Goal: Task Accomplishment & Management: Manage account settings

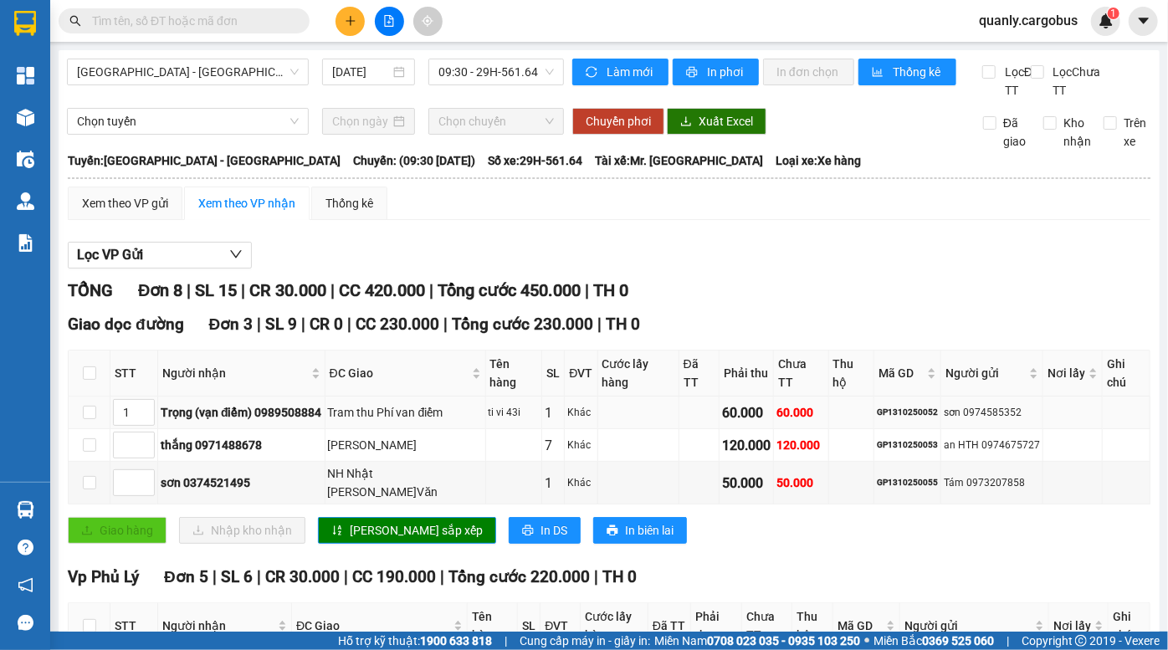
scroll to position [269, 0]
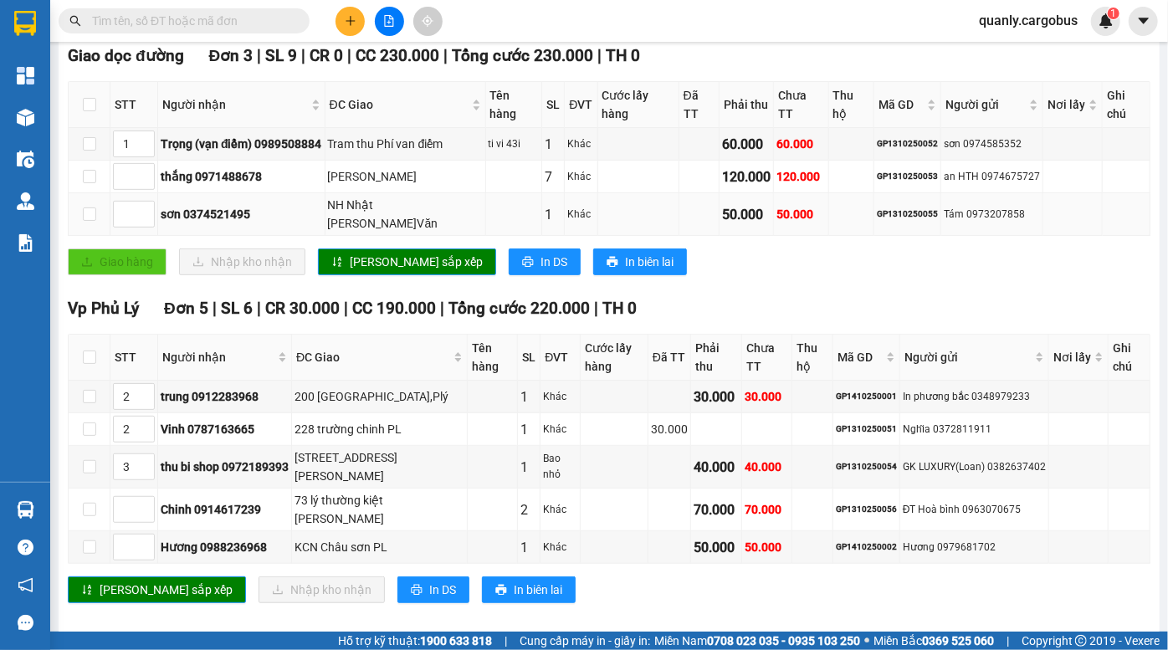
drag, startPoint x: 748, startPoint y: 183, endPoint x: 767, endPoint y: 208, distance: 31.1
click at [767, 208] on tbody "1 Trọng (vạn điểm) 0989508884 Tram thu Phí van điểm ti vi 43i 1 Khác 60.000 60.…" at bounding box center [610, 182] width 1082 height 108
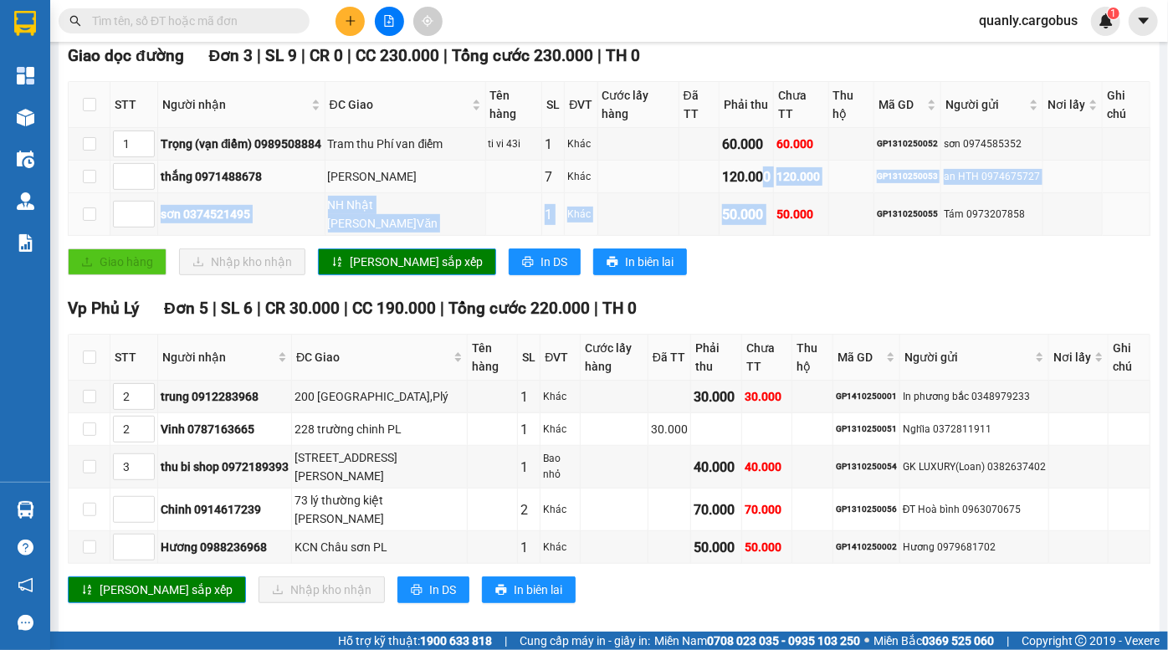
drag, startPoint x: 767, startPoint y: 208, endPoint x: 722, endPoint y: 166, distance: 61.6
click at [777, 208] on div "50.000" at bounding box center [801, 214] width 49 height 18
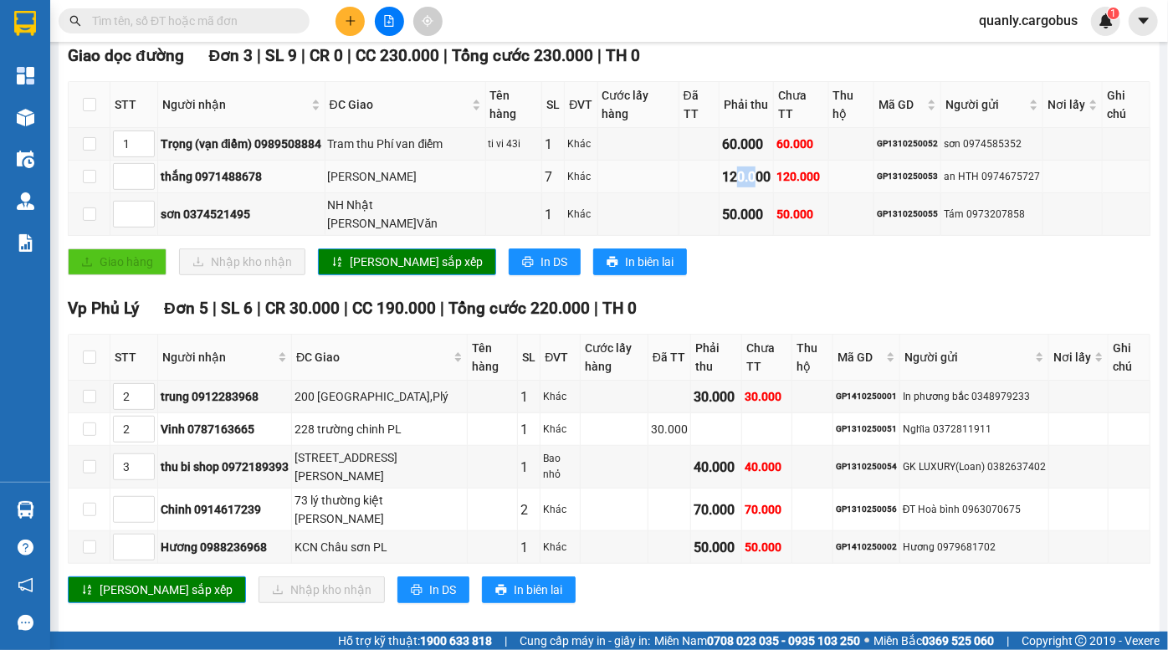
drag, startPoint x: 722, startPoint y: 166, endPoint x: 744, endPoint y: 189, distance: 32.0
click at [744, 189] on td "120.000" at bounding box center [747, 177] width 54 height 33
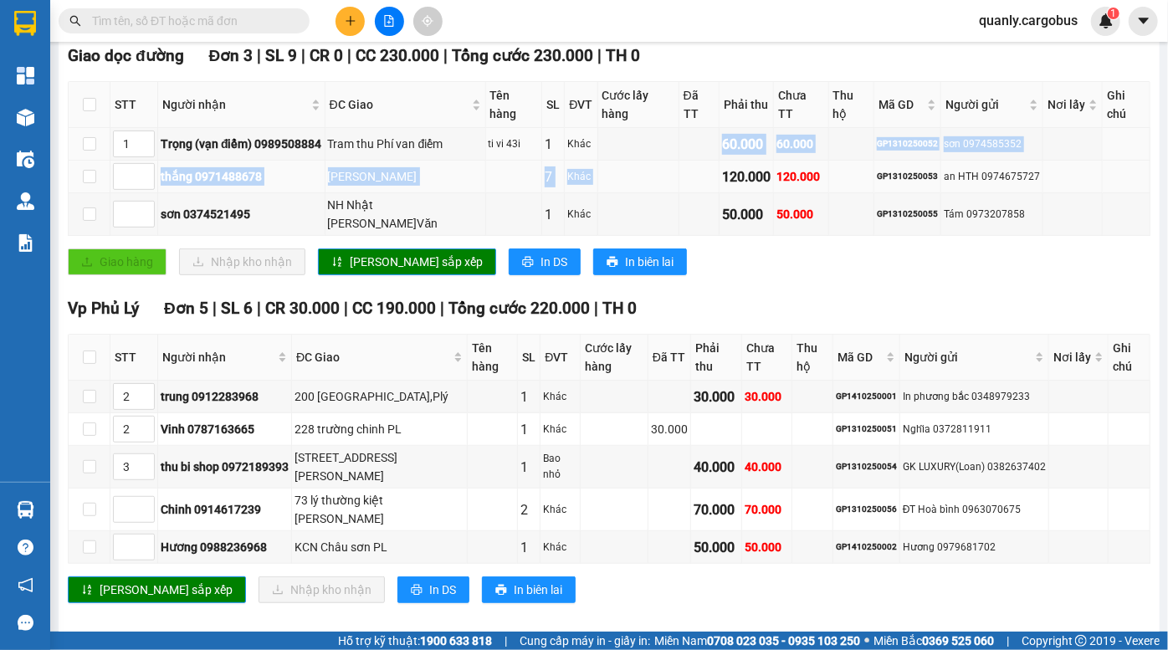
drag, startPoint x: 693, startPoint y: 153, endPoint x: 714, endPoint y: 182, distance: 35.3
click at [714, 182] on tbody "1 Trọng (vạn điểm) 0989508884 Tram thu Phí van điểm ti vi 43i 1 Khác 60.000 60.…" at bounding box center [610, 182] width 1082 height 108
click at [722, 182] on div "120.000" at bounding box center [746, 177] width 49 height 21
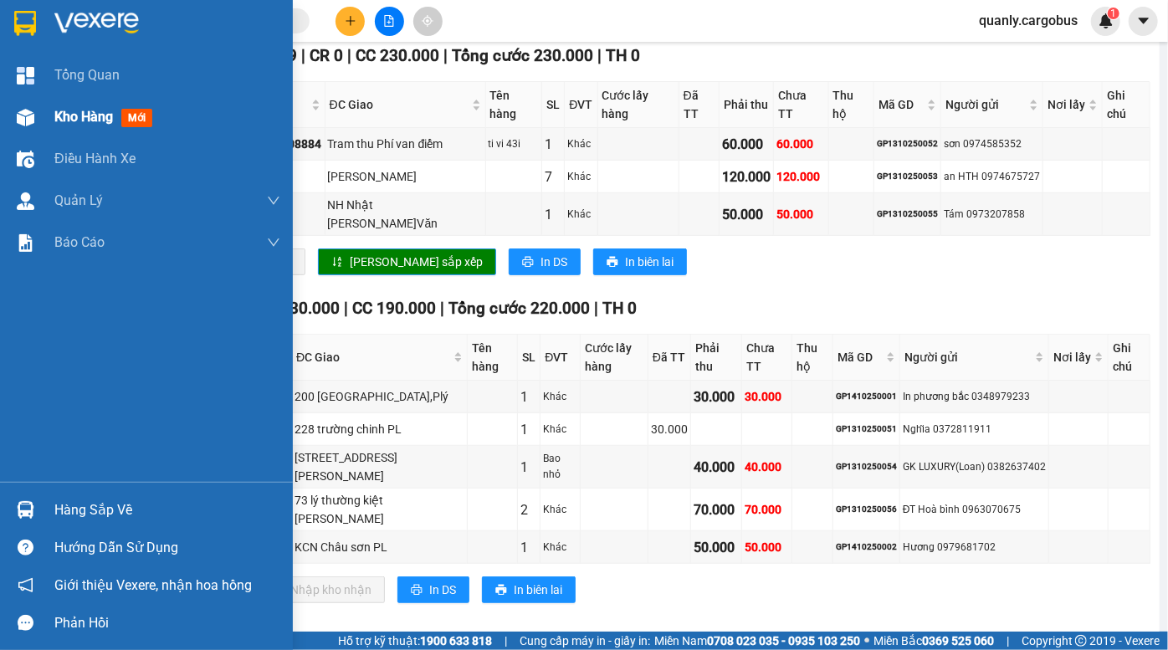
click at [28, 114] on img at bounding box center [26, 118] width 18 height 18
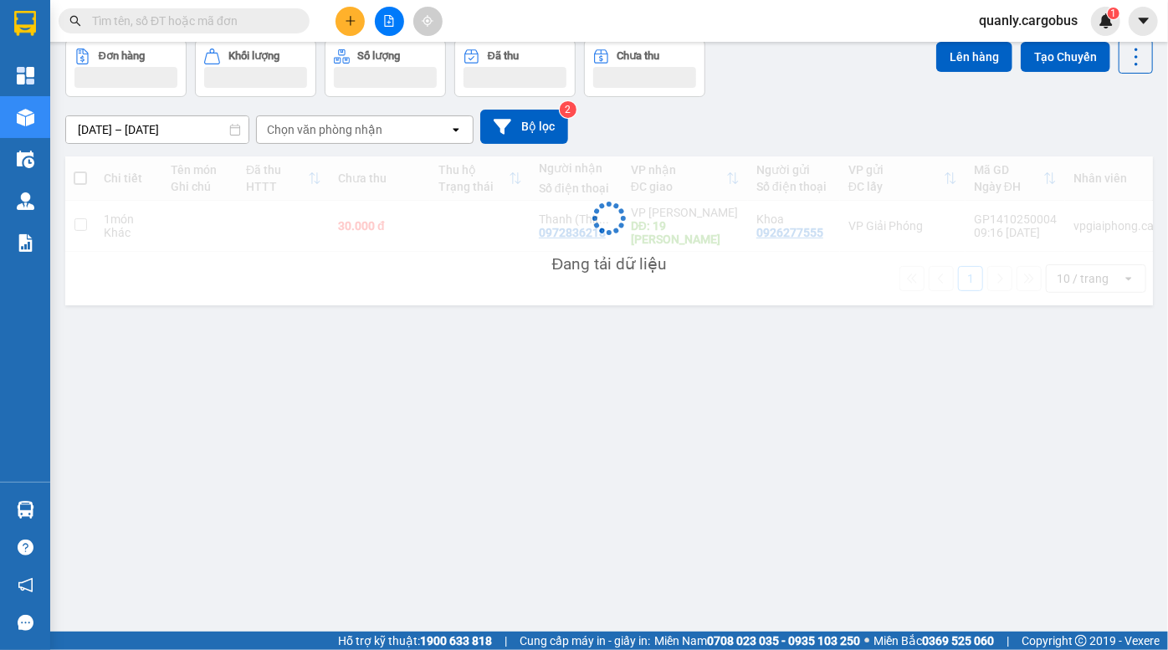
scroll to position [76, 0]
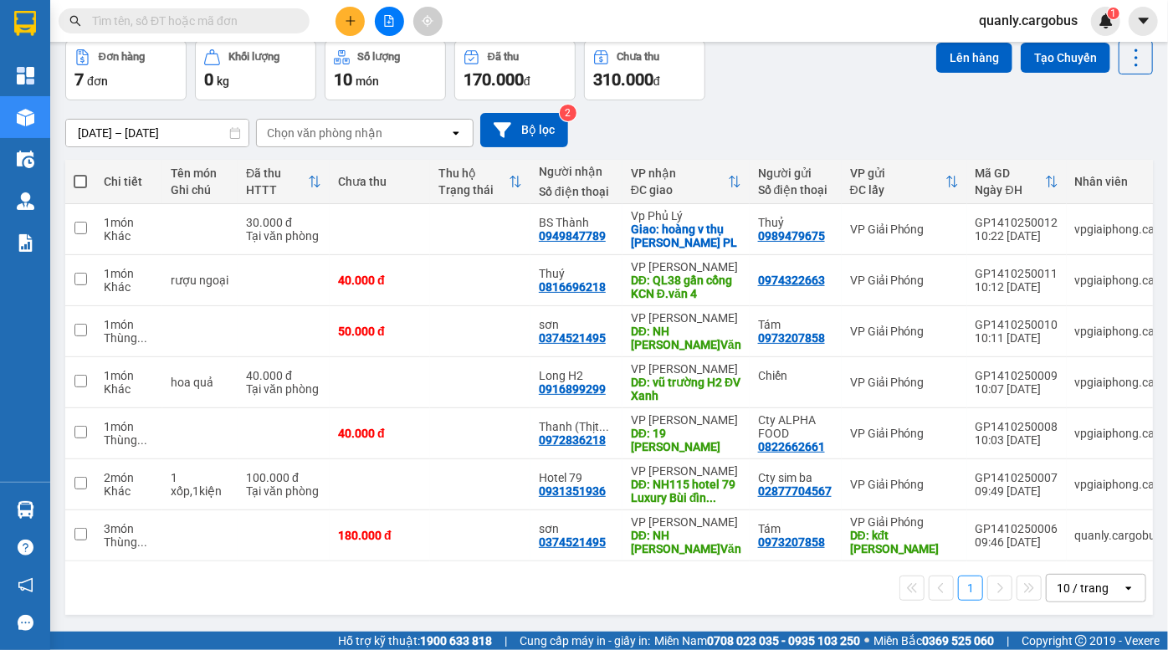
click at [818, 95] on div "Đơn hàng 7 đơn Khối lượng 0 kg Số lượng 10 món Đã thu 170.000 đ Chưa thu 310.00…" at bounding box center [609, 70] width 1088 height 60
click at [804, 119] on div "12/10/2025 – 14/10/2025 Press the down arrow key to interact with the calendar …" at bounding box center [609, 130] width 1088 height 34
click at [819, 100] on div "12/10/2025 – 14/10/2025 Press the down arrow key to interact with the calendar …" at bounding box center [609, 129] width 1088 height 59
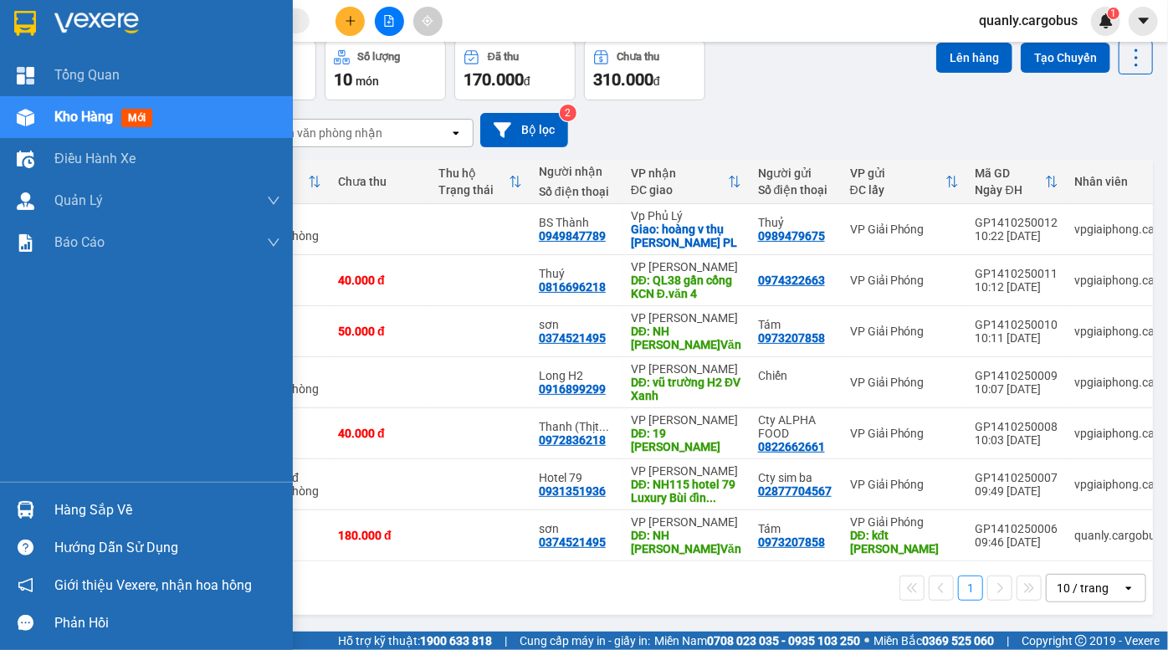
click at [52, 117] on div "Kho hàng mới" at bounding box center [146, 117] width 293 height 42
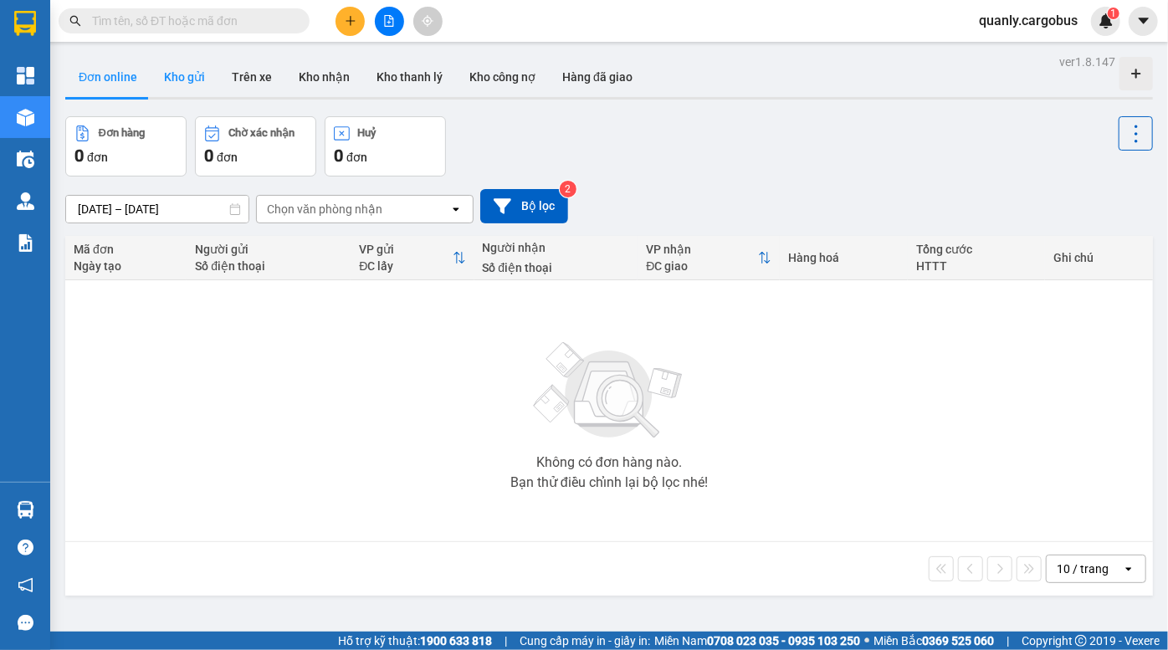
click at [198, 74] on button "Kho gửi" at bounding box center [185, 77] width 68 height 40
type input "[DATE] – [DATE]"
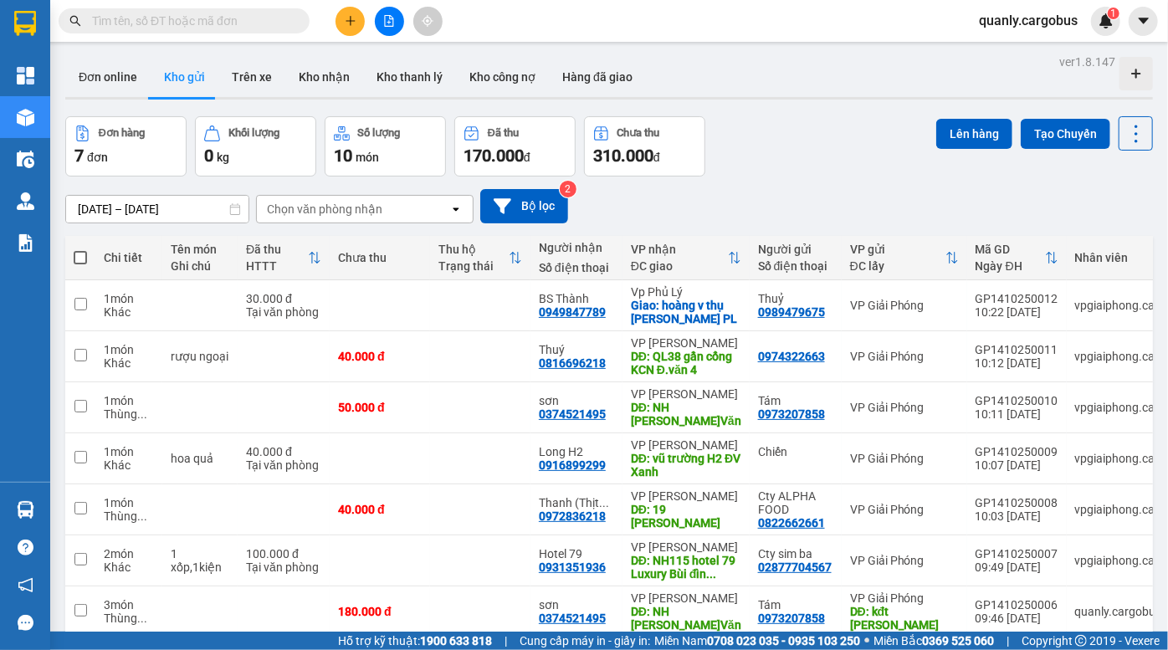
click at [808, 152] on div "Đơn hàng 7 đơn Khối lượng 0 kg Số lượng 10 món Đã thu 170.000 đ Chưa thu 310.00…" at bounding box center [609, 146] width 1088 height 60
click at [830, 141] on div "Đơn hàng 7 đơn Khối lượng 0 kg Số lượng 10 món Đã thu 170.000 đ Chưa thu 310.00…" at bounding box center [609, 146] width 1088 height 60
click at [839, 146] on div "Đơn hàng 7 đơn Khối lượng 0 kg Số lượng 10 món Đã thu 170.000 đ Chưa thu 310.00…" at bounding box center [609, 146] width 1088 height 60
click at [803, 147] on div "Đơn hàng 7 đơn Khối lượng 0 kg Số lượng 10 món Đã thu 170.000 đ Chưa thu 310.00…" at bounding box center [609, 146] width 1088 height 60
click at [813, 159] on div "Đơn hàng 7 đơn Khối lượng 0 kg Số lượng 10 món Đã thu 170.000 đ Chưa thu 310.00…" at bounding box center [609, 146] width 1088 height 60
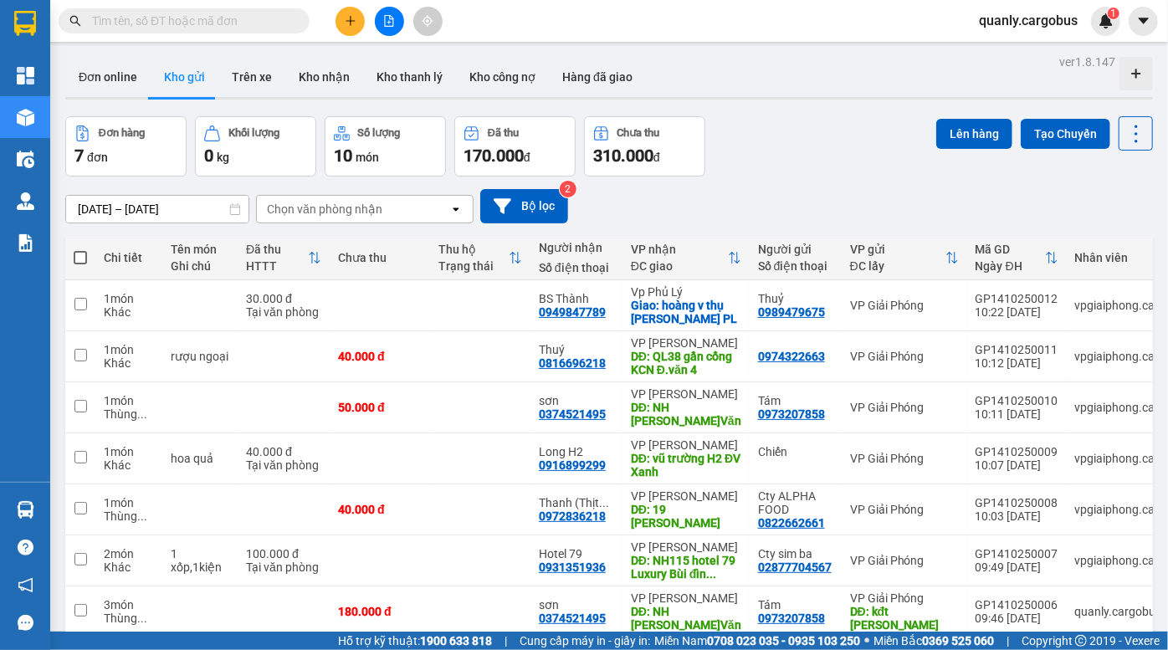
click at [351, 17] on icon "plus" at bounding box center [350, 20] width 1 height 9
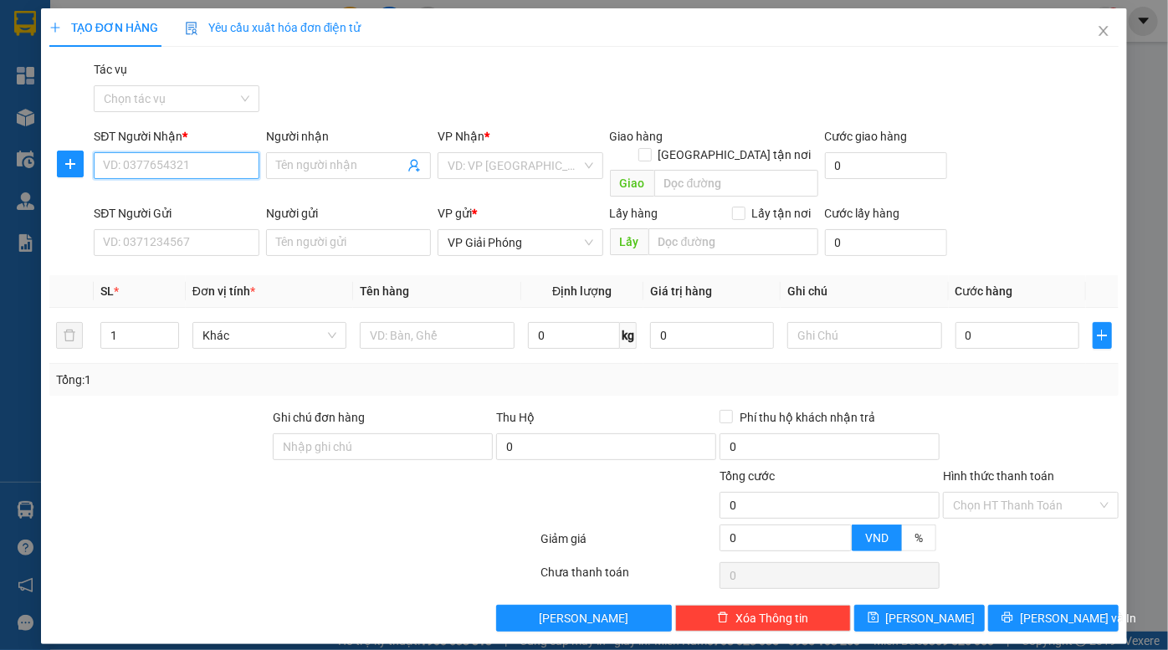
click at [192, 164] on input "SĐT Người Nhận *" at bounding box center [176, 165] width 165 height 27
click at [192, 164] on input "577" at bounding box center [176, 165] width 165 height 27
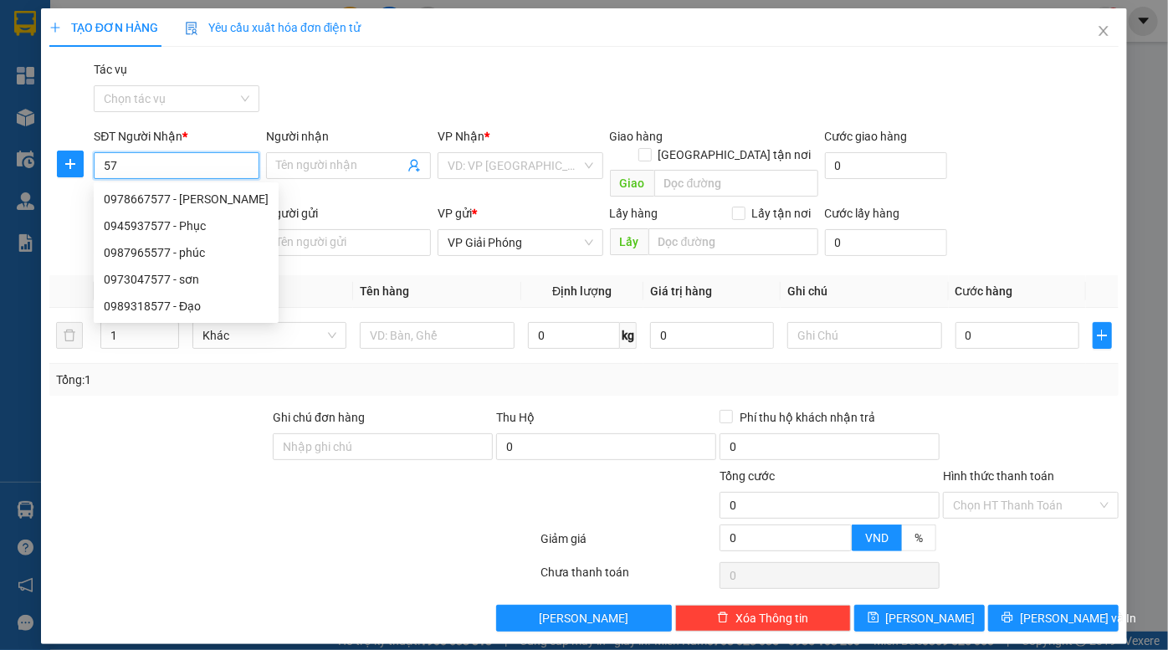
type input "5"
drag, startPoint x: 192, startPoint y: 165, endPoint x: 63, endPoint y: 171, distance: 129.0
click at [63, 170] on div "SĐT Người Nhận * 677 Người nhận Tên người nhận VP Nhận * VD: VP Sài Gòn Giao hà…" at bounding box center [584, 165] width 1073 height 77
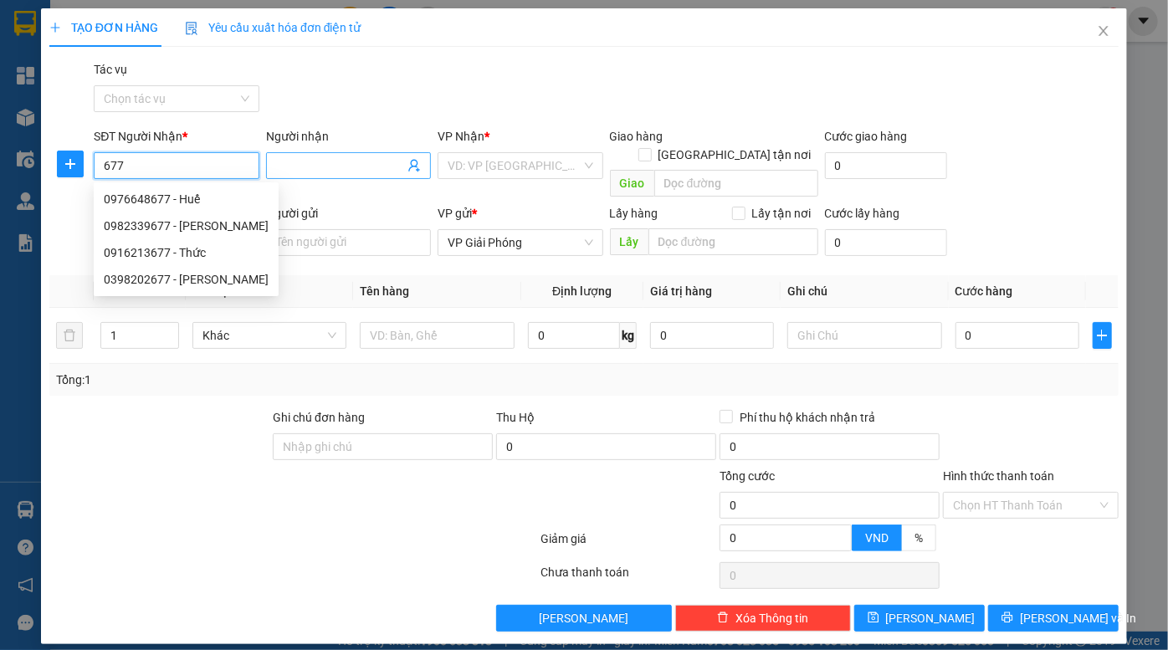
type input "677"
click at [361, 162] on input "Người nhận" at bounding box center [340, 165] width 128 height 18
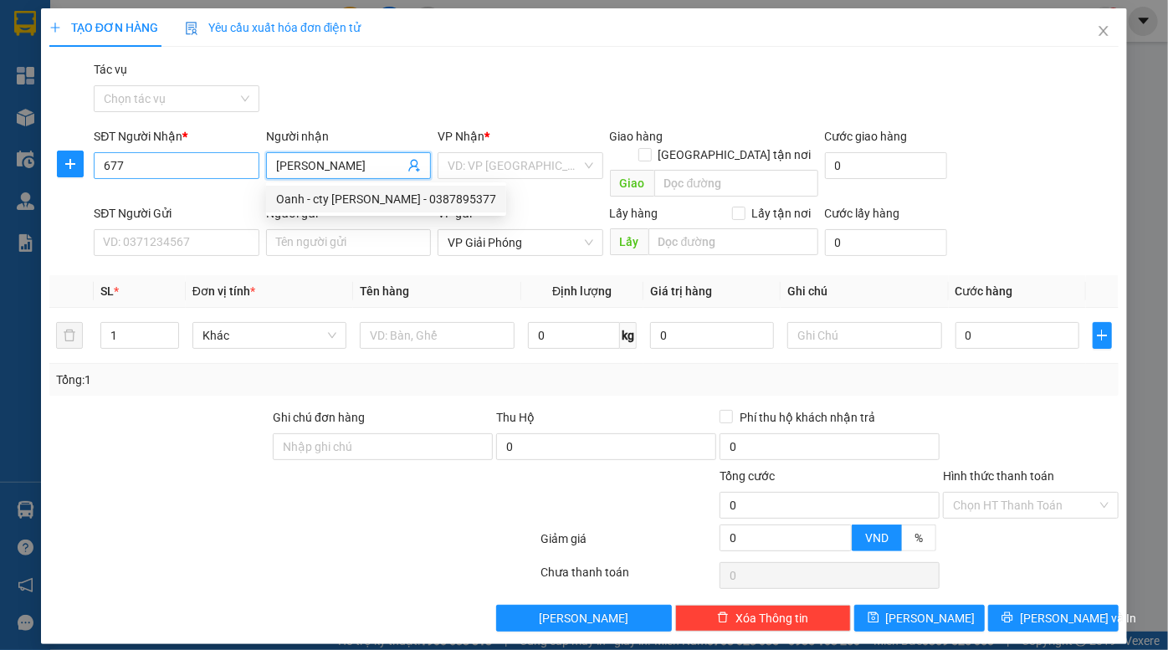
type input "minh vương"
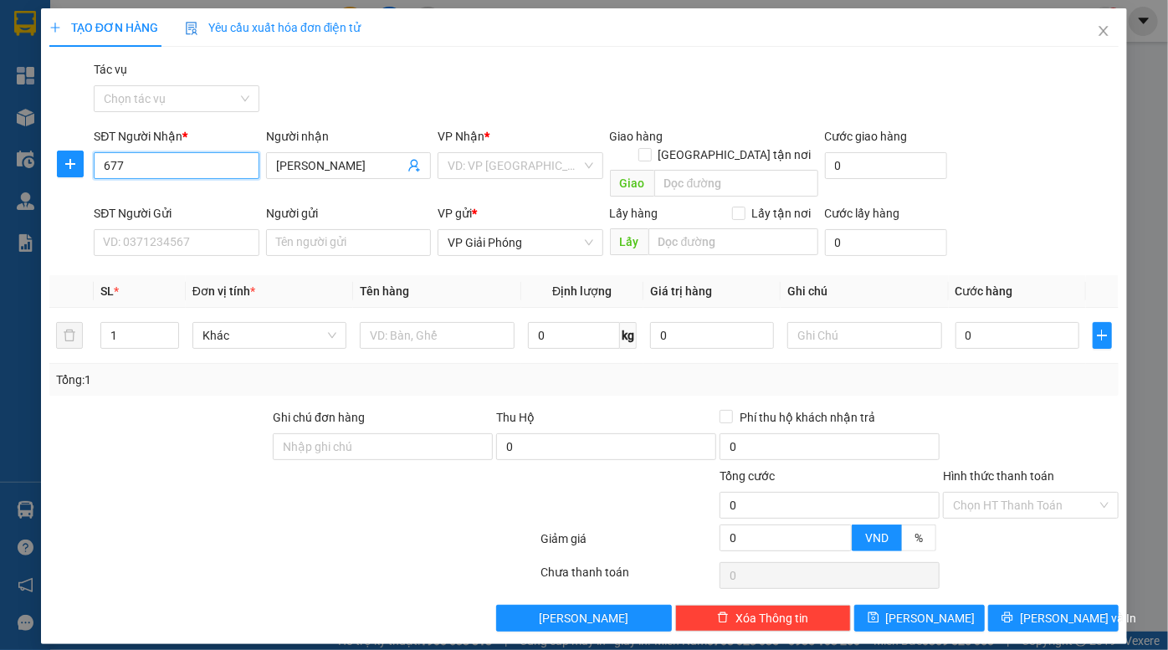
drag, startPoint x: 164, startPoint y: 159, endPoint x: 54, endPoint y: 159, distance: 109.6
click at [54, 159] on div "SĐT Người Nhận * 677 Người nhận minh vương VP Nhận * VD: VP Sài Gòn Giao hàng G…" at bounding box center [584, 165] width 1073 height 77
click at [207, 204] on div "0387895377 - Oanh - cty Minh Vương" at bounding box center [205, 199] width 202 height 18
type input "0387895377"
type input "Oanh - cty Minh Vương"
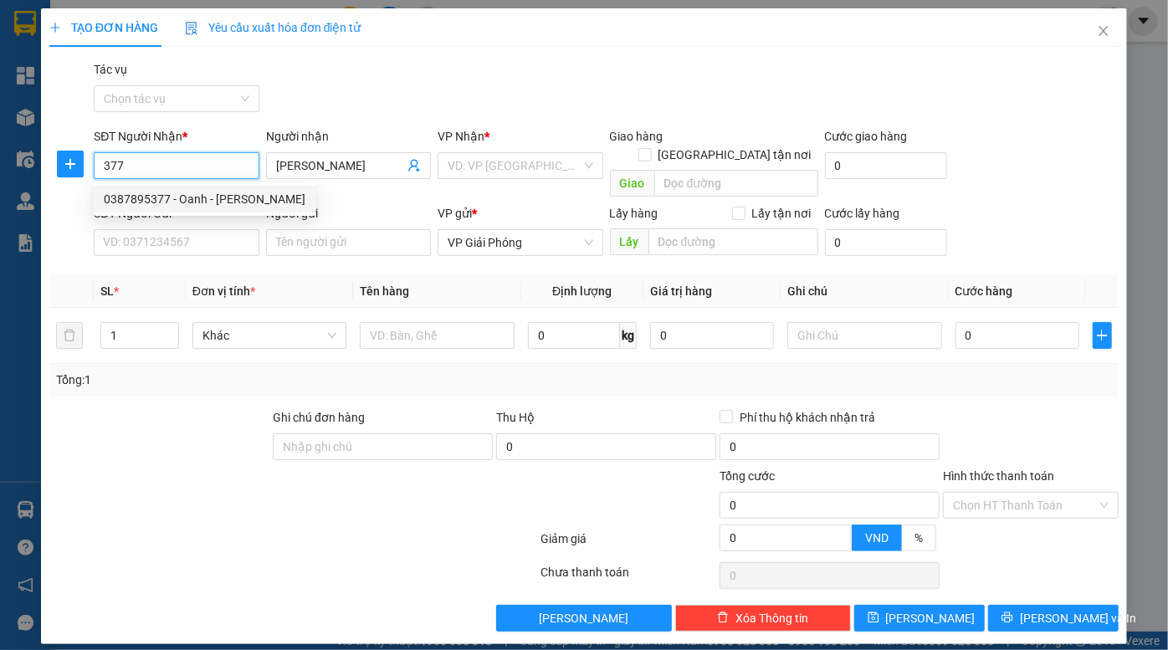
checkbox input "true"
type input "Kim bảng ( cầu quế)"
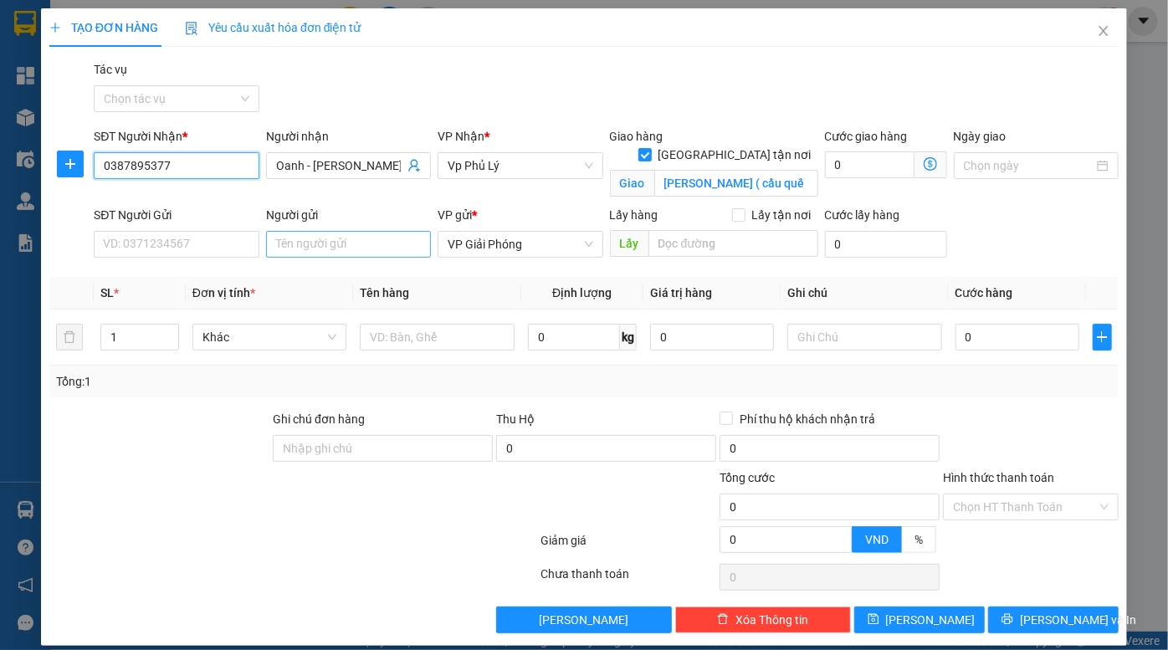
type input "0387895377"
click at [335, 237] on input "Người gửi" at bounding box center [348, 244] width 165 height 27
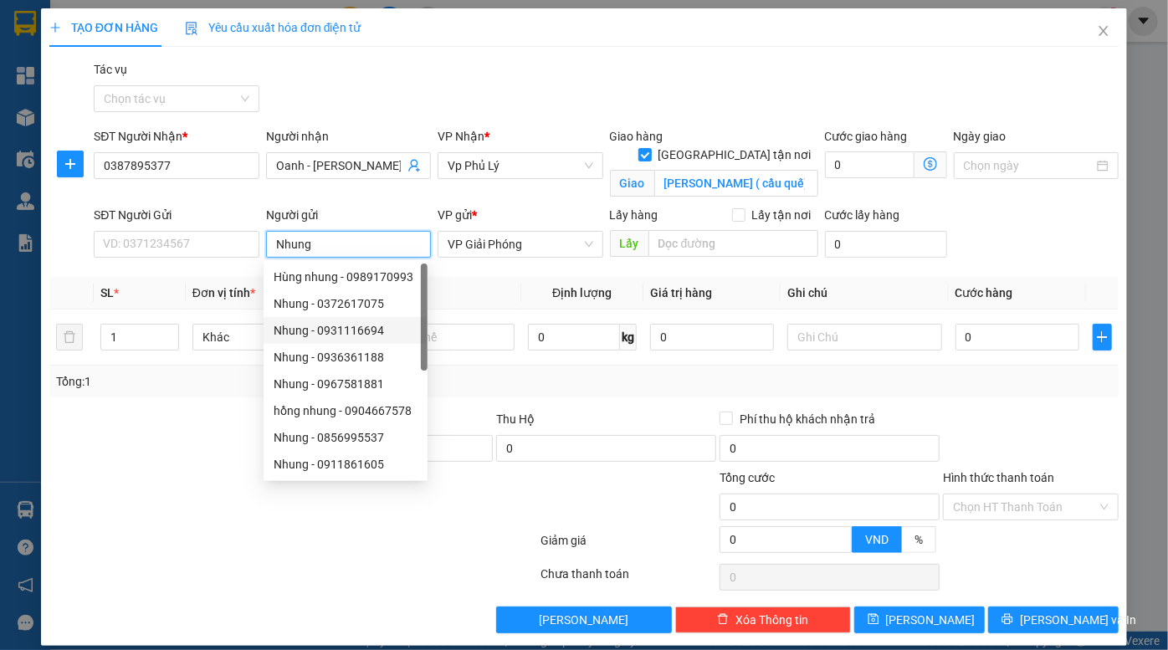
type input "Nhung"
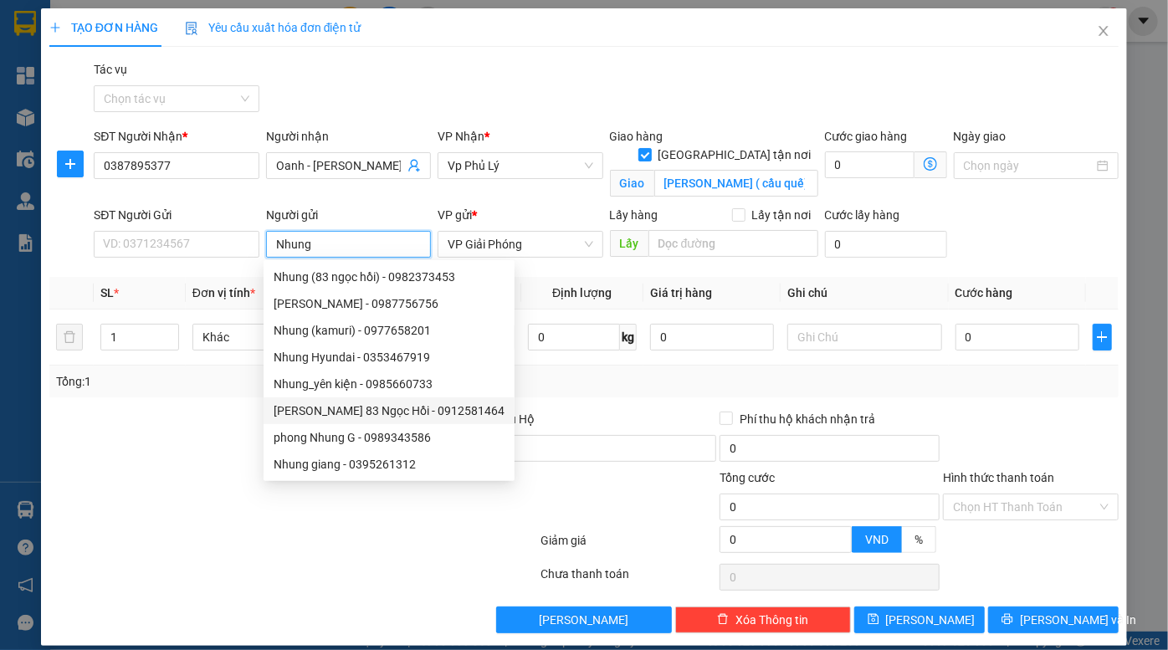
click at [403, 409] on div "Nhung Ngõ 83 Ngọc Hồi - 0912581464" at bounding box center [389, 411] width 231 height 18
type input "0912581464"
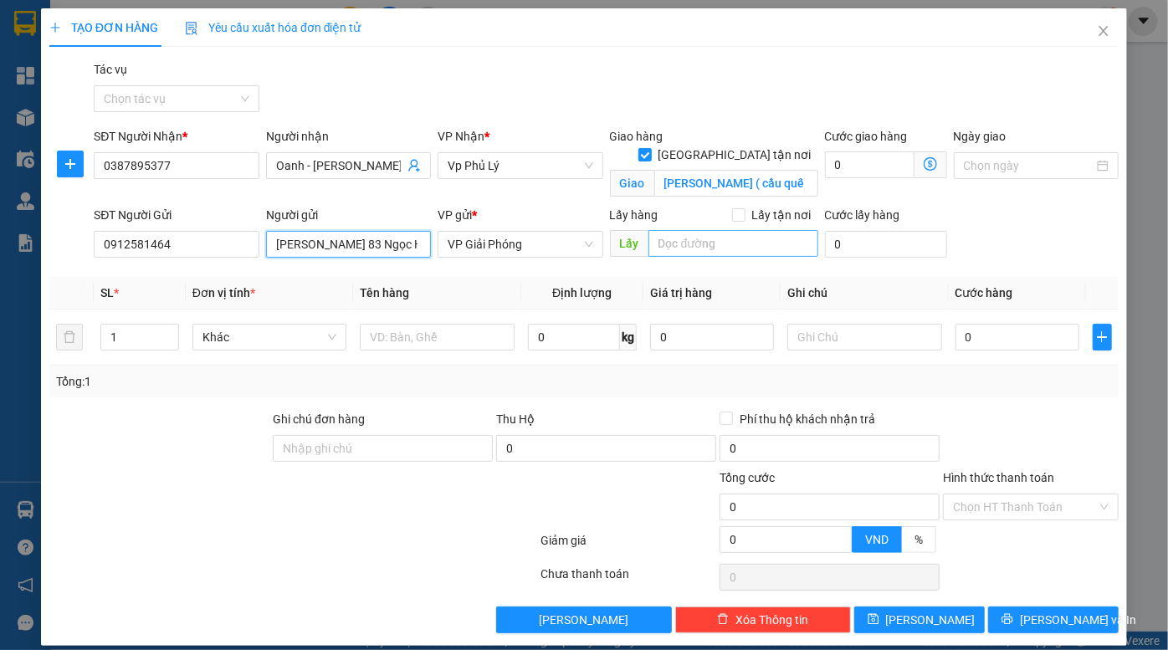
type input "[PERSON_NAME] 83 Ngọc Hồi"
click at [729, 249] on input "search" at bounding box center [734, 243] width 170 height 27
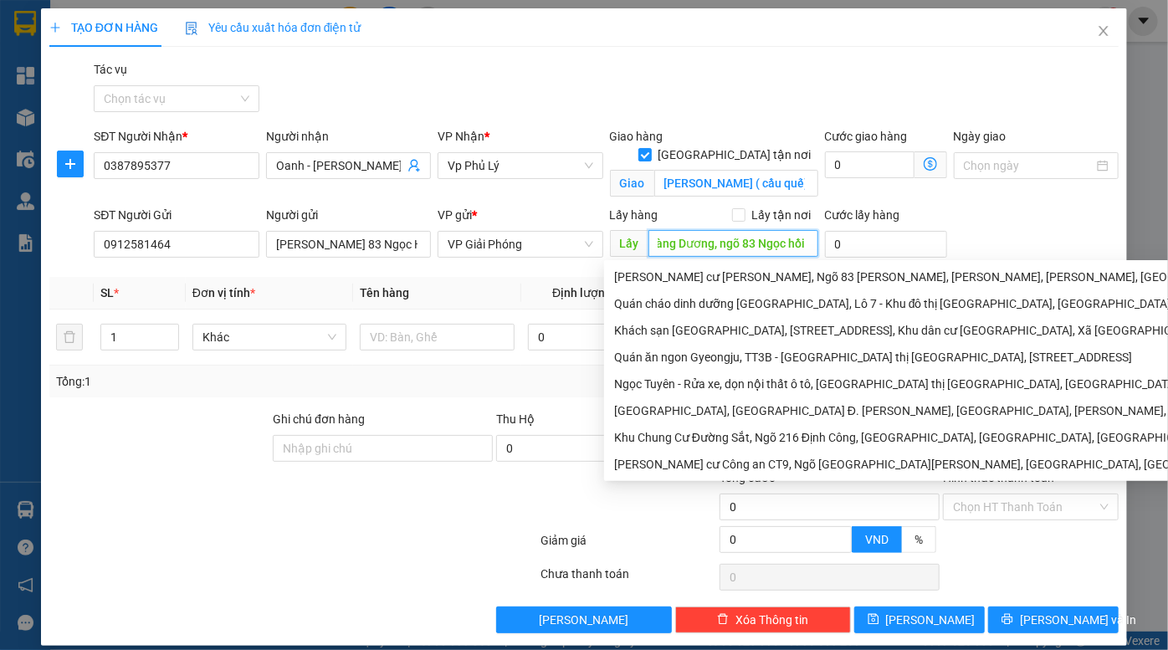
scroll to position [0, 69]
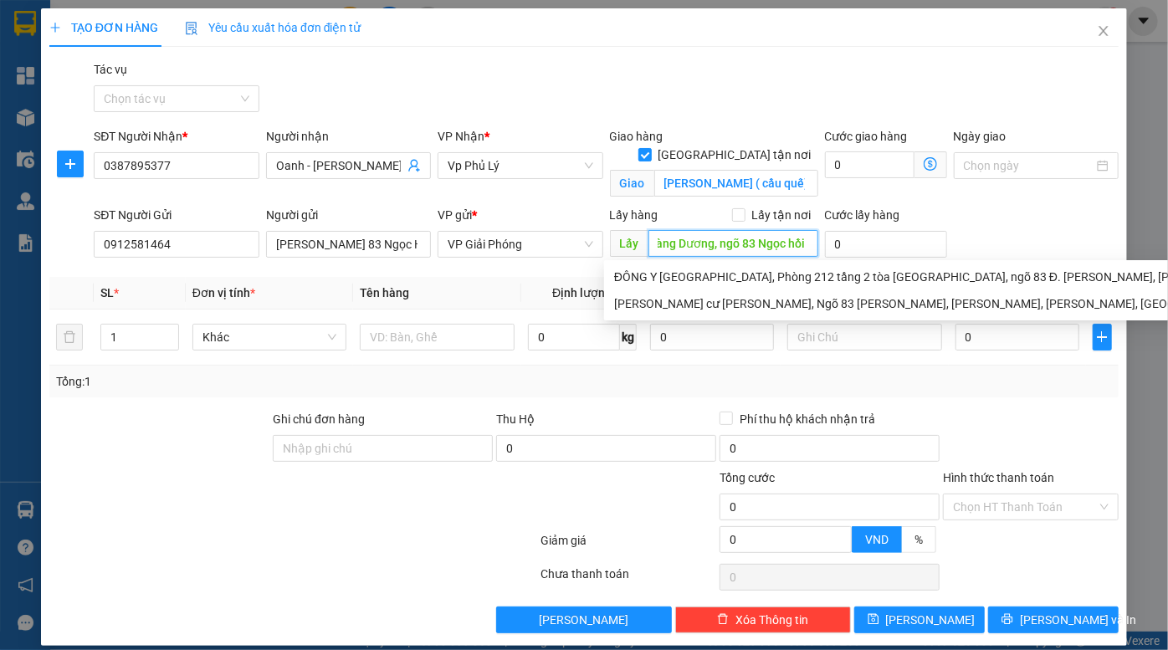
type input "Tòa nhà Hoàng Dương, ngõ 83 Ngọc hồi"
click at [153, 406] on div "Transit Pickup Surcharge Ids Transit Deliver Surcharge Ids Transit Deliver Surc…" at bounding box center [584, 346] width 1070 height 573
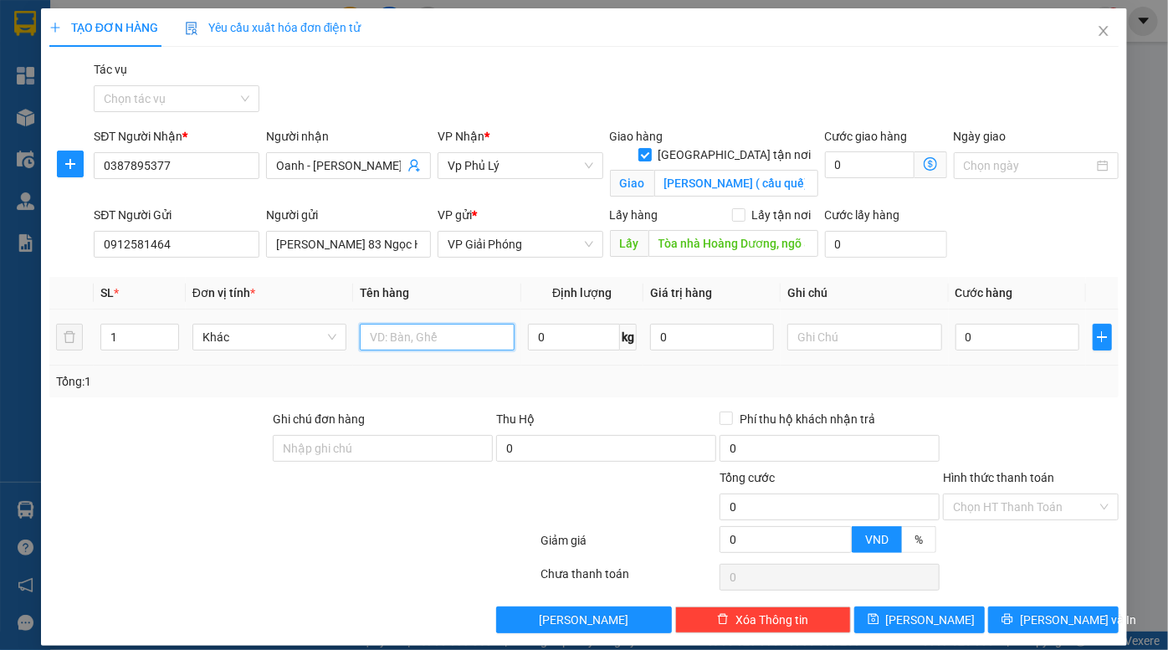
click at [417, 336] on input "text" at bounding box center [437, 337] width 155 height 27
type input "450kg túi"
click at [1016, 347] on input "0" at bounding box center [1018, 337] width 124 height 27
type input "6"
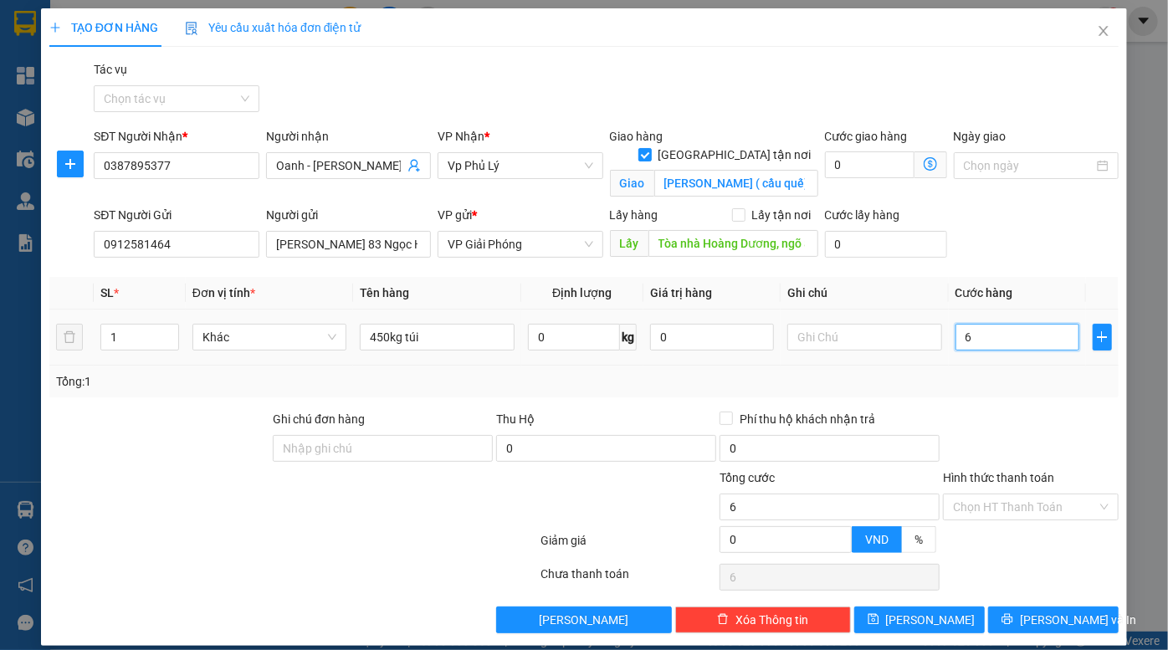
type input "6"
type input "60"
type input "600"
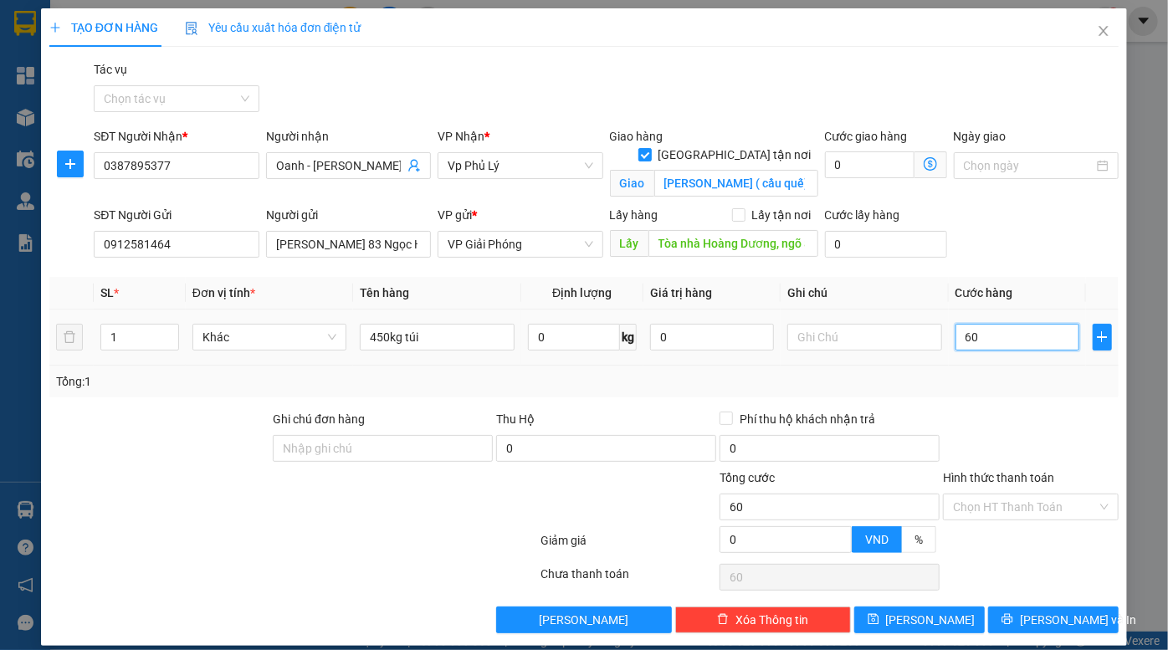
type input "600"
type input "6.000"
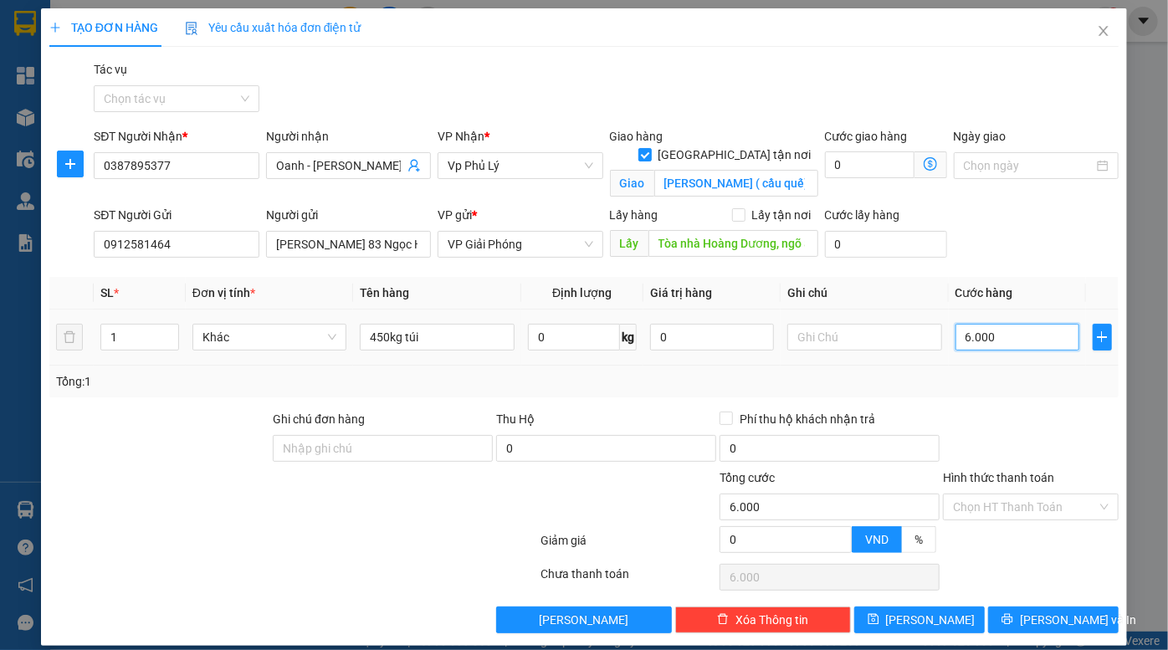
type input "60.000"
type input "600.000"
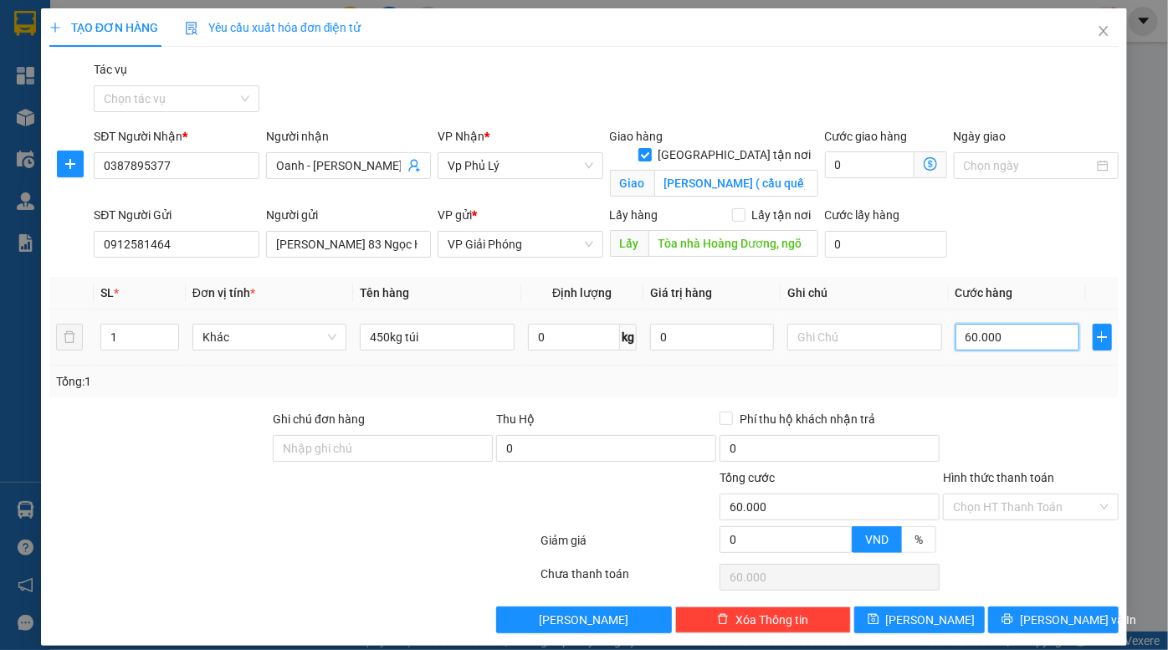
type input "600.000"
click at [879, 621] on icon "save" at bounding box center [873, 619] width 11 height 11
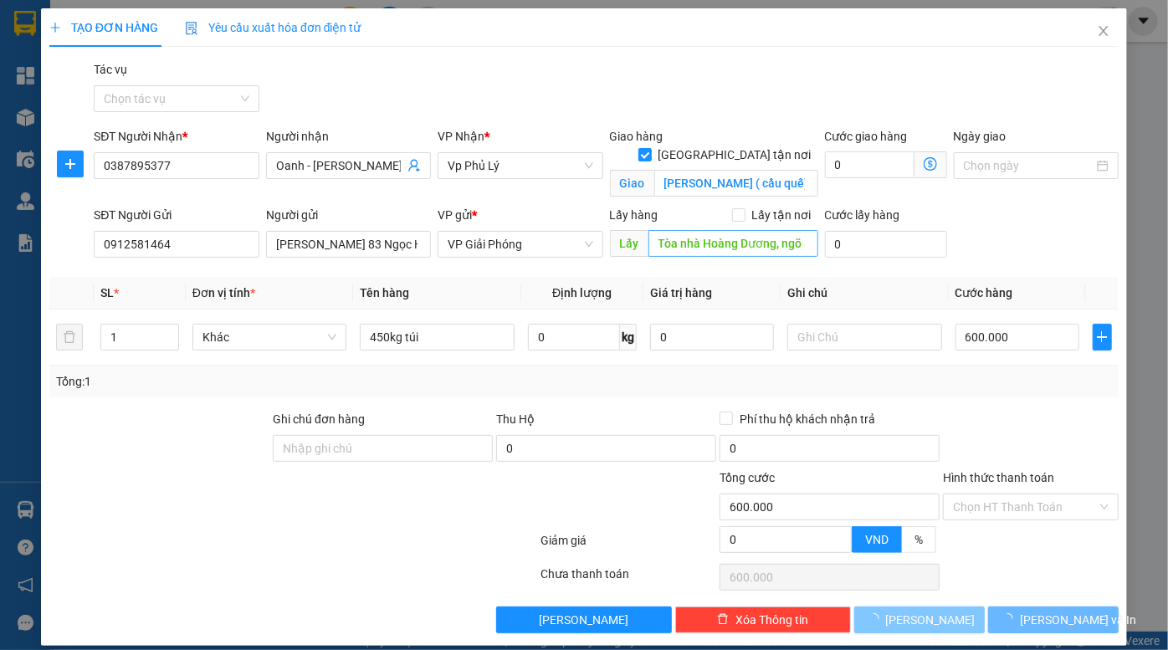
checkbox input "false"
type input "0"
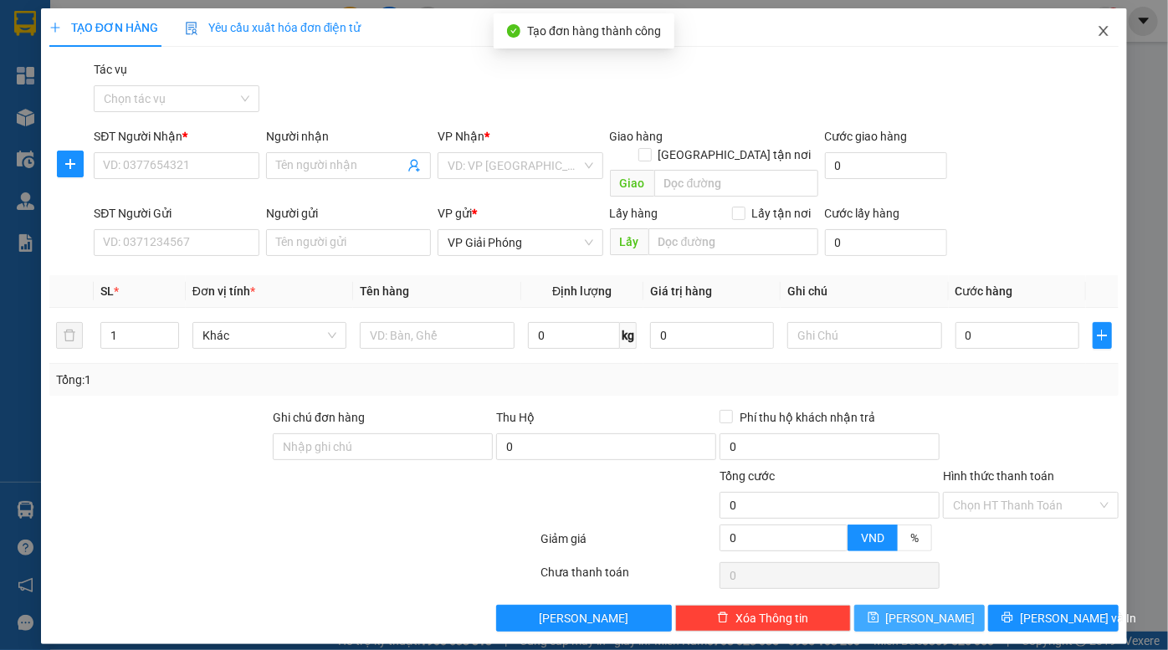
click at [1101, 36] on icon "close" at bounding box center [1103, 30] width 13 height 13
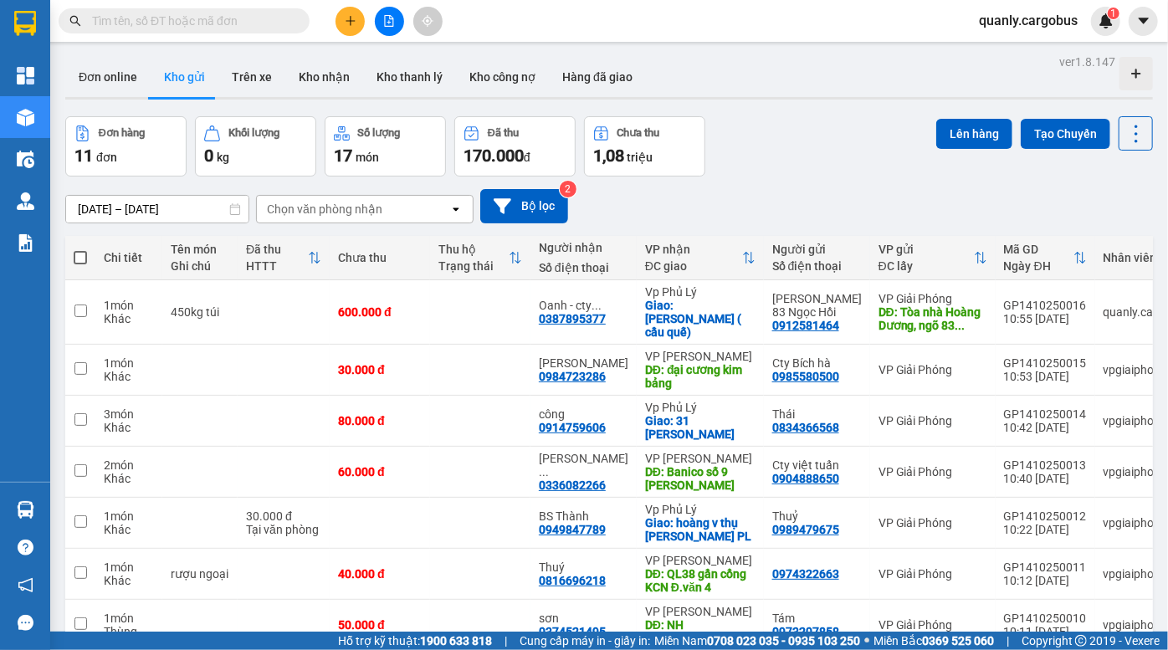
click at [746, 182] on div "[DATE] – [DATE] Press the down arrow key to interact with the calendar and sele…" at bounding box center [609, 206] width 1088 height 59
click at [829, 134] on div "Đơn hàng 11 đơn Khối lượng 0 kg Số lượng 17 món Đã thu 170.000 đ Chưa thu 1,08 …" at bounding box center [609, 146] width 1088 height 60
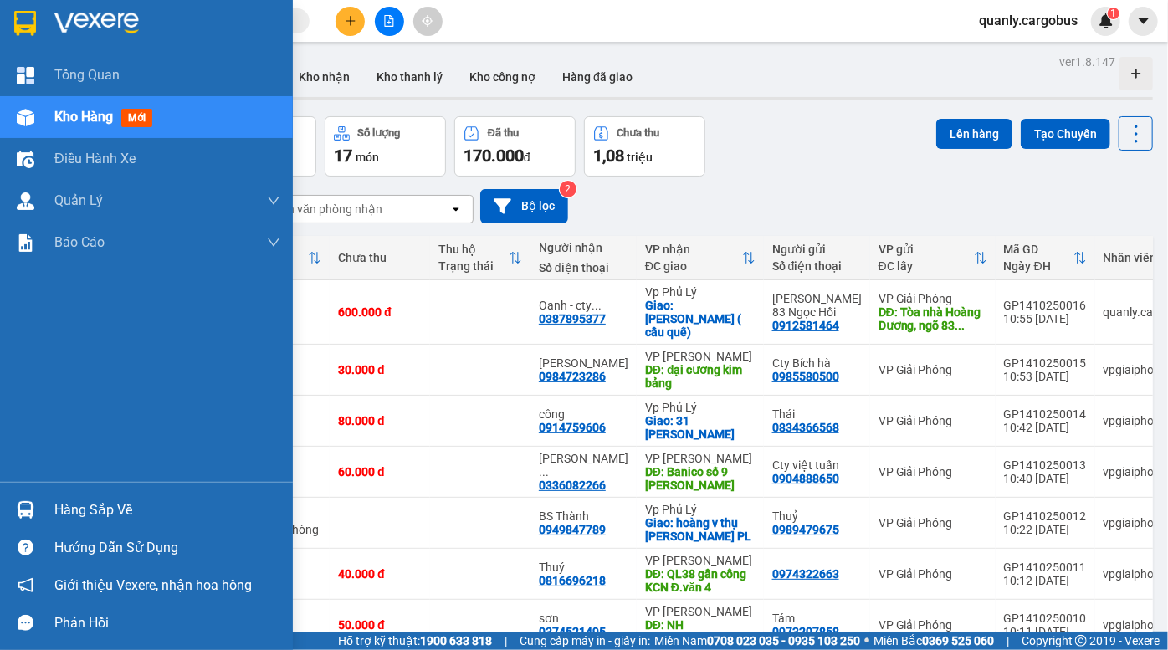
click at [36, 112] on div at bounding box center [25, 117] width 29 height 29
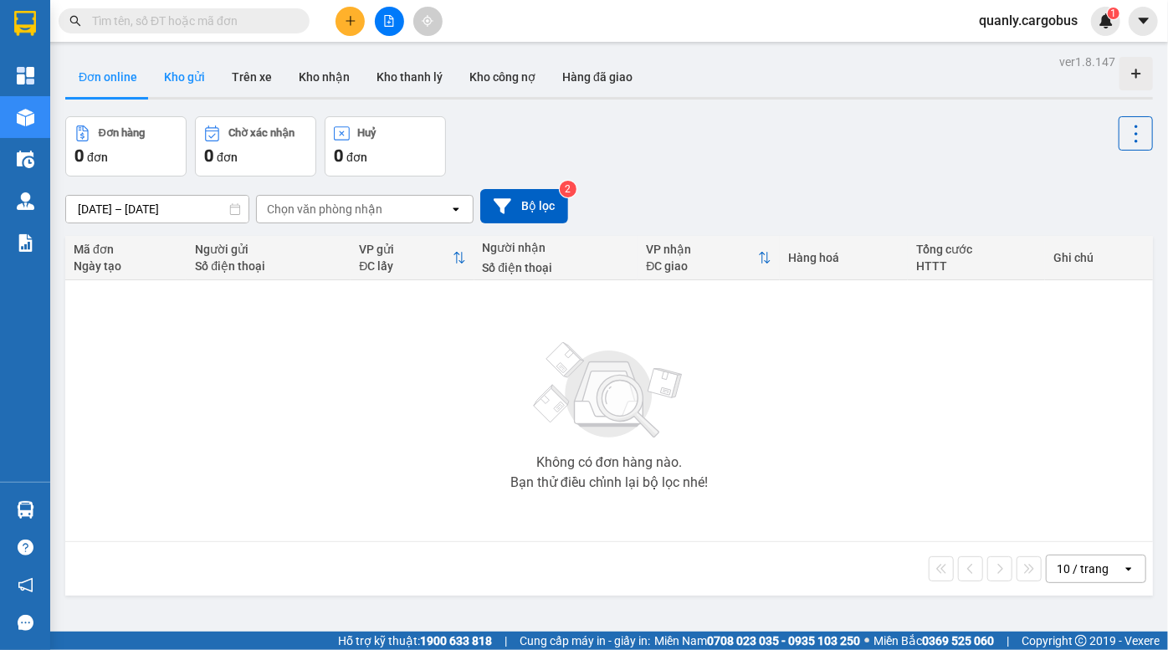
click at [189, 85] on button "Kho gửi" at bounding box center [185, 77] width 68 height 40
type input "[DATE] – [DATE]"
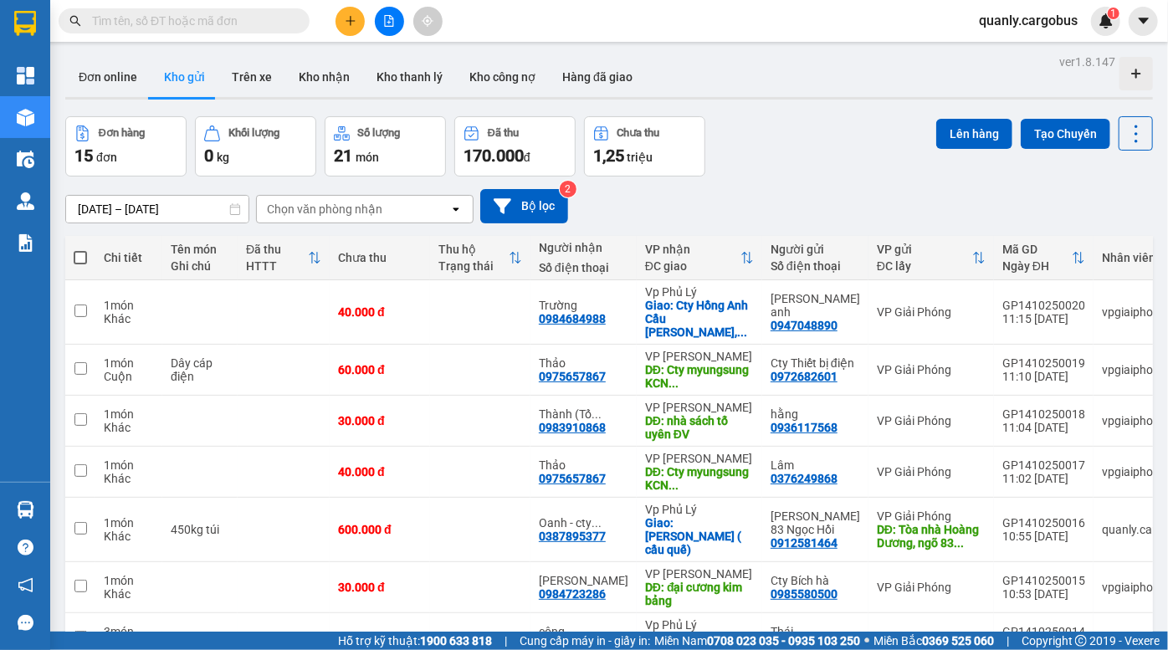
click at [830, 144] on div "Đơn hàng 15 đơn Khối lượng 0 kg Số lượng 21 món Đã thu 170.000 đ Chưa thu 1,25 …" at bounding box center [609, 146] width 1088 height 60
click at [803, 139] on div "Đơn hàng 15 đơn Khối lượng 0 kg Số lượng 21 món Đã thu 170.000 đ Chưa thu 1,25 …" at bounding box center [609, 146] width 1088 height 60
click at [797, 114] on div "ver 1.8.147 Đơn online Kho gửi Trên xe Kho nhận Kho thanh lý Kho công nợ Hàng đ…" at bounding box center [609, 464] width 1101 height 828
click at [782, 97] on div at bounding box center [609, 98] width 1088 height 3
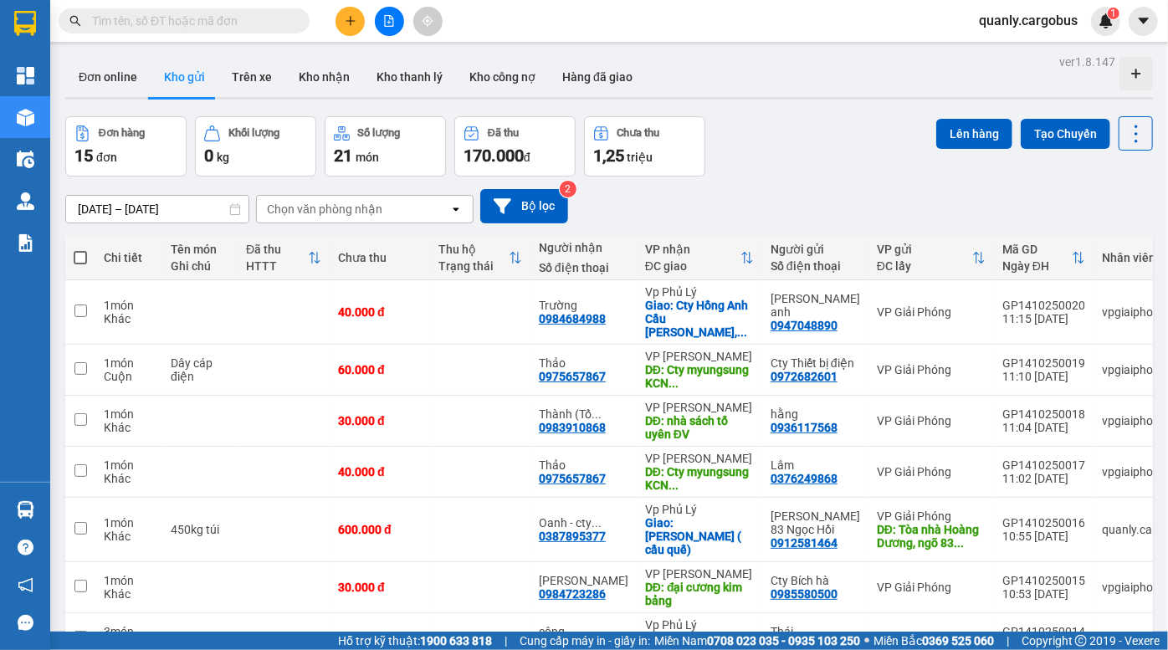
click at [242, 27] on input "text" at bounding box center [191, 21] width 198 height 18
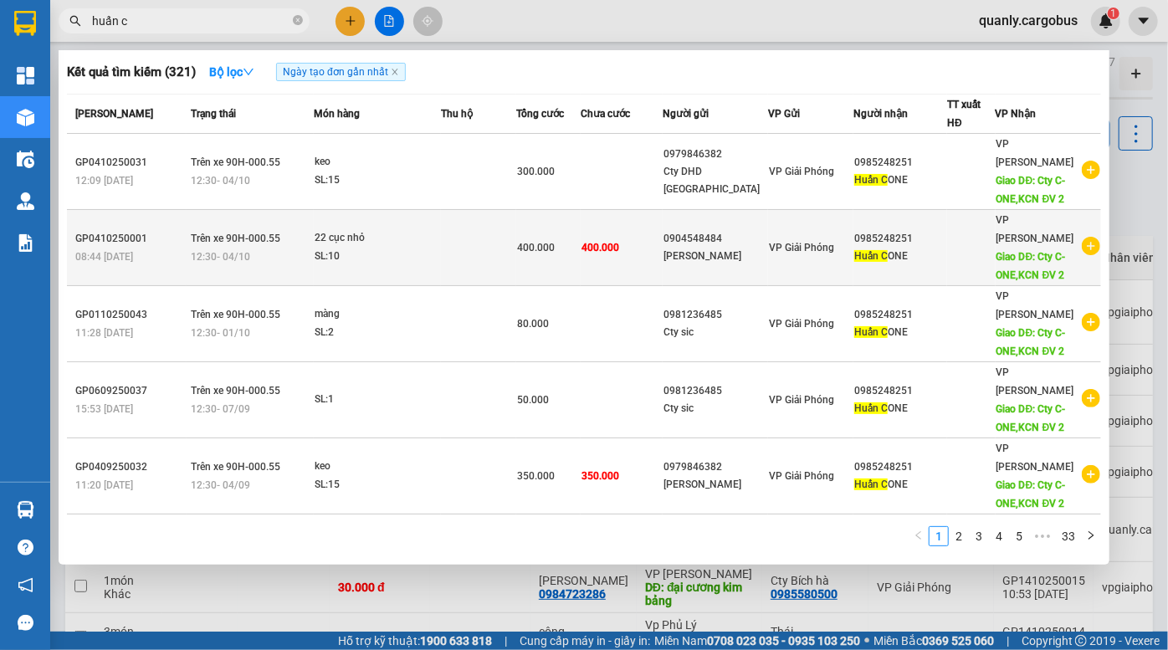
type input "huấn c"
click at [732, 248] on div "[PERSON_NAME]" at bounding box center [716, 257] width 104 height 18
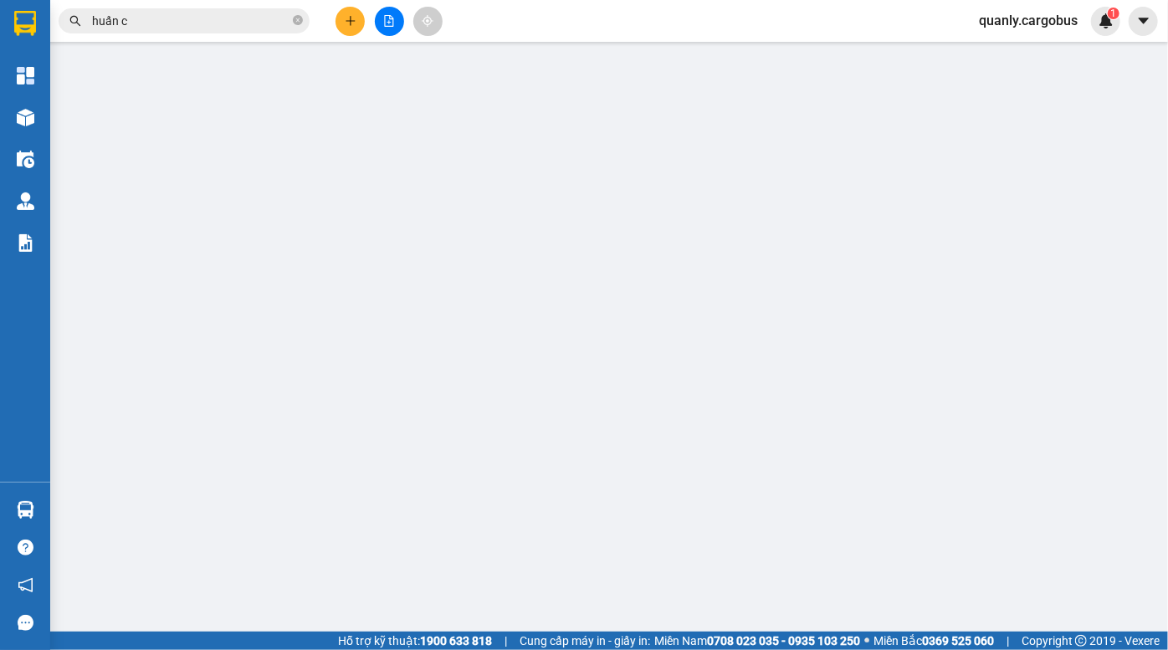
type input "0985248251"
type input "Huấn C ONE"
type input "Cty C-ONE,KCN ĐV 2"
type input "0904548484"
type input "[PERSON_NAME]"
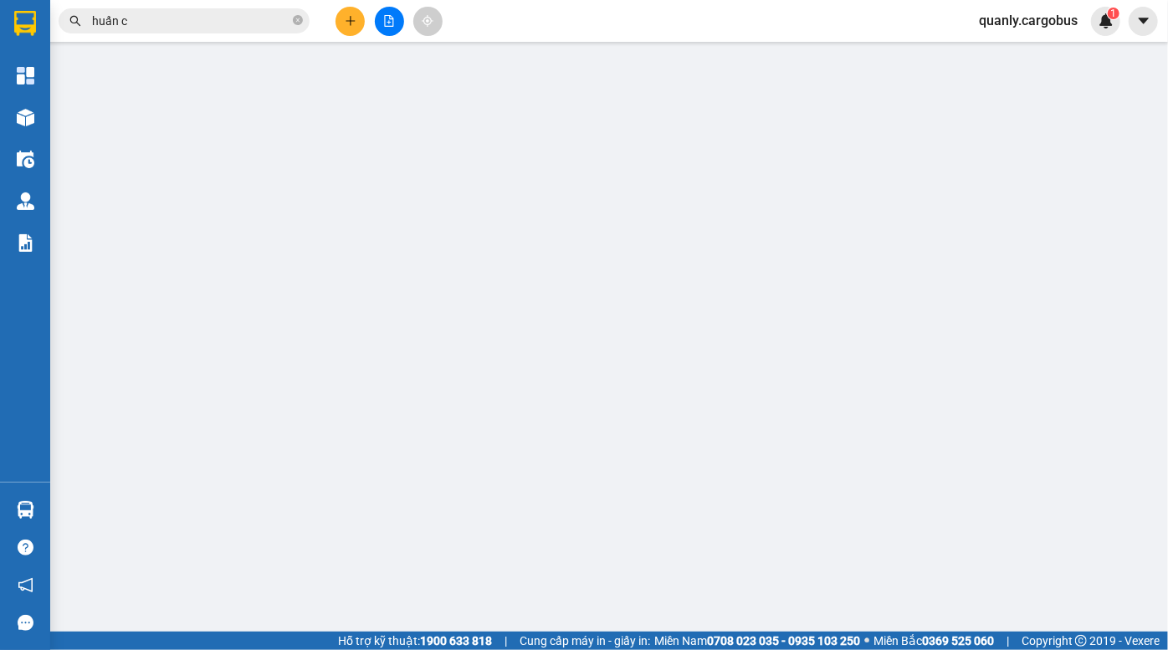
type input "0"
type input "400.000"
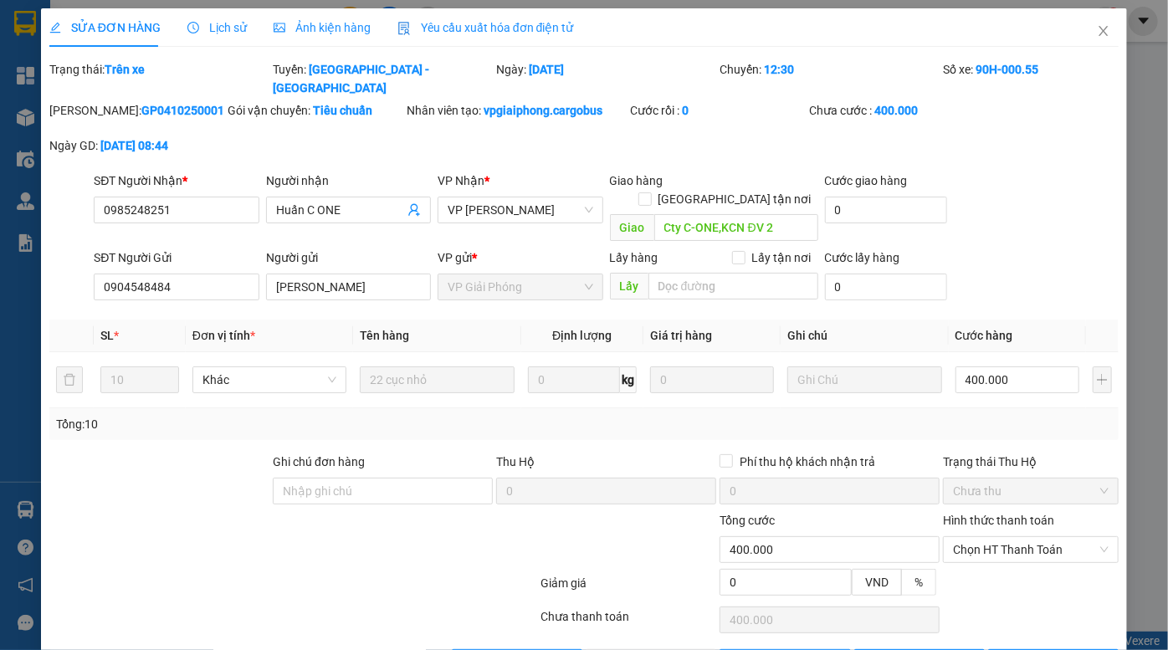
drag, startPoint x: 173, startPoint y: 89, endPoint x: 100, endPoint y: 89, distance: 73.6
click at [91, 101] on div "Mã ĐH: GP0410250001" at bounding box center [137, 110] width 176 height 18
copy b "GP0410250001"
click at [1091, 23] on span "Close" at bounding box center [1103, 31] width 47 height 47
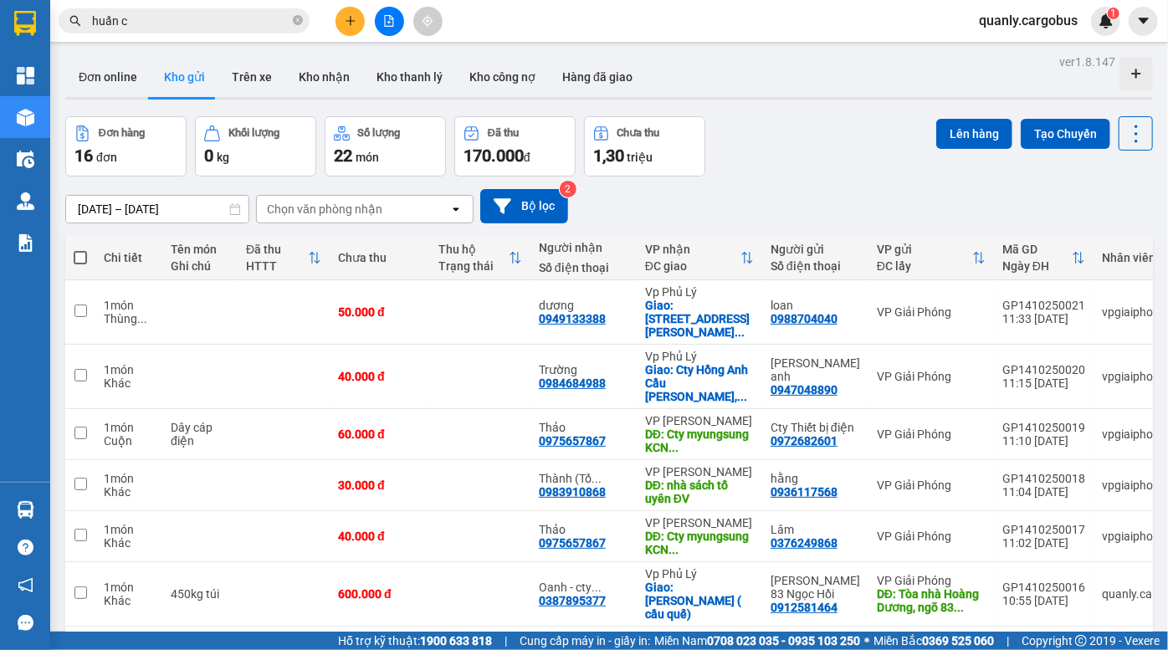
click at [822, 111] on div "ver 1.8.147 Đơn online Kho gửi Trên xe Kho nhận Kho thanh lý Kho công nợ Hàng đ…" at bounding box center [609, 470] width 1101 height 841
click at [823, 119] on div "Đơn hàng 16 đơn Khối lượng 0 kg Số lượng 22 món Đã thu 170.000 đ Chưa thu 1,30 …" at bounding box center [609, 146] width 1088 height 60
click at [392, 21] on icon "file-add" at bounding box center [389, 21] width 12 height 12
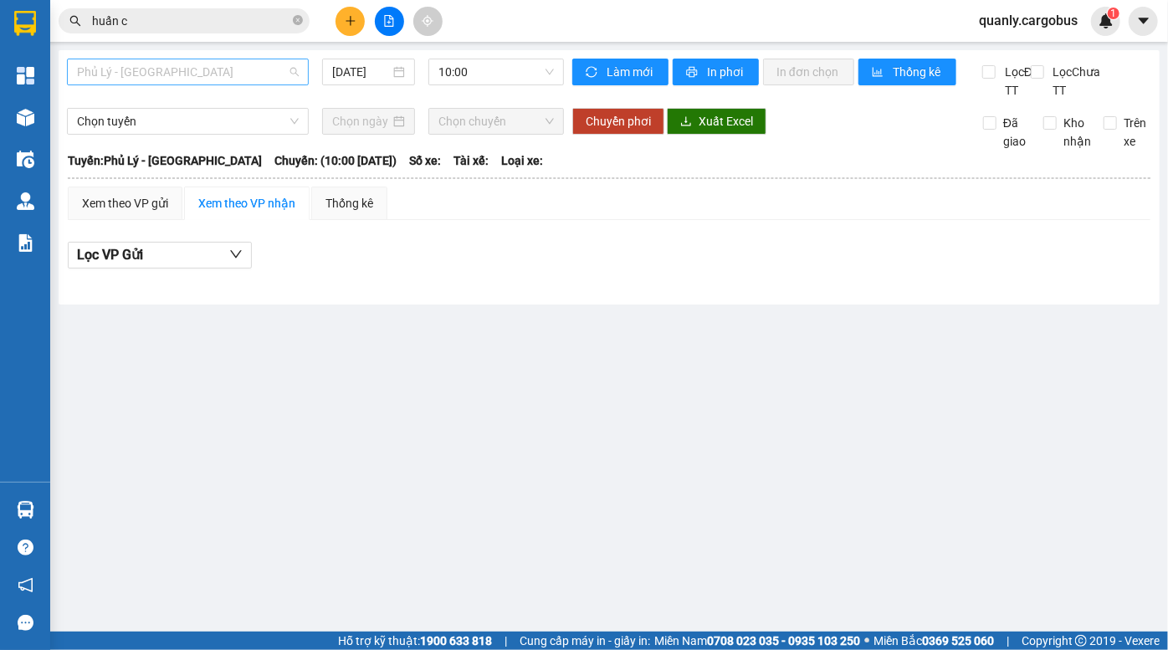
click at [192, 73] on span "Phủ Lý - Hà Nội" at bounding box center [188, 71] width 222 height 25
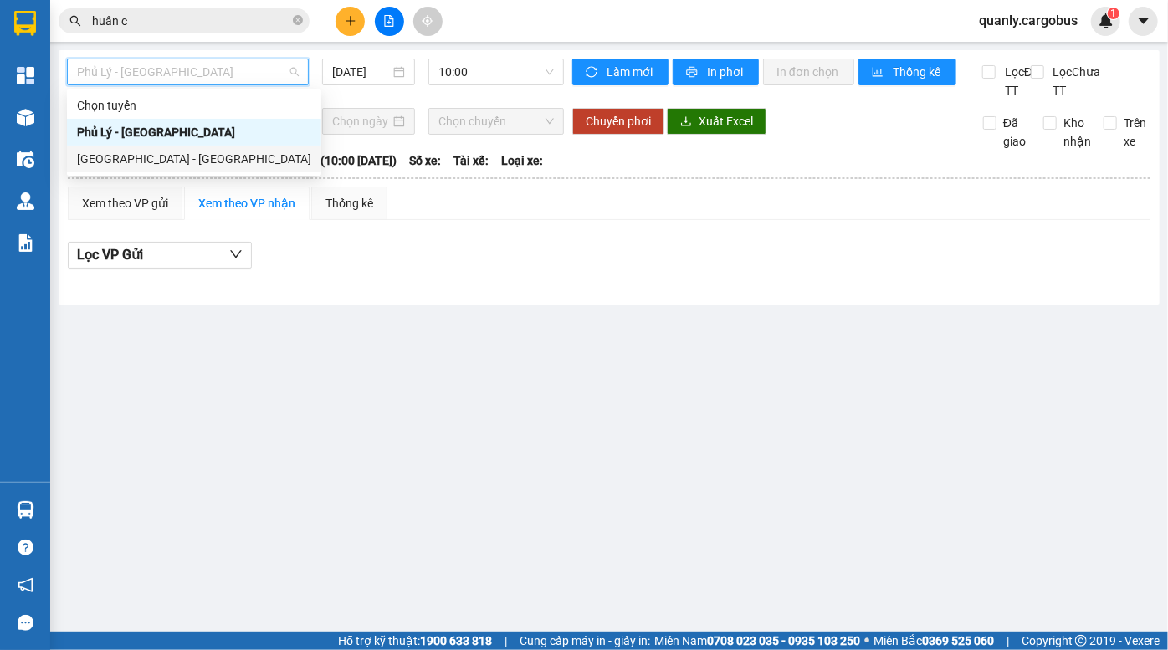
drag, startPoint x: 153, startPoint y: 154, endPoint x: 291, endPoint y: 127, distance: 140.7
click at [153, 155] on div "Hà Nội - Phủ Lý" at bounding box center [194, 159] width 234 height 18
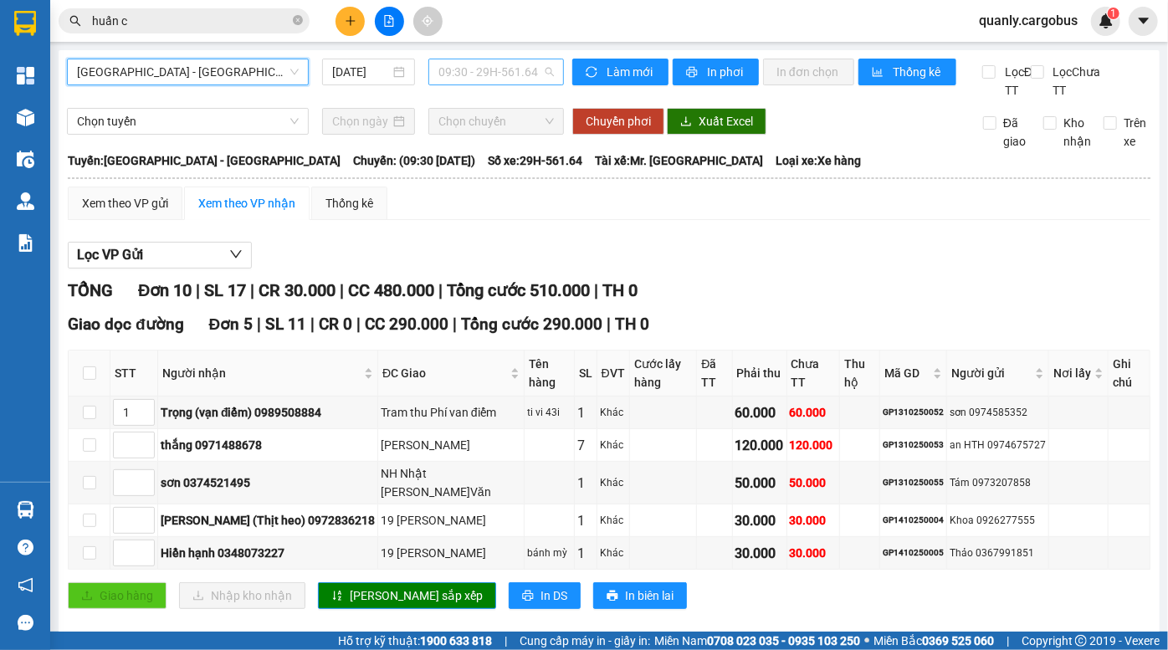
click at [486, 71] on span "09:30 - 29H-561.64" at bounding box center [496, 71] width 115 height 25
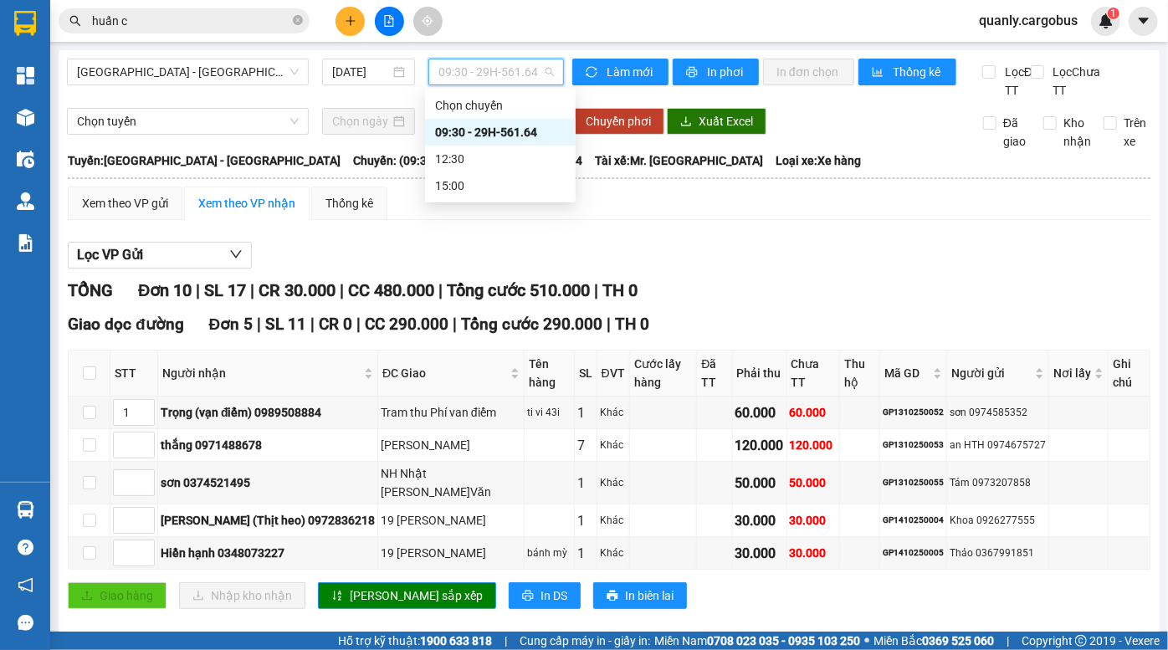
click at [490, 138] on div "09:30 - 29H-561.64" at bounding box center [500, 132] width 131 height 18
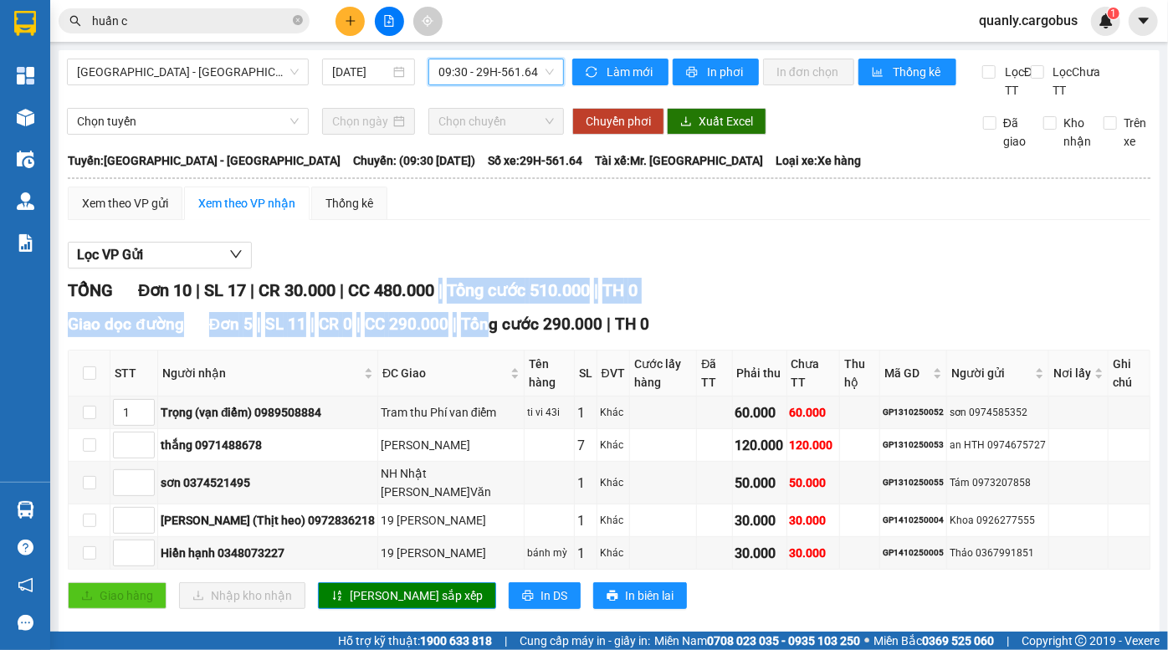
drag, startPoint x: 449, startPoint y: 307, endPoint x: 493, endPoint y: 348, distance: 59.8
click at [490, 347] on div "TỔNG Đơn 10 | SL 17 | CR 30.000 | CC 480.000 | Tổng cước 510.000 | TH 0 Giao dọ…" at bounding box center [609, 618] width 1083 height 680
click at [493, 334] on span "Tổng cước 290.000" at bounding box center [531, 324] width 141 height 19
drag, startPoint x: 456, startPoint y: 304, endPoint x: 507, endPoint y: 376, distance: 88.2
click at [507, 376] on div "TỔNG Đơn 10 | SL 17 | CR 30.000 | CC 480.000 | Tổng cước 510.000 | TH 0 Giao dọ…" at bounding box center [609, 618] width 1083 height 680
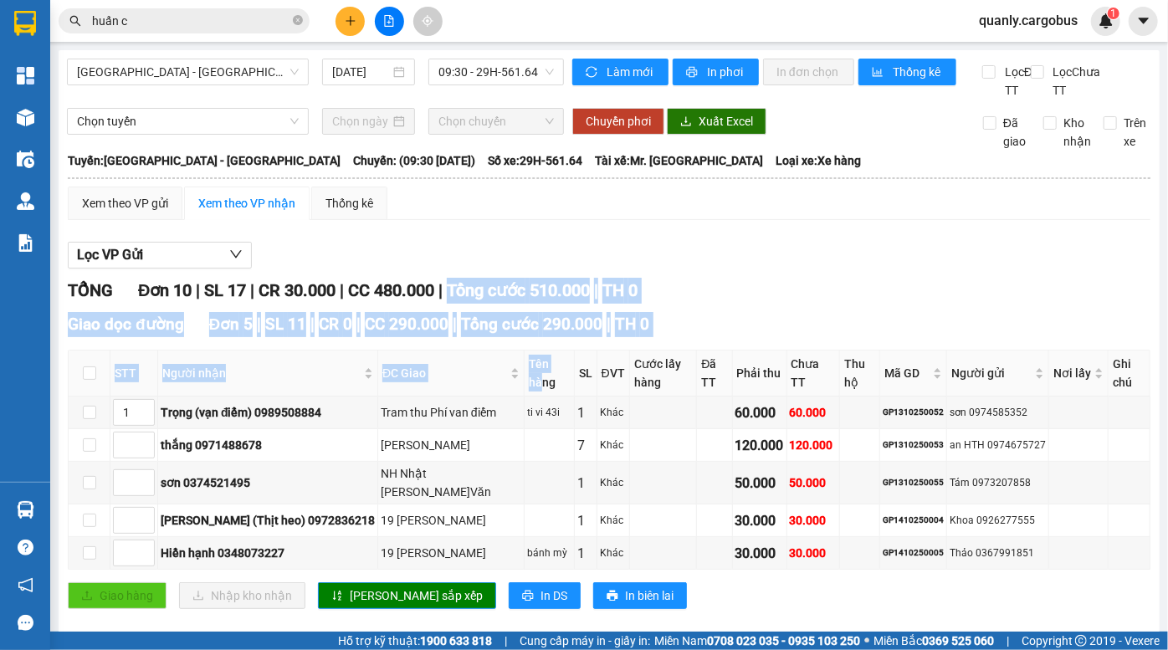
drag, startPoint x: 505, startPoint y: 376, endPoint x: 454, endPoint y: 313, distance: 80.9
click at [525, 376] on th "Tên hàng" at bounding box center [550, 374] width 50 height 46
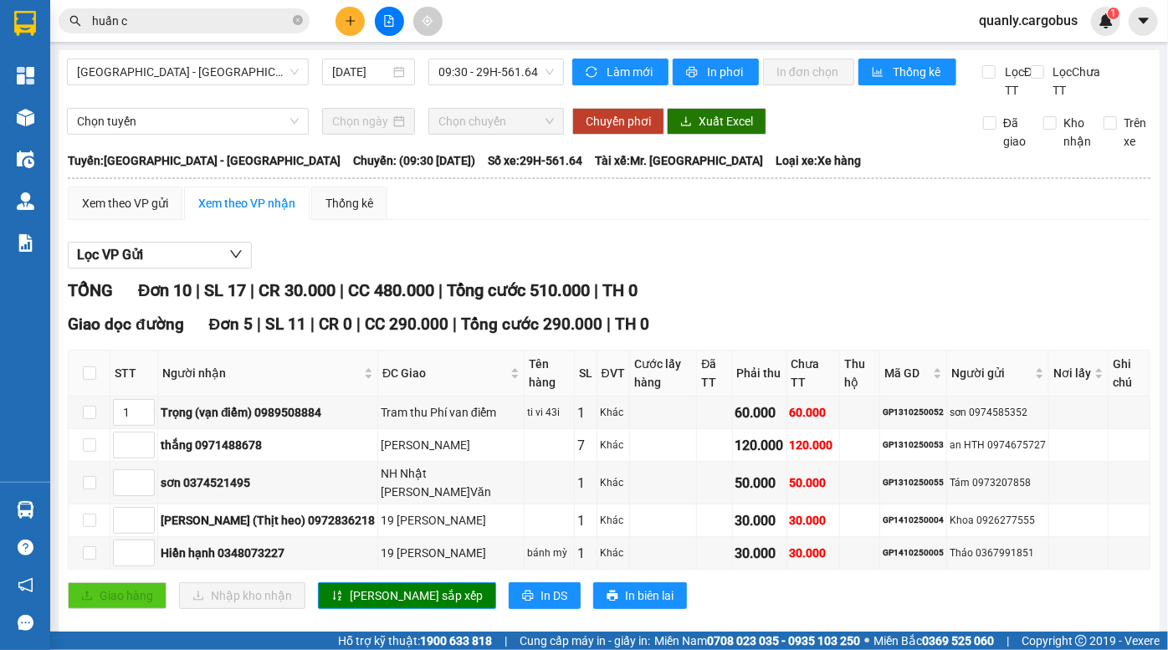
click at [450, 304] on div "TỔNG Đơn 10 | SL 17 | CR 30.000 | CC 480.000 | Tổng cước 510.000 | TH 0" at bounding box center [609, 291] width 1083 height 26
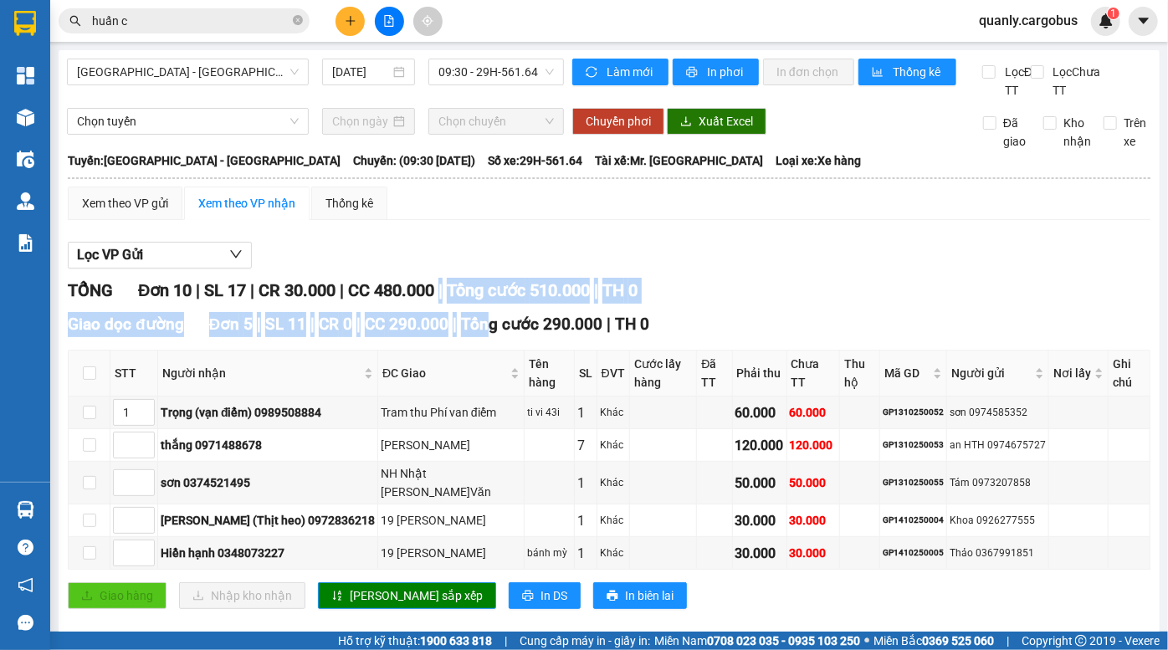
drag, startPoint x: 451, startPoint y: 309, endPoint x: 494, endPoint y: 349, distance: 58.6
click at [494, 349] on div "TỔNG Đơn 10 | SL 17 | CR 30.000 | CC 480.000 | Tổng cước 510.000 | TH 0 Giao dọ…" at bounding box center [609, 618] width 1083 height 680
drag, startPoint x: 494, startPoint y: 349, endPoint x: 464, endPoint y: 319, distance: 42.6
click at [492, 334] on span "Tổng cước 290.000" at bounding box center [531, 324] width 141 height 19
click at [457, 304] on div "TỔNG Đơn 10 | SL 17 | CR 30.000 | CC 480.000 | Tổng cước 510.000 | TH 0" at bounding box center [609, 291] width 1083 height 26
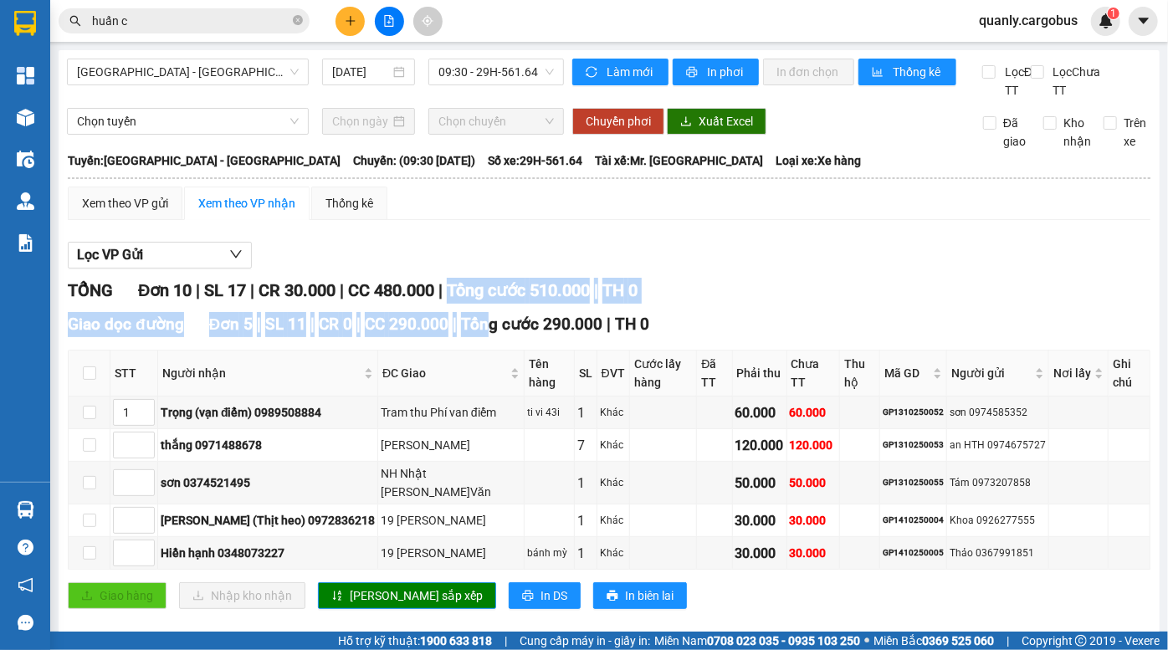
drag, startPoint x: 464, startPoint y: 308, endPoint x: 488, endPoint y: 351, distance: 49.1
click at [488, 351] on div "TỔNG Đơn 10 | SL 17 | CR 30.000 | CC 480.000 | Tổng cước 510.000 | TH 0 Giao dọ…" at bounding box center [609, 618] width 1083 height 680
drag, startPoint x: 487, startPoint y: 351, endPoint x: 464, endPoint y: 300, distance: 55.4
click at [485, 334] on span "Tổng cước 290.000" at bounding box center [531, 324] width 141 height 19
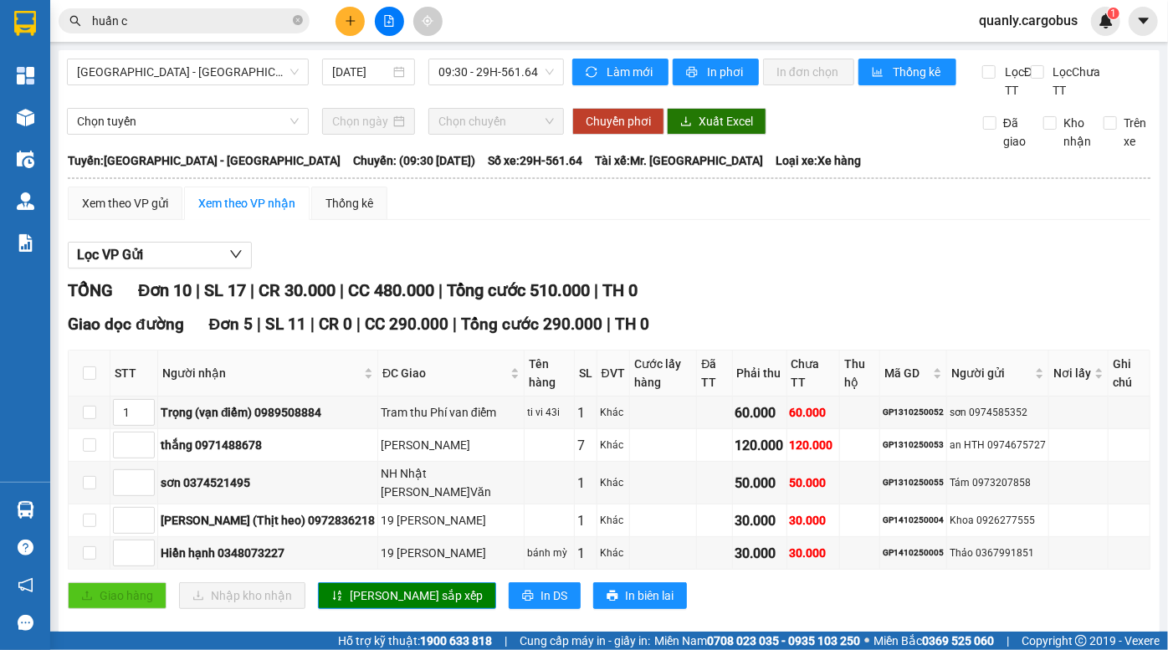
click at [495, 334] on span "Tổng cước 290.000" at bounding box center [531, 324] width 141 height 19
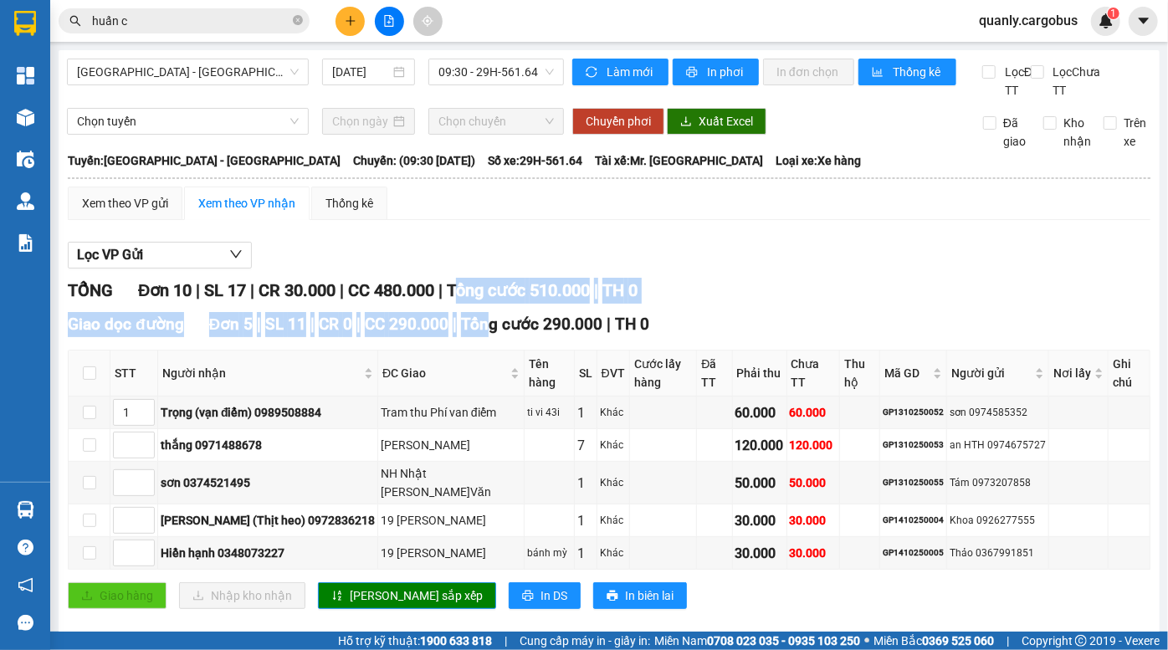
drag, startPoint x: 469, startPoint y: 313, endPoint x: 482, endPoint y: 341, distance: 31.4
click at [482, 341] on div "TỔNG Đơn 10 | SL 17 | CR 30.000 | CC 480.000 | Tổng cước 510.000 | TH 0 Giao dọ…" at bounding box center [609, 618] width 1083 height 680
drag, startPoint x: 482, startPoint y: 341, endPoint x: 460, endPoint y: 308, distance: 39.9
click at [480, 334] on span "Tổng cước 290.000" at bounding box center [531, 324] width 141 height 19
drag, startPoint x: 454, startPoint y: 301, endPoint x: 480, endPoint y: 336, distance: 43.7
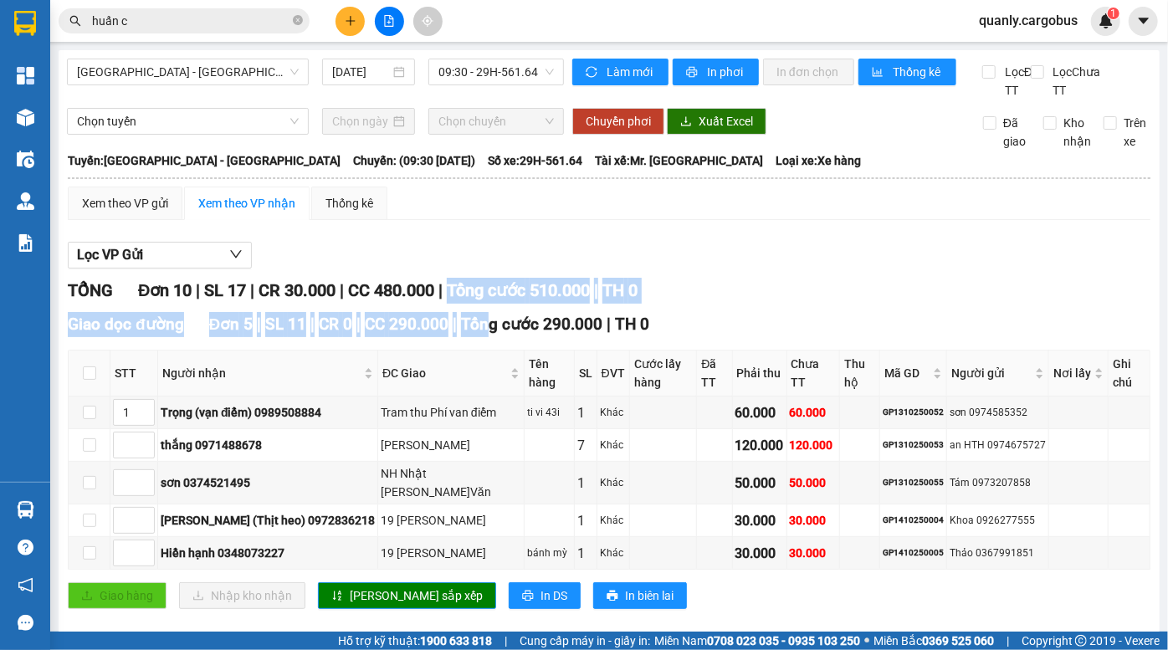
click at [480, 336] on div "TỔNG Đơn 10 | SL 17 | CR 30.000 | CC 480.000 | Tổng cước 510.000 | TH 0 Giao dọ…" at bounding box center [609, 618] width 1083 height 680
click at [480, 334] on span "Tổng cước 290.000" at bounding box center [531, 324] width 141 height 19
drag, startPoint x: 438, startPoint y: 290, endPoint x: 475, endPoint y: 341, distance: 63.4
click at [475, 341] on div "Lọc VP Gửi TỔNG Đơn 10 | SL 17 | CR 30.000 | CC 480.000 | Tổng cước 510.000 | …" at bounding box center [609, 595] width 1083 height 725
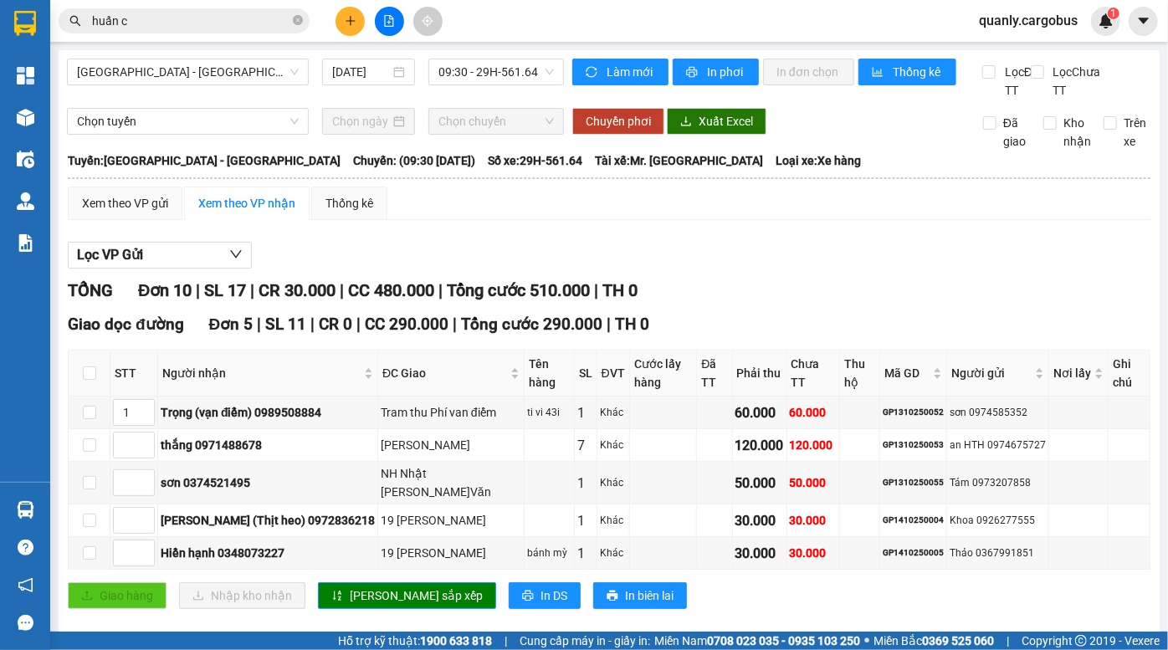
click at [142, 23] on input "huấn c" at bounding box center [191, 21] width 198 height 18
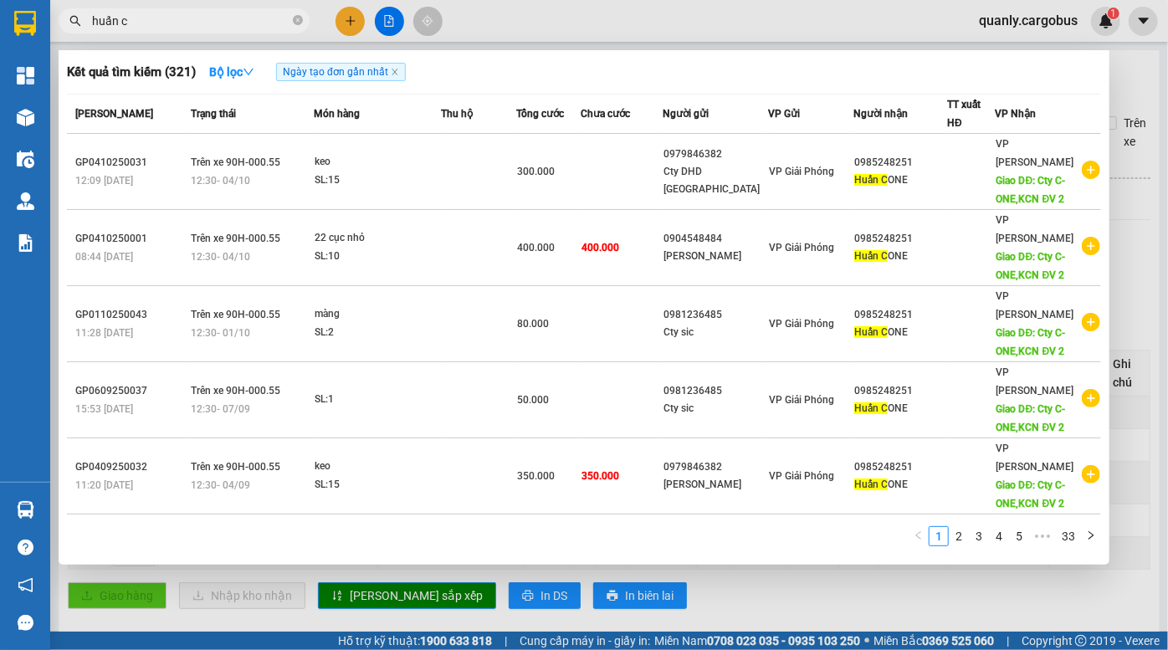
click at [389, 18] on div at bounding box center [584, 325] width 1168 height 650
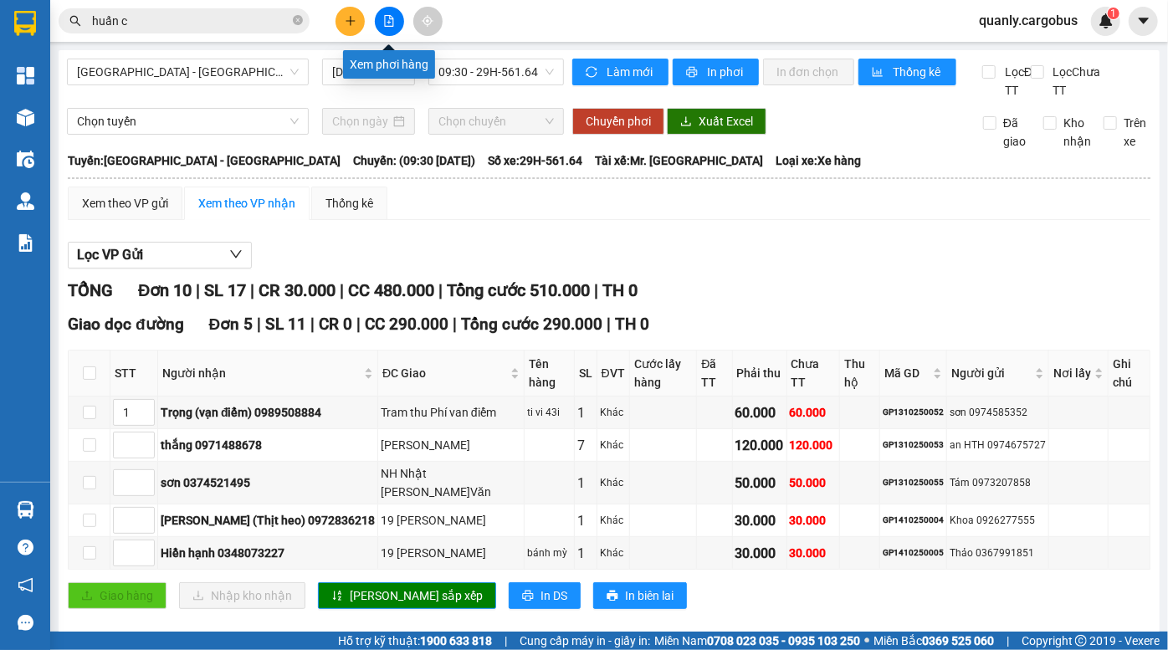
click at [389, 21] on icon "file-add" at bounding box center [389, 21] width 9 height 12
click at [193, 75] on span "Hà Nội - Phủ Lý" at bounding box center [188, 71] width 222 height 25
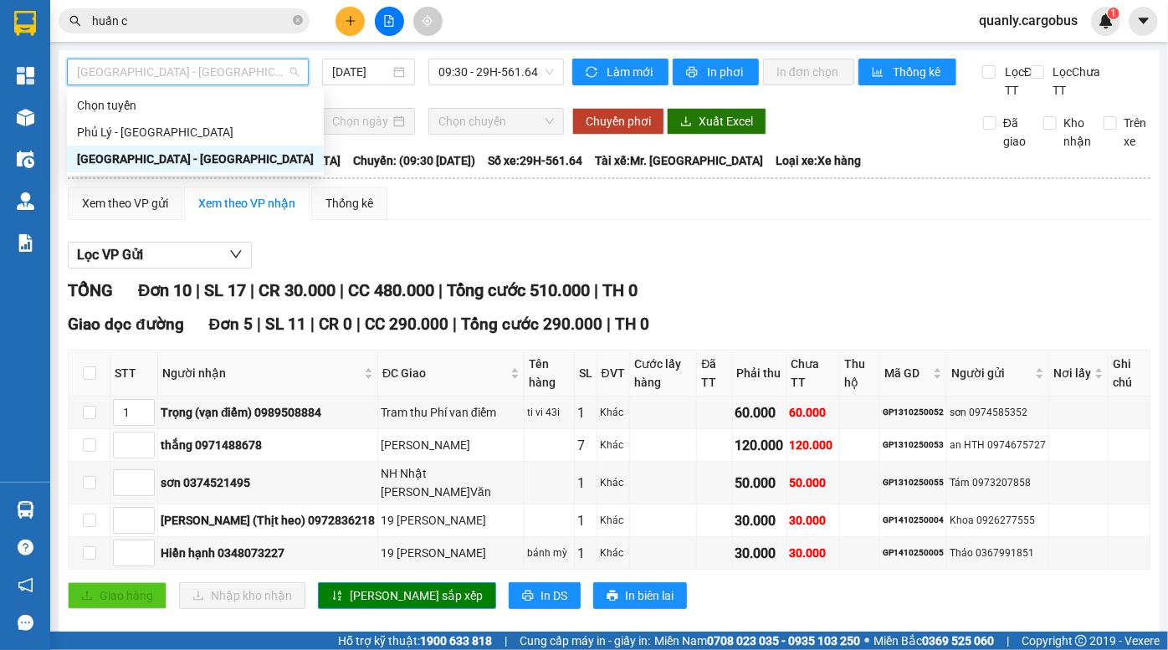
click at [162, 151] on div "Hà Nội - Phủ Lý" at bounding box center [195, 159] width 237 height 18
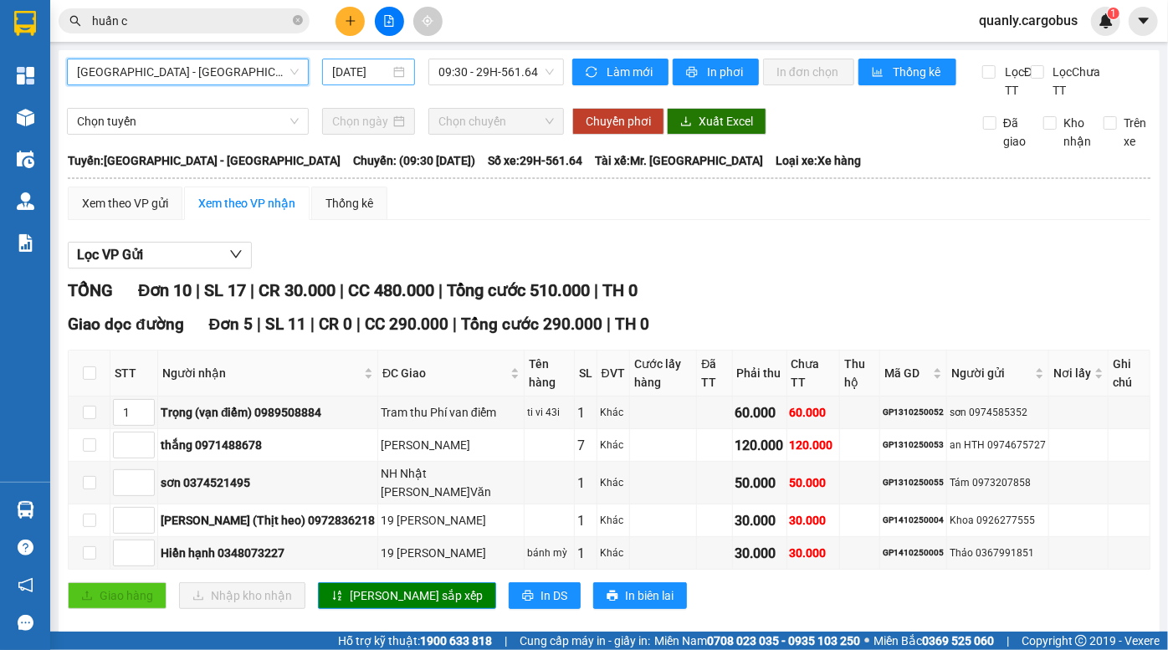
click at [341, 72] on input "14/10/2025" at bounding box center [361, 72] width 58 height 18
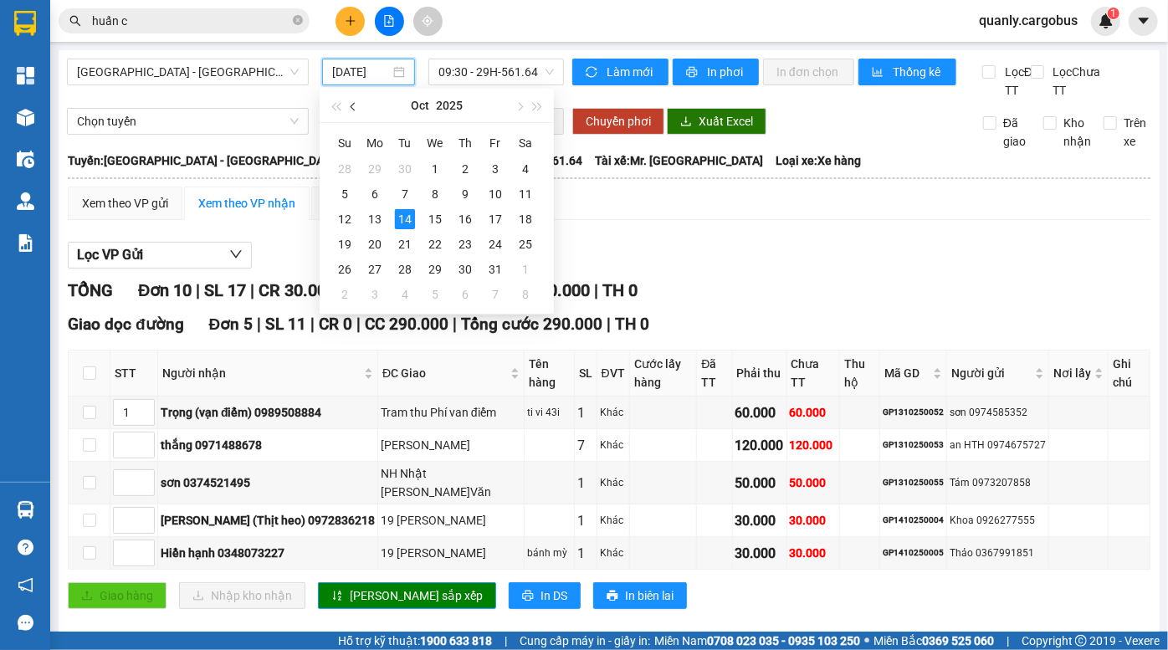
click at [351, 105] on span "button" at bounding box center [355, 107] width 8 height 8
click at [521, 247] on div "27" at bounding box center [526, 244] width 20 height 20
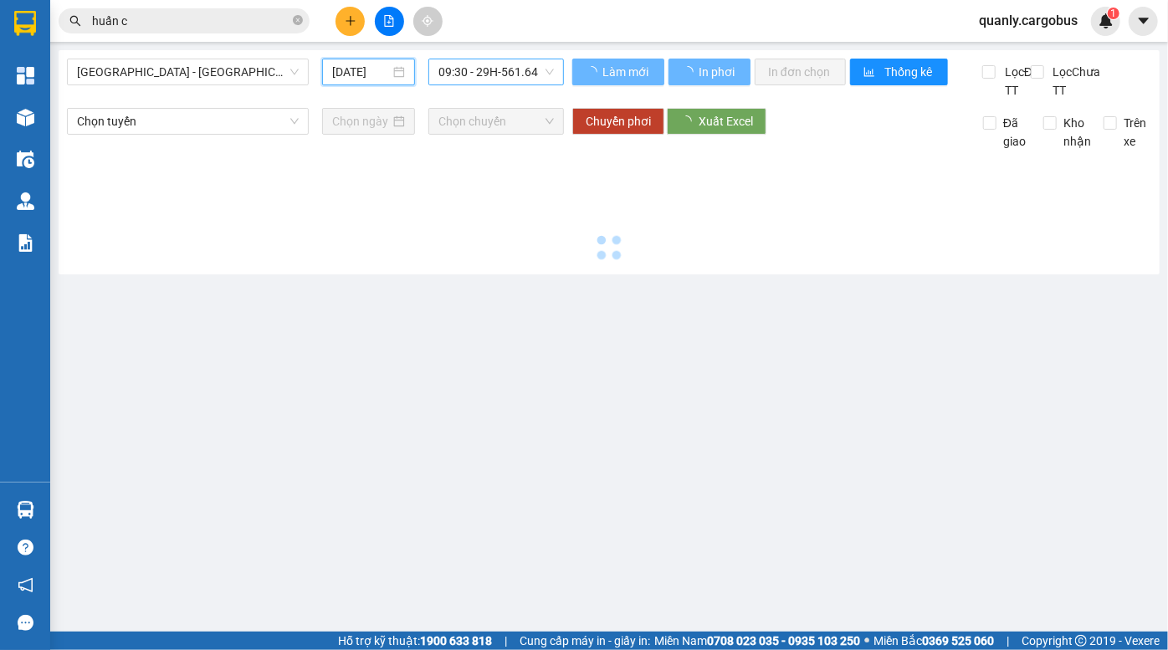
type input "27/09/2025"
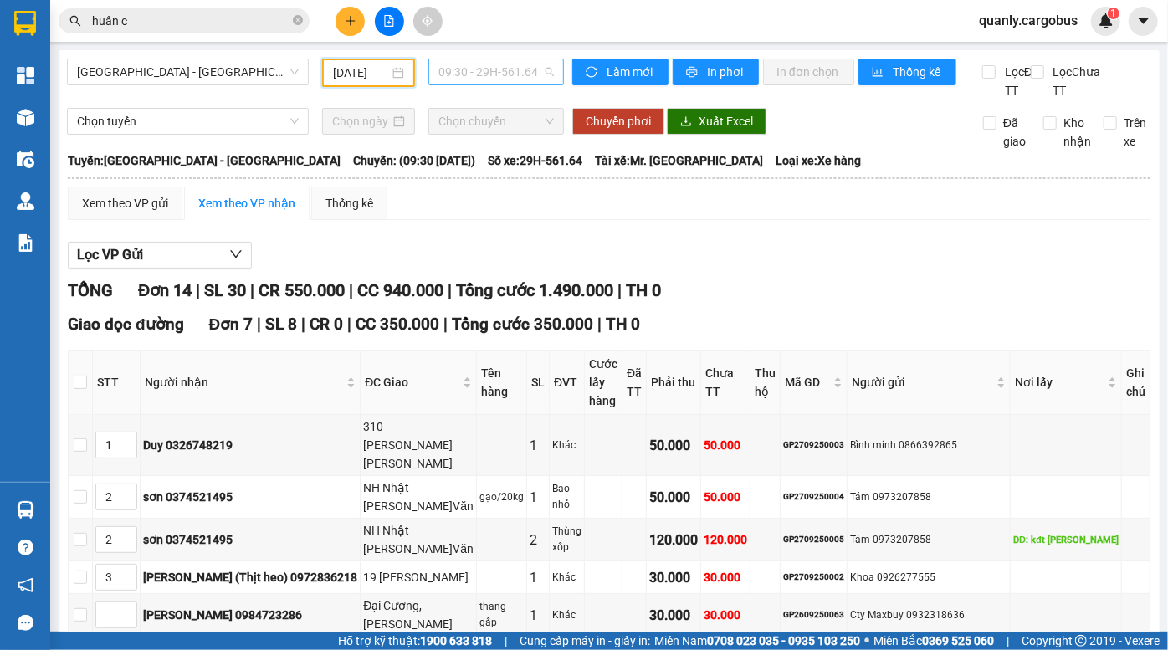
click at [485, 70] on span "09:30 - 29H-561.64" at bounding box center [496, 71] width 115 height 25
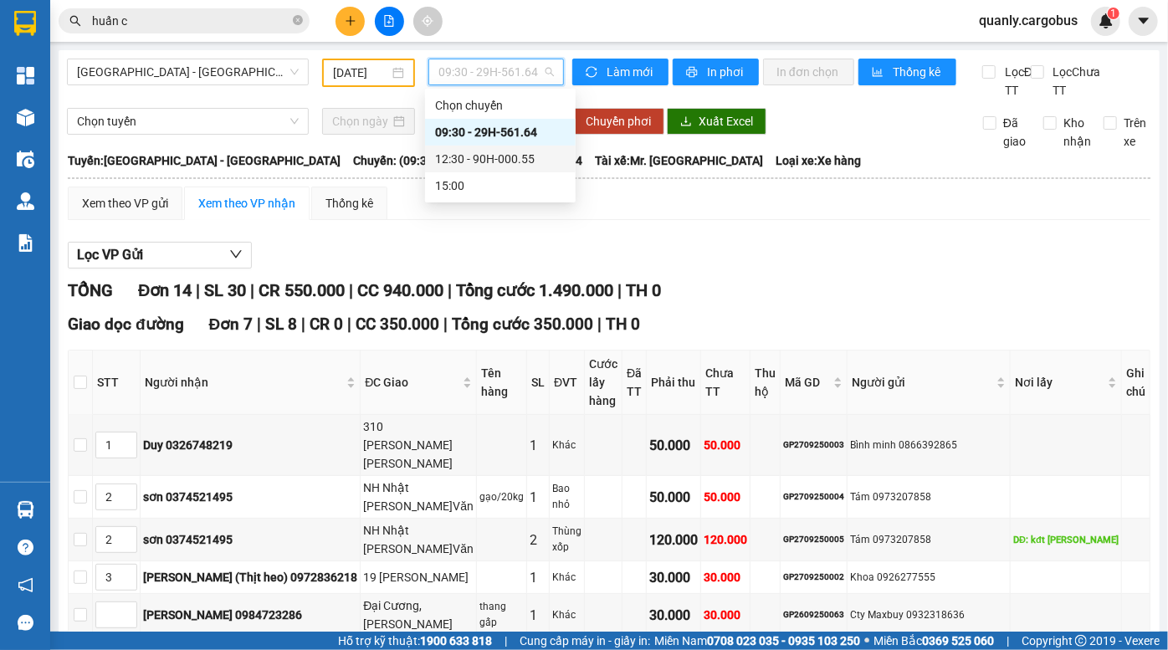
click at [486, 158] on div "12:30 - 90H-000.55" at bounding box center [500, 159] width 131 height 18
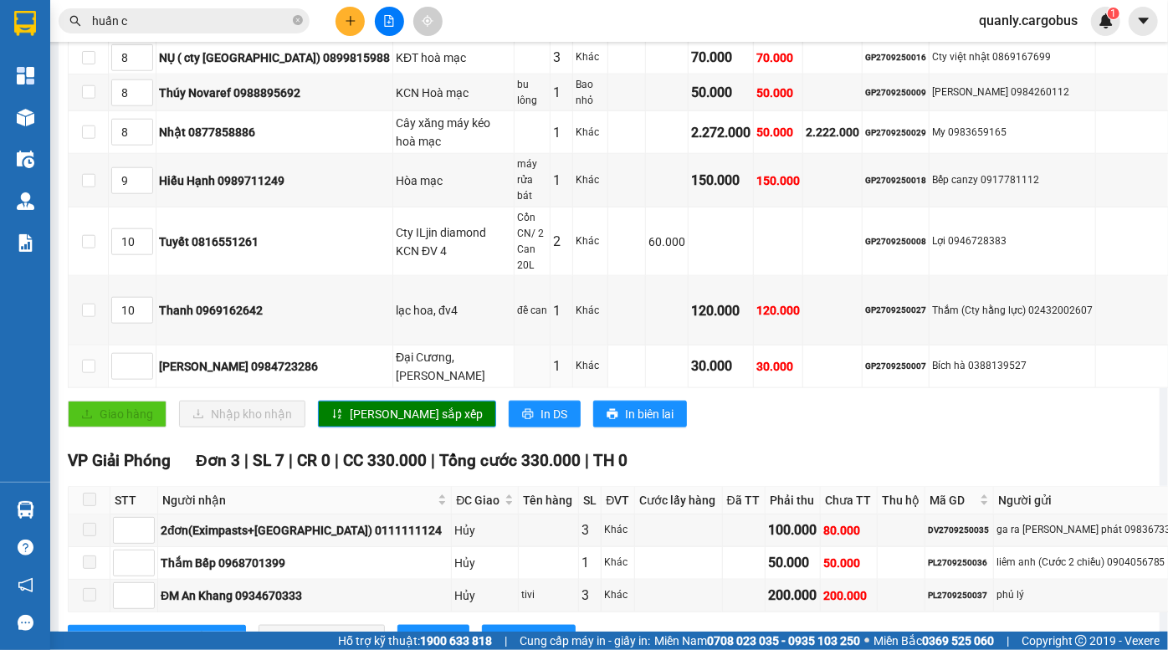
scroll to position [761, 0]
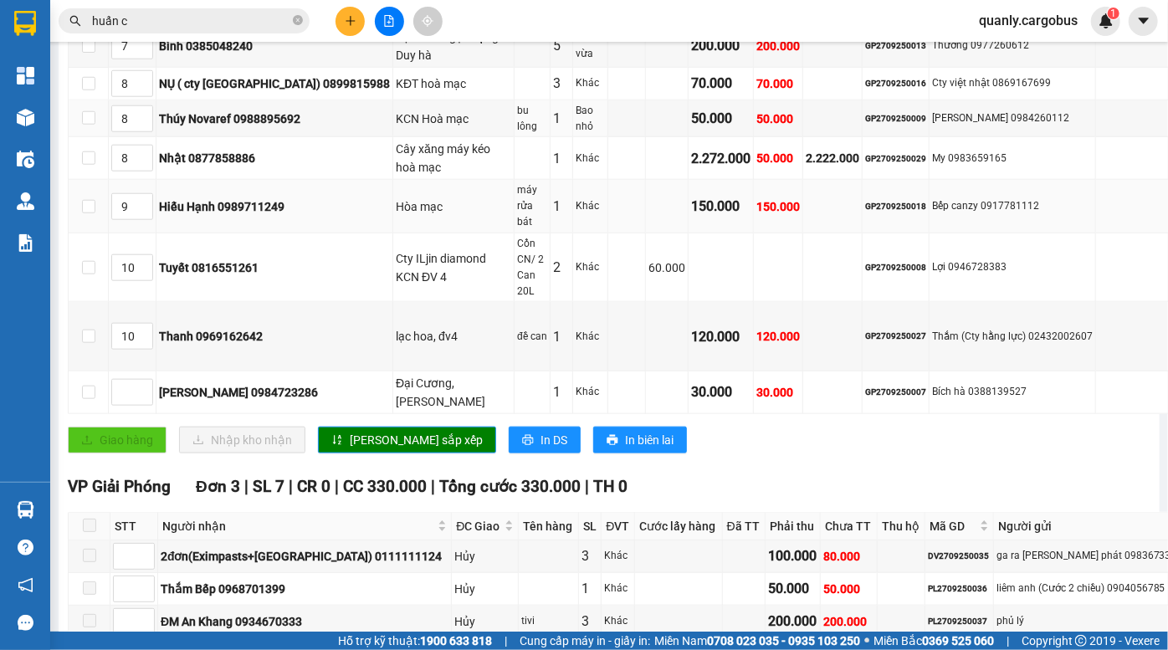
drag, startPoint x: 686, startPoint y: 170, endPoint x: 702, endPoint y: 239, distance: 71.3
click at [702, 239] on tbody "1 Hiền ( Gara Hoàng Hiền) 0987636238 cổng chào điện tử Hà Nam 1 Khác 50.000 50.…" at bounding box center [686, 34] width 1234 height 760
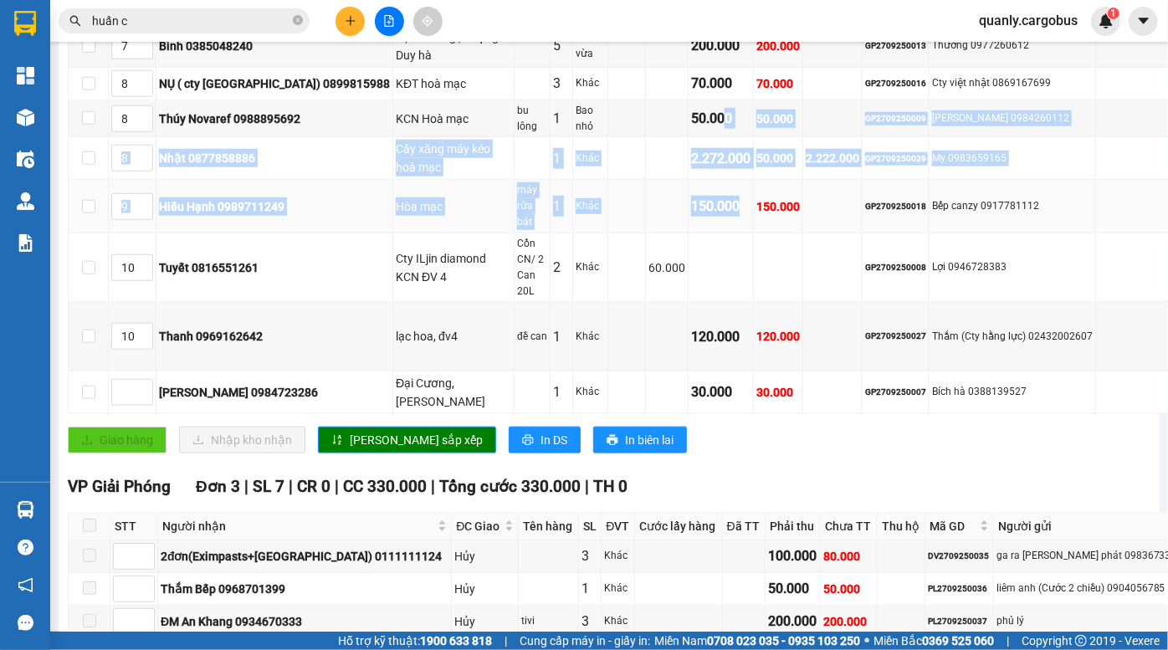
click at [702, 217] on div "150.000" at bounding box center [720, 206] width 59 height 21
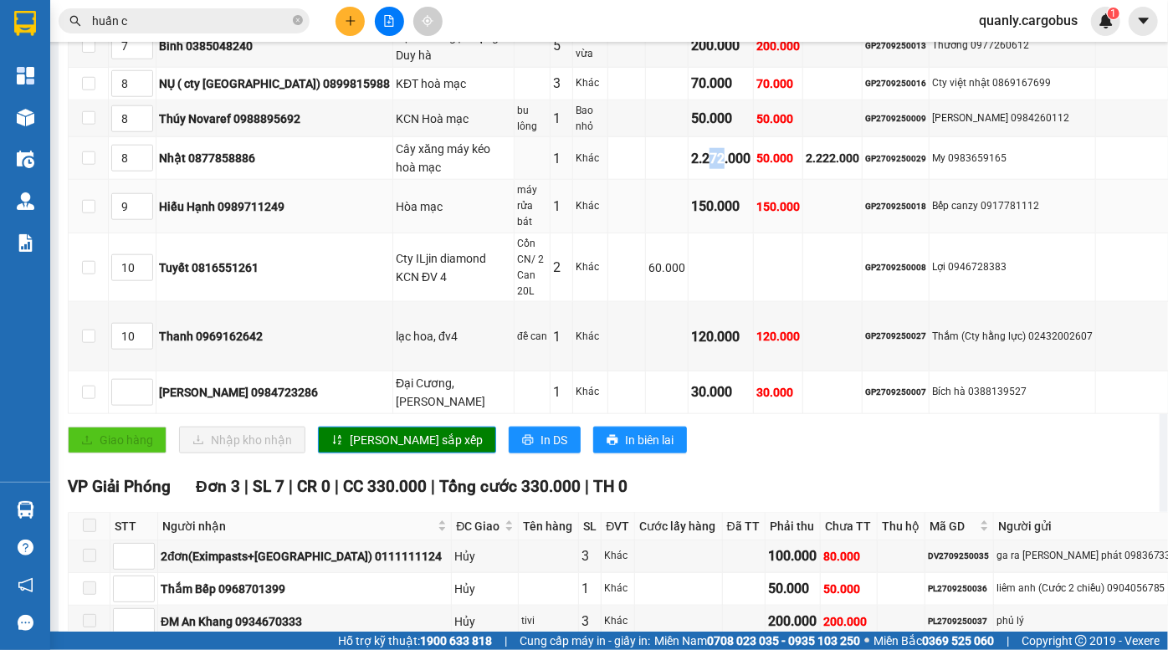
drag, startPoint x: 677, startPoint y: 185, endPoint x: 687, endPoint y: 231, distance: 47.1
click at [687, 230] on tbody "1 Hiền ( Gara Hoàng Hiền) 0987636238 cổng chào điện tử Hà Nam 1 Khác 50.000 50.…" at bounding box center [686, 34] width 1234 height 760
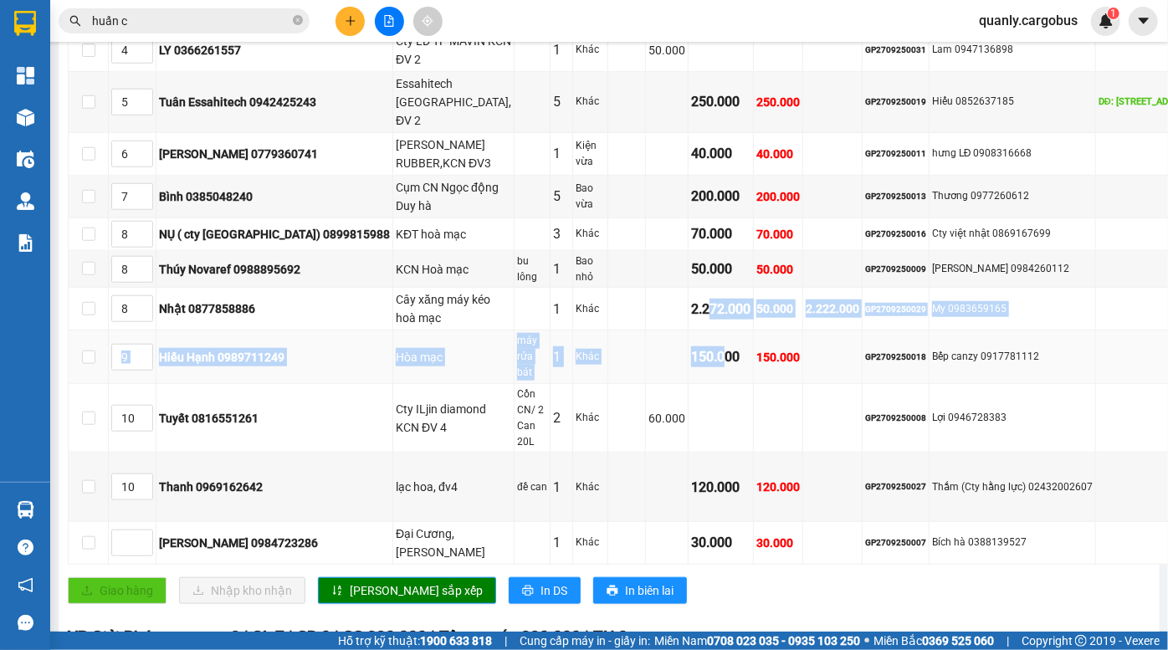
scroll to position [608, 0]
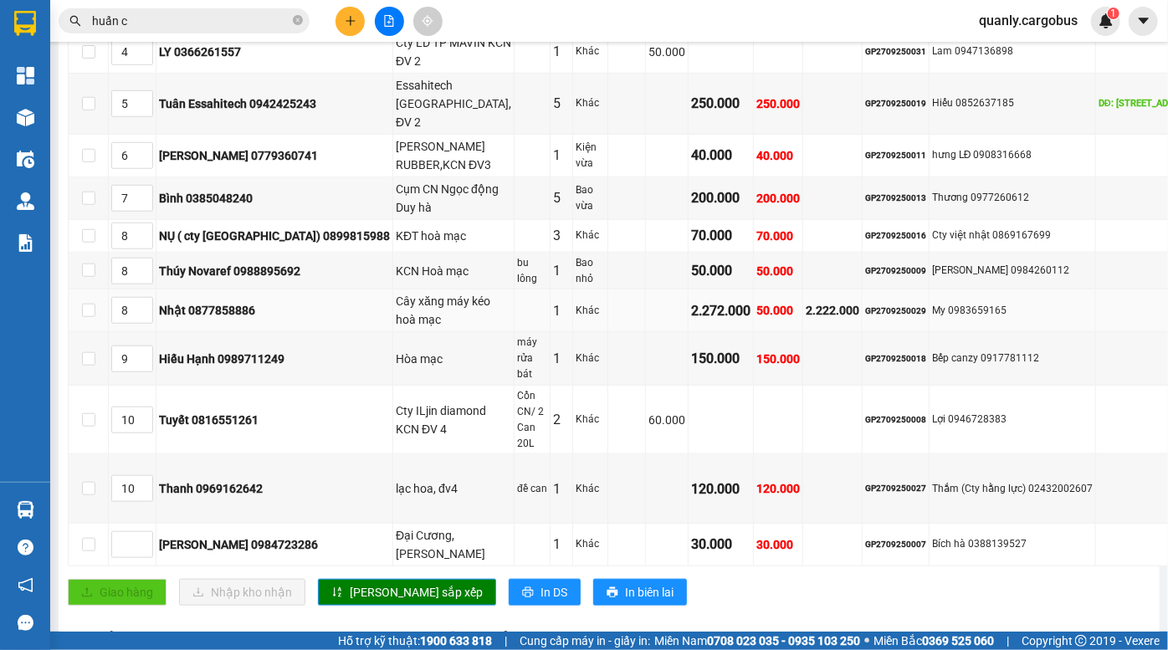
click at [233, 332] on td "Nhật 0877858886" at bounding box center [274, 311] width 237 height 43
drag, startPoint x: 244, startPoint y: 221, endPoint x: 774, endPoint y: 238, distance: 530.8
click at [724, 220] on tr "7 Bình 0385048240 Cụm CN Ngọc động Duy hà 5 Bao vừa 200.000 200.000 GP270925001…" at bounding box center [686, 198] width 1234 height 43
click at [963, 206] on div "Thương 0977260612" at bounding box center [1012, 198] width 161 height 16
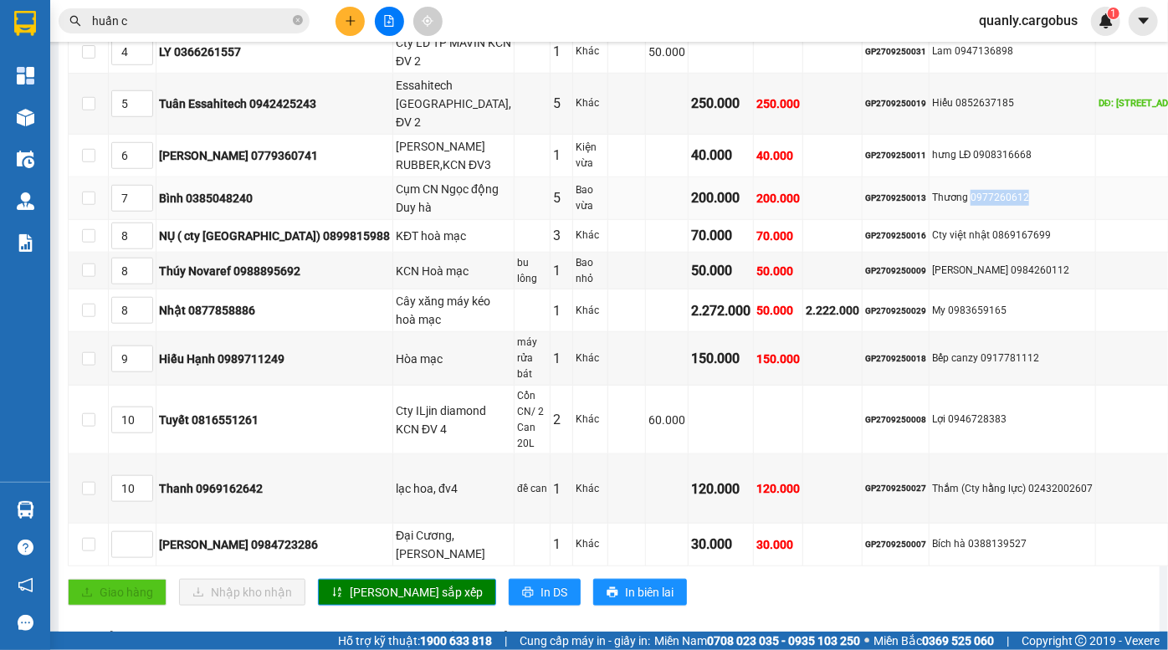
copy div "0977260612"
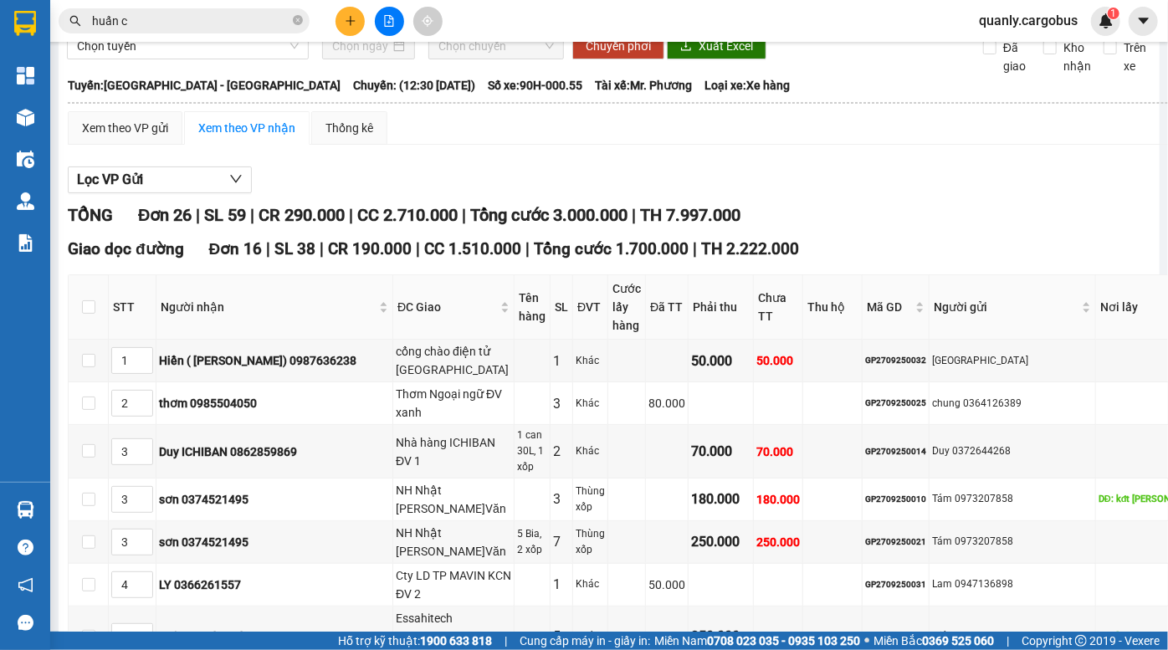
scroll to position [0, 0]
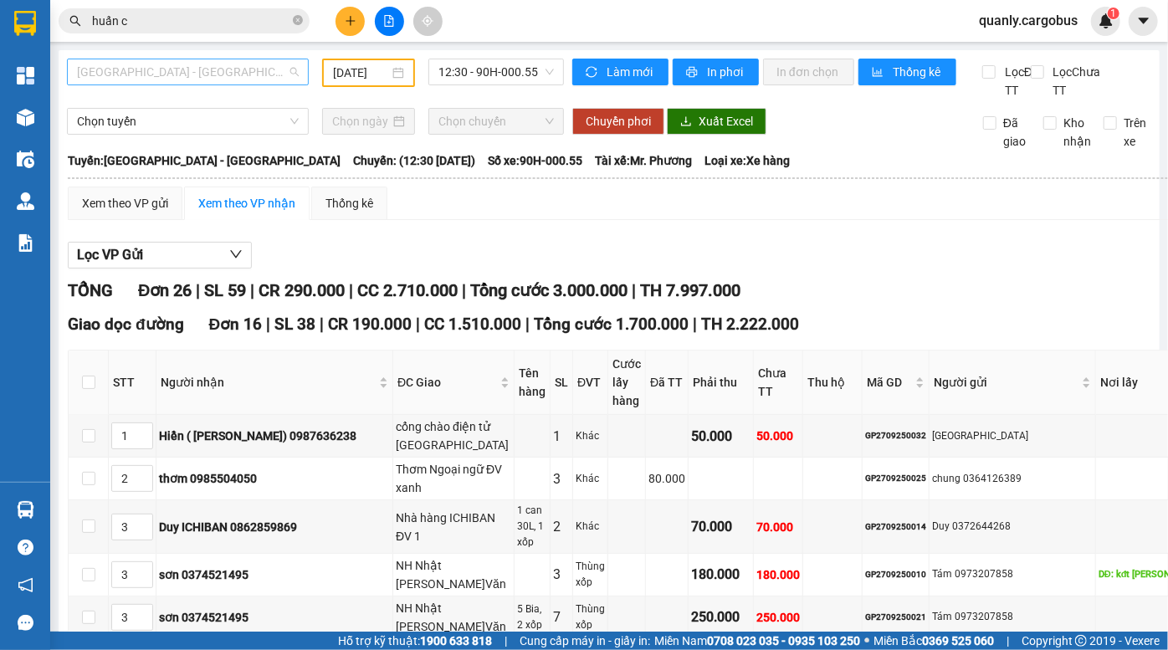
click at [167, 75] on span "[GEOGRAPHIC_DATA] - [GEOGRAPHIC_DATA]" at bounding box center [188, 71] width 222 height 25
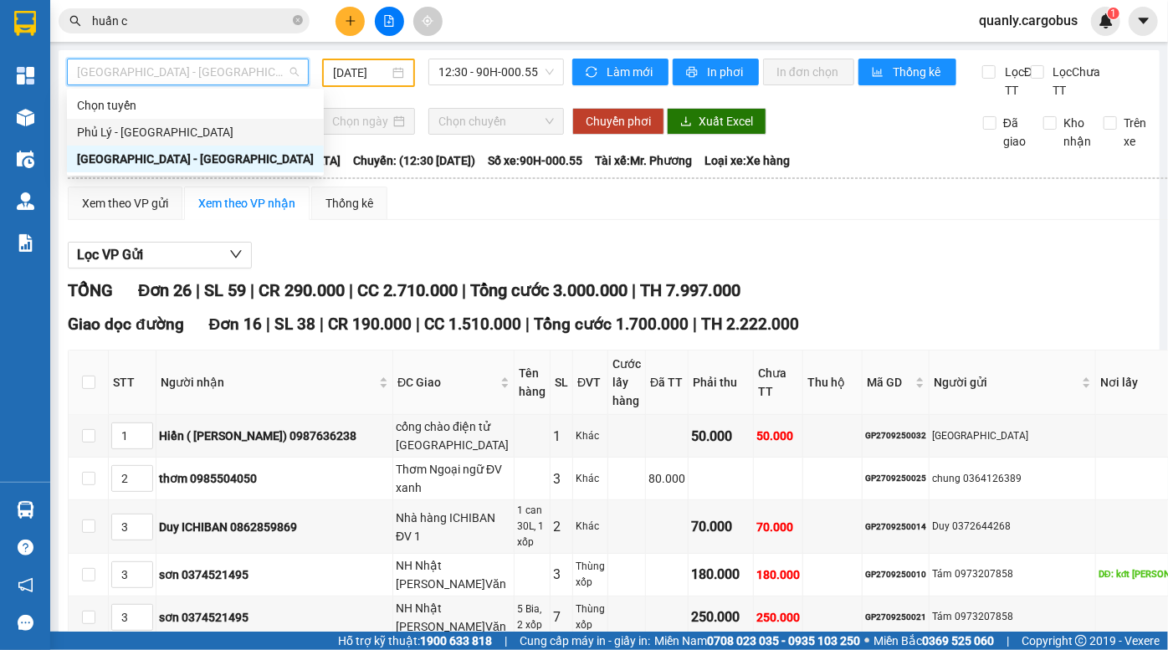
click at [139, 126] on div "Phủ Lý - [GEOGRAPHIC_DATA]" at bounding box center [195, 132] width 237 height 18
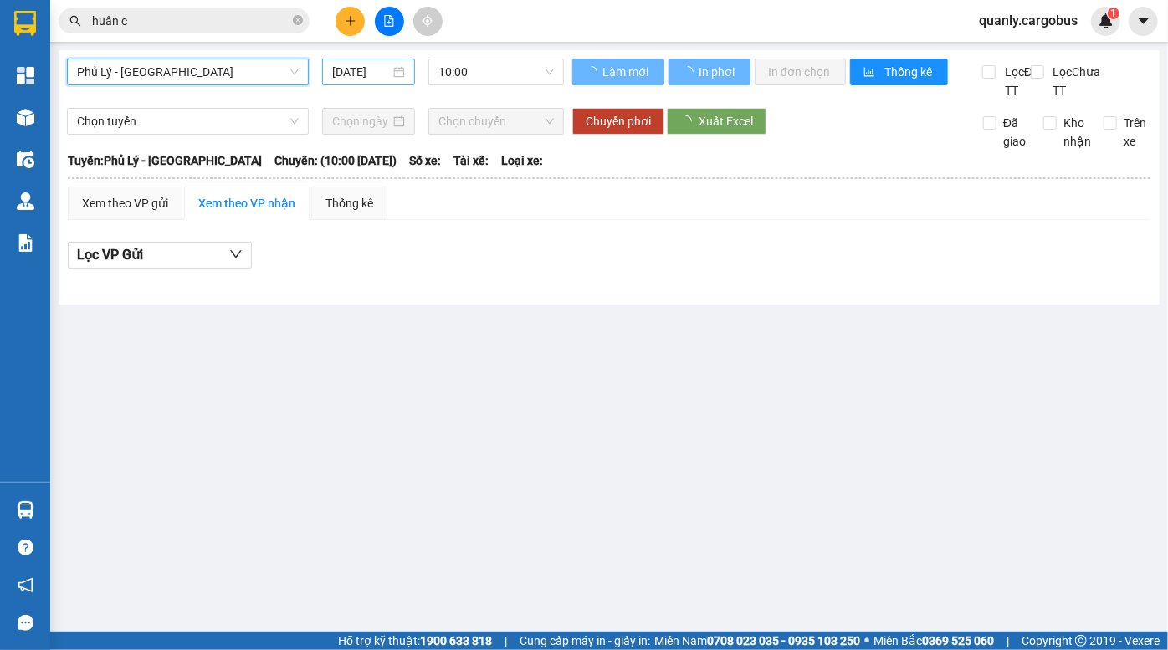
click at [359, 71] on input "[DATE]" at bounding box center [361, 72] width 58 height 18
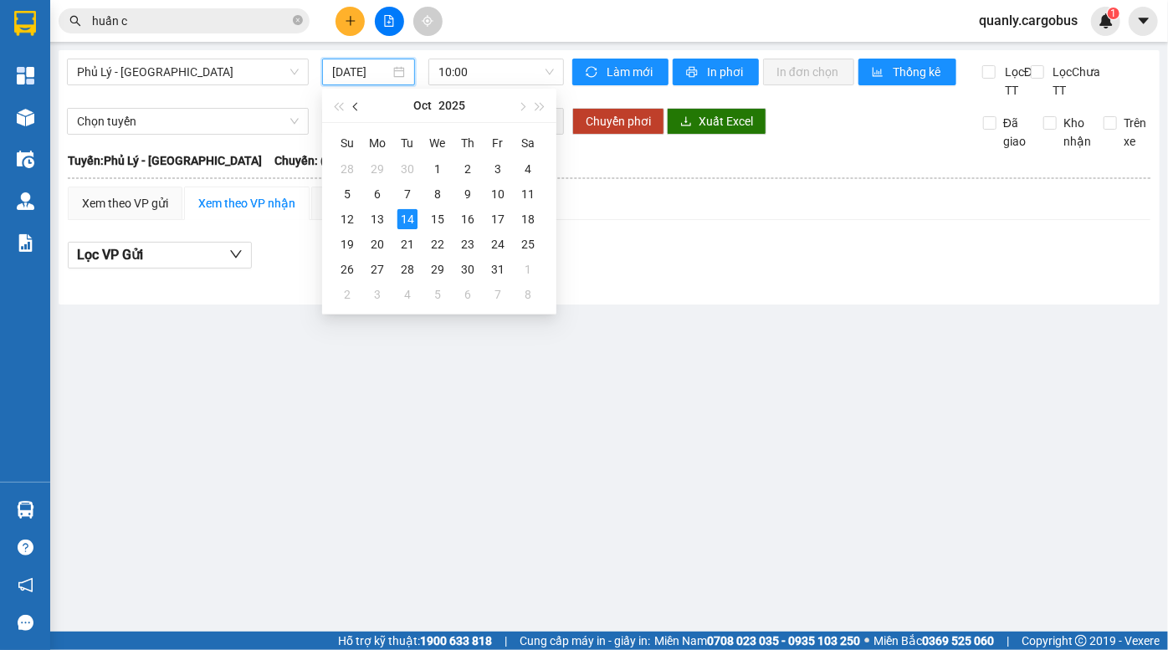
click at [357, 105] on span "button" at bounding box center [357, 107] width 8 height 8
click at [527, 244] on div "27" at bounding box center [528, 244] width 20 height 20
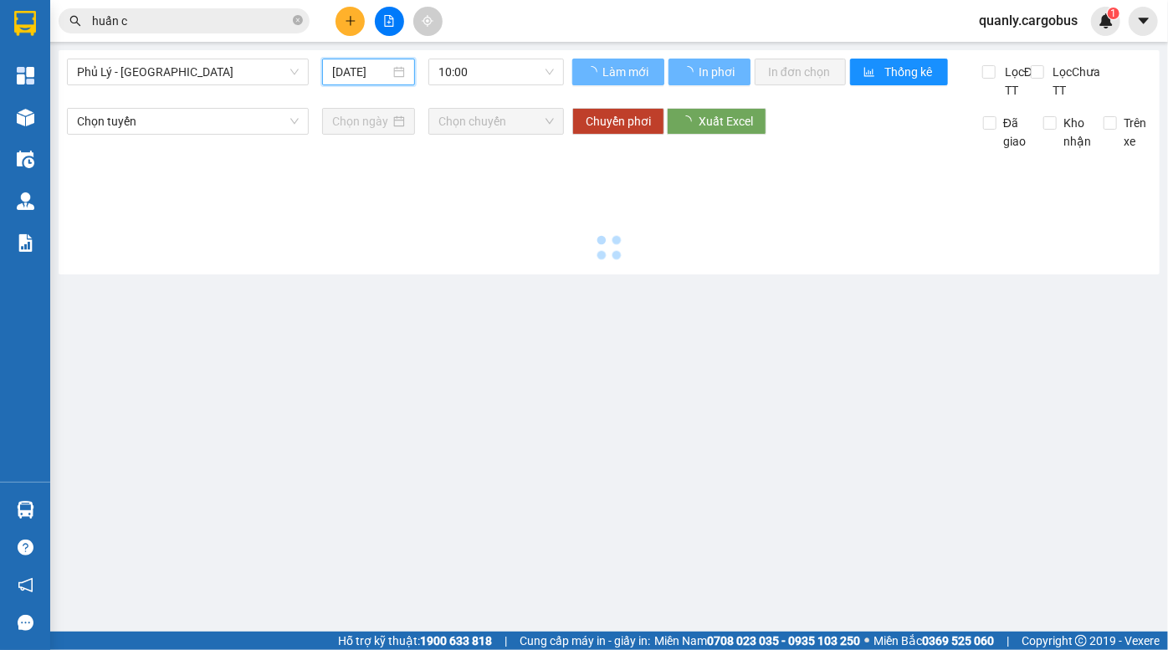
type input "27/09/2025"
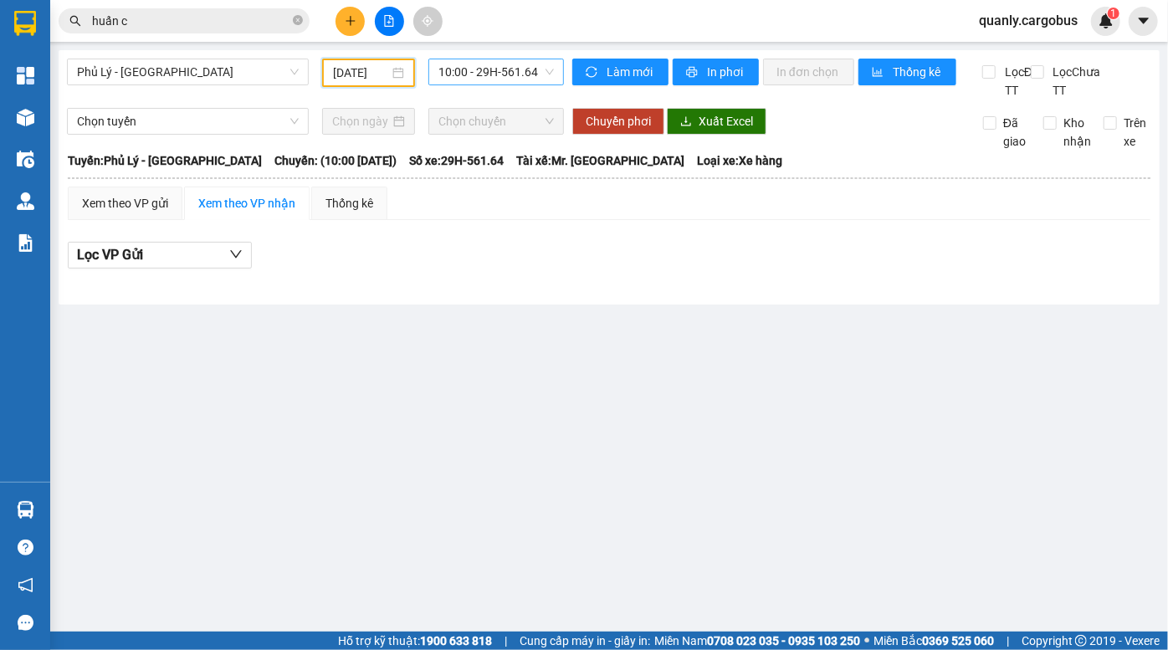
click at [464, 75] on span "10:00 - 29H-561.64" at bounding box center [496, 71] width 115 height 25
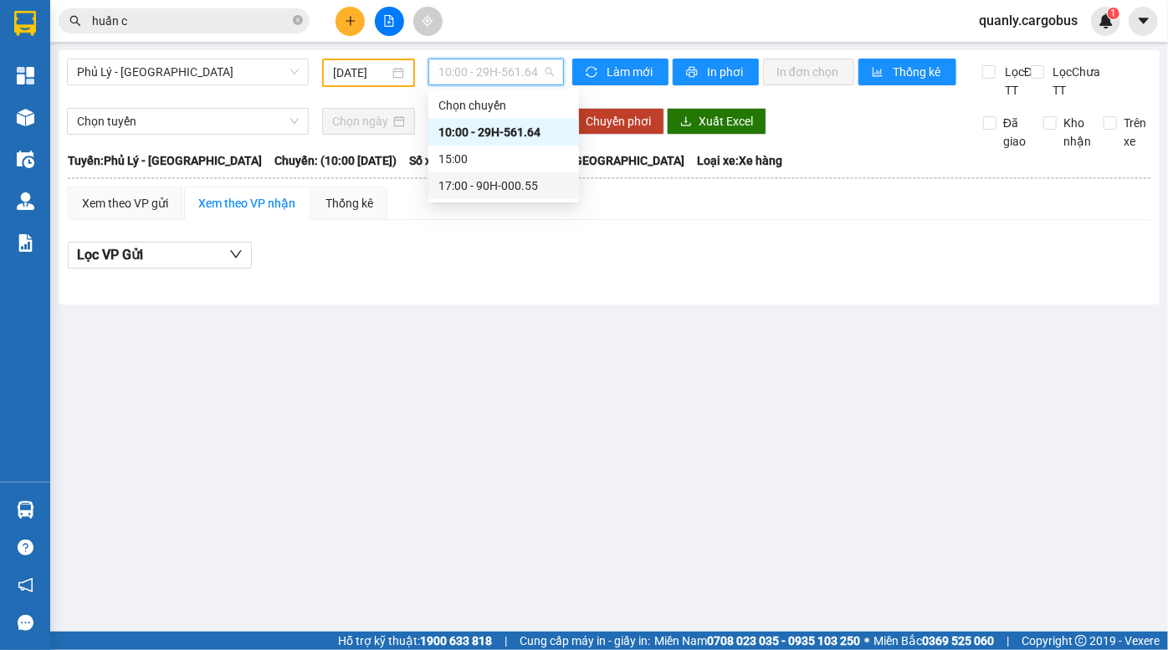
click at [488, 192] on div "17:00 - 90H-000.55" at bounding box center [504, 186] width 131 height 18
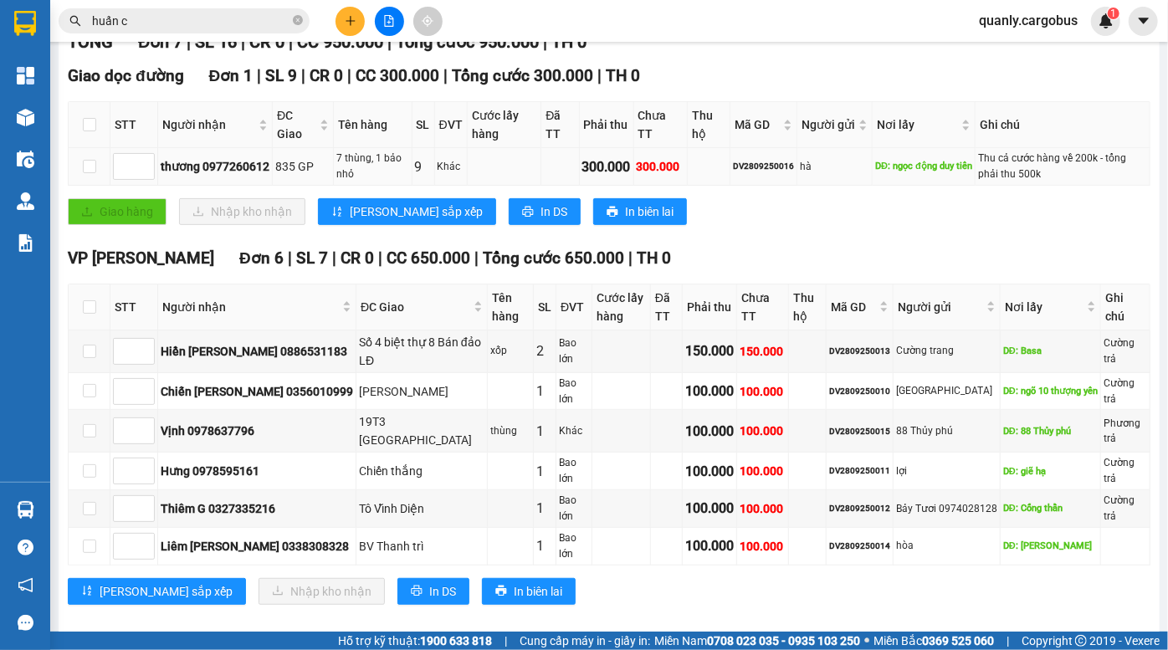
scroll to position [280, 0]
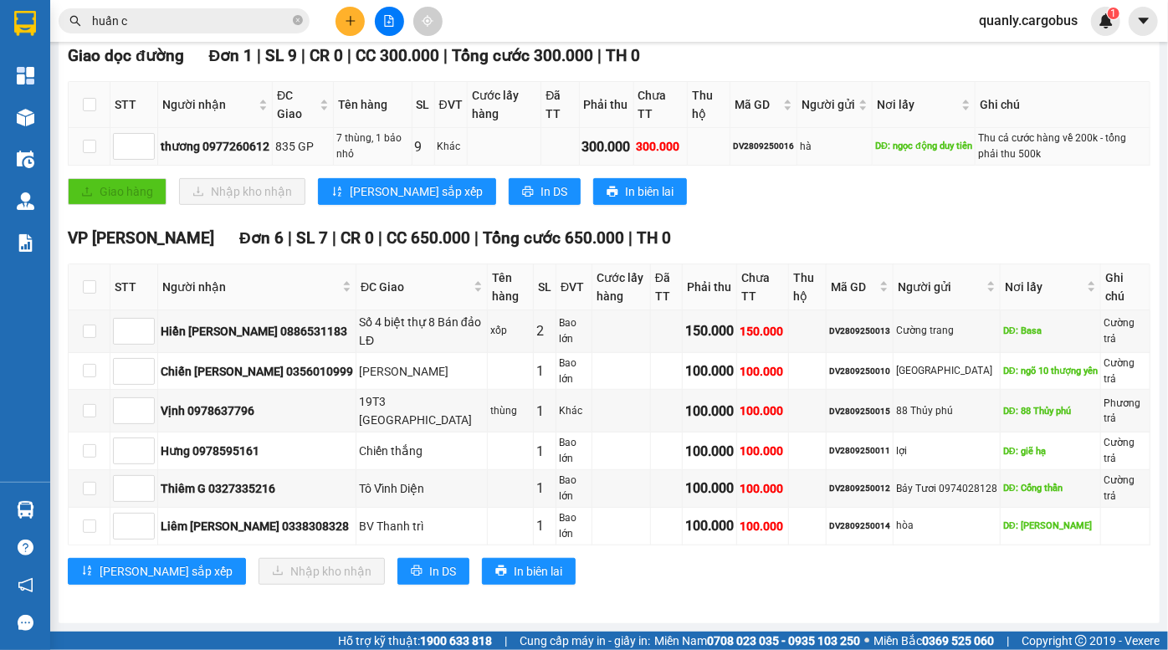
click at [779, 146] on div "DV2809250016" at bounding box center [763, 146] width 61 height 13
copy div "DV2809250016"
click at [742, 153] on div "DV2809250016" at bounding box center [763, 146] width 61 height 13
click at [798, 159] on td "hà" at bounding box center [835, 147] width 75 height 38
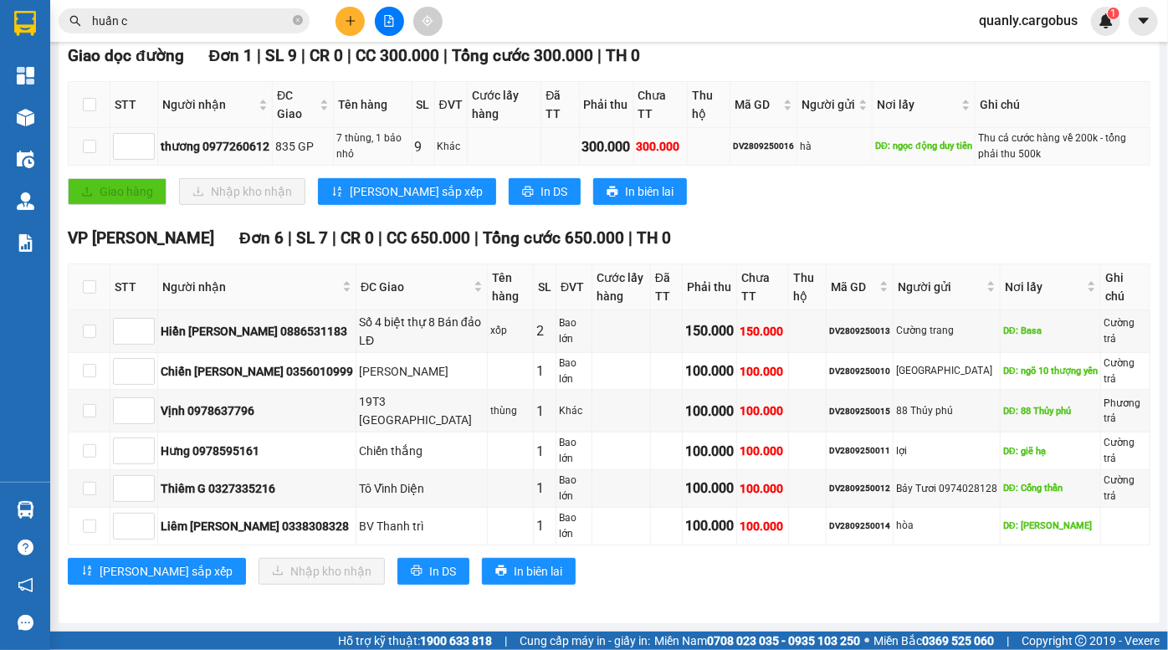
click at [969, 159] on td "DĐ: ngọc động duy tiên" at bounding box center [924, 147] width 103 height 38
drag, startPoint x: 653, startPoint y: 165, endPoint x: 670, endPoint y: 174, distance: 19.1
click at [669, 173] on div "Giao dọc đường Đơn 1 | SL 9 | CR 0 | CC 300.000 | Tổng cước 300.000 | TH 0 STT …" at bounding box center [609, 131] width 1083 height 174
click at [675, 174] on div "Giao dọc đường Đơn 1 | SL 9 | CR 0 | CC 300.000 | Tổng cước 300.000 | TH 0 STT …" at bounding box center [609, 131] width 1083 height 174
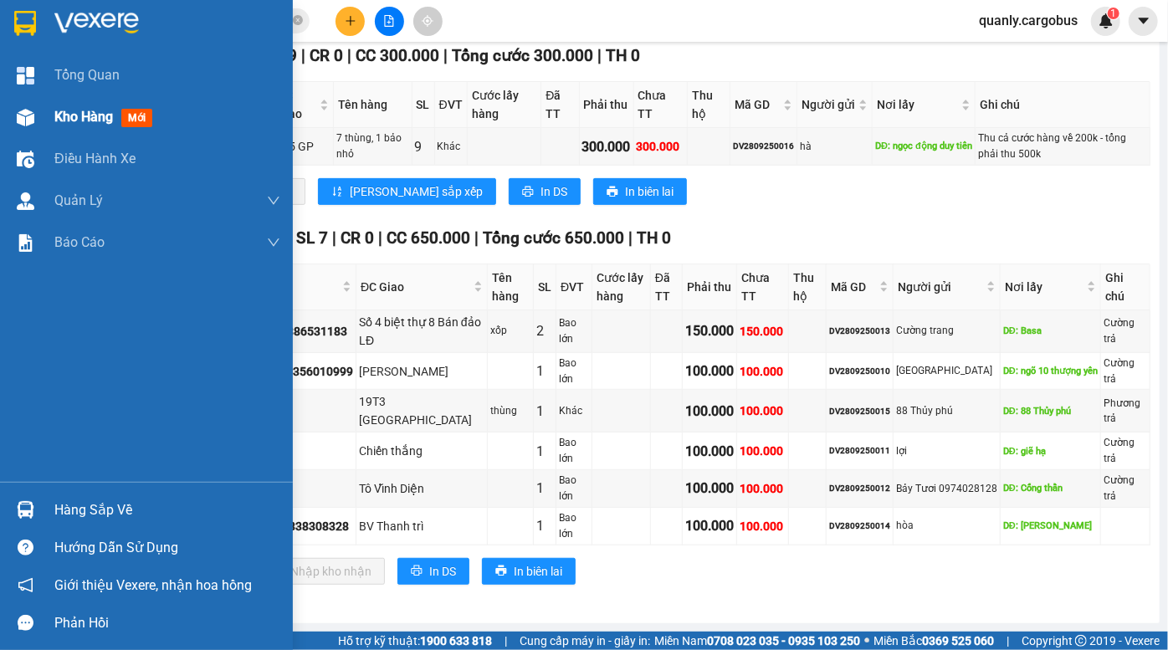
click at [64, 120] on span "Kho hàng" at bounding box center [83, 117] width 59 height 16
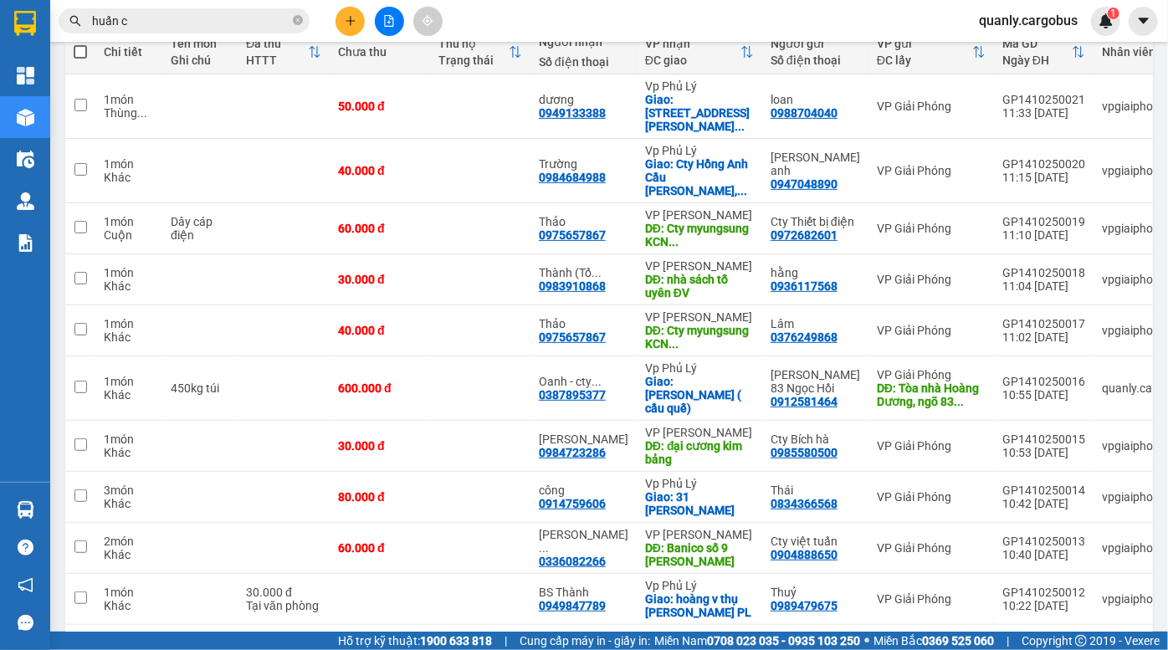
scroll to position [228, 0]
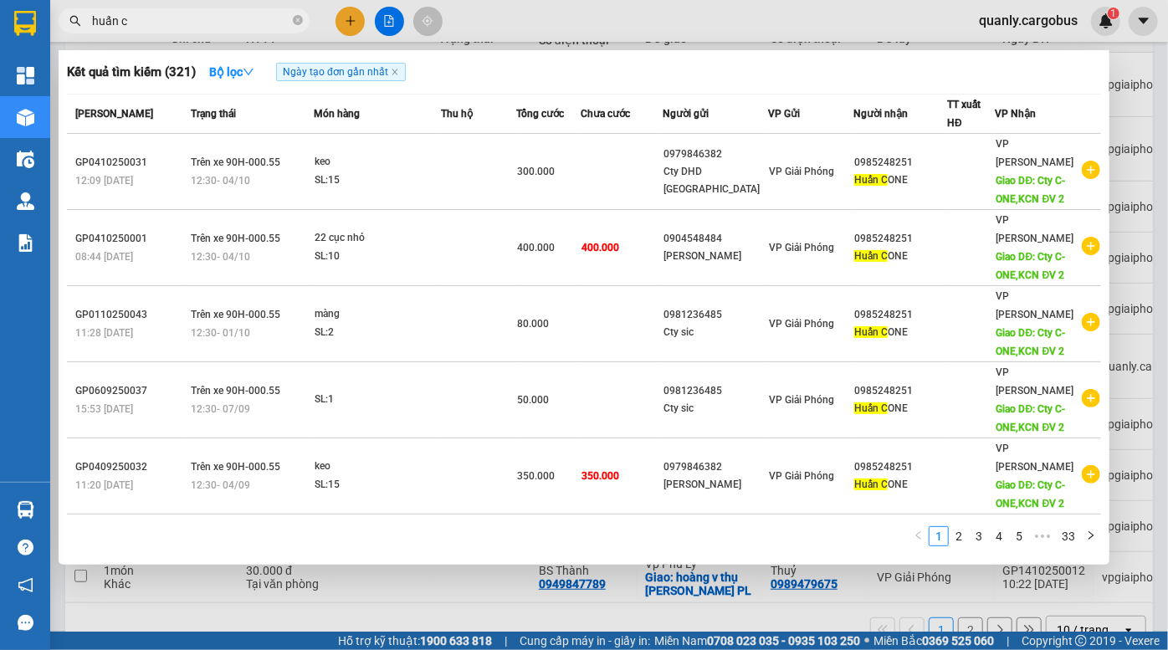
drag, startPoint x: 148, startPoint y: 24, endPoint x: 38, endPoint y: 22, distance: 109.7
click at [38, 22] on section "Kết quả tìm kiếm ( 321 ) Bộ lọc Ngày tạo đơn gần nhất Mã ĐH Trạng thái Món hàng…" at bounding box center [584, 325] width 1168 height 650
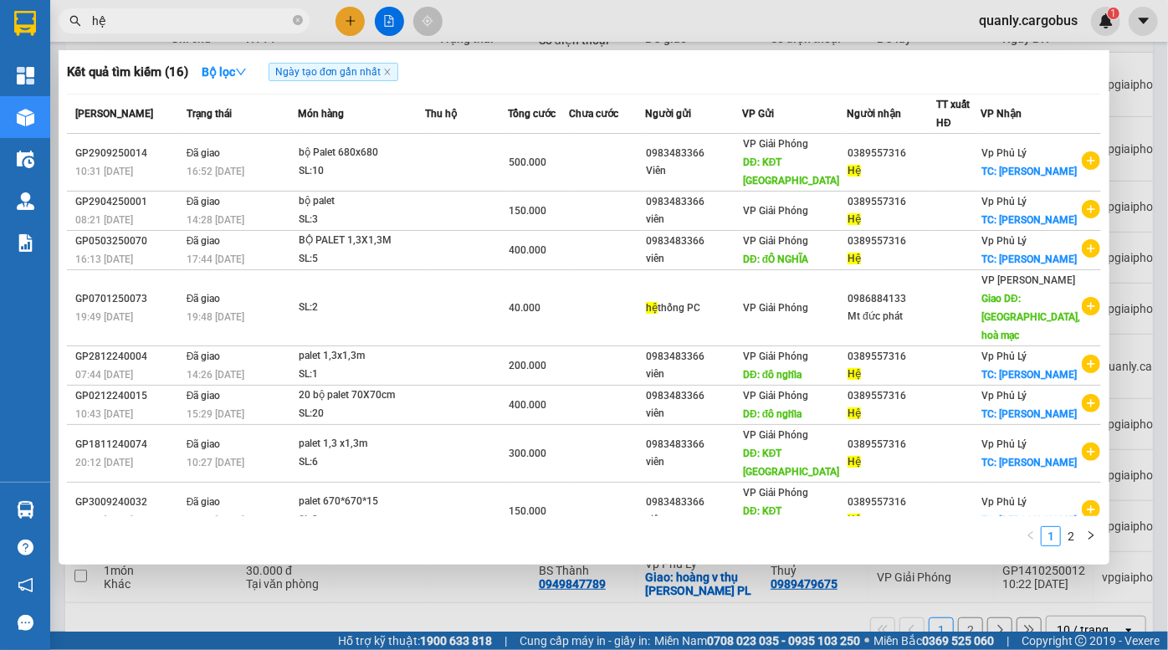
type input "hệ"
click at [350, 17] on div at bounding box center [584, 325] width 1168 height 650
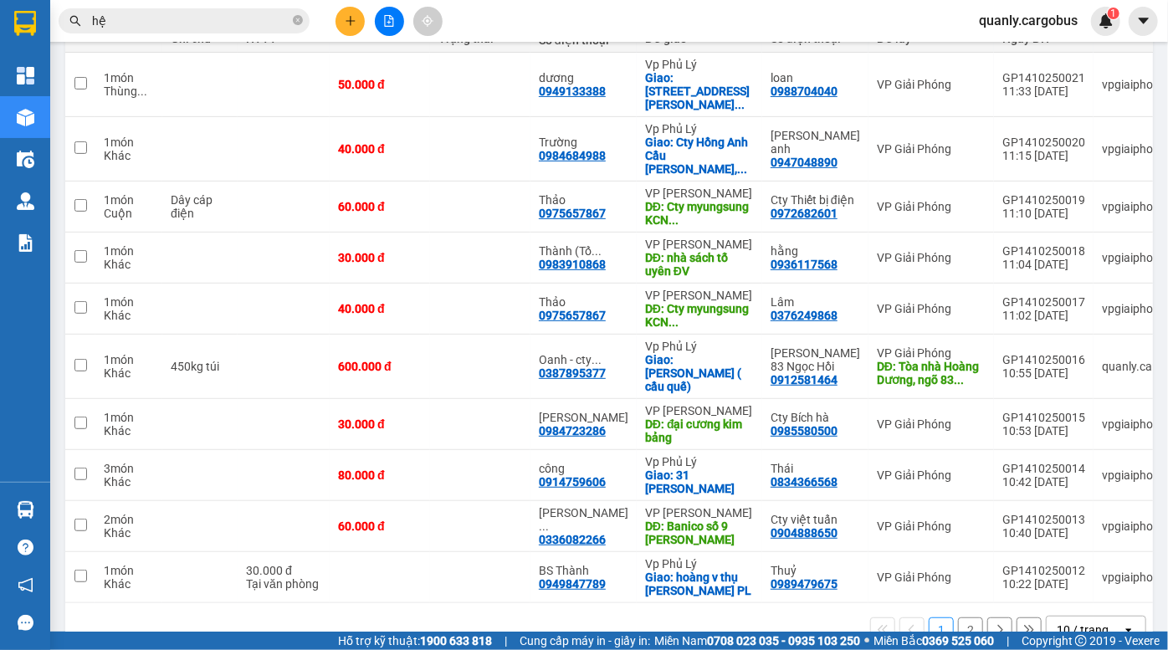
click at [355, 15] on icon "plus" at bounding box center [351, 21] width 12 height 12
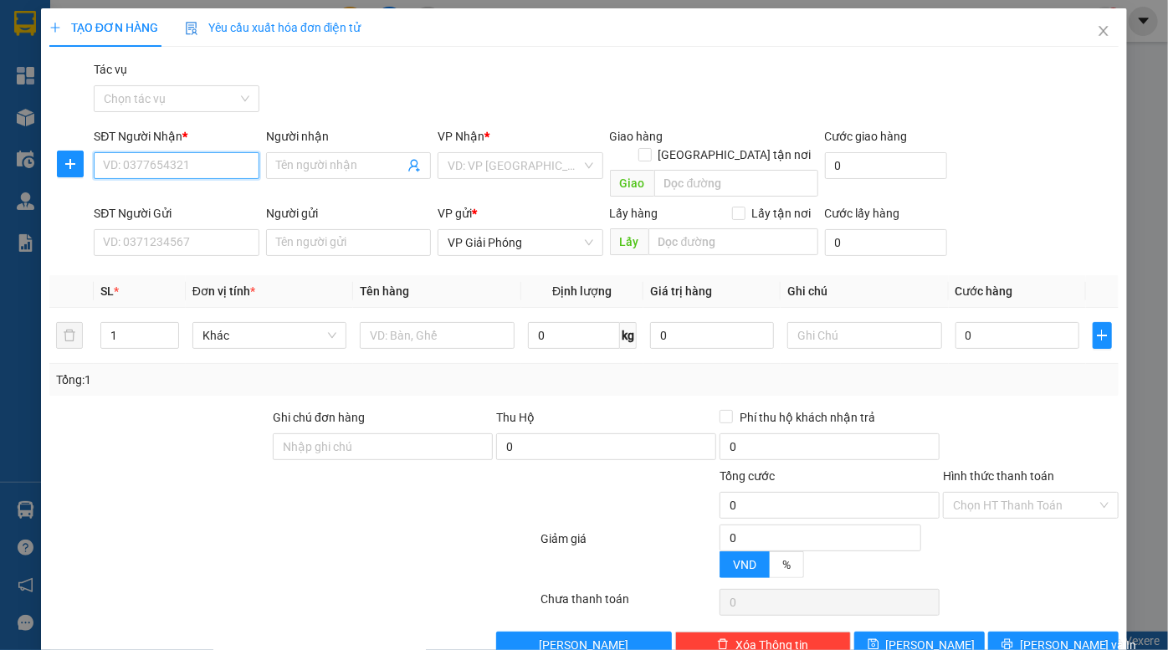
click at [167, 176] on input "SĐT Người Nhận *" at bounding box center [176, 165] width 165 height 27
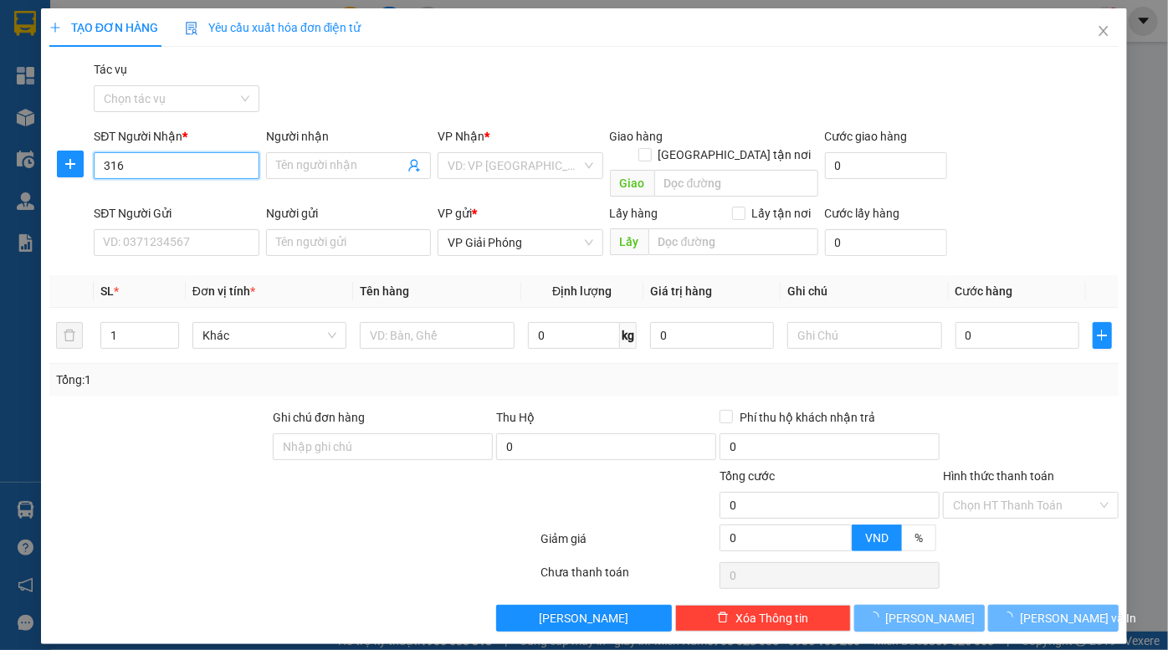
click at [176, 154] on input "316" at bounding box center [176, 165] width 165 height 27
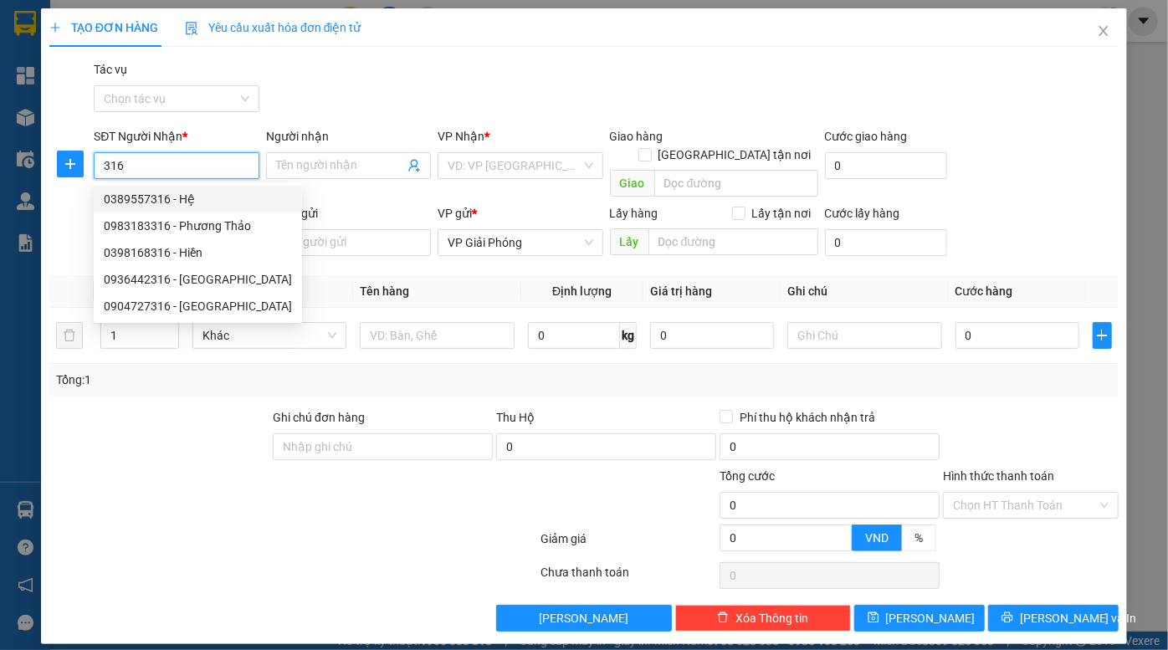
click at [179, 196] on div "0389557316 - Hệ" at bounding box center [198, 199] width 188 height 18
type input "0389557316"
type input "Hệ"
checkbox input "true"
type input "KCN Thanh Liêm"
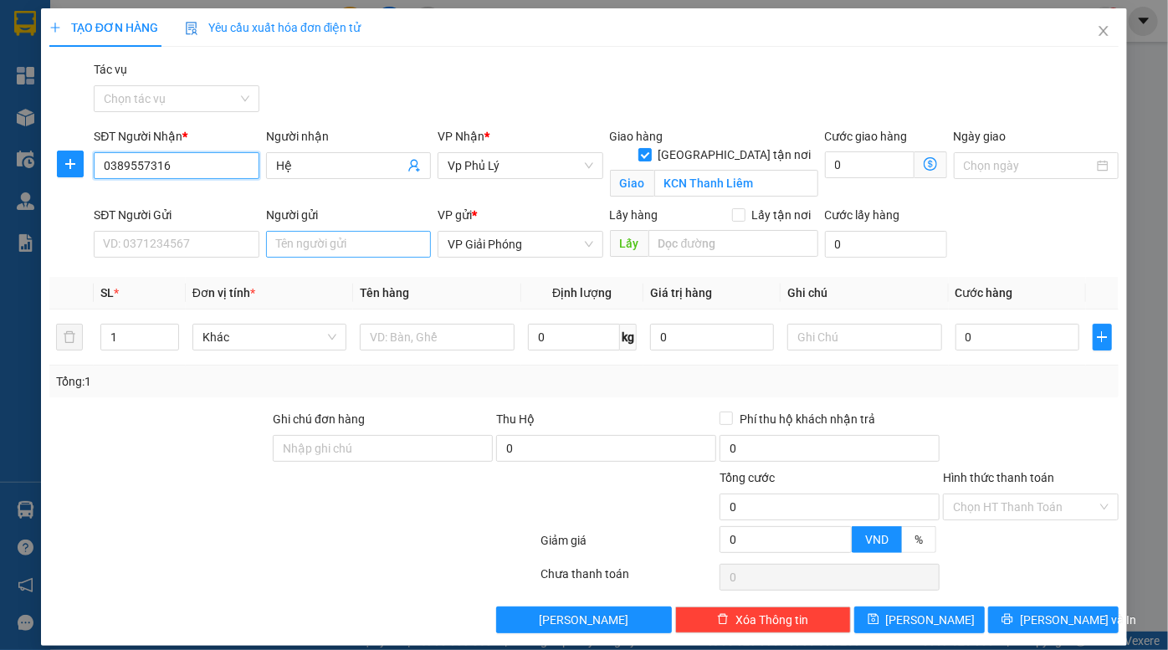
type input "0389557316"
click at [328, 251] on input "Người gửi" at bounding box center [348, 244] width 165 height 27
type input "viên"
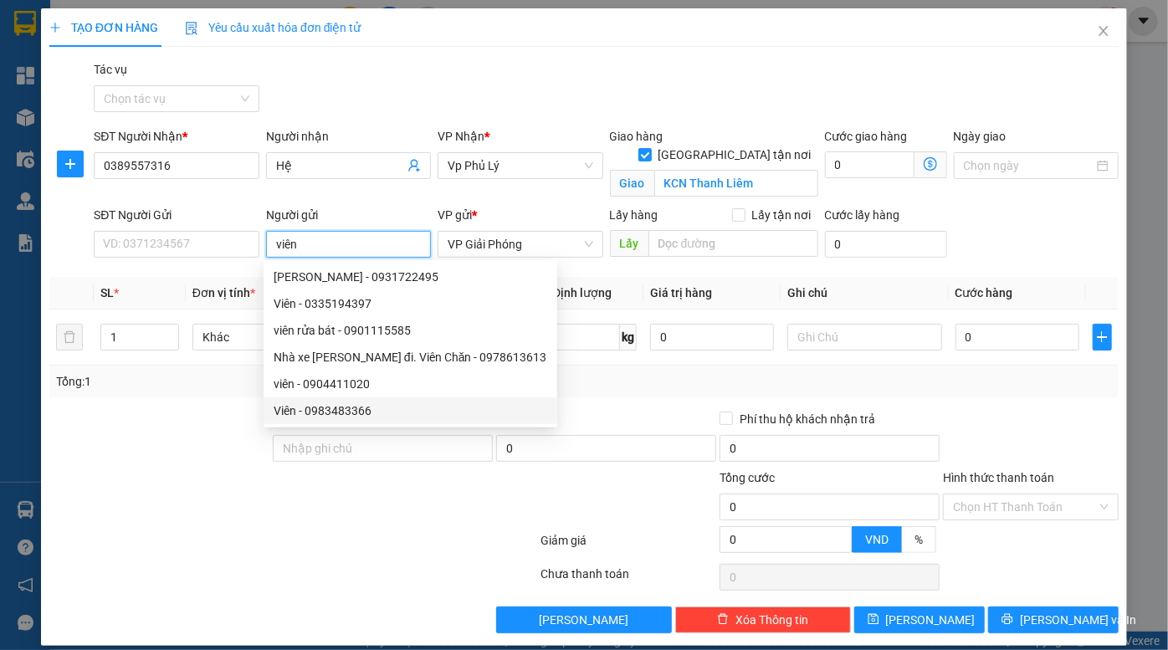
click at [352, 414] on div "Viên - 0983483366" at bounding box center [411, 411] width 274 height 18
type input "0983483366"
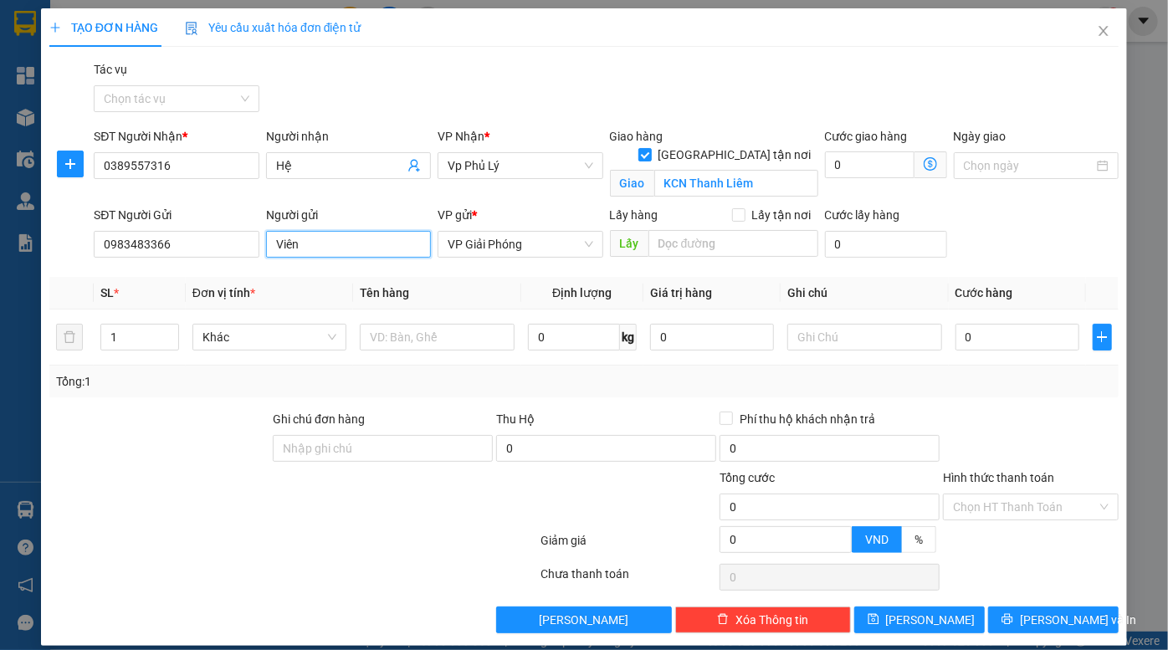
type input "Viên"
click at [167, 332] on icon "up" at bounding box center [170, 334] width 6 height 6
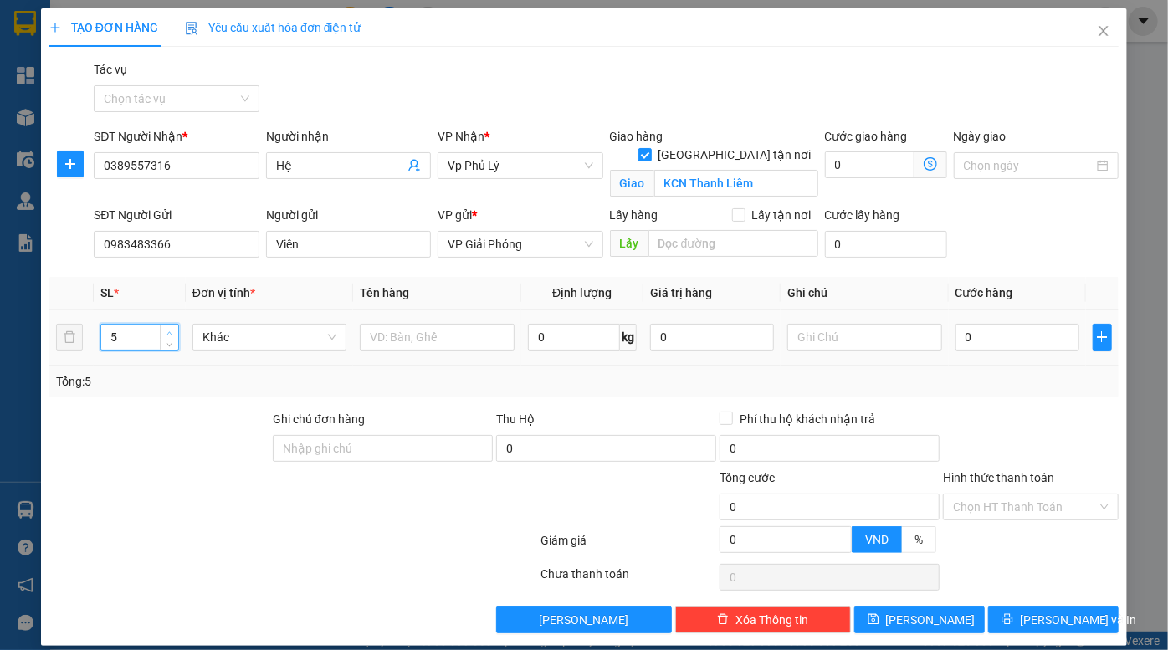
type input "6"
click at [167, 332] on icon "up" at bounding box center [170, 334] width 6 height 6
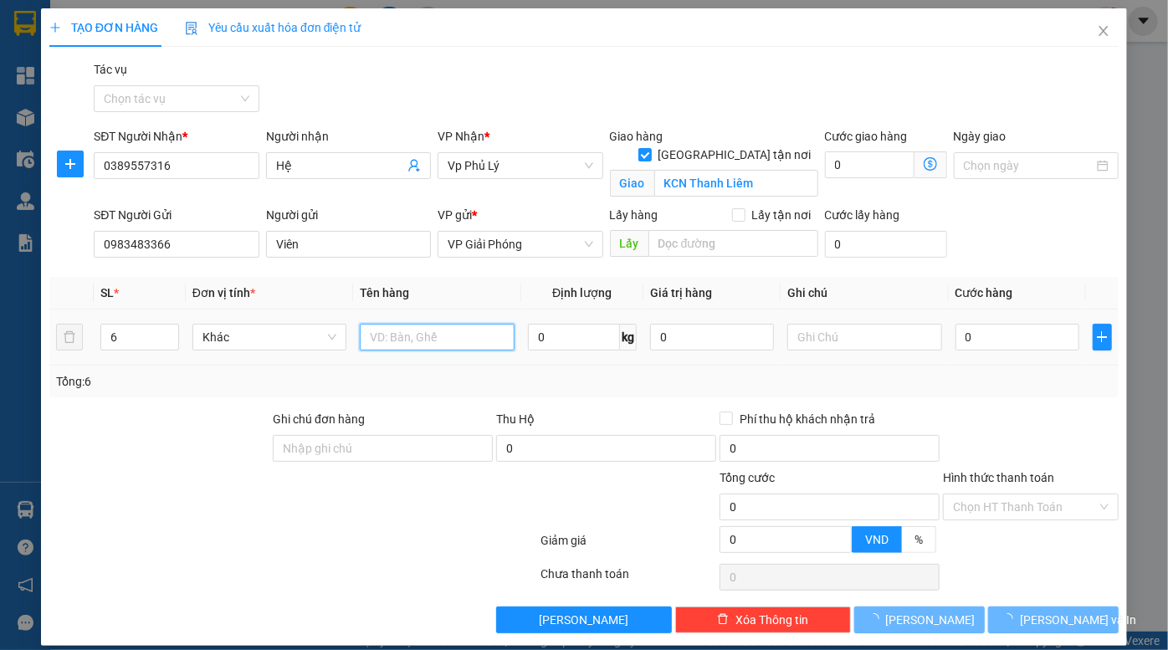
click at [413, 336] on input "text" at bounding box center [437, 337] width 155 height 27
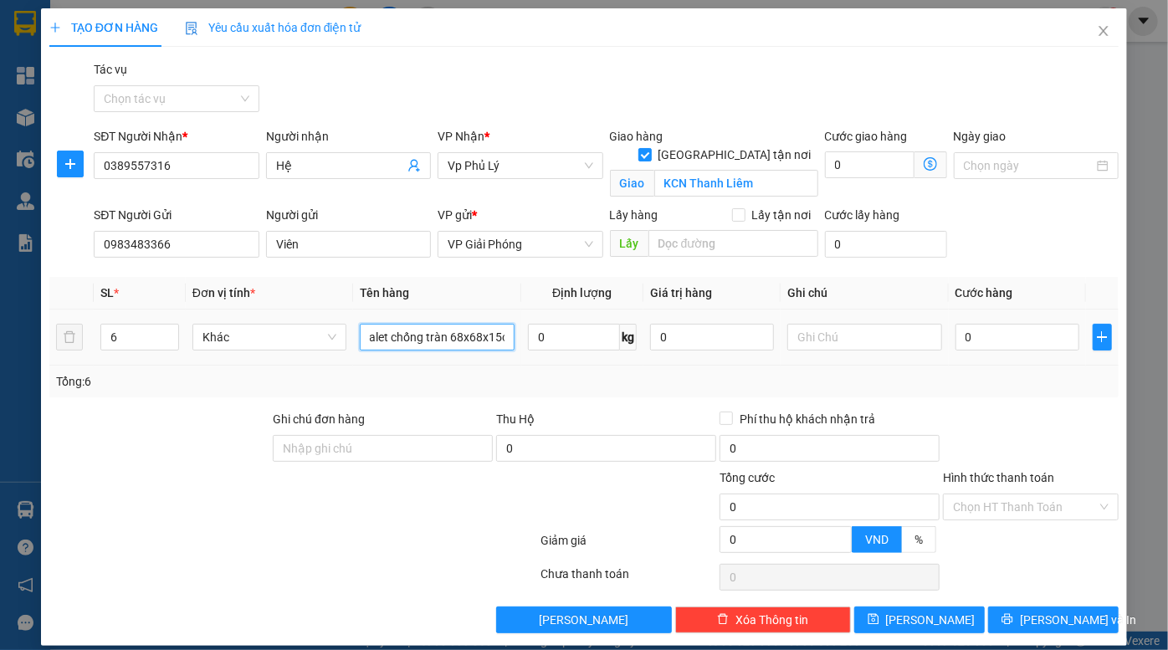
scroll to position [0, 35]
type input "bộ Palet chống tràn 68x68x15cm"
click at [1034, 335] on input "0" at bounding box center [1018, 337] width 124 height 27
type input "2"
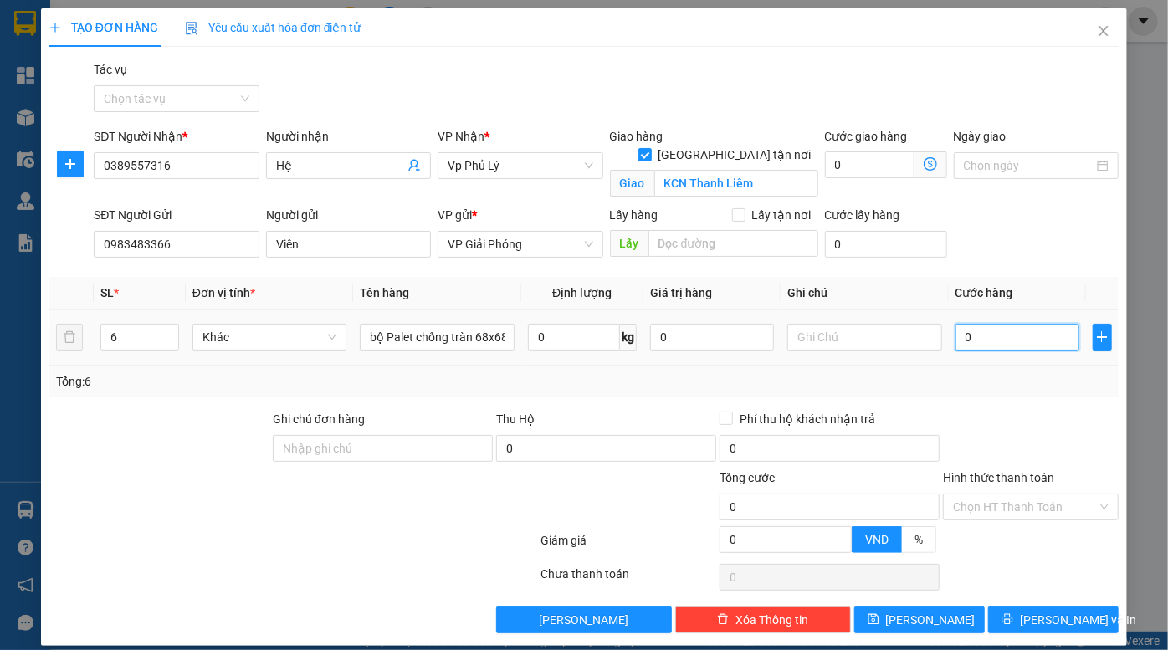
type input "2"
type input "25"
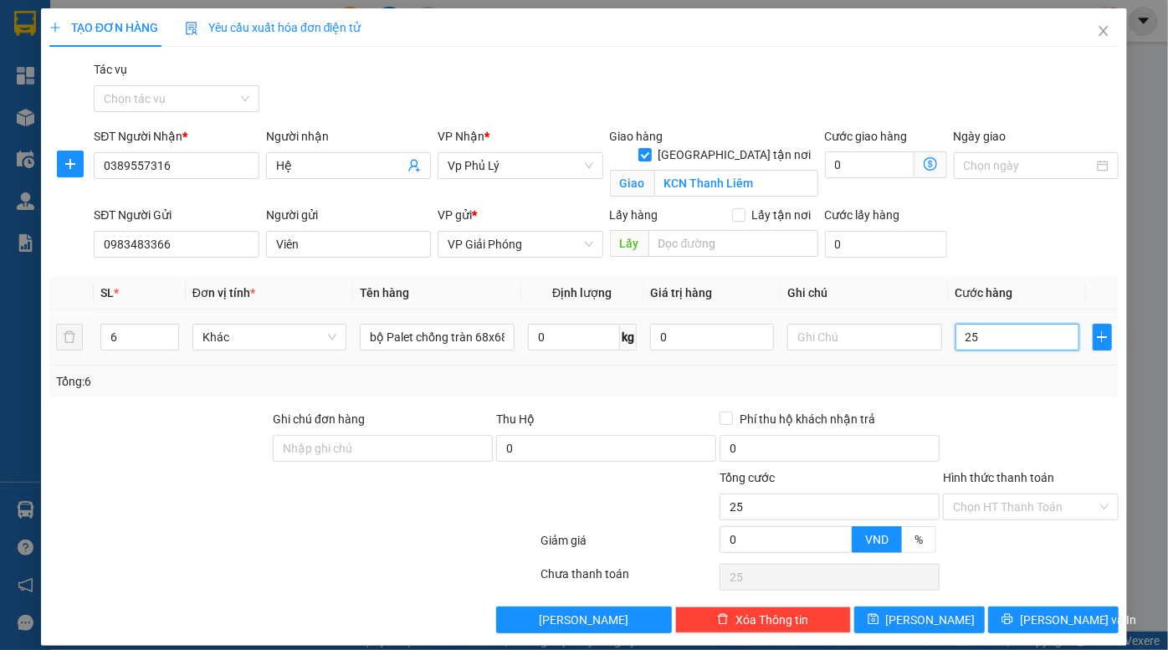
type input "250"
type input "2.500"
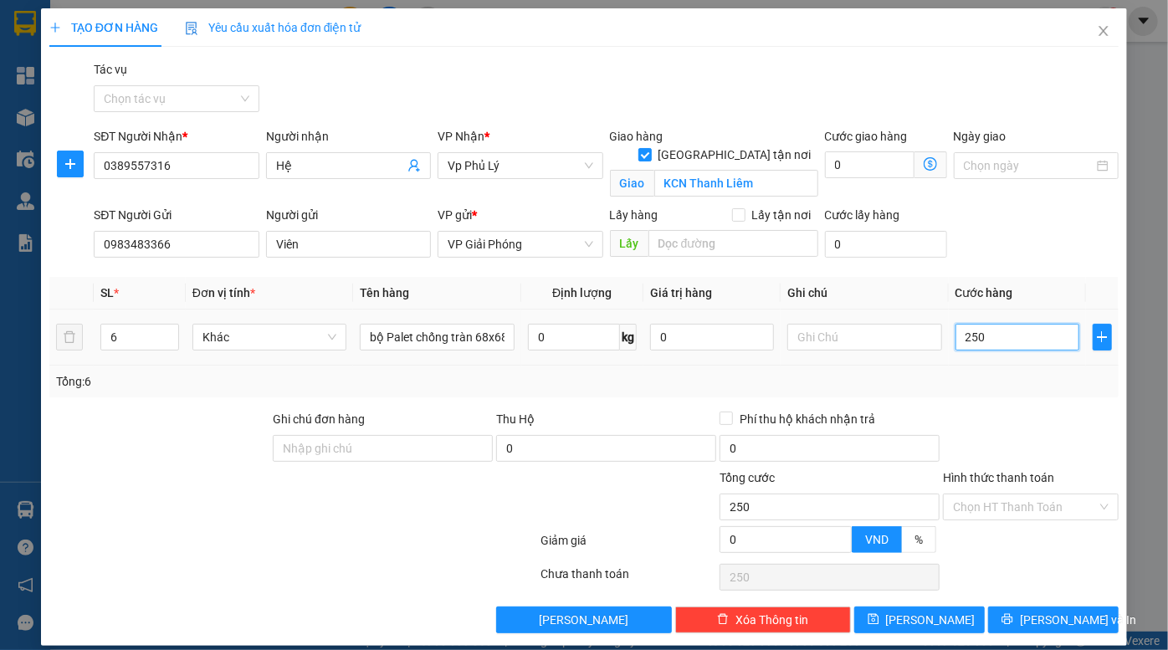
type input "2.500"
type input "25.000"
type input "250.000"
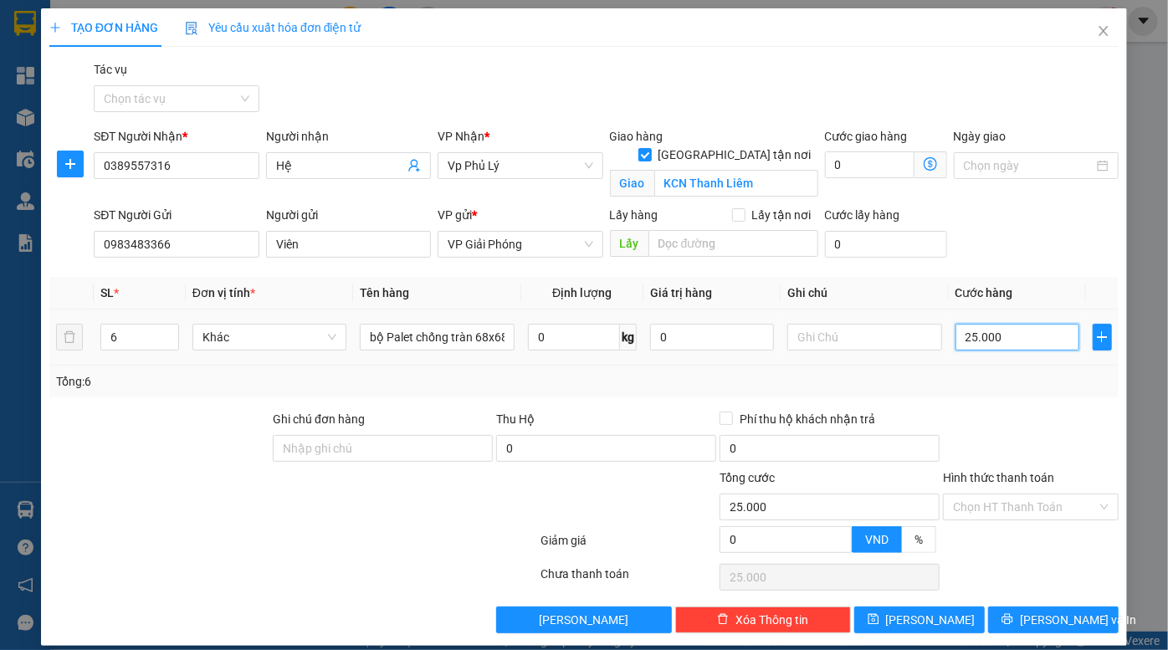
type input "250.000"
click at [857, 344] on input "text" at bounding box center [865, 337] width 155 height 27
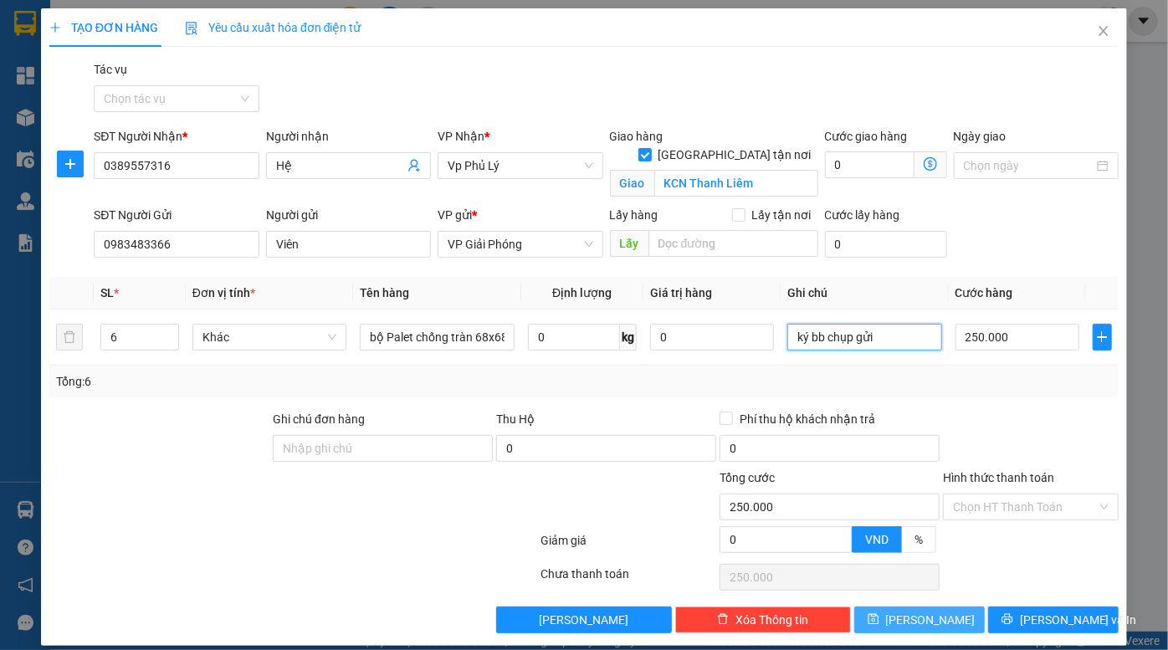
type input "ký bb chụp gửi"
click at [916, 619] on span "Lưu" at bounding box center [931, 620] width 90 height 18
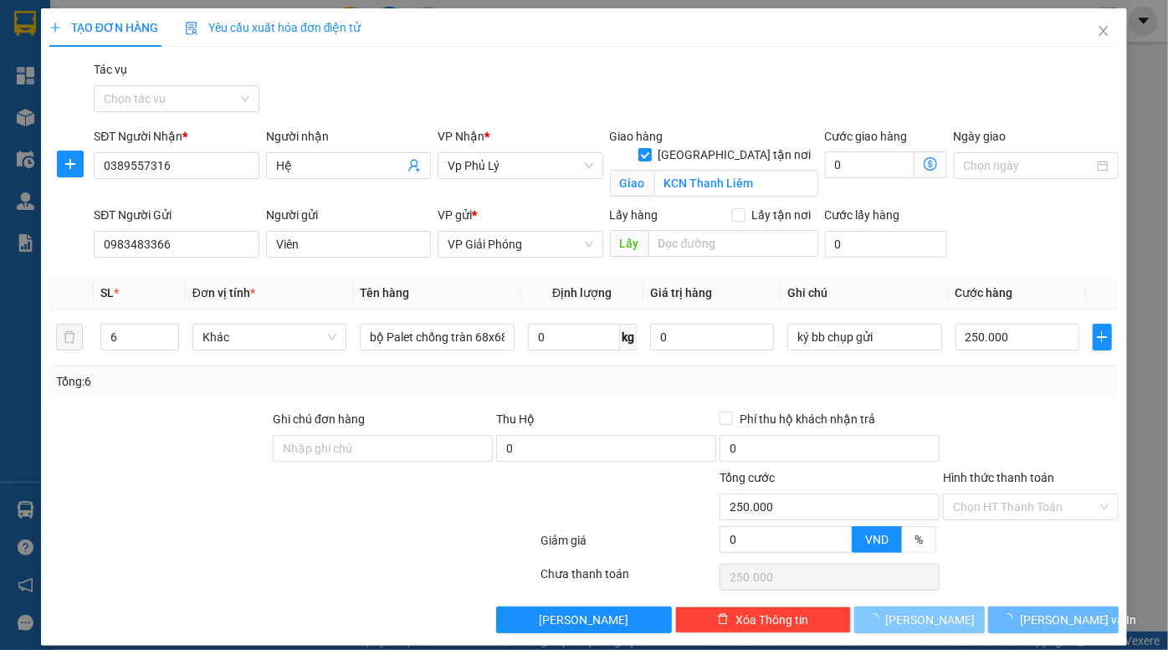
checkbox input "false"
type input "1"
type input "0"
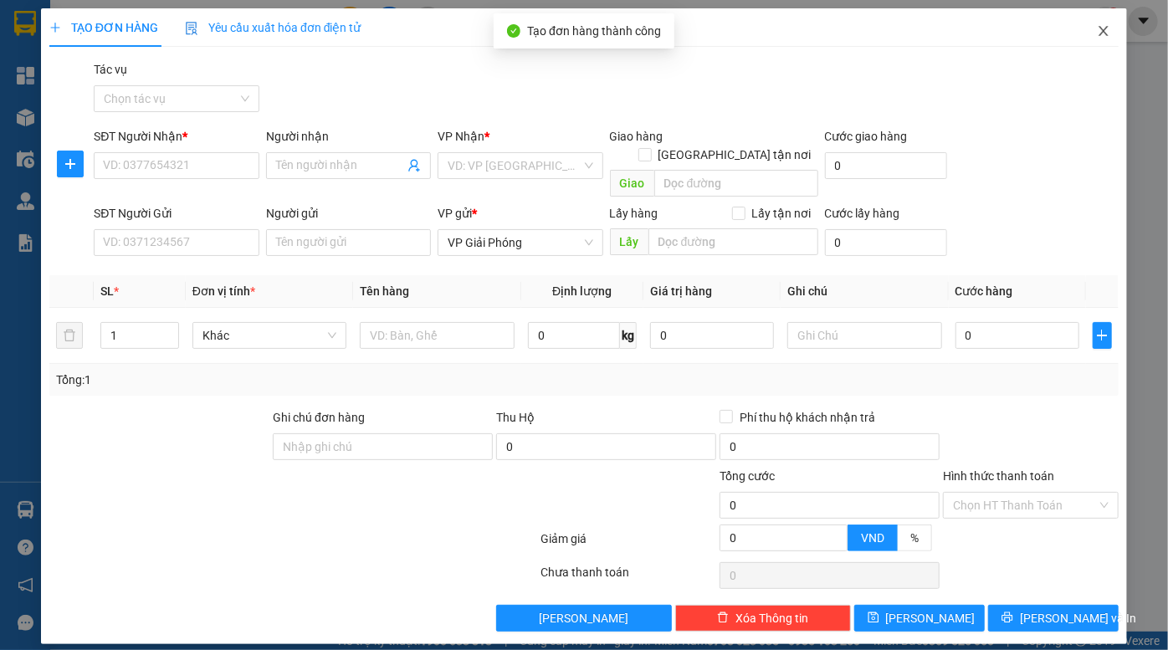
click at [1105, 31] on icon "close" at bounding box center [1103, 31] width 9 height 10
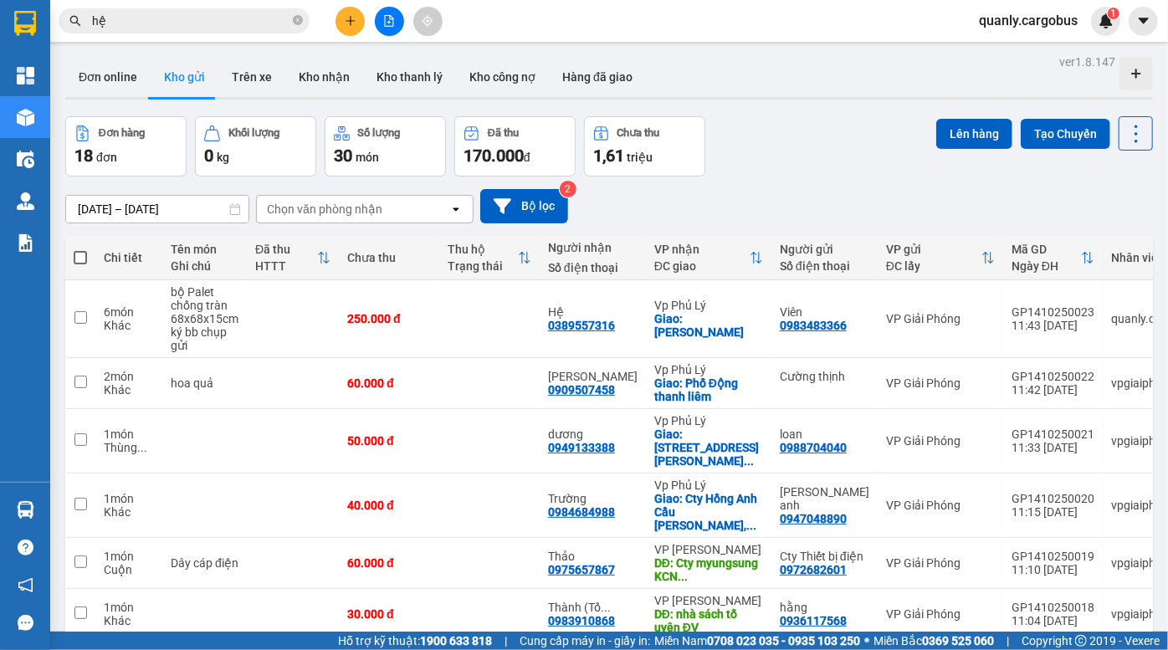
click at [811, 189] on div "12/10/2025 – 14/10/2025 Press the down arrow key to interact with the calendar …" at bounding box center [609, 206] width 1088 height 34
click at [828, 148] on div "Đơn hàng 18 đơn Khối lượng 0 kg Số lượng 30 món Đã thu 170.000 đ Chưa thu 1,61 …" at bounding box center [609, 146] width 1088 height 60
click at [793, 192] on div "12/10/2025 – 14/10/2025 Press the down arrow key to interact with the calendar …" at bounding box center [609, 206] width 1088 height 34
click at [777, 156] on div "Đơn hàng 18 đơn Khối lượng 0 kg Số lượng 30 món Đã thu 170.000 đ Chưa thu 1,61 …" at bounding box center [609, 146] width 1088 height 60
click at [786, 168] on div "Đơn hàng 18 đơn Khối lượng 0 kg Số lượng 30 món Đã thu 170.000 đ Chưa thu 1,61 …" at bounding box center [609, 146] width 1088 height 60
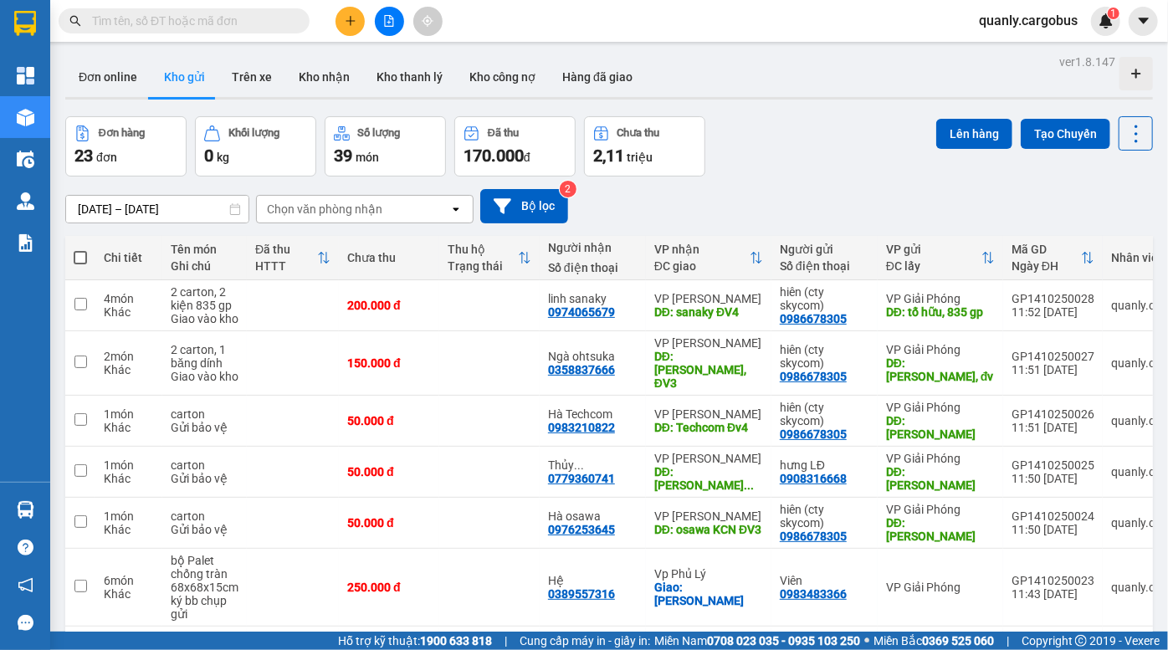
click at [810, 112] on div "ver 1.8.147 Đơn online Kho gửi Trên xe Kho nhận Kho thanh lý Kho công nợ Hàng đ…" at bounding box center [609, 484] width 1101 height 868
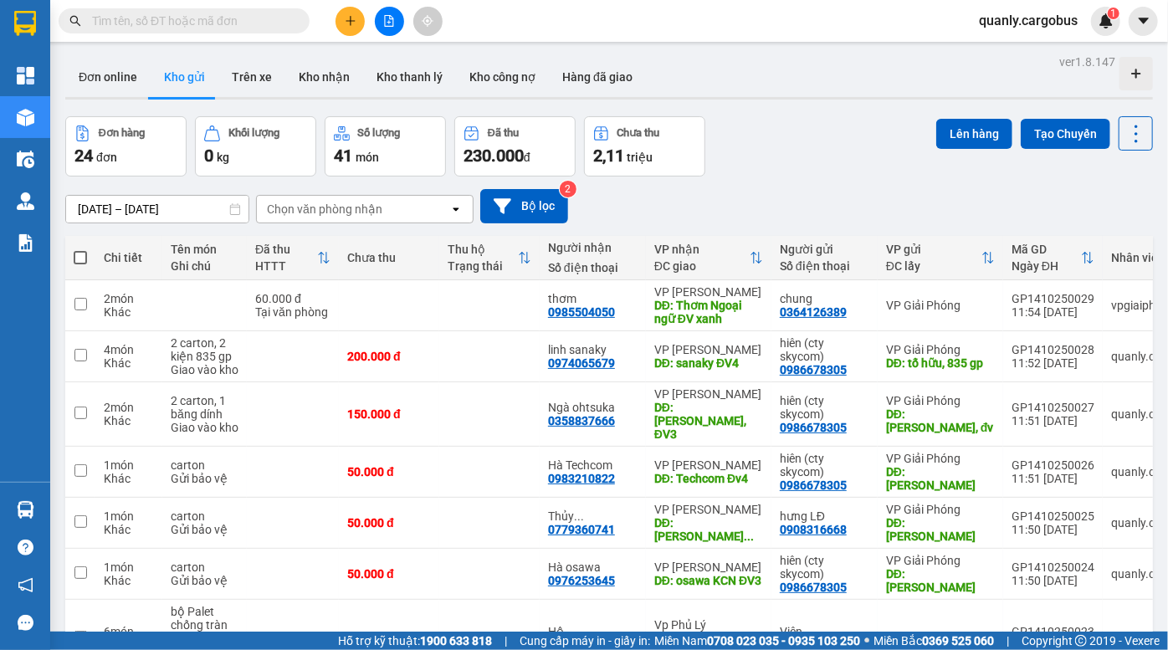
click at [811, 143] on div "Đơn hàng 24 đơn Khối lượng 0 kg Số lượng 41 món Đã thu 230.000 đ Chưa thu 2,11 …" at bounding box center [609, 146] width 1088 height 60
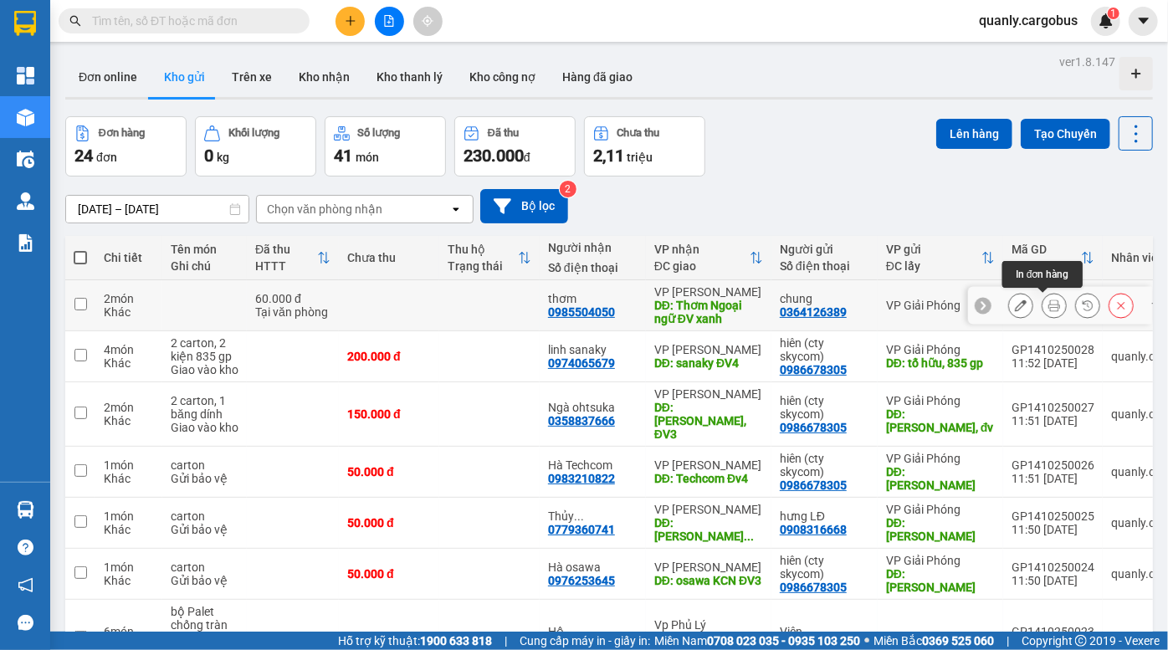
click at [1082, 306] on icon at bounding box center [1088, 306] width 12 height 12
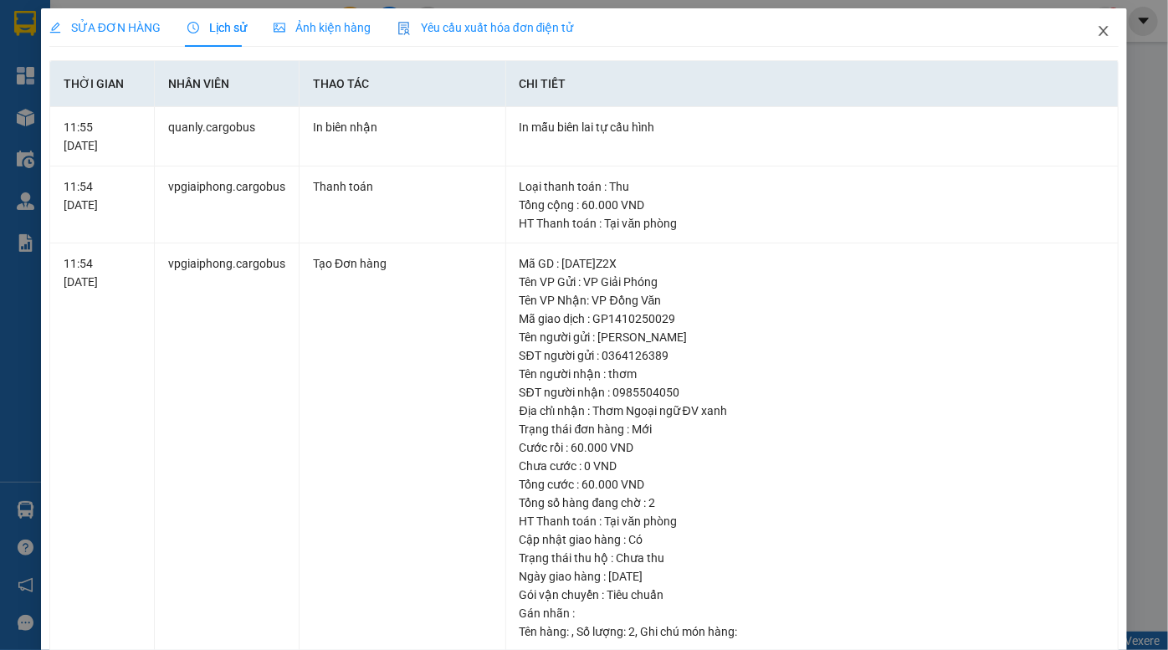
click at [1097, 24] on icon "close" at bounding box center [1103, 30] width 13 height 13
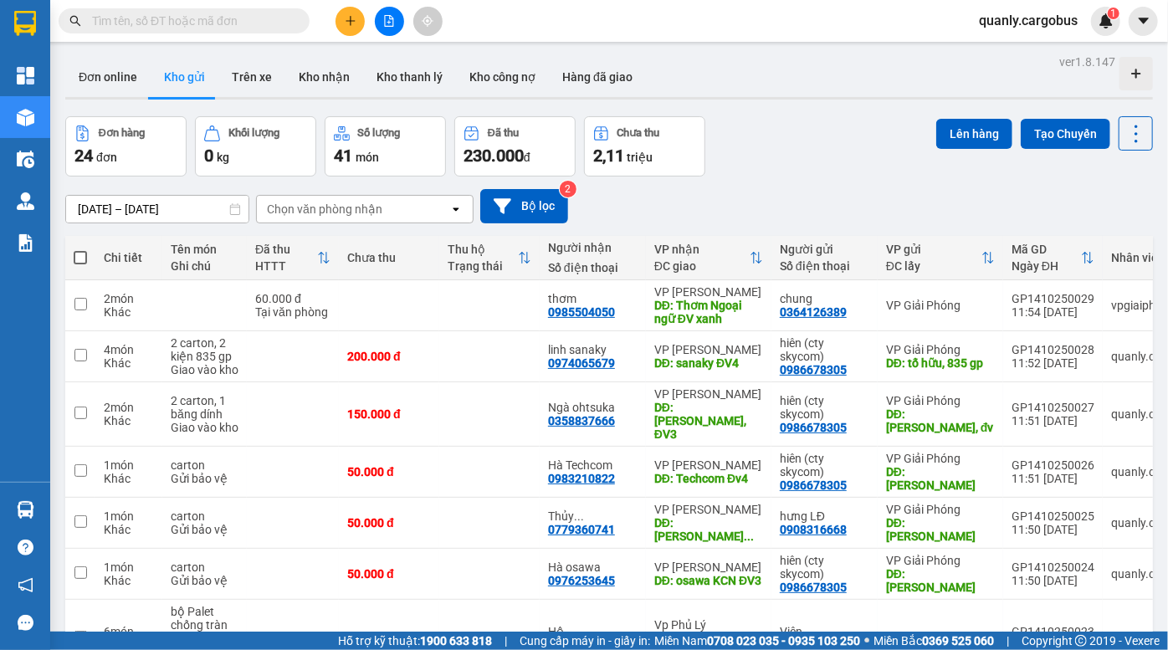
click at [75, 258] on span at bounding box center [80, 257] width 13 height 13
click at [80, 249] on input "checkbox" at bounding box center [80, 249] width 0 height 0
checkbox input "true"
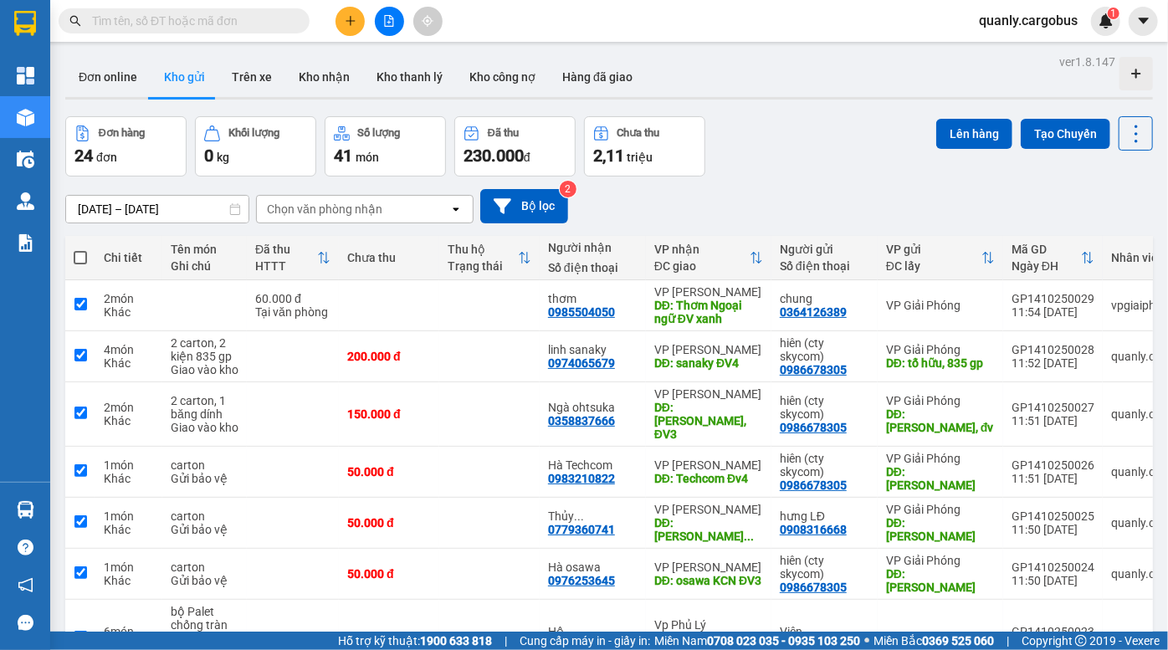
checkbox input "true"
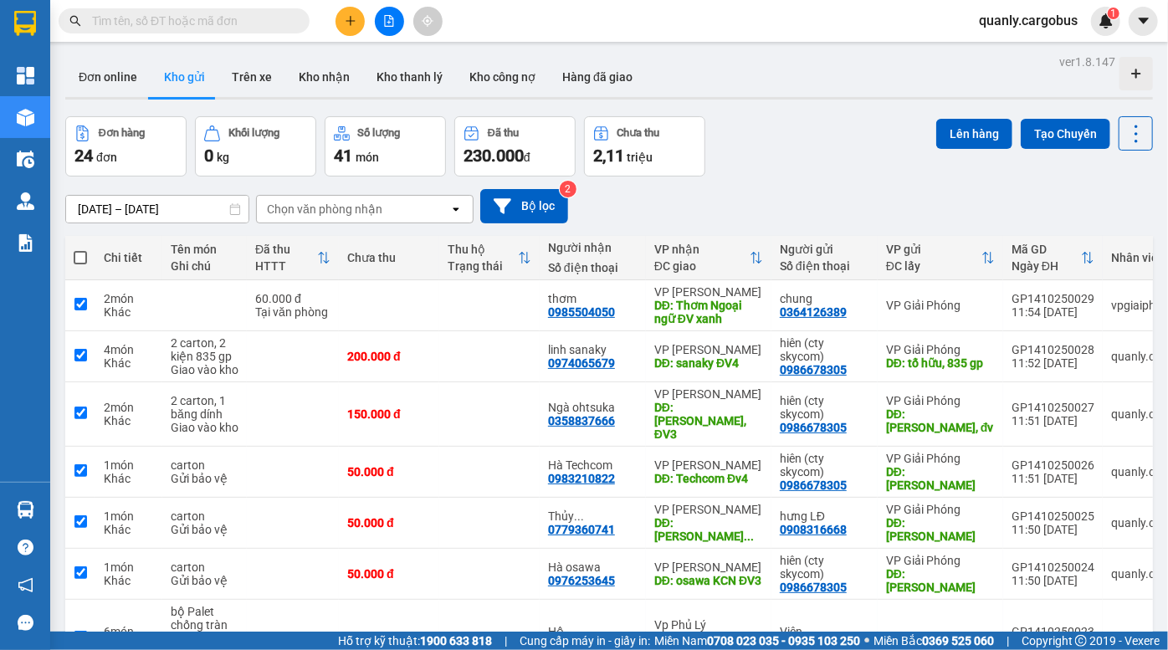
checkbox input "true"
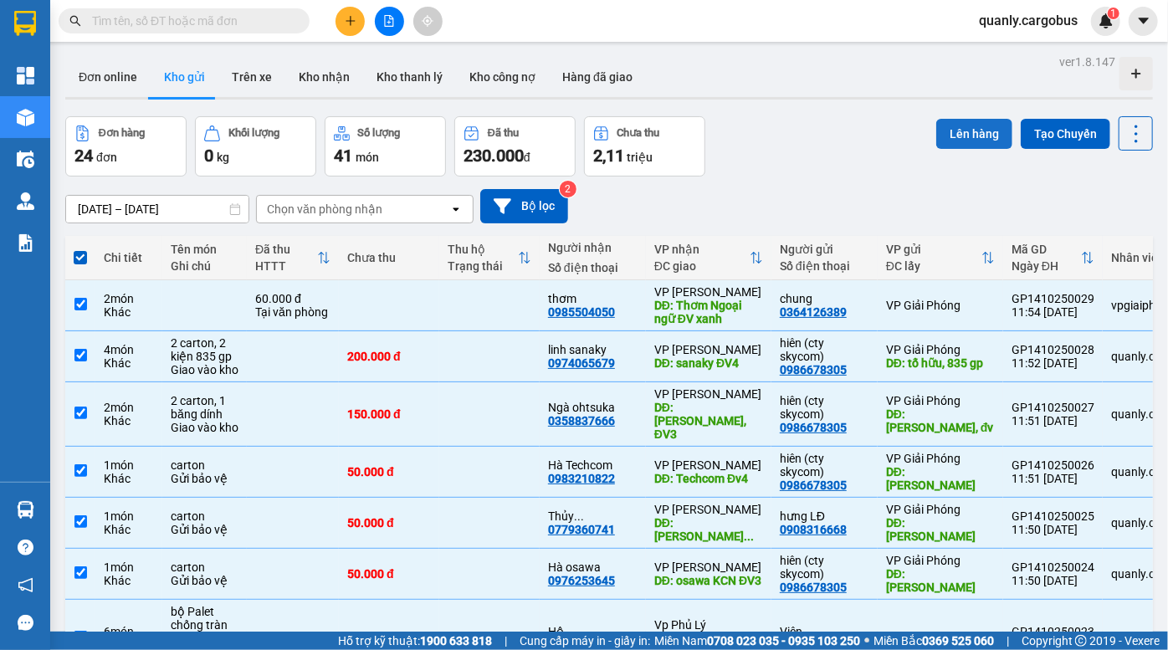
click at [951, 134] on button "Lên hàng" at bounding box center [974, 134] width 76 height 30
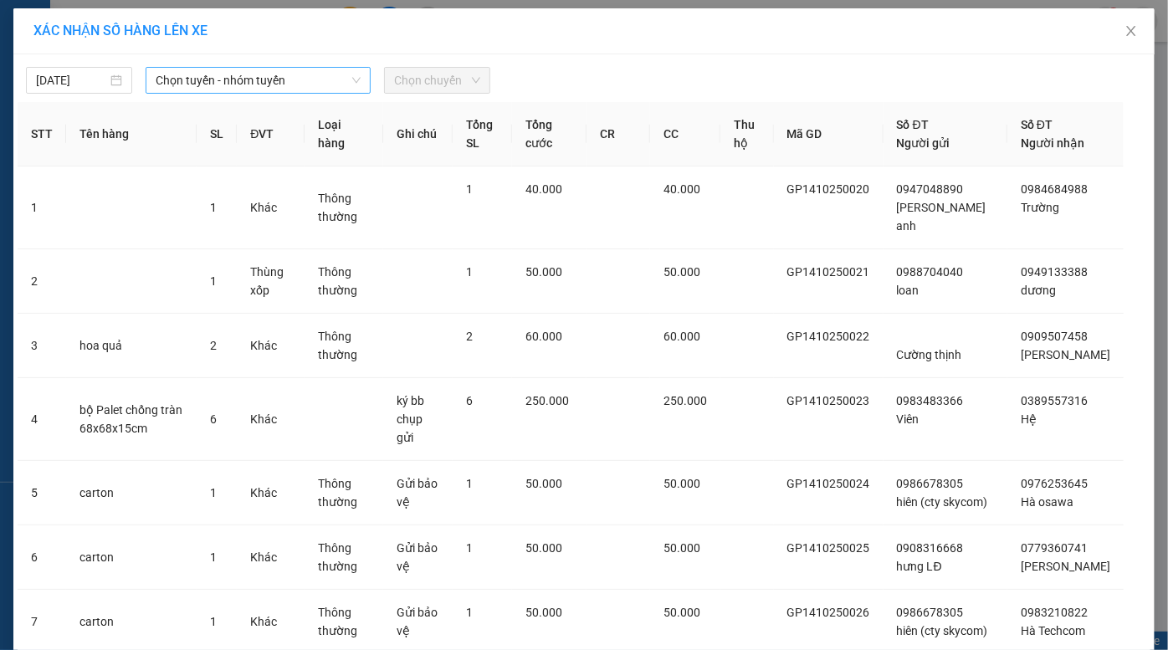
click at [239, 84] on span "Chọn tuyến - nhóm tuyến" at bounding box center [259, 80] width 206 height 25
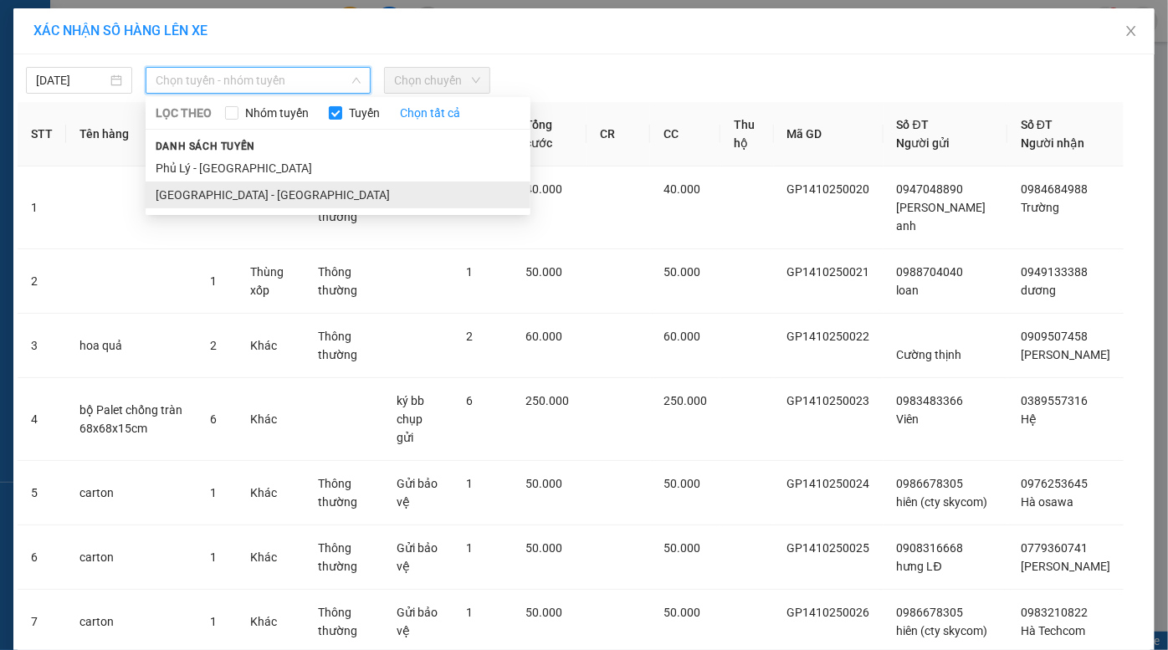
click at [228, 193] on li "Hà Nội - Phủ Lý" at bounding box center [338, 195] width 385 height 27
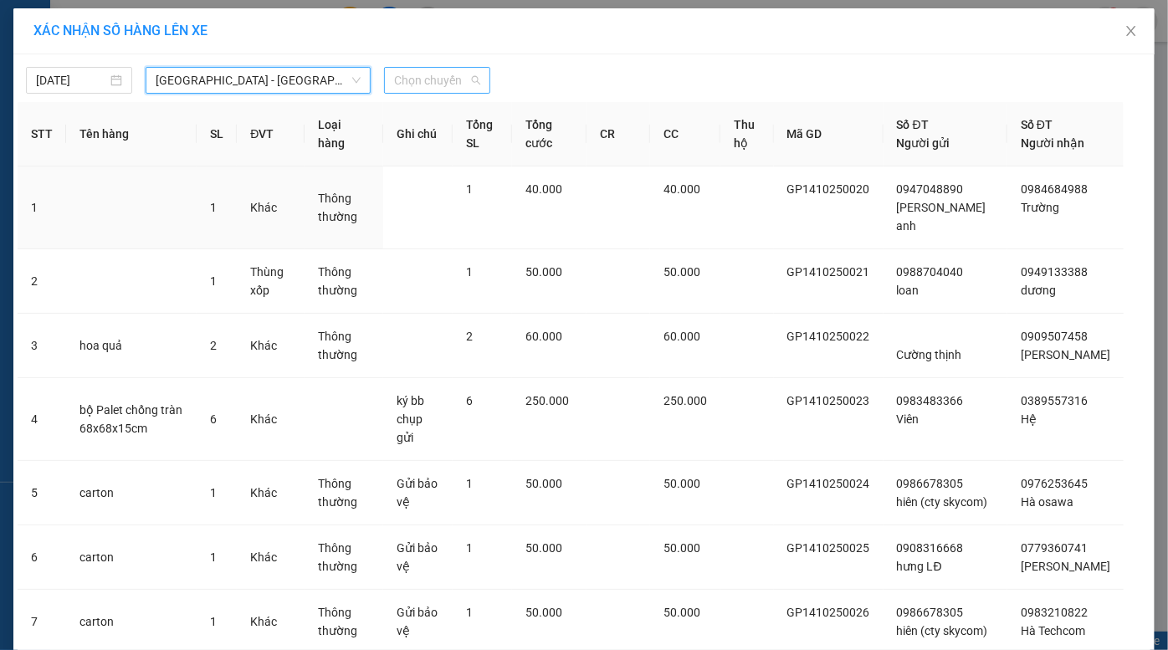
click at [430, 82] on span "Chọn chuyến" at bounding box center [437, 80] width 86 height 25
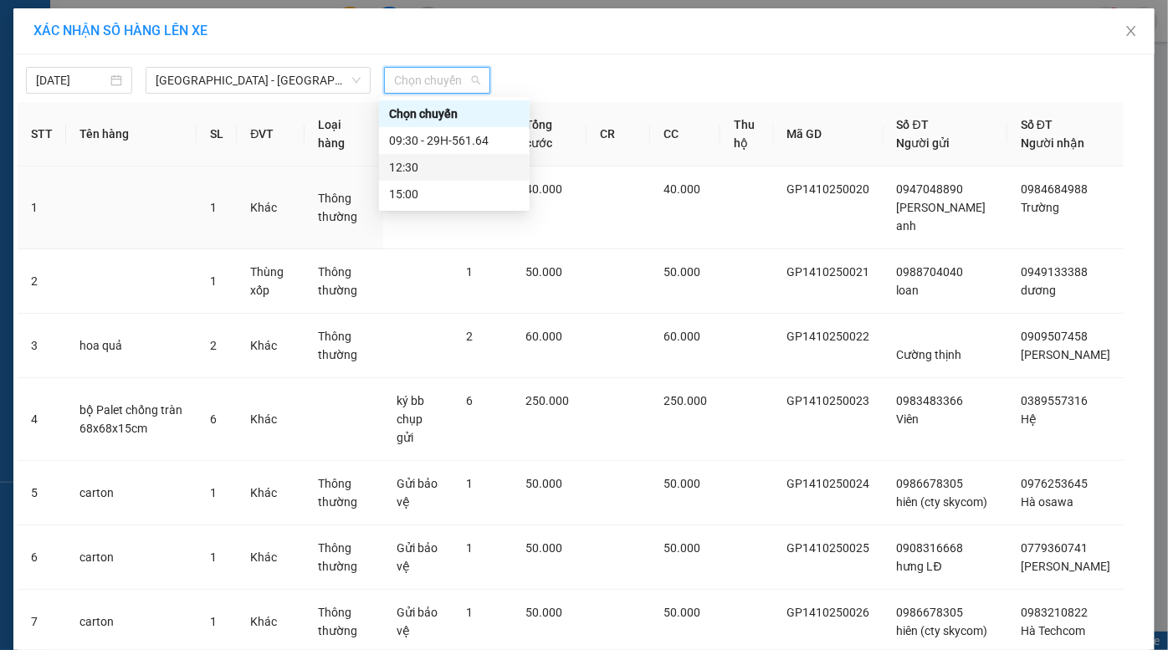
click at [439, 159] on div "12:30" at bounding box center [454, 167] width 131 height 18
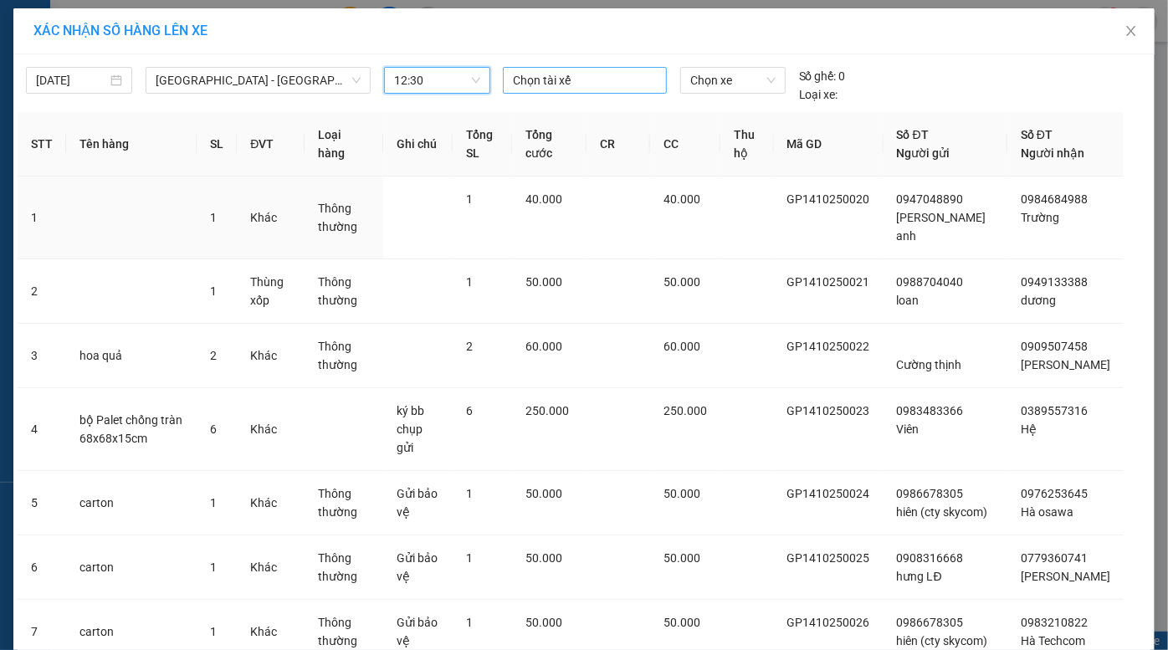
click at [555, 81] on div at bounding box center [585, 80] width 156 height 20
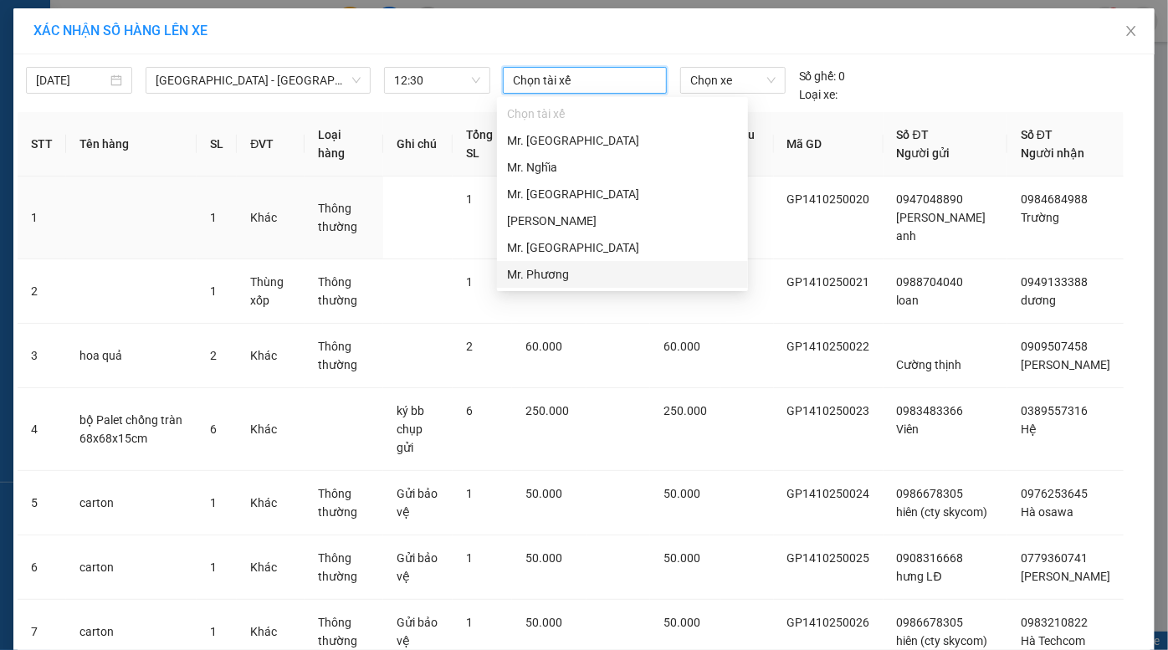
click at [556, 269] on div "Mr. Phương" at bounding box center [622, 274] width 231 height 18
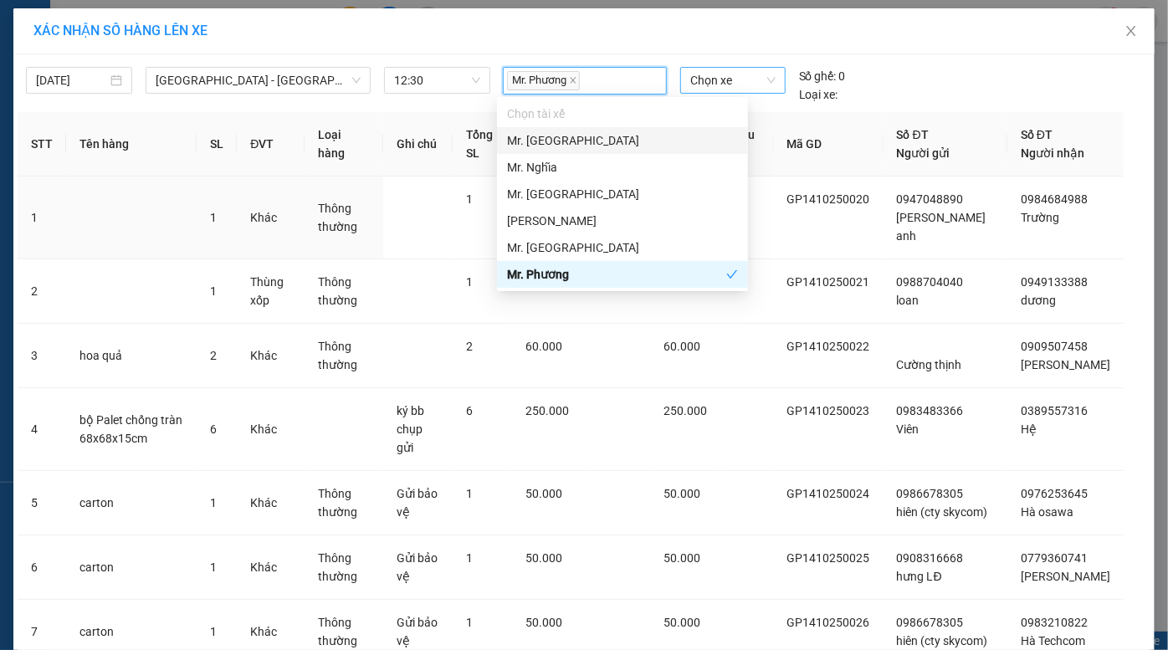
click at [701, 80] on span "Chọn xe" at bounding box center [732, 80] width 85 height 25
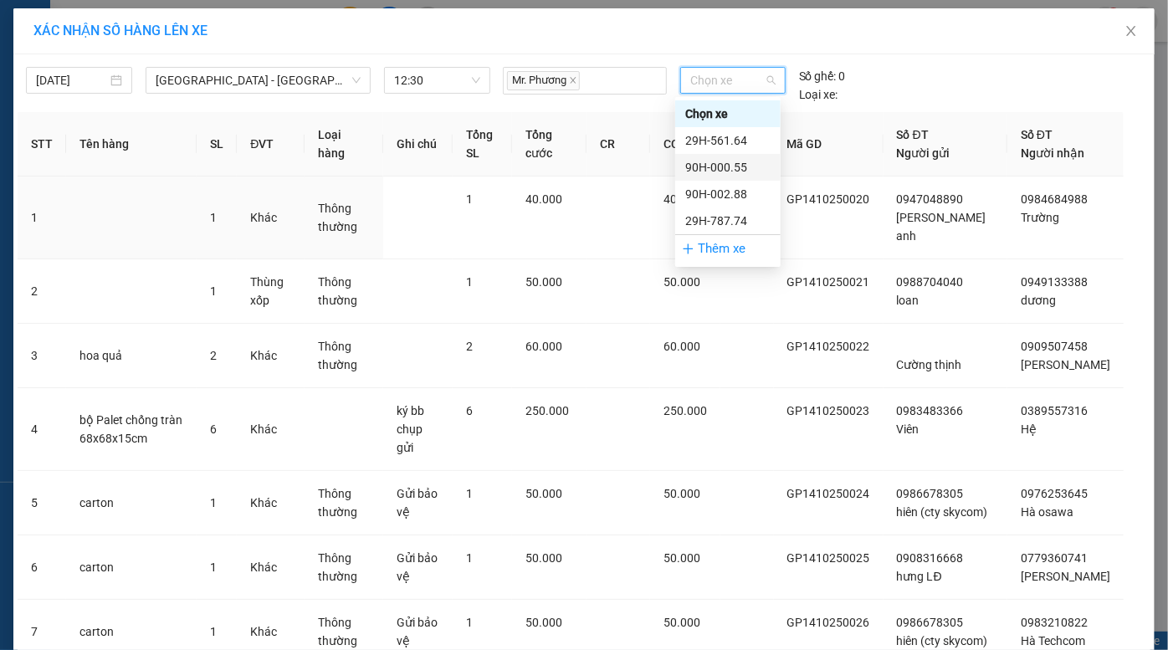
click at [733, 167] on div "90H-000.55" at bounding box center [727, 167] width 85 height 18
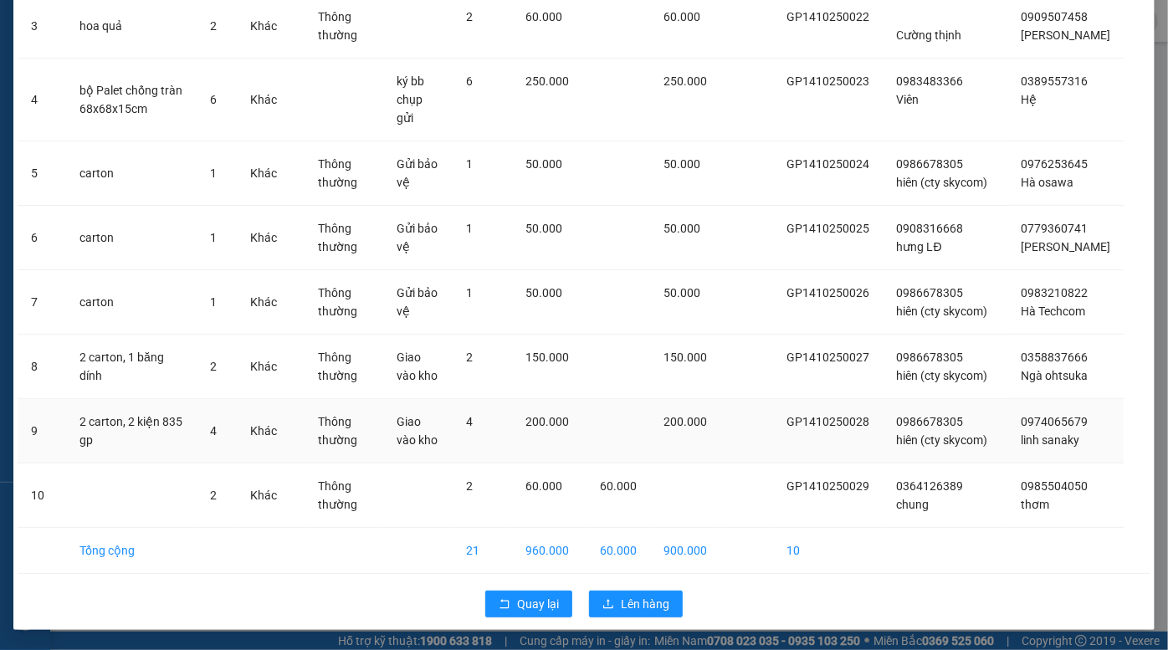
scroll to position [374, 0]
click at [621, 607] on span "Lên hàng" at bounding box center [645, 604] width 49 height 18
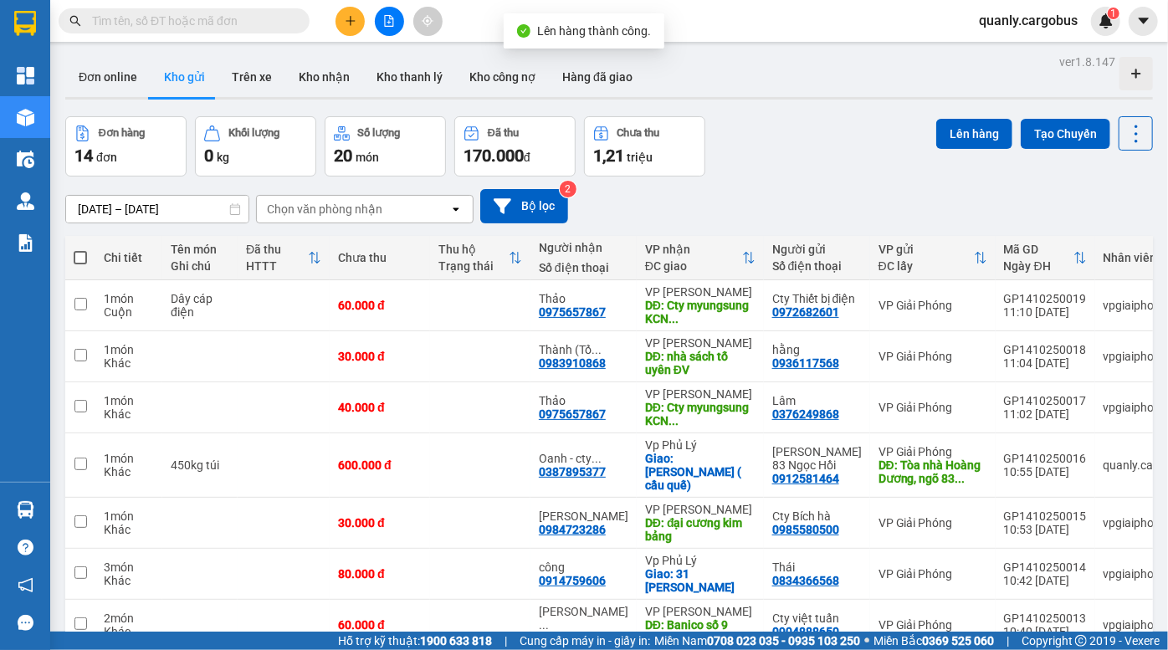
click at [85, 256] on span at bounding box center [80, 257] width 13 height 13
click at [80, 249] on input "checkbox" at bounding box center [80, 249] width 0 height 0
checkbox input "true"
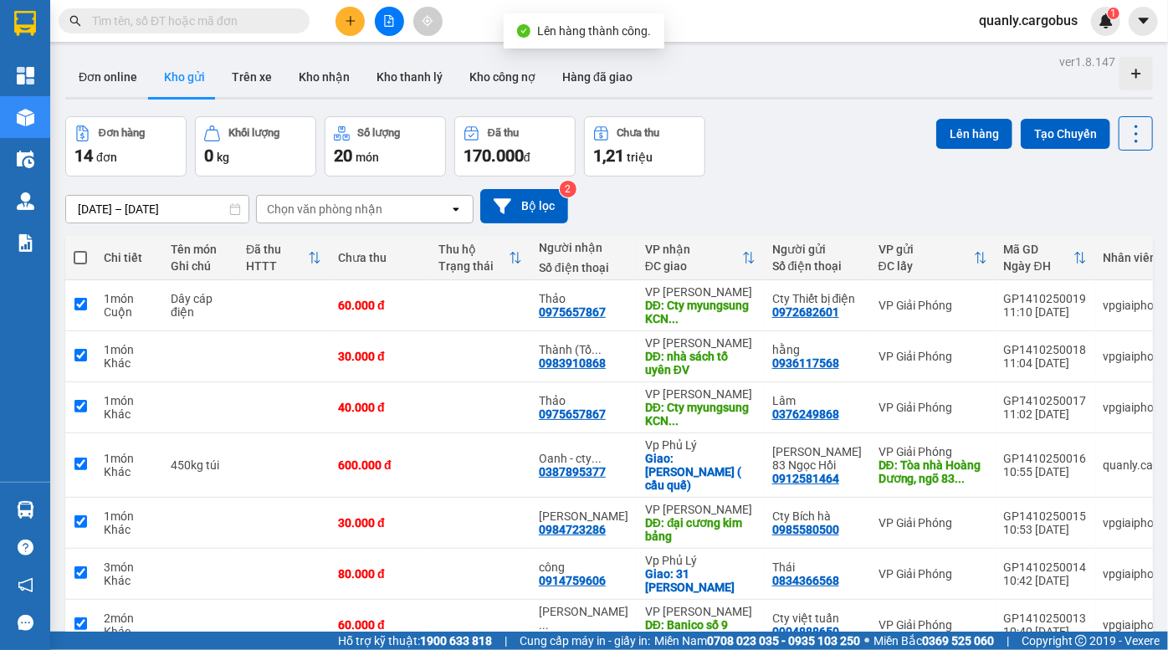
checkbox input "true"
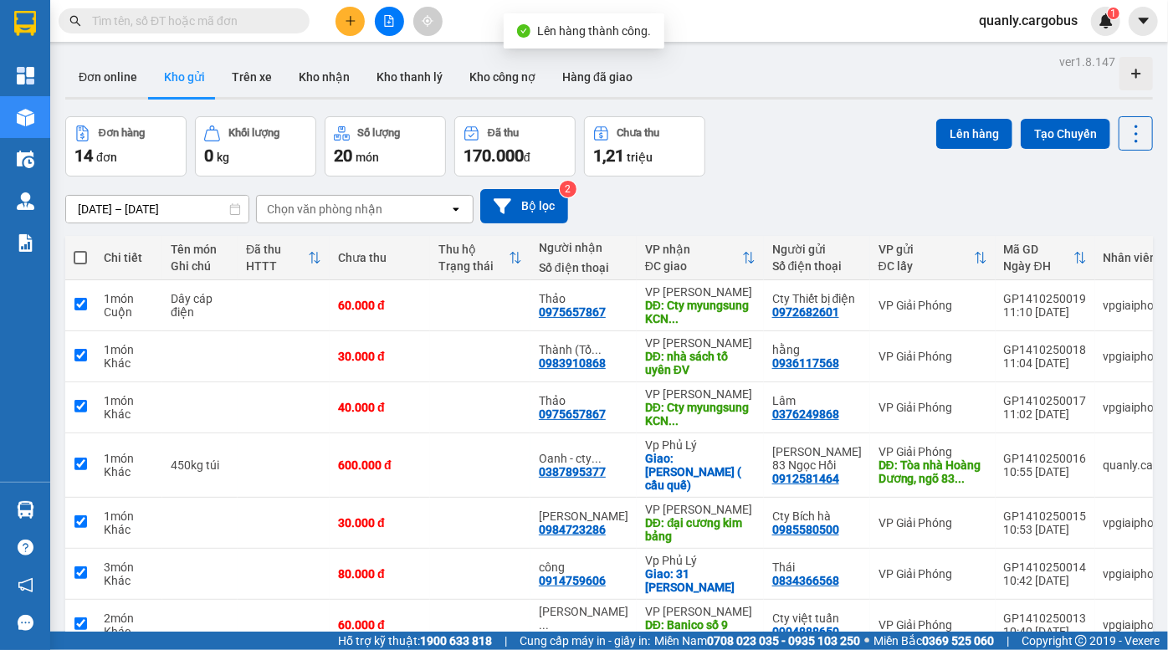
checkbox input "true"
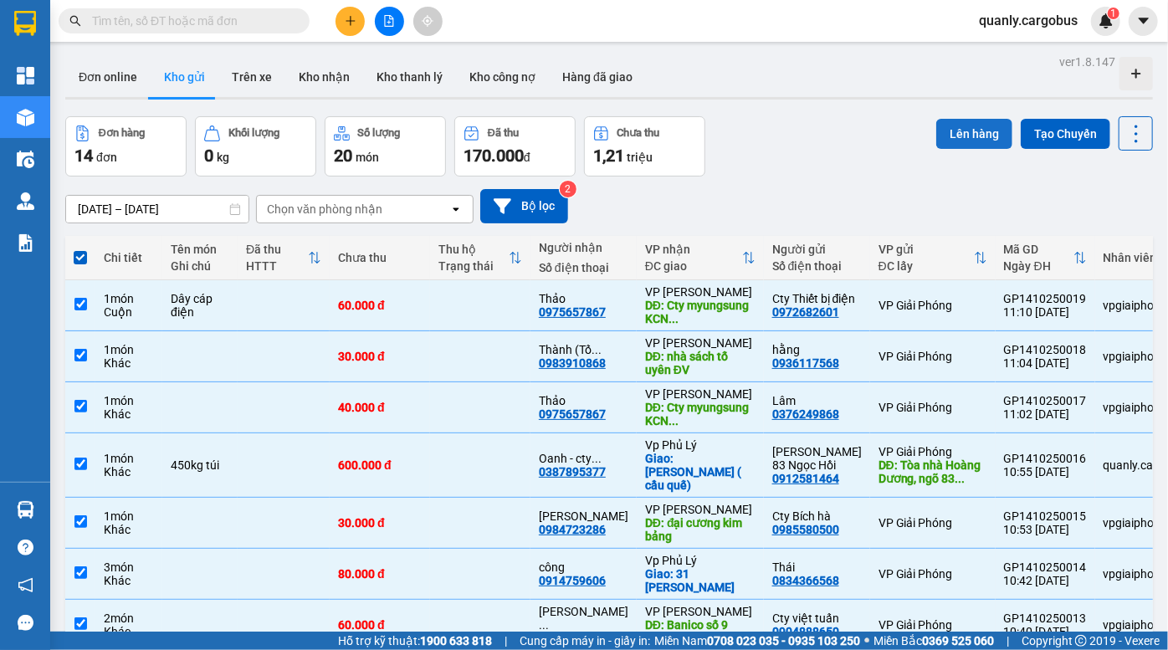
click at [967, 140] on button "Lên hàng" at bounding box center [974, 134] width 76 height 30
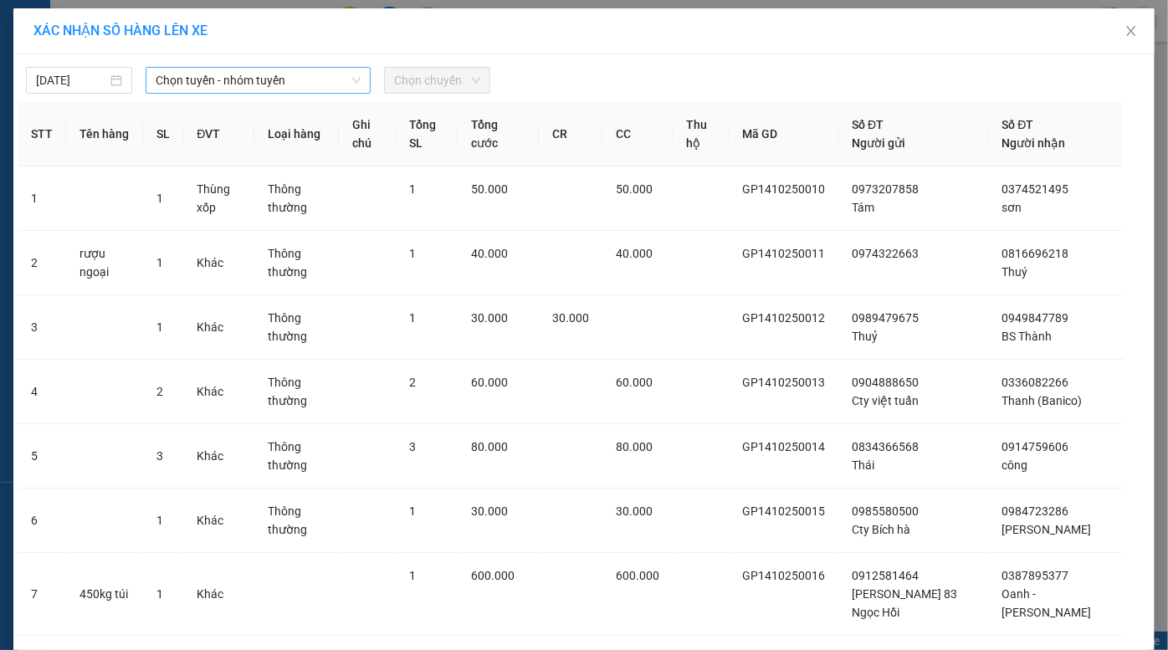
click at [240, 87] on span "Chọn tuyến - nhóm tuyến" at bounding box center [259, 80] width 206 height 25
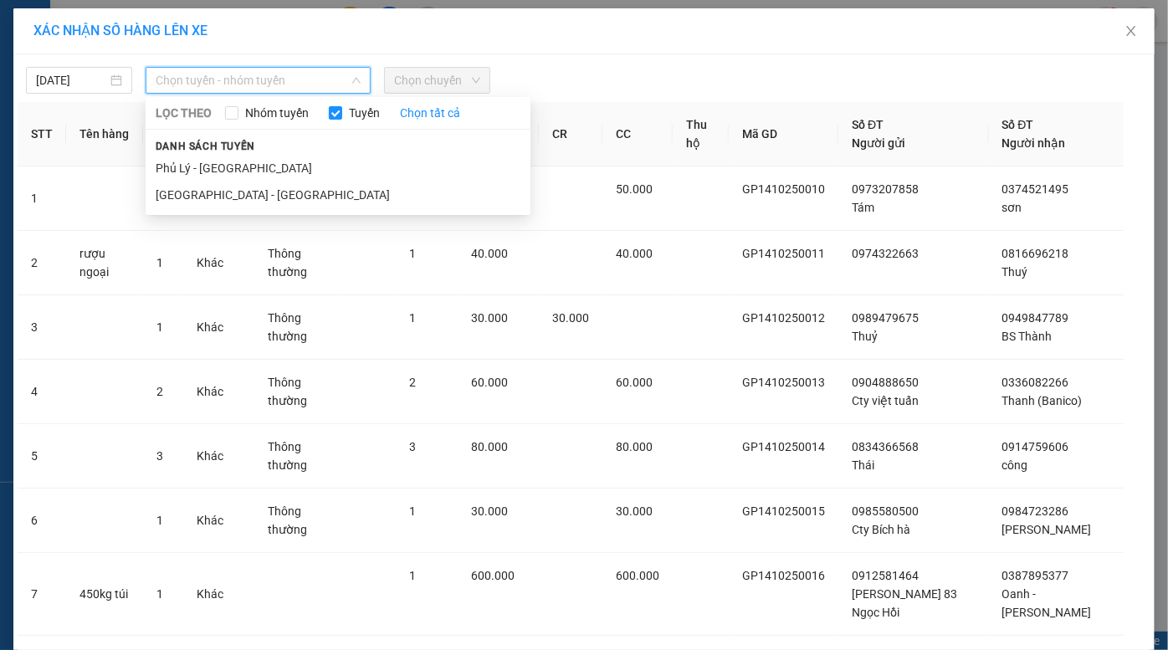
drag, startPoint x: 193, startPoint y: 192, endPoint x: 344, endPoint y: 132, distance: 162.2
click at [196, 192] on li "Hà Nội - Phủ Lý" at bounding box center [338, 195] width 385 height 27
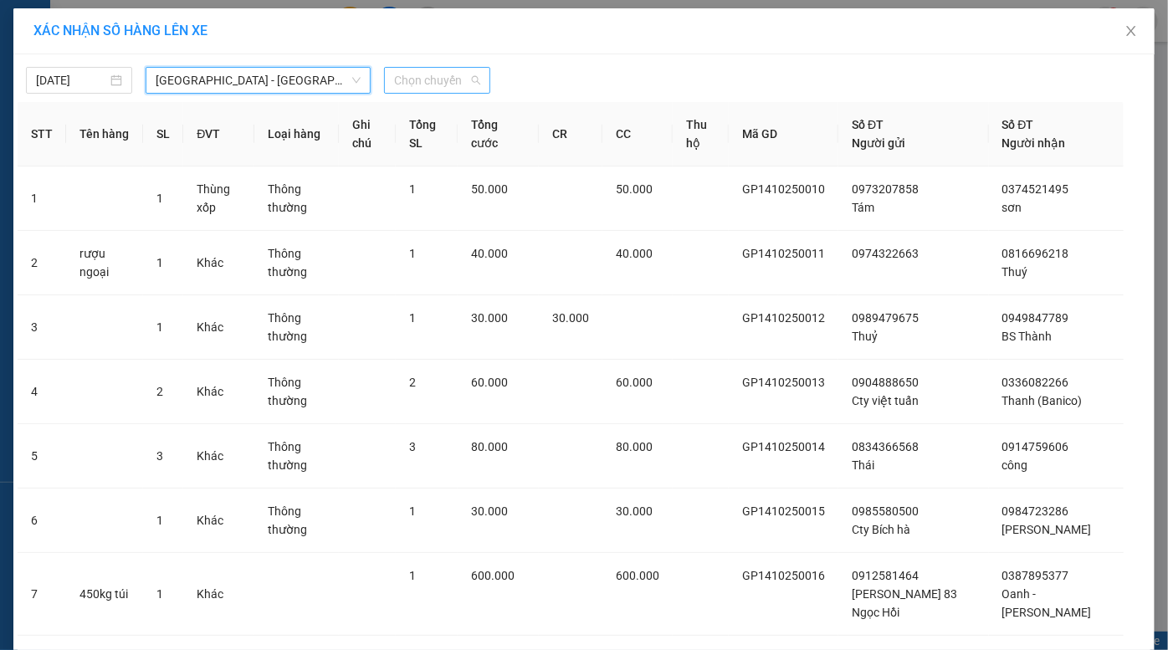
click at [441, 80] on span "Chọn chuyến" at bounding box center [437, 80] width 86 height 25
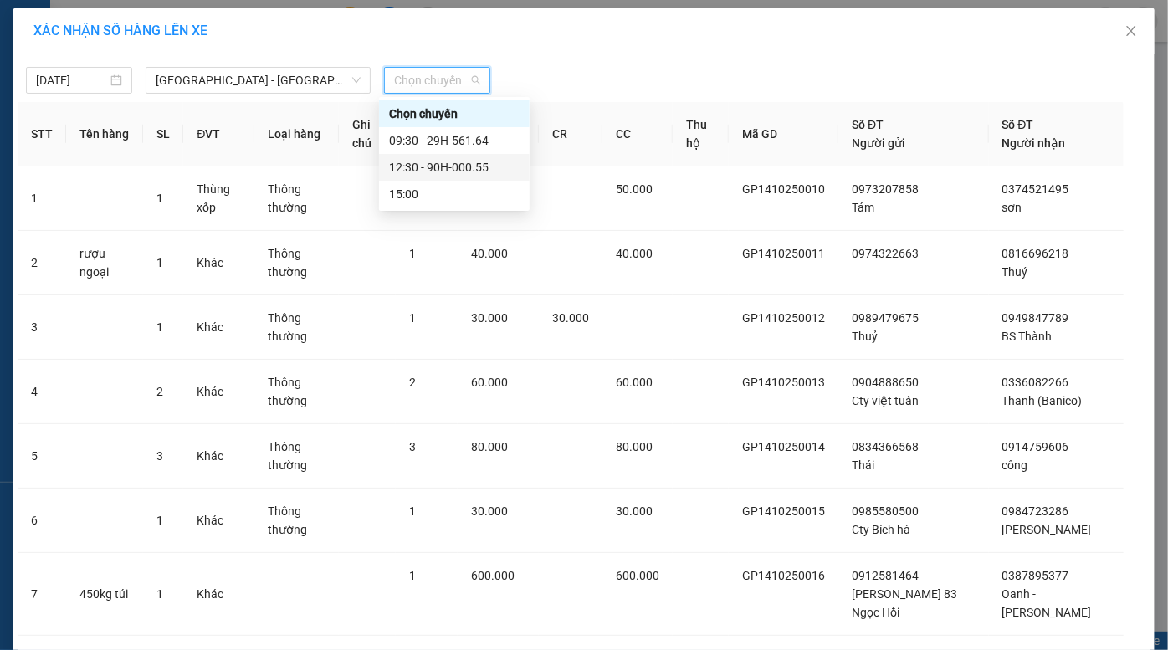
click at [451, 172] on div "12:30 - 90H-000.55" at bounding box center [454, 167] width 131 height 18
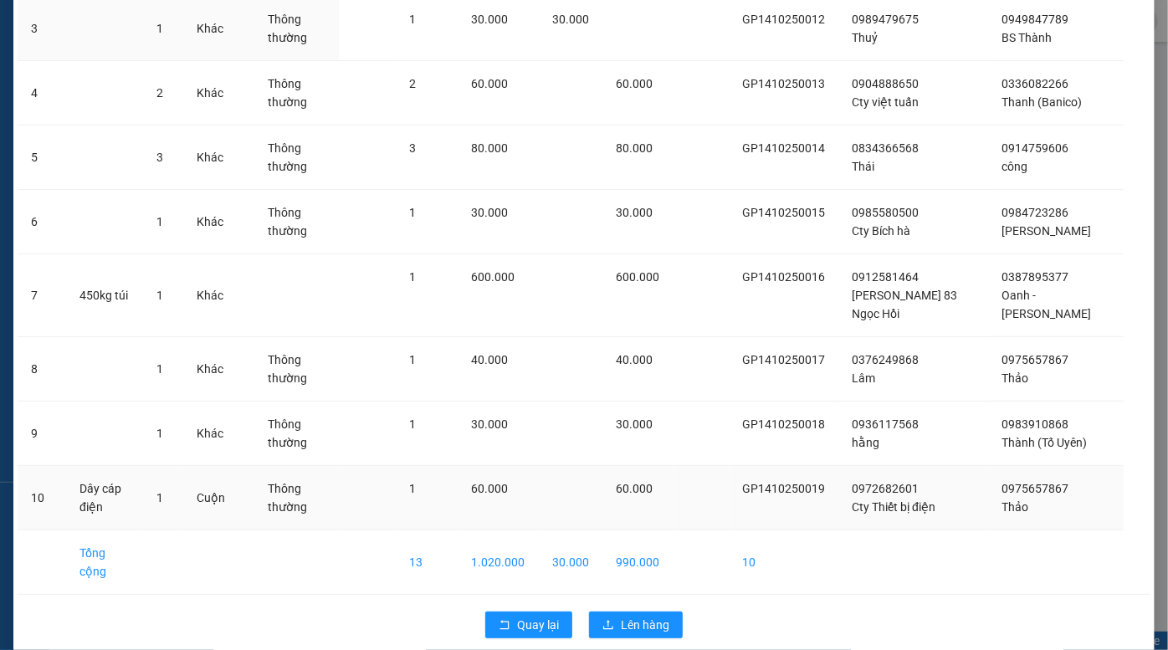
scroll to position [310, 0]
click at [630, 615] on span "Lên hàng" at bounding box center [645, 624] width 49 height 18
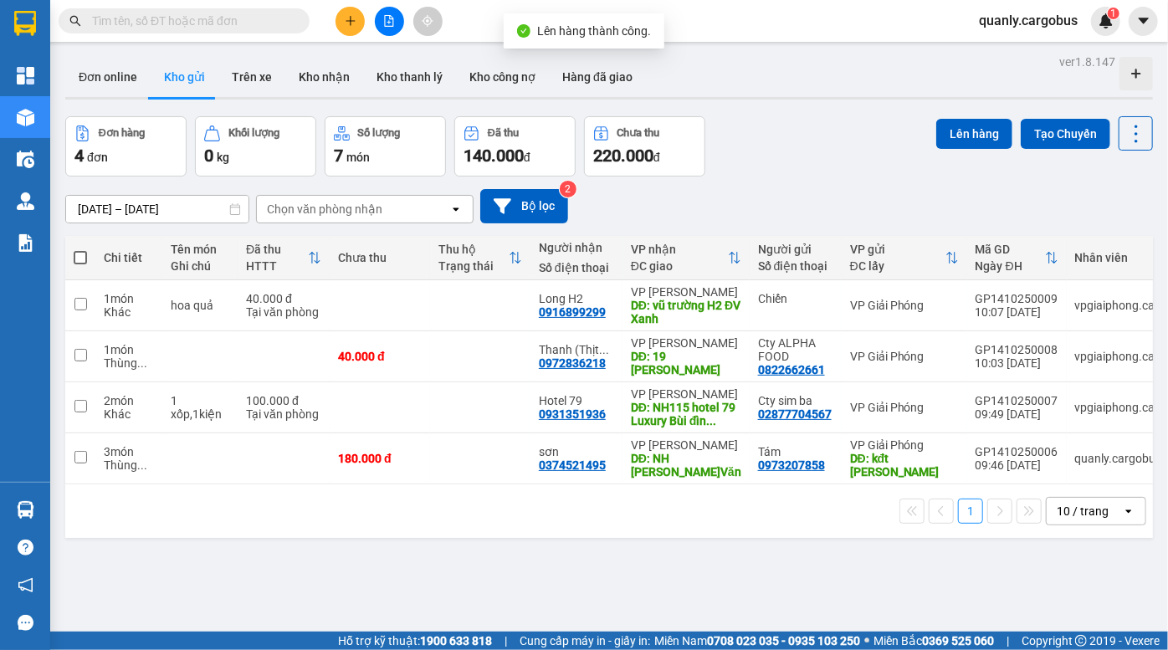
click at [82, 255] on span at bounding box center [80, 257] width 13 height 13
click at [80, 249] on input "checkbox" at bounding box center [80, 249] width 0 height 0
checkbox input "true"
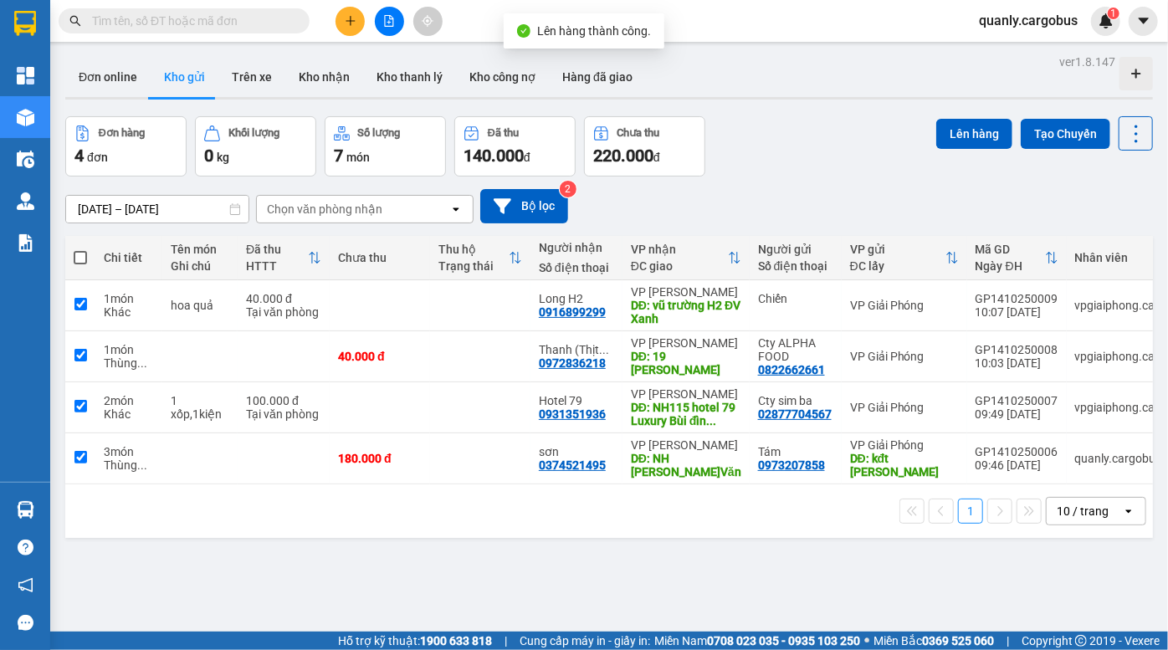
checkbox input "true"
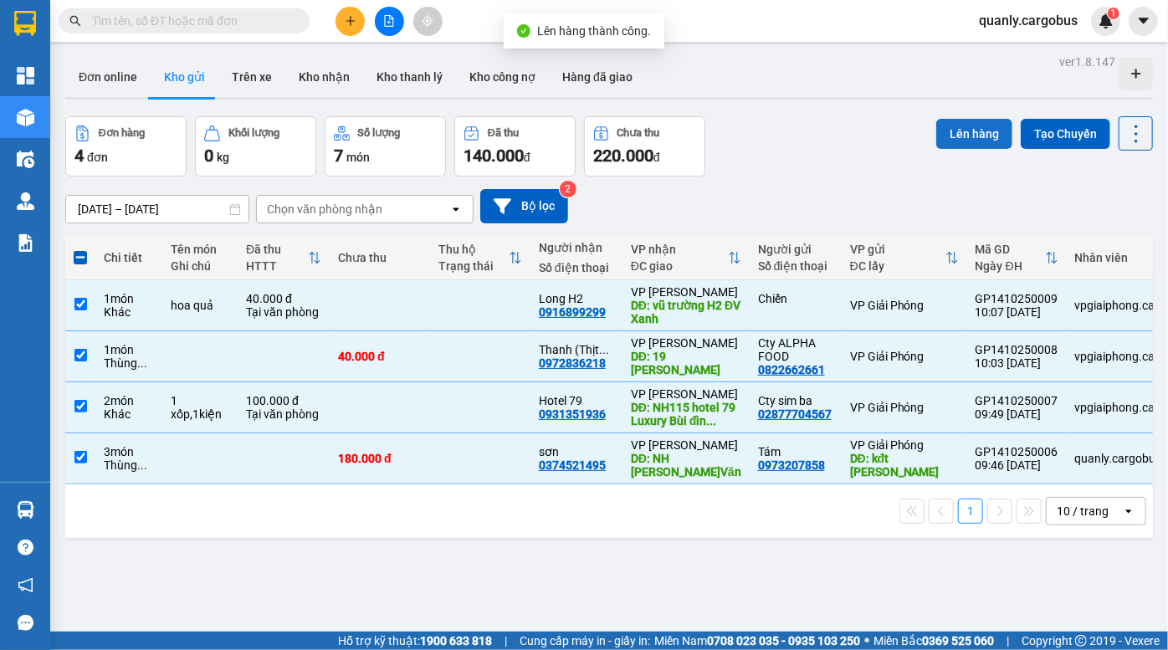
click at [957, 136] on button "Lên hàng" at bounding box center [974, 134] width 76 height 30
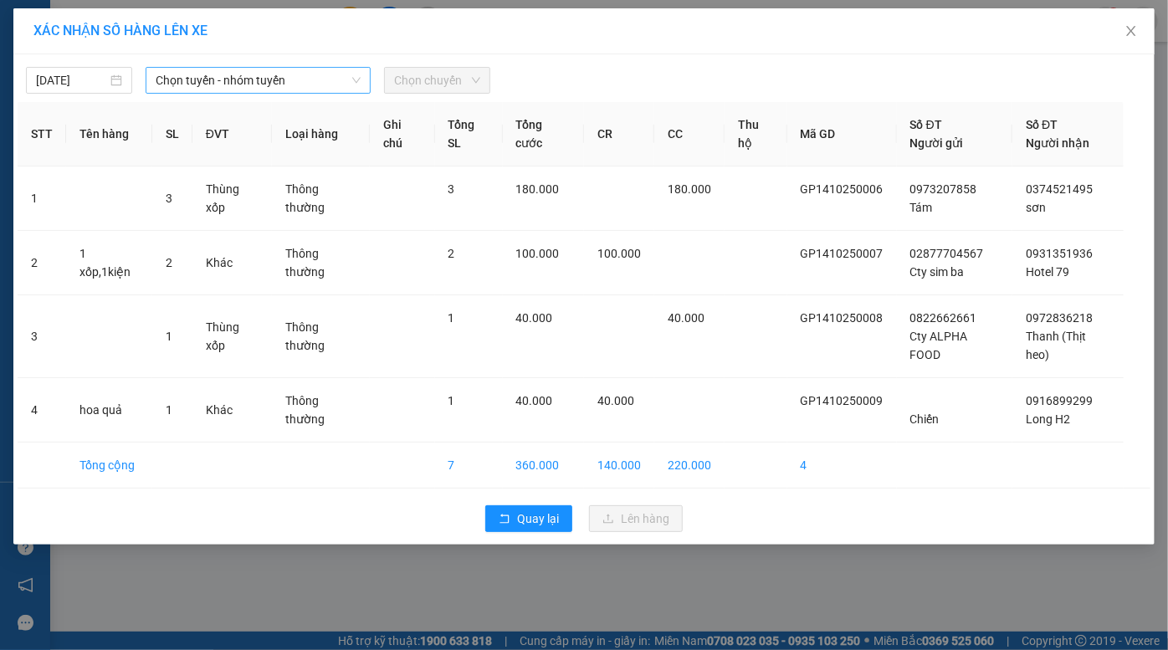
click at [221, 85] on span "Chọn tuyến - nhóm tuyến" at bounding box center [259, 80] width 206 height 25
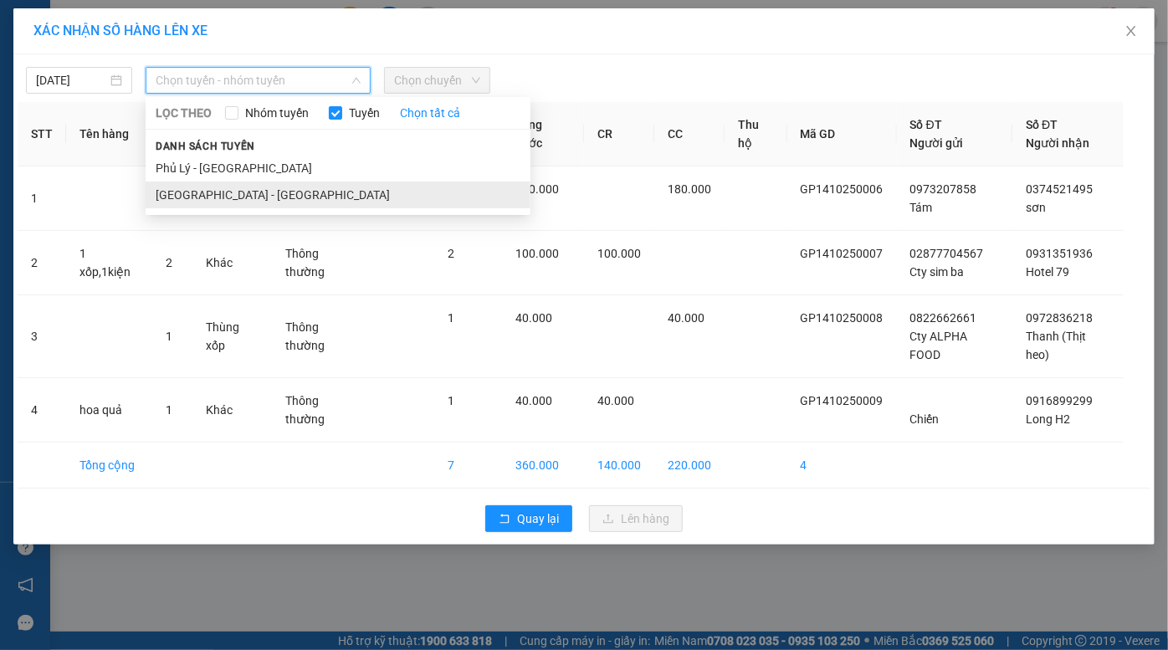
click at [260, 198] on li "Hà Nội - Phủ Lý" at bounding box center [338, 195] width 385 height 27
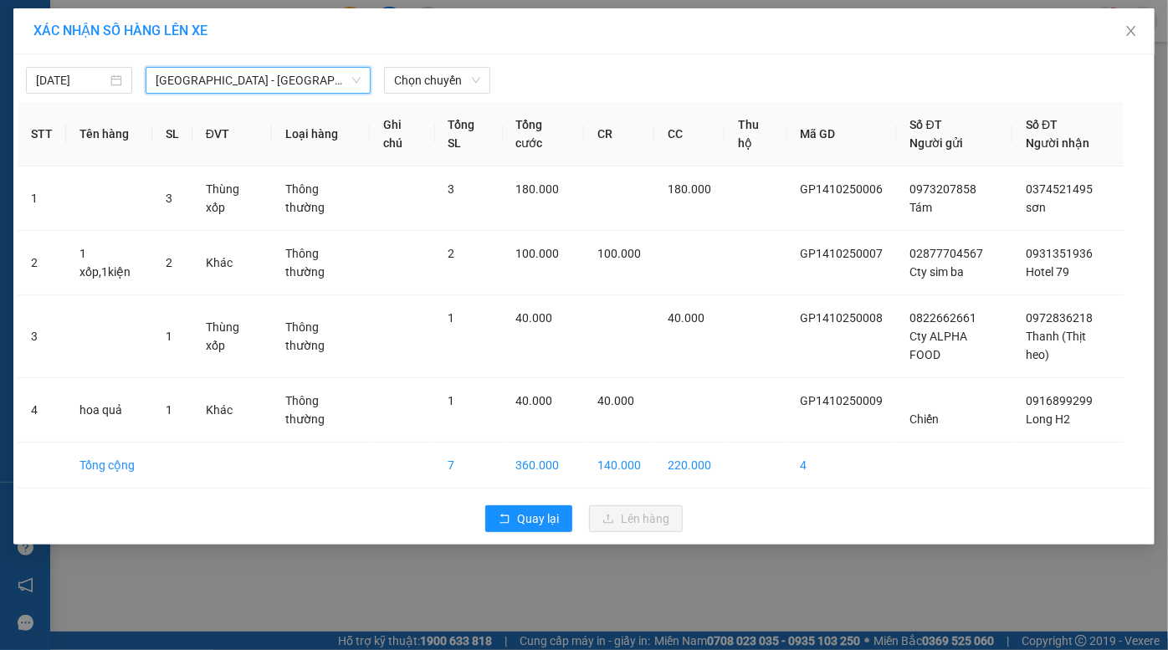
click at [418, 96] on div "14/10/2025 Hà Nội - Phủ Lý Hà Nội - Phủ Lý LỌC THEO Nhóm tuyến Tuyến Chọn tất c…" at bounding box center [584, 299] width 1142 height 490
click at [434, 77] on span "Chọn chuyến" at bounding box center [437, 80] width 86 height 25
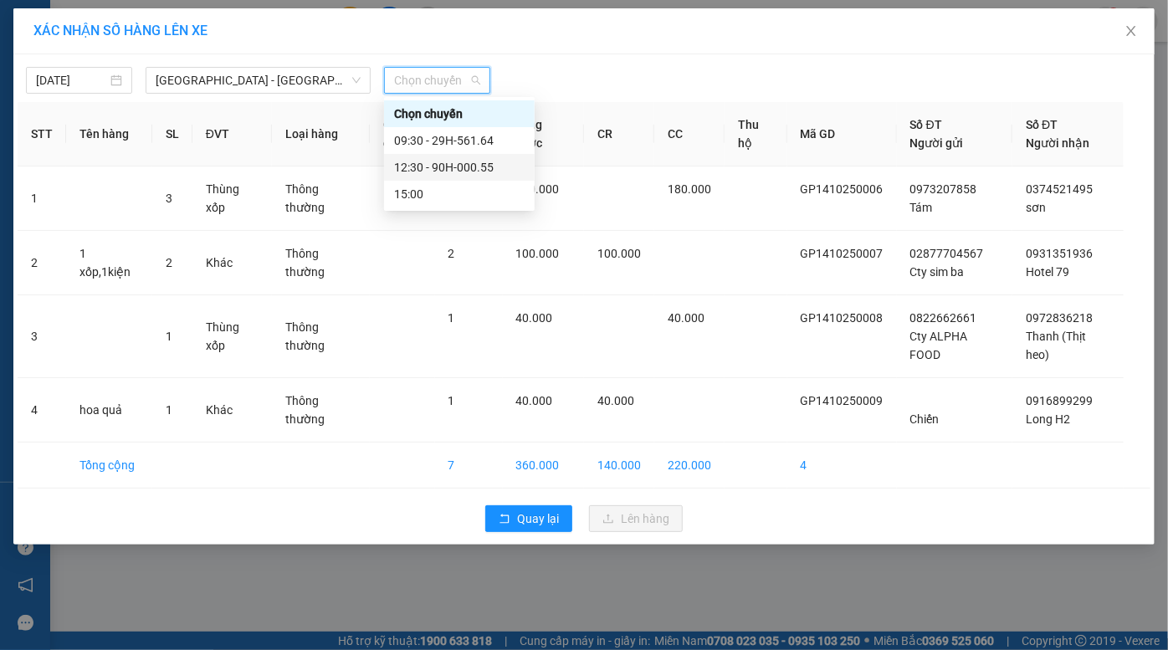
click at [436, 172] on div "12:30 - 90H-000.55" at bounding box center [459, 167] width 131 height 18
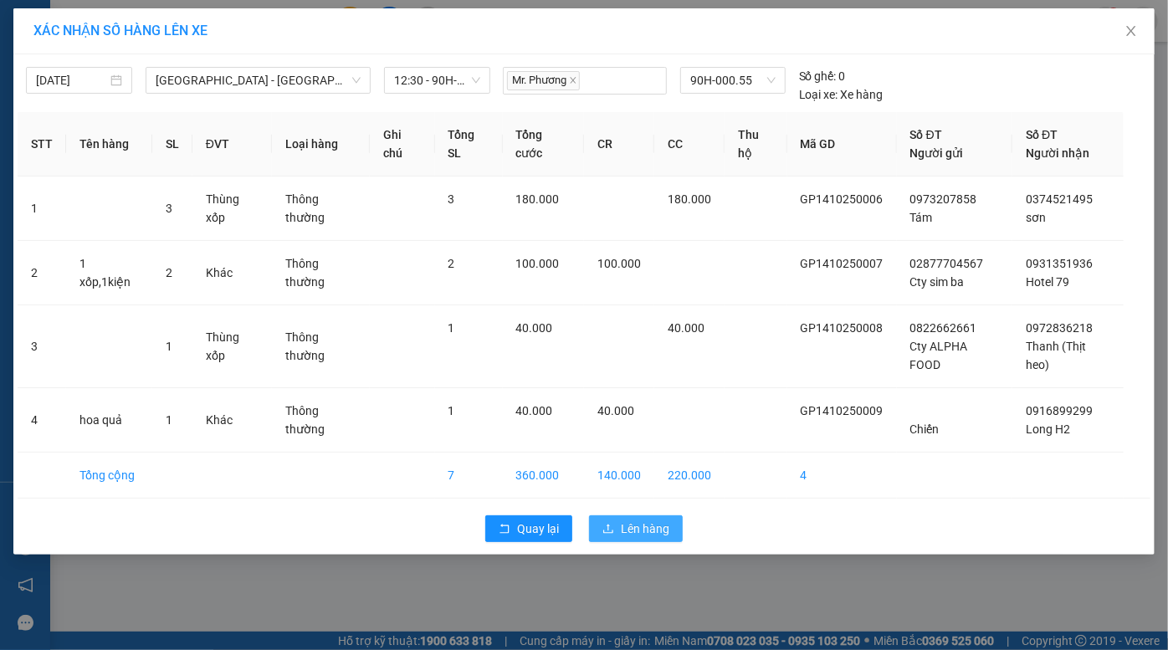
click at [636, 520] on span "Lên hàng" at bounding box center [645, 529] width 49 height 18
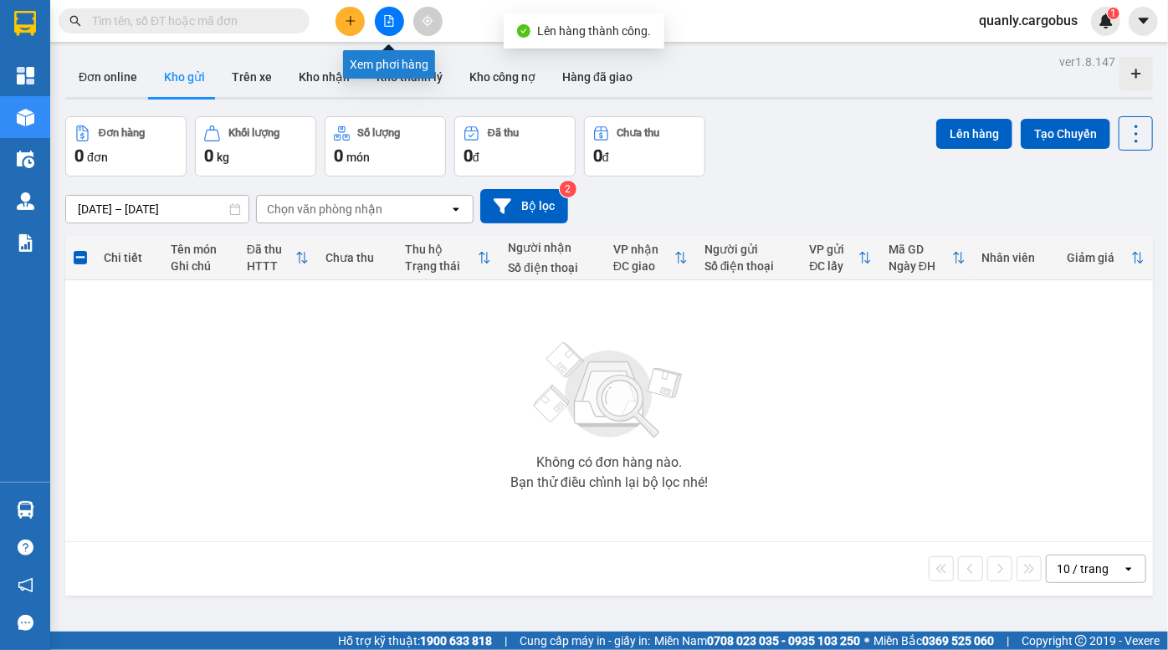
click at [387, 18] on icon "file-add" at bounding box center [389, 21] width 12 height 12
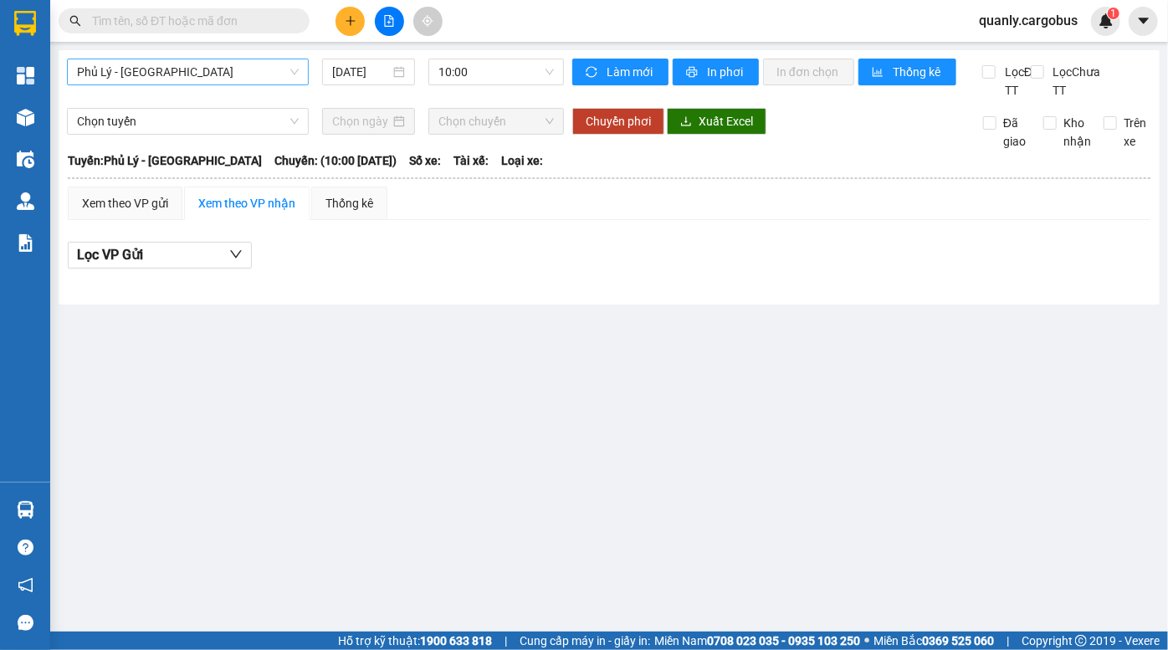
click at [182, 78] on span "Phủ Lý - Hà Nội" at bounding box center [188, 71] width 222 height 25
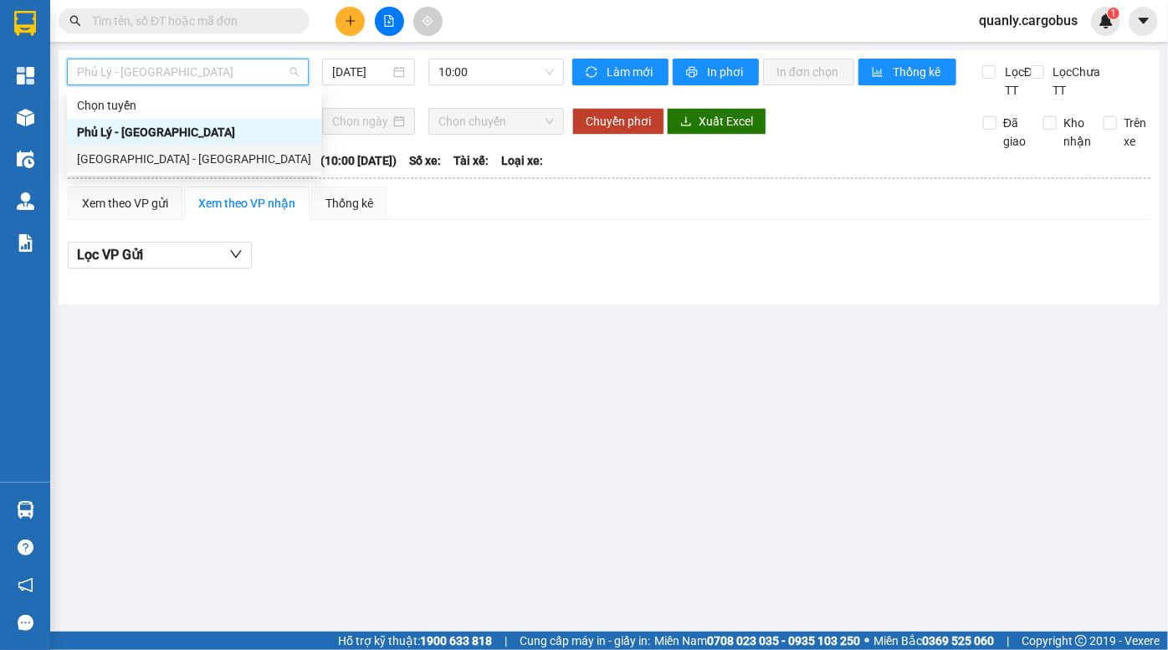
click at [154, 148] on div "Hà Nội - Phủ Lý" at bounding box center [194, 159] width 254 height 27
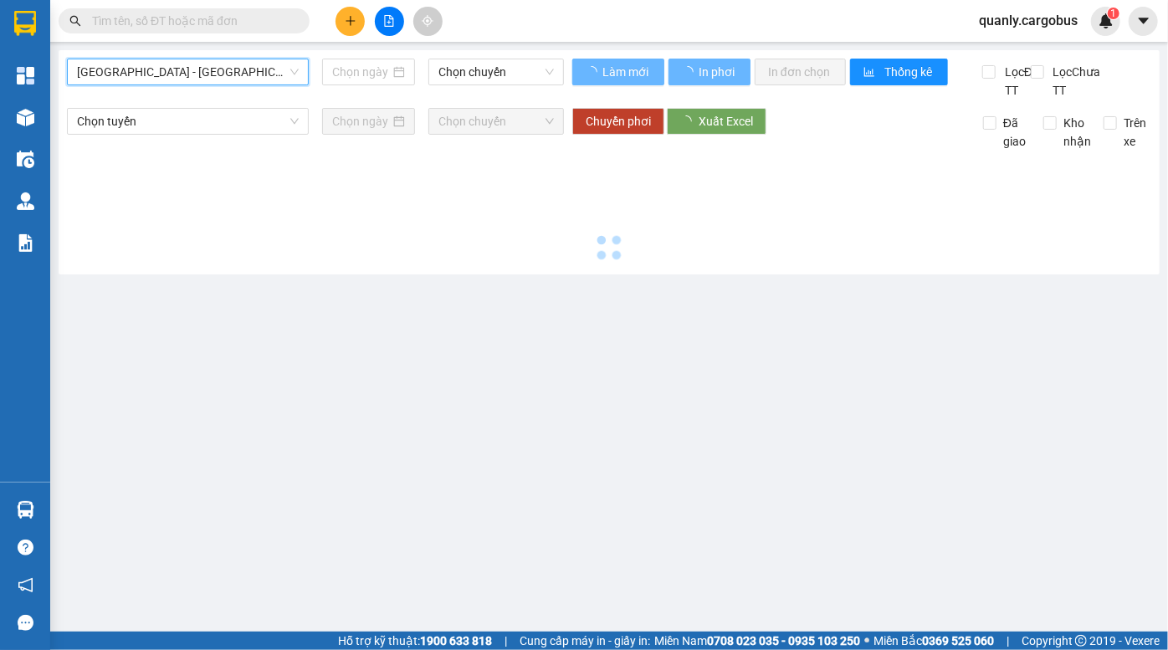
type input "14/10/2025"
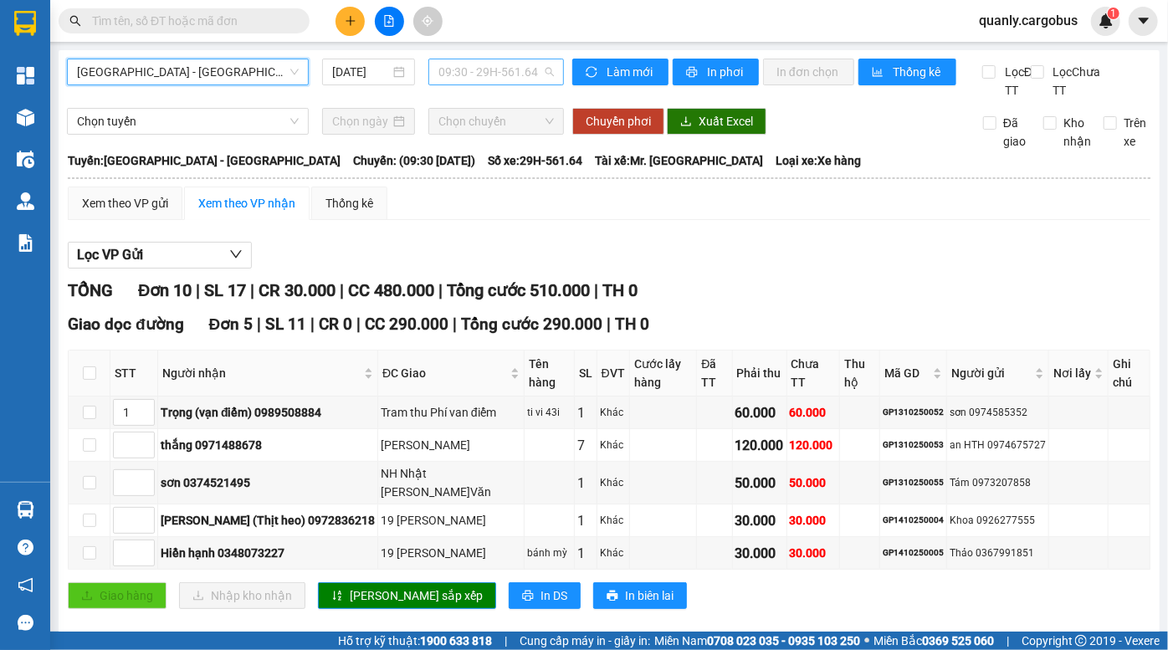
click at [474, 65] on span "09:30 - 29H-561.64" at bounding box center [496, 71] width 115 height 25
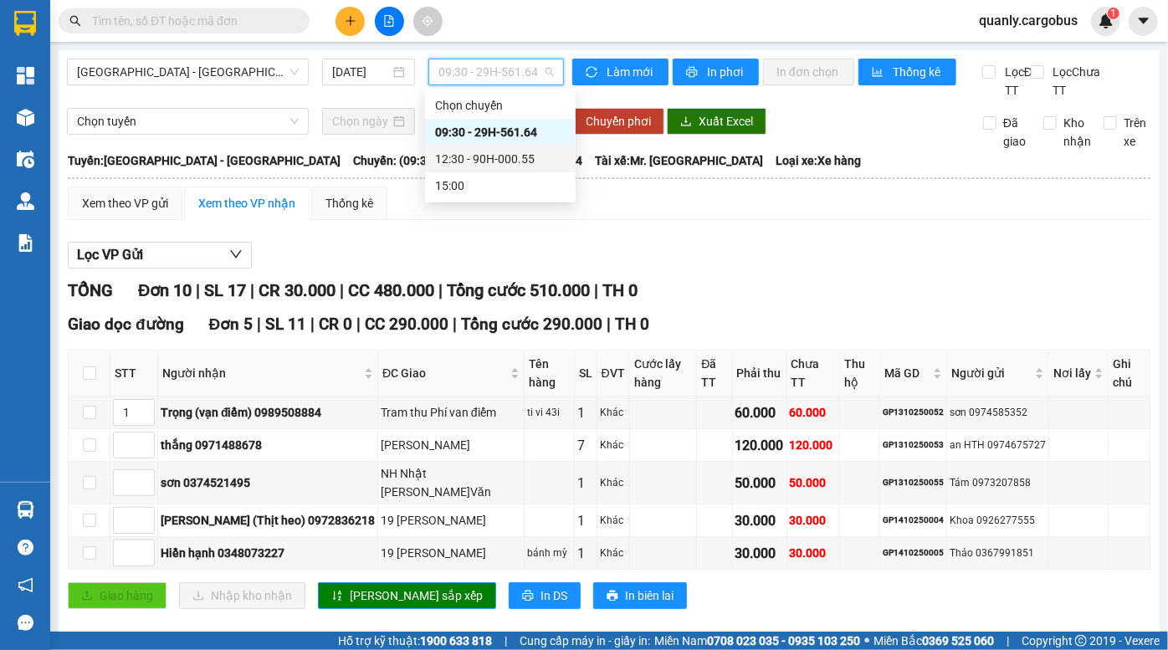
click at [490, 154] on div "12:30 - 90H-000.55" at bounding box center [500, 159] width 131 height 18
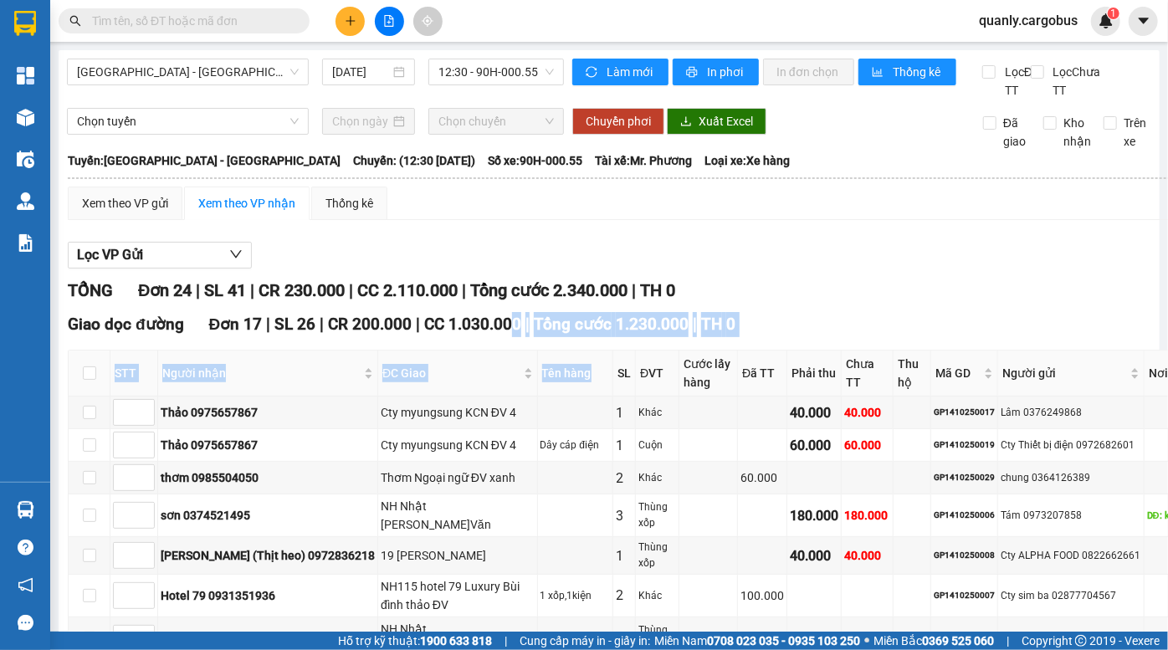
drag, startPoint x: 505, startPoint y: 327, endPoint x: 544, endPoint y: 387, distance: 71.5
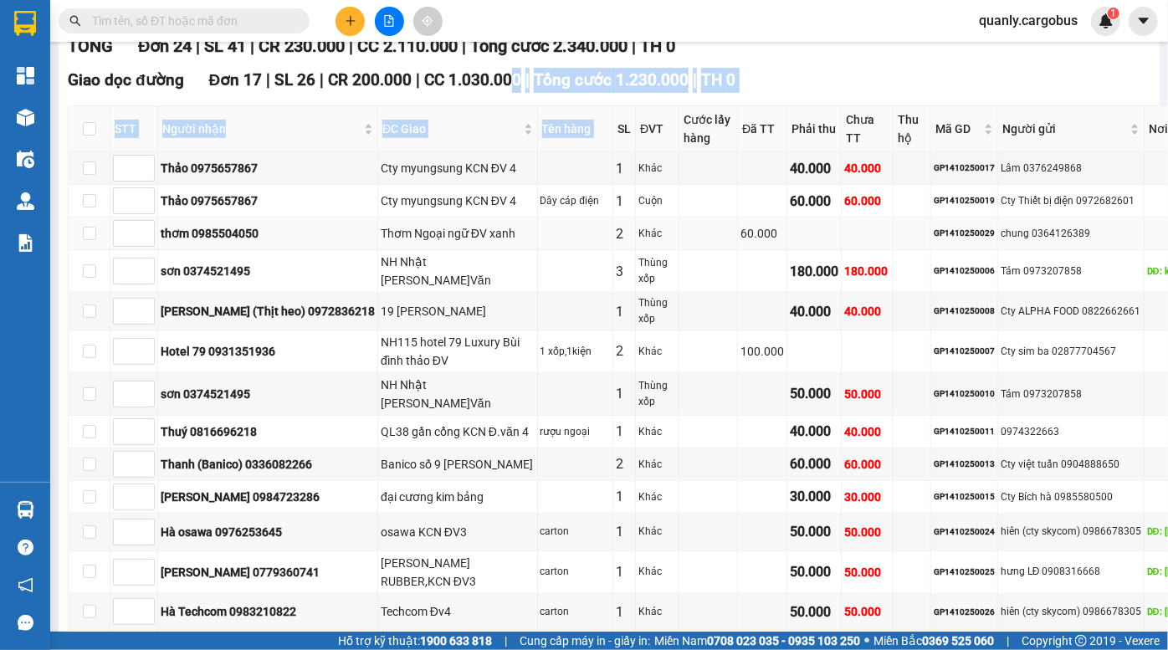
scroll to position [96, 0]
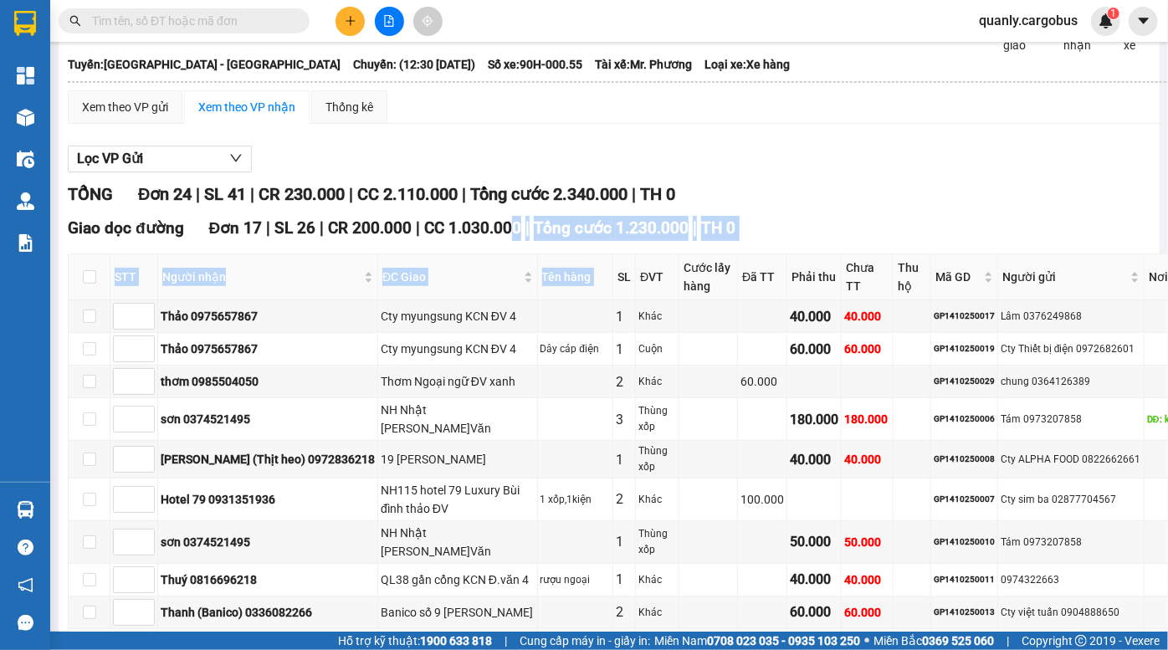
click at [606, 238] on span "Tổng cước 1.230.000" at bounding box center [611, 227] width 155 height 19
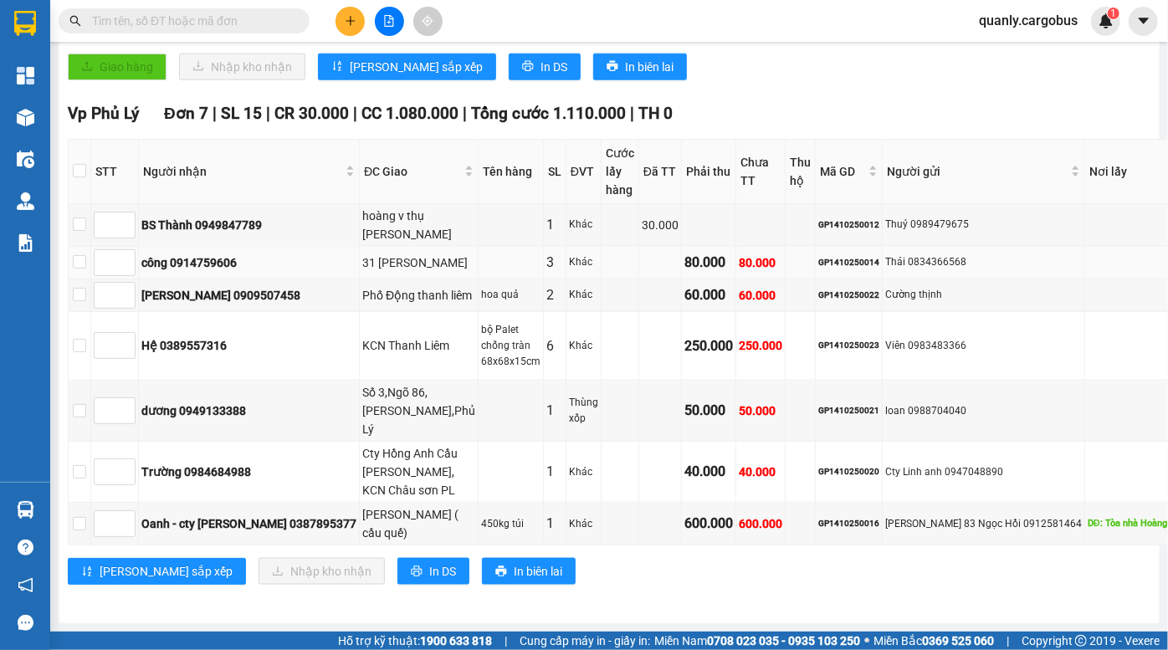
scroll to position [1085, 0]
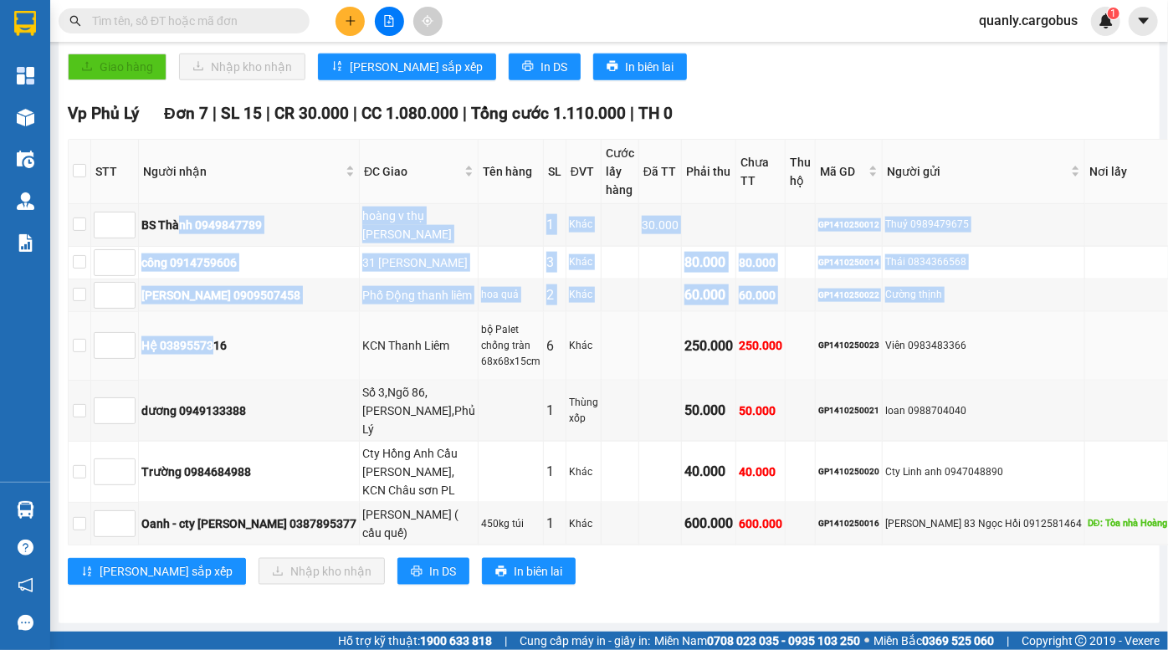
drag, startPoint x: 177, startPoint y: 179, endPoint x: 217, endPoint y: 336, distance: 161.6
click at [217, 331] on tbody "BS Thành 0949847789 hoàng v thụ Lê hồng phong PL 1 Khác 30.000 GP1410250012 Thu…" at bounding box center [685, 374] width 1232 height 341
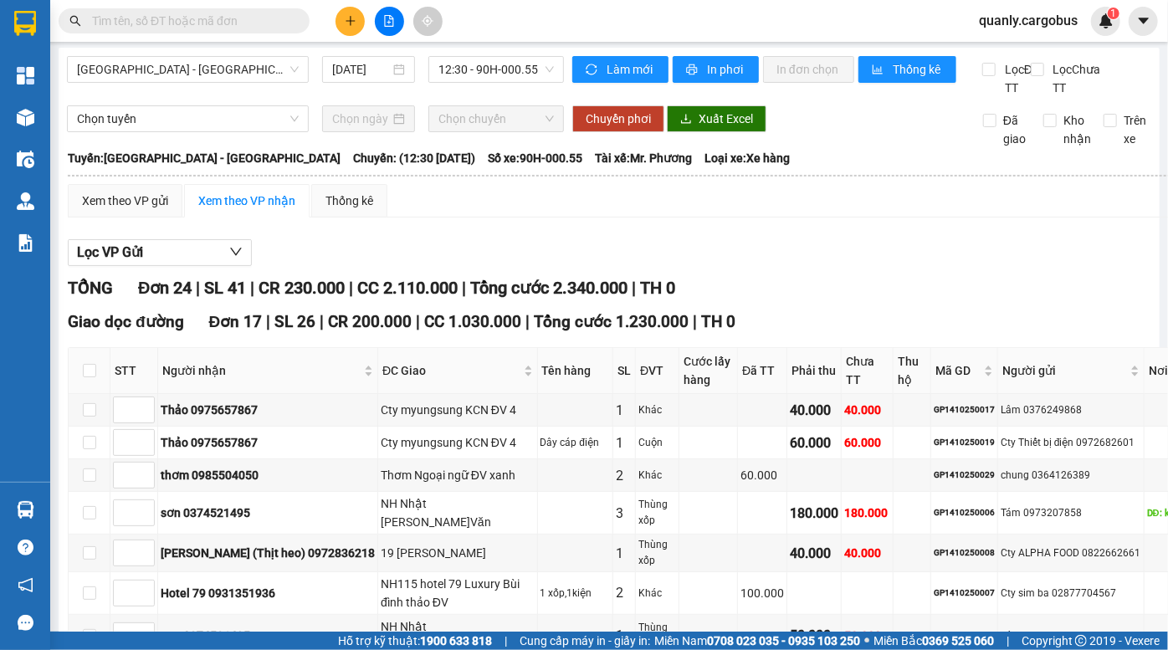
scroll to position [0, 0]
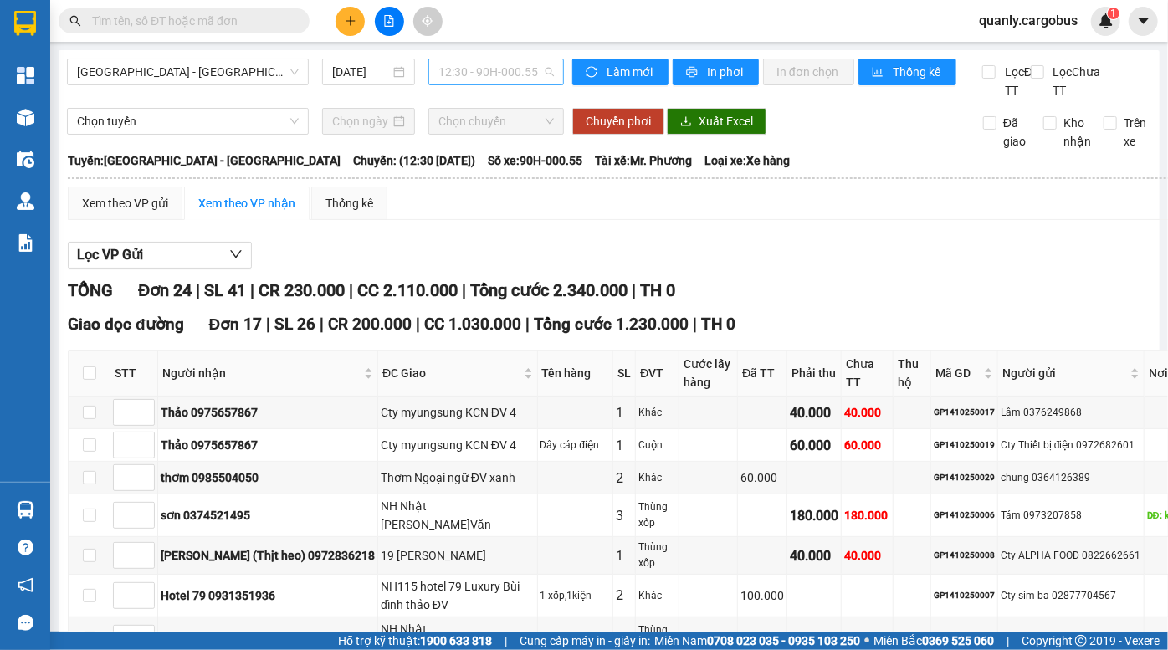
click at [479, 67] on span "12:30 - 90H-000.55" at bounding box center [496, 71] width 115 height 25
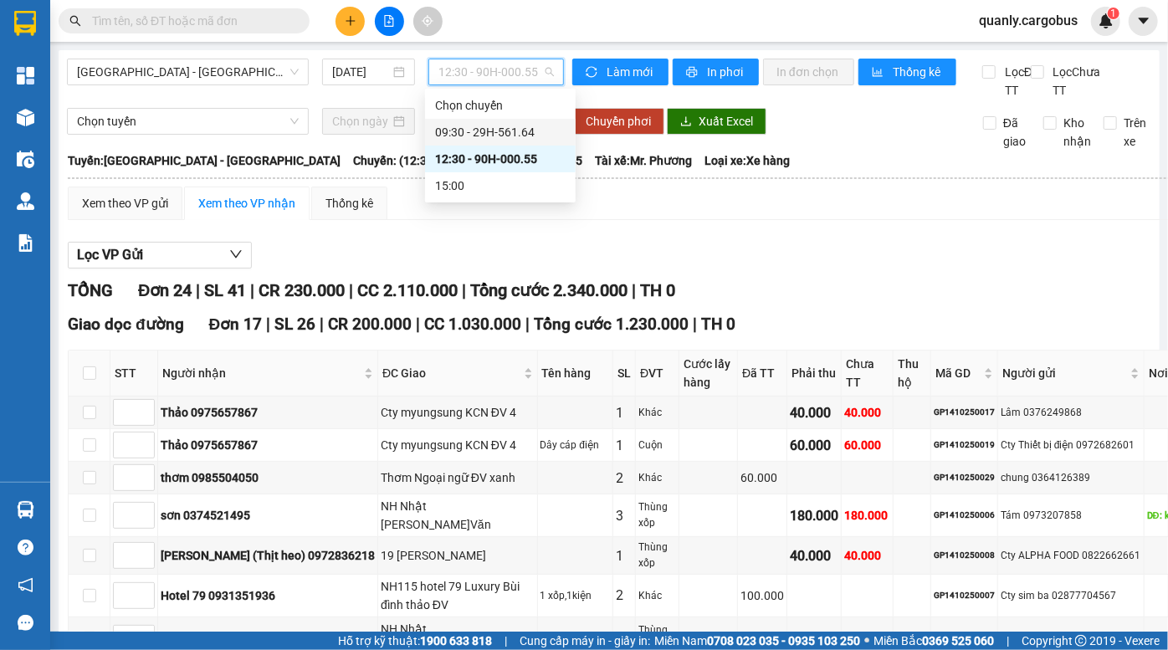
click at [482, 129] on div "09:30 - 29H-561.64" at bounding box center [500, 132] width 131 height 18
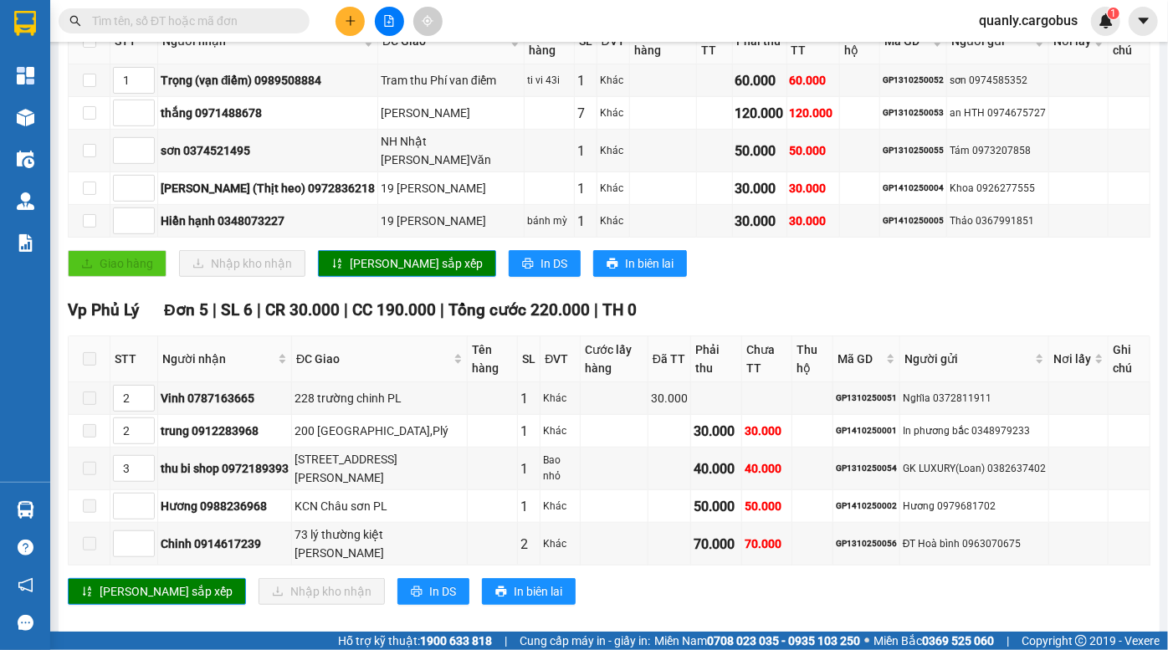
scroll to position [334, 0]
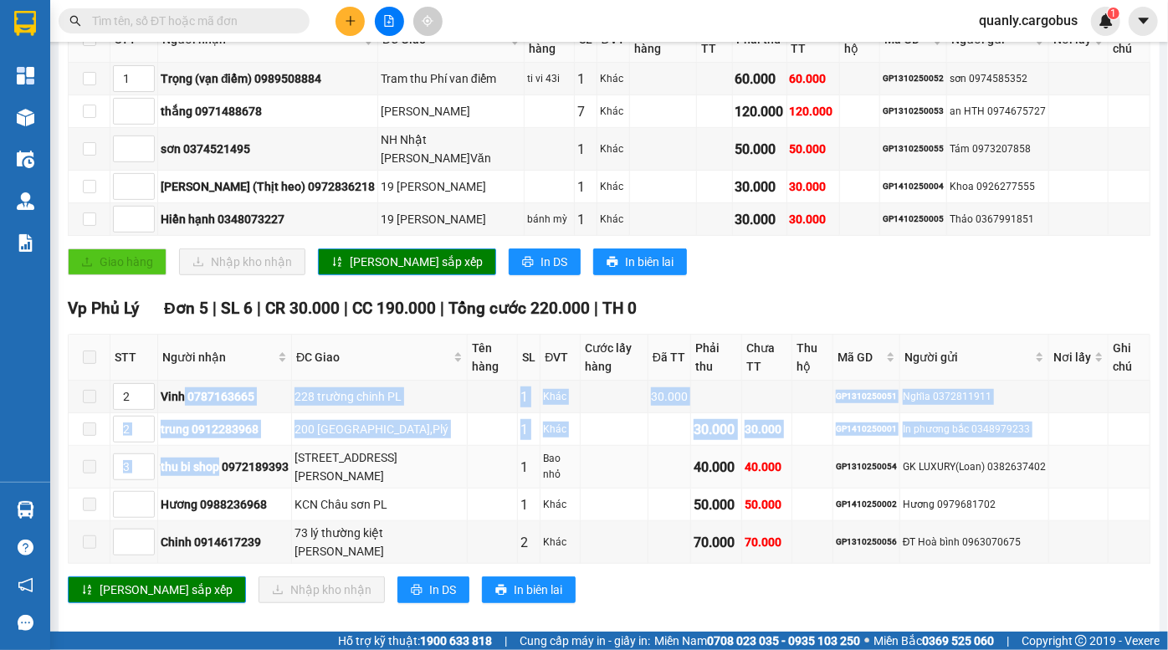
drag, startPoint x: 198, startPoint y: 414, endPoint x: 227, endPoint y: 446, distance: 42.7
click at [222, 444] on tbody "2 Vinh 0787163665 228 trường chinh PL 1 Khác 30.000 GP1310250051 Nghĩa 03728119…" at bounding box center [610, 472] width 1082 height 183
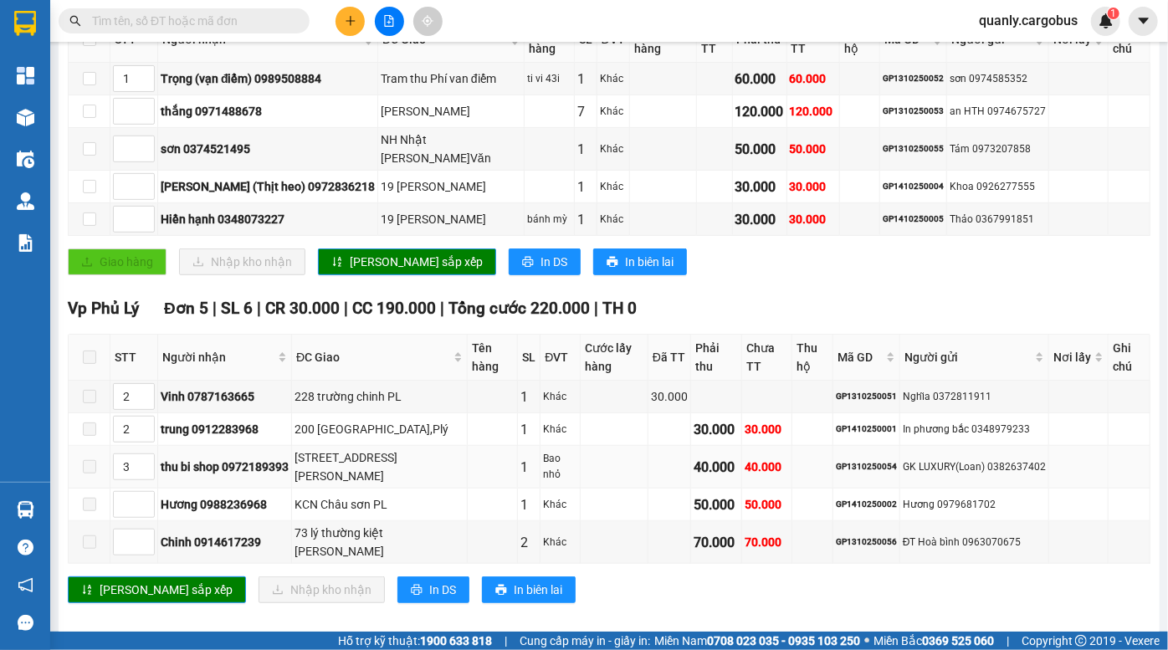
click at [233, 458] on div "thu bi shop 0972189393" at bounding box center [225, 467] width 128 height 18
drag, startPoint x: 190, startPoint y: 395, endPoint x: 211, endPoint y: 438, distance: 47.5
click at [208, 434] on tbody "2 Vinh 0787163665 228 trường chinh PL 1 Khác 30.000 GP1310250051 Nghĩa 03728119…" at bounding box center [610, 472] width 1082 height 183
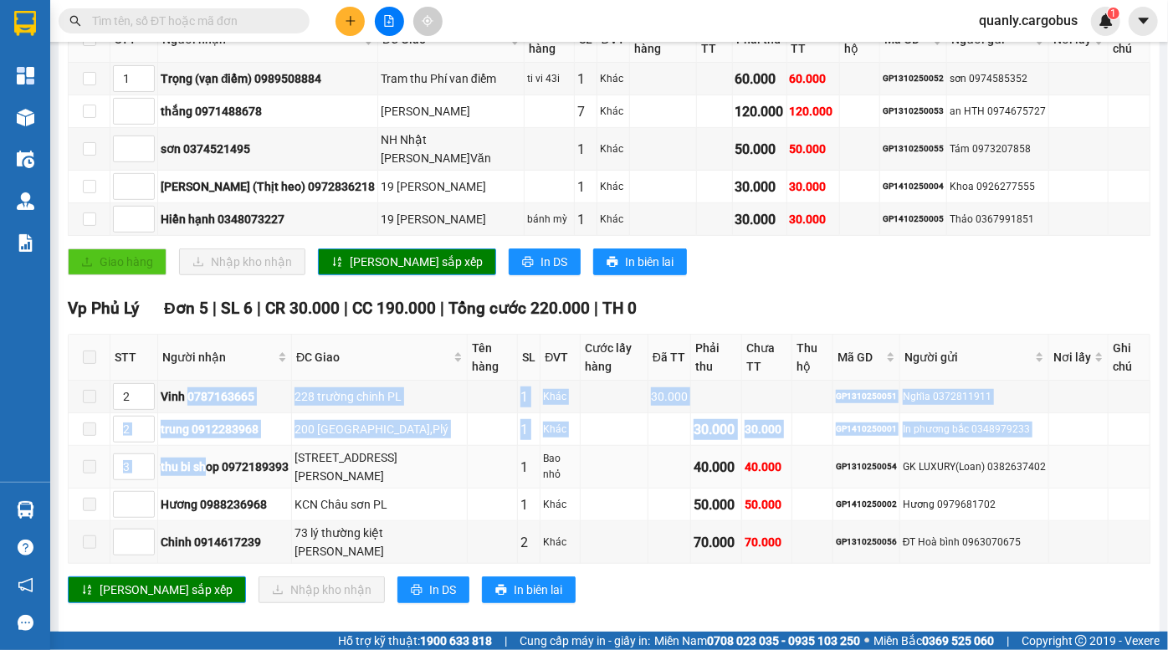
click at [212, 446] on td "thu bi shop 0972189393" at bounding box center [225, 467] width 134 height 43
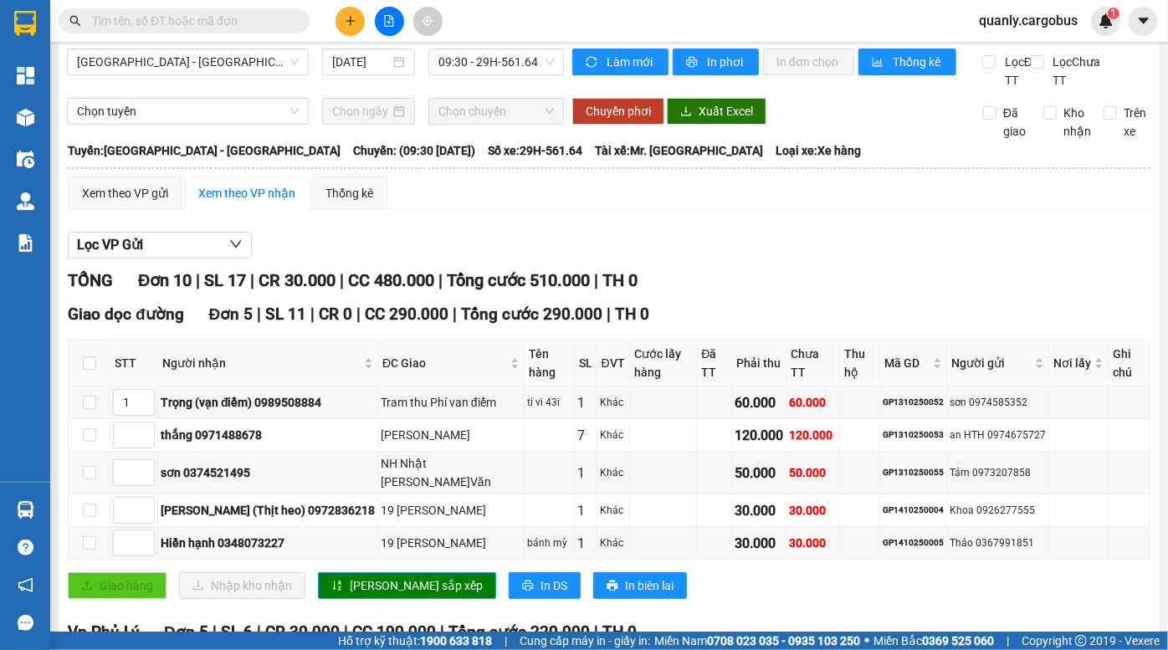
scroll to position [0, 0]
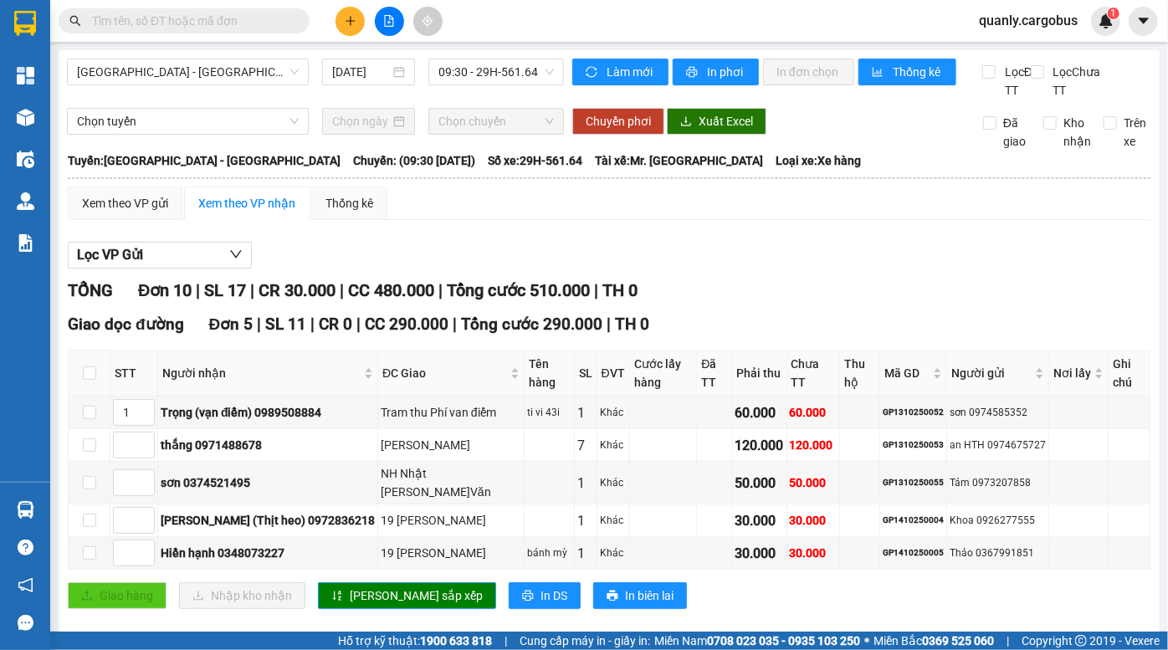
click at [503, 55] on div "Hà Nội - Phủ Lý 14/10/2025 09:30 - 29H-561.64 Làm mới In phơi In đơn chọn Thống…" at bounding box center [609, 513] width 1101 height 926
click at [495, 64] on span "09:30 - 29H-561.64" at bounding box center [496, 71] width 115 height 25
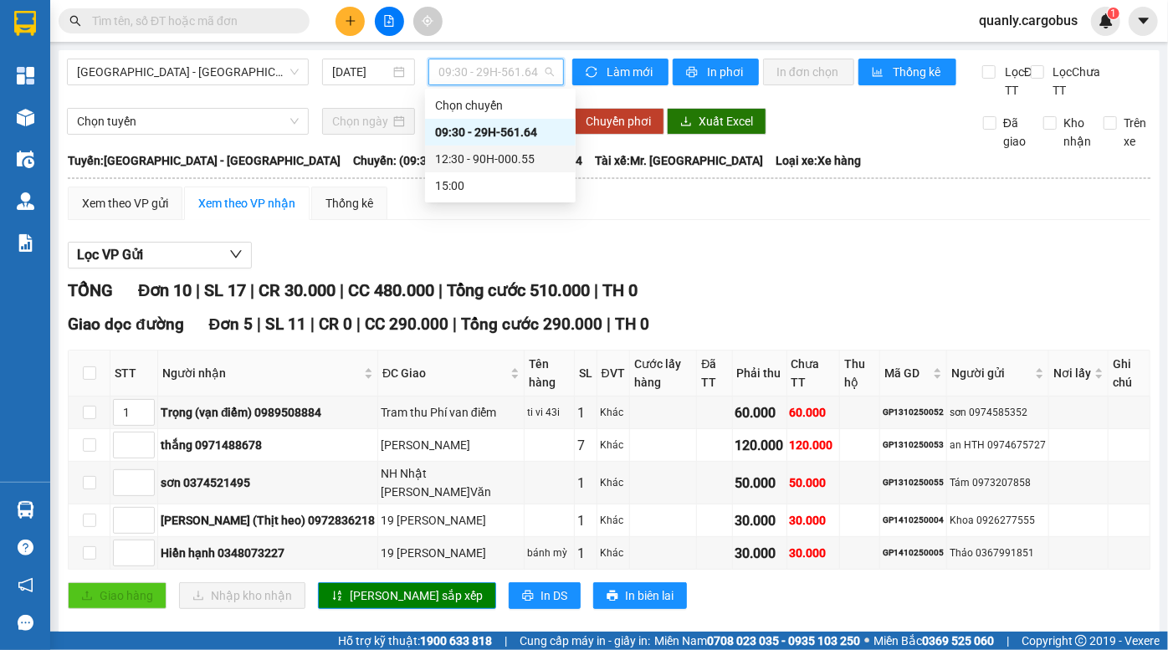
click at [480, 162] on div "12:30 - 90H-000.55" at bounding box center [500, 159] width 131 height 18
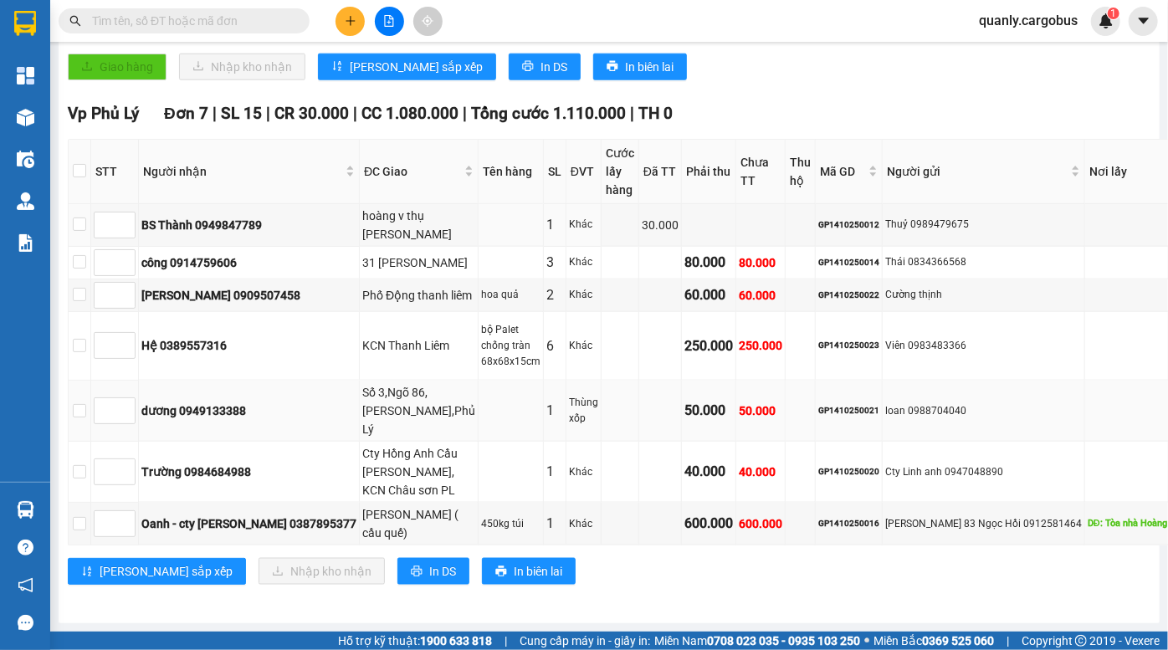
scroll to position [1141, 0]
drag, startPoint x: 359, startPoint y: 362, endPoint x: 366, endPoint y: 356, distance: 8.9
click at [362, 383] on div "Số 3,Ngõ 86,[PERSON_NAME],Phủ Lý" at bounding box center [418, 410] width 113 height 55
drag, startPoint x: 367, startPoint y: 338, endPoint x: 367, endPoint y: 371, distance: 32.6
click at [367, 383] on div "Số 3,Ngõ 86,[PERSON_NAME],Phủ Lý" at bounding box center [418, 410] width 113 height 55
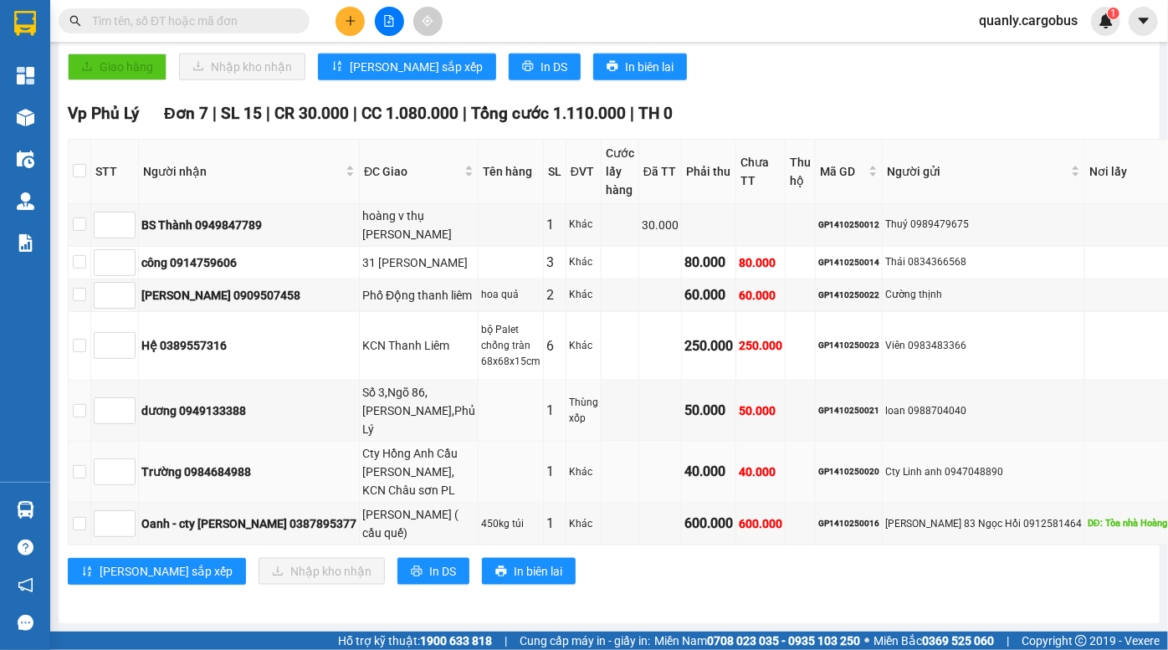
drag, startPoint x: 367, startPoint y: 396, endPoint x: 368, endPoint y: 429, distance: 33.5
click at [367, 405] on div "Số 3,Ngõ 86,[PERSON_NAME],Phủ Lý" at bounding box center [418, 410] width 113 height 55
click at [366, 444] on div "Cty Hồng Anh Cầu [PERSON_NAME], KCN Châu sơn PL" at bounding box center [418, 471] width 113 height 55
drag, startPoint x: 353, startPoint y: 341, endPoint x: 369, endPoint y: 400, distance: 61.5
click at [369, 397] on div "Số 3,Ngõ 86,[PERSON_NAME],Phủ Lý" at bounding box center [418, 410] width 113 height 55
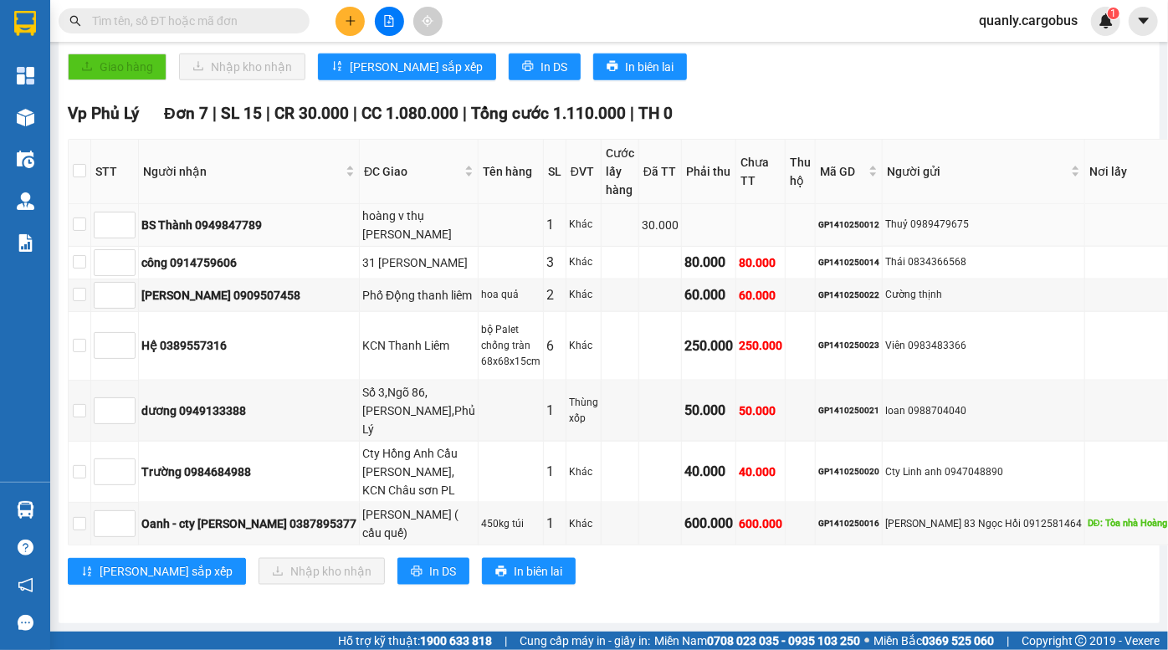
click at [362, 207] on div "hoàng v thụ [PERSON_NAME]" at bounding box center [418, 225] width 113 height 37
drag, startPoint x: 351, startPoint y: 108, endPoint x: 366, endPoint y: 142, distance: 37.1
click at [364, 207] on div "hoàng v thụ [PERSON_NAME]" at bounding box center [418, 225] width 113 height 37
click at [366, 207] on div "hoàng v thụ [PERSON_NAME]" at bounding box center [418, 225] width 113 height 37
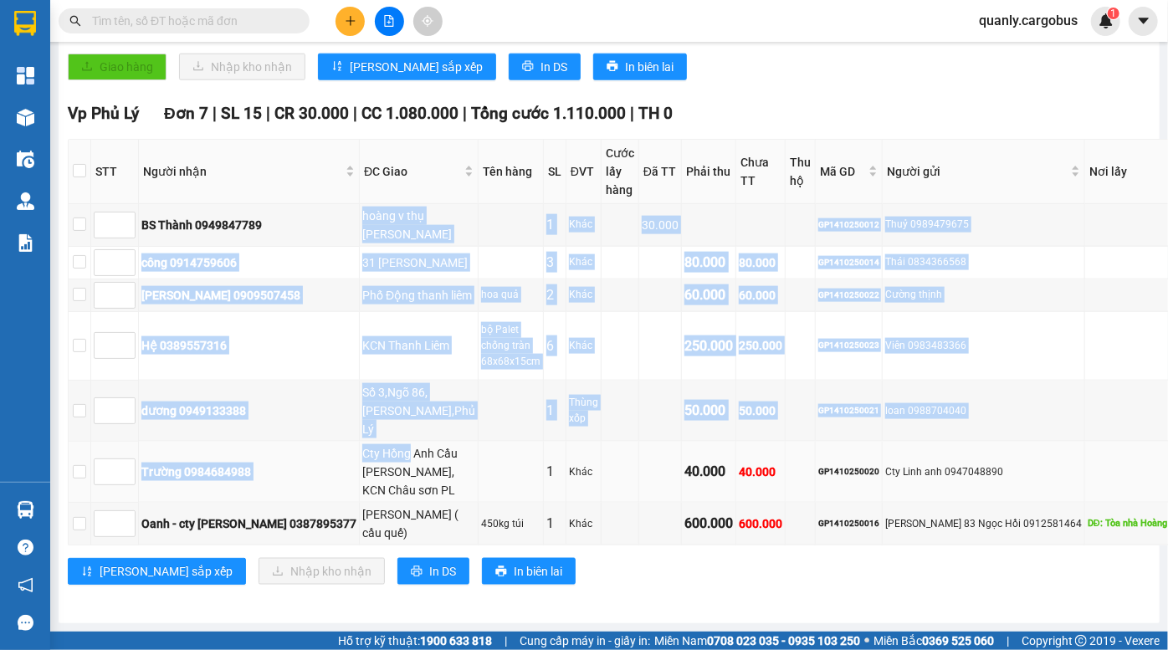
drag, startPoint x: 326, startPoint y: 90, endPoint x: 397, endPoint y: 432, distance: 348.6
click at [397, 432] on tbody "BS Thành 0949847789 hoàng v thụ Lê hồng phong PL 1 Khác 30.000 GP1410250012 Thu…" at bounding box center [685, 374] width 1232 height 341
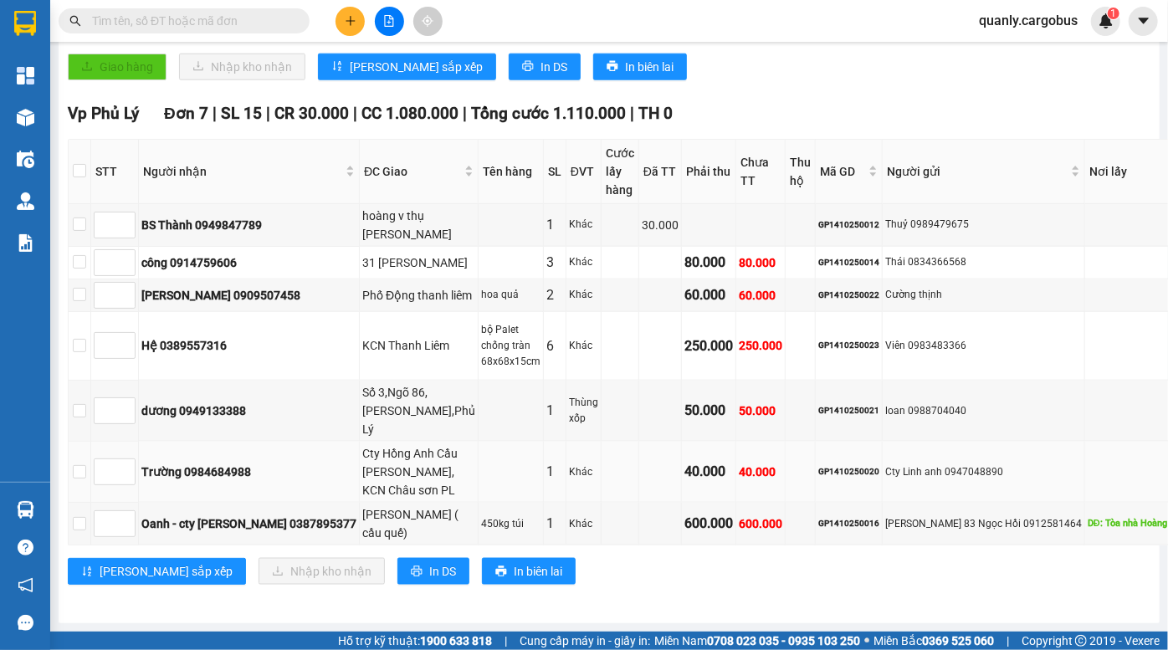
click at [362, 452] on div "Cty Hồng Anh Cầu [PERSON_NAME], KCN Châu sơn PL" at bounding box center [418, 471] width 113 height 55
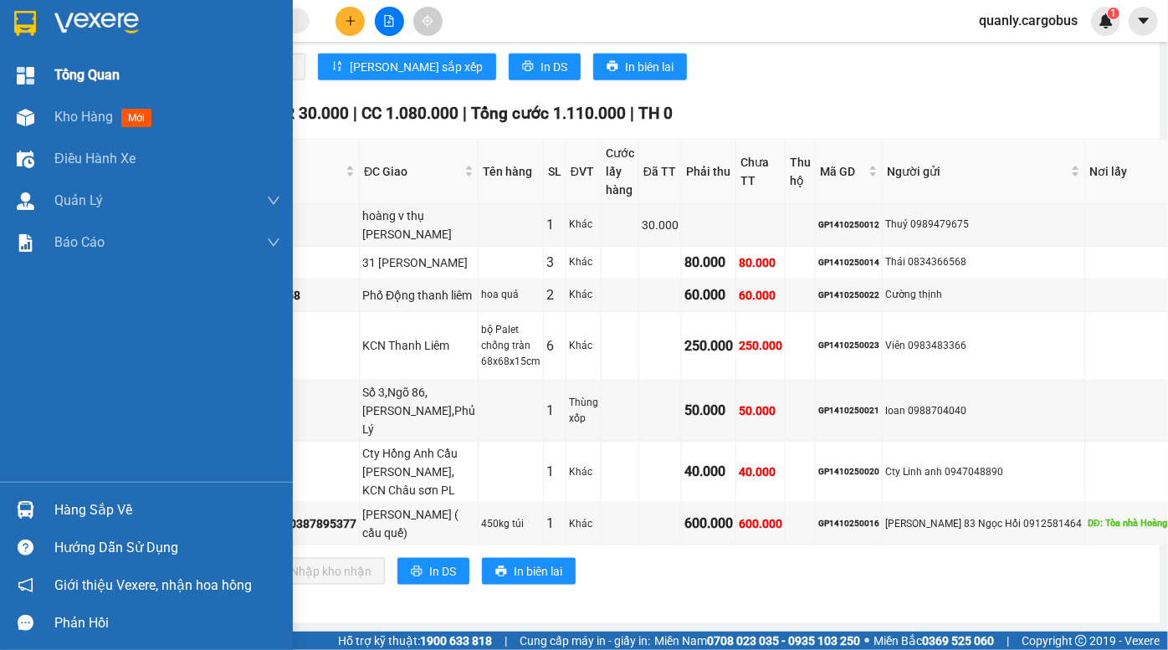
click at [47, 103] on div "Kho hàng mới" at bounding box center [146, 117] width 293 height 42
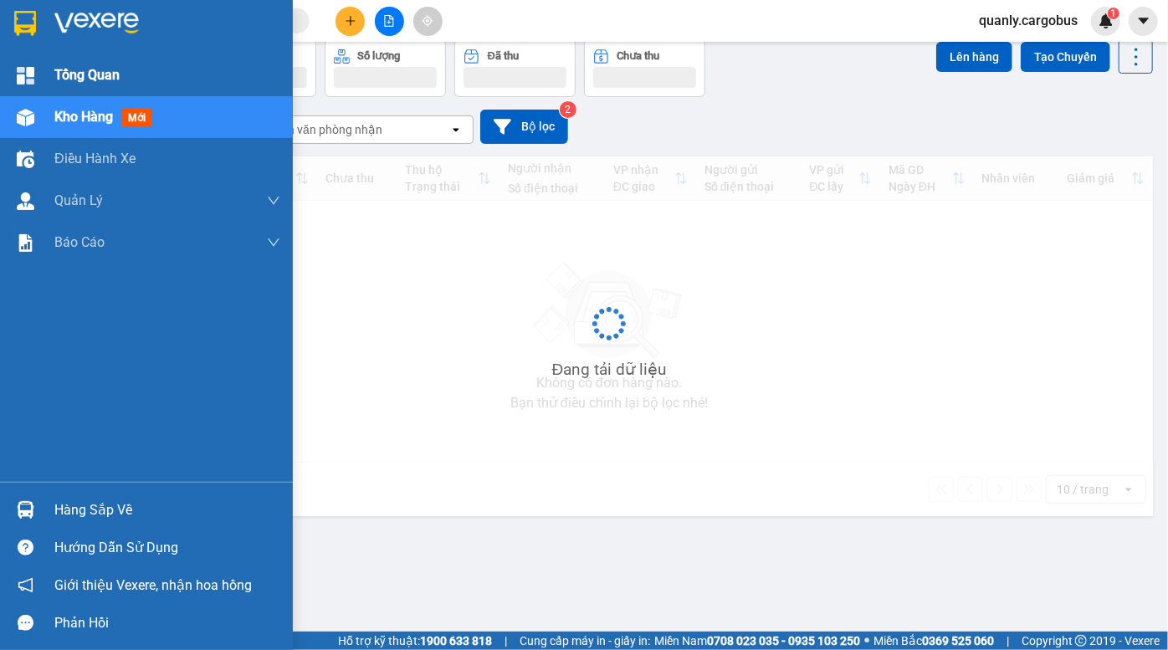
scroll to position [76, 0]
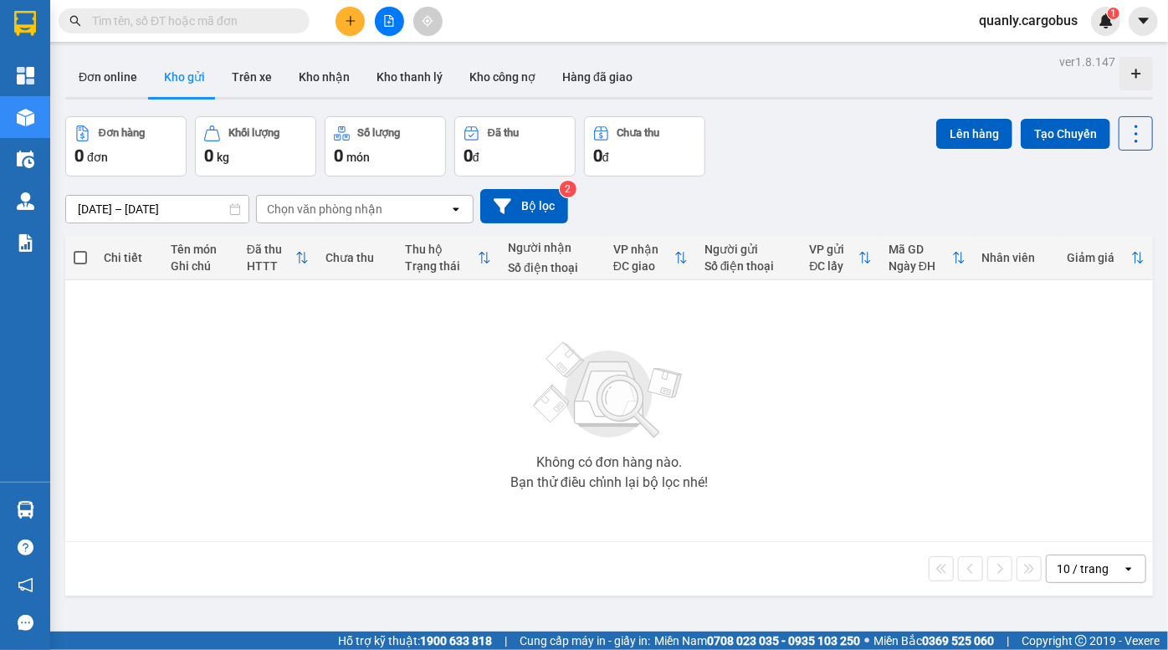
click at [831, 169] on div "Đơn hàng 0 đơn Khối lượng 0 kg Số lượng 0 món Đã thu 0 đ Chưa thu 0 đ Lên hàng …" at bounding box center [609, 146] width 1088 height 60
click at [351, 15] on icon "plus" at bounding box center [351, 21] width 12 height 12
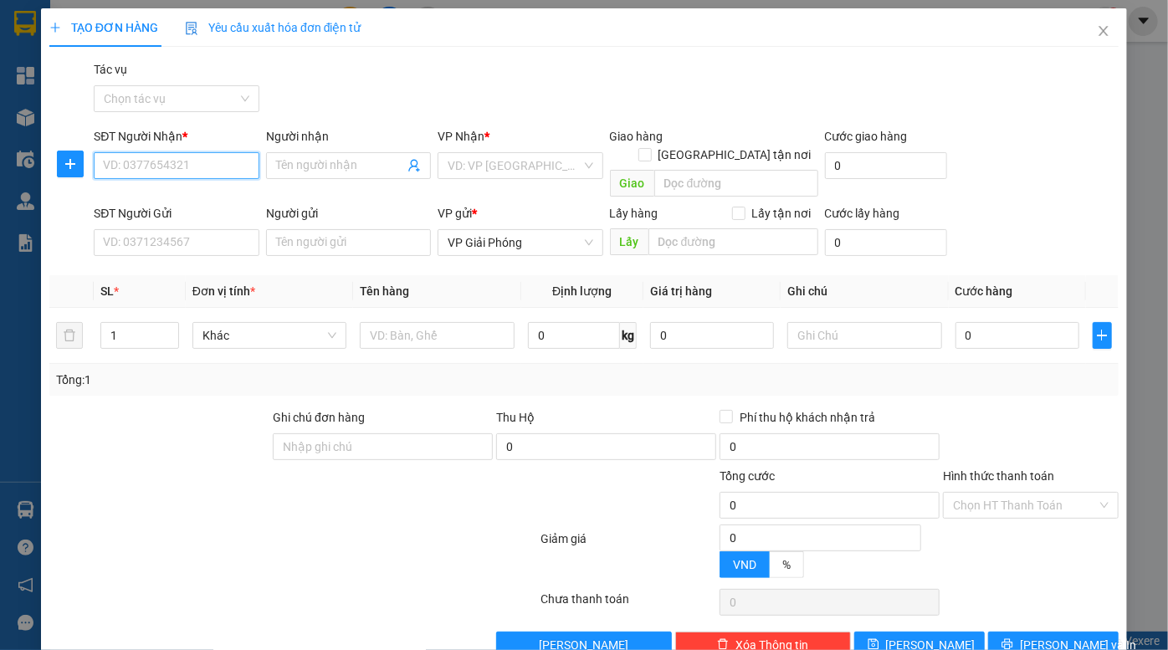
click at [199, 172] on input "SĐT Người Nhận *" at bounding box center [176, 165] width 165 height 27
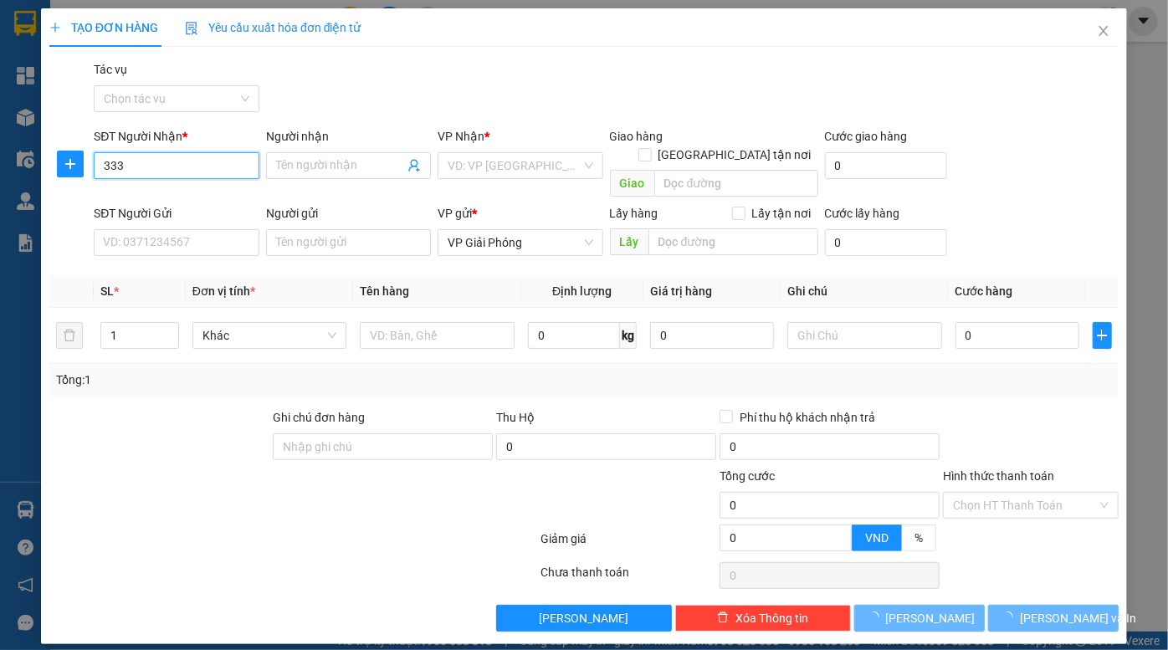
click at [199, 172] on input "333" at bounding box center [176, 165] width 165 height 27
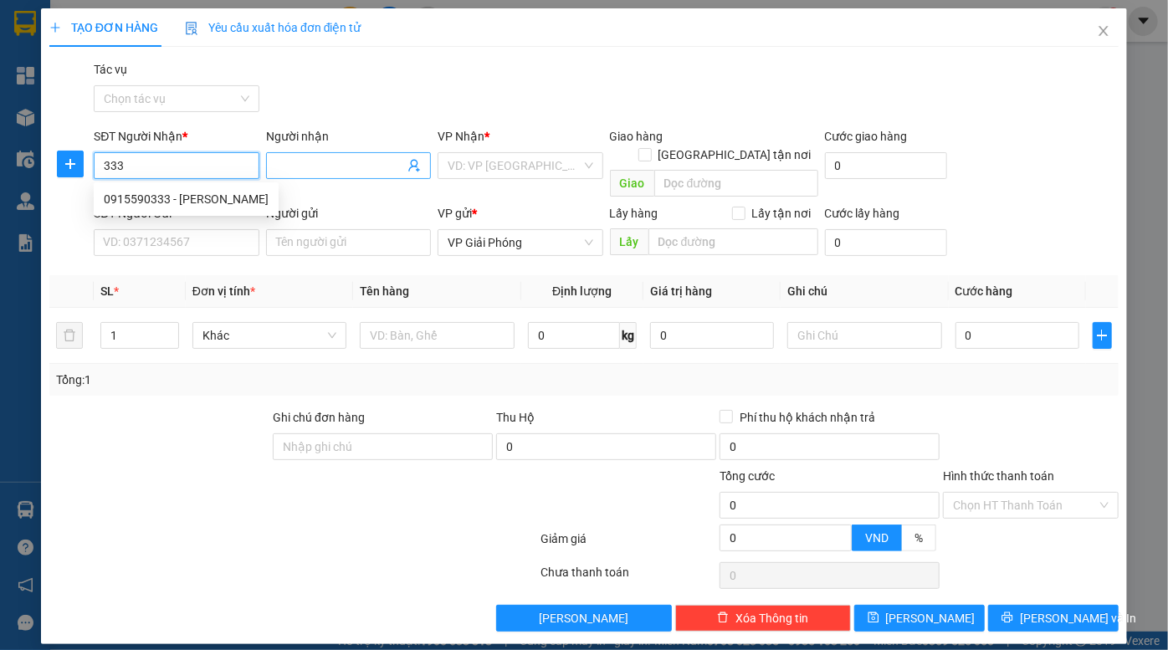
type input "333"
click at [331, 162] on input "Người nhận" at bounding box center [340, 165] width 128 height 18
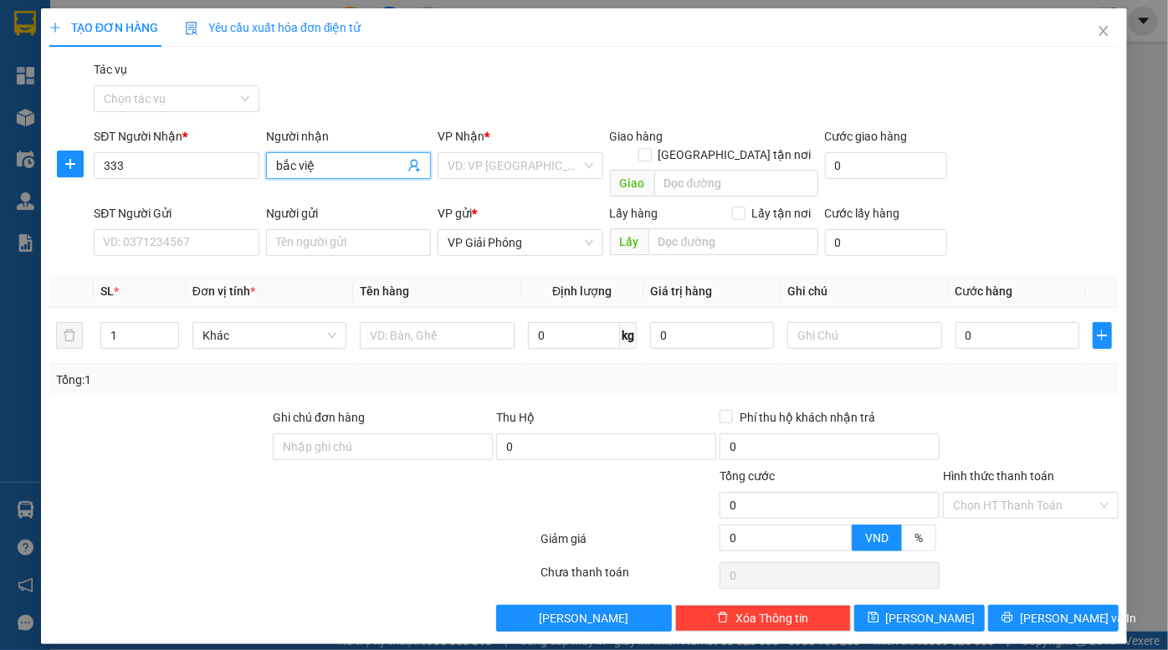
type input "bắc việt"
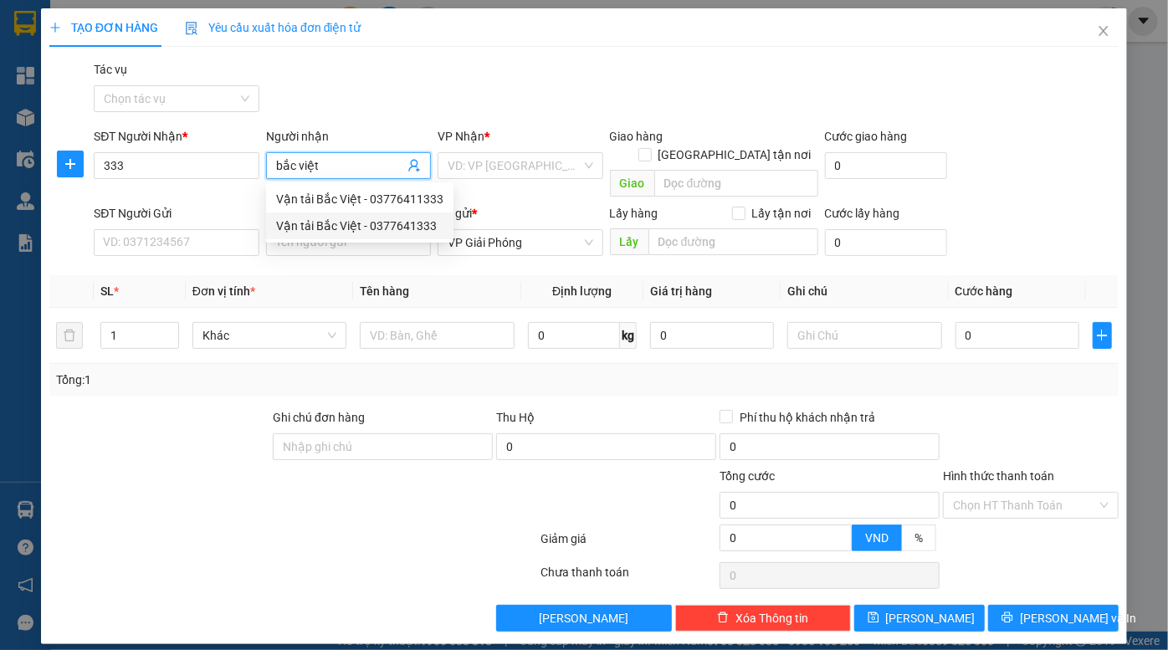
click at [392, 225] on div "Vận tải Bắc Việt - 0377641333" at bounding box center [359, 226] width 167 height 18
type input "0377641333"
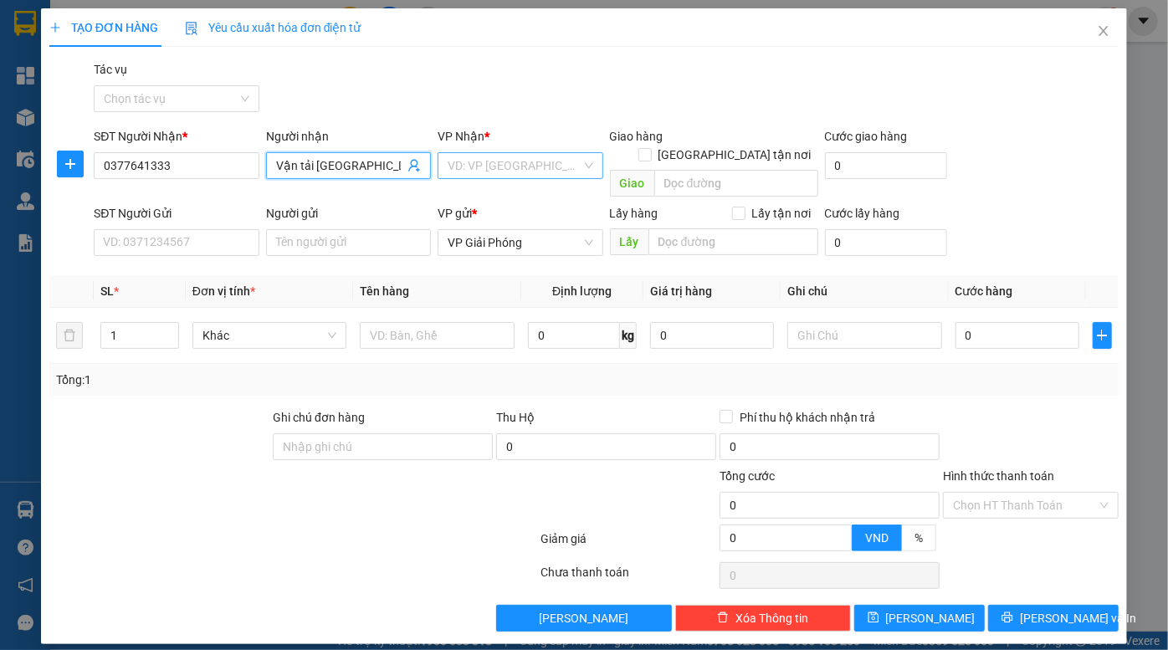
type input "Vận tải [GEOGRAPHIC_DATA]"
click at [513, 164] on input "search" at bounding box center [514, 165] width 133 height 25
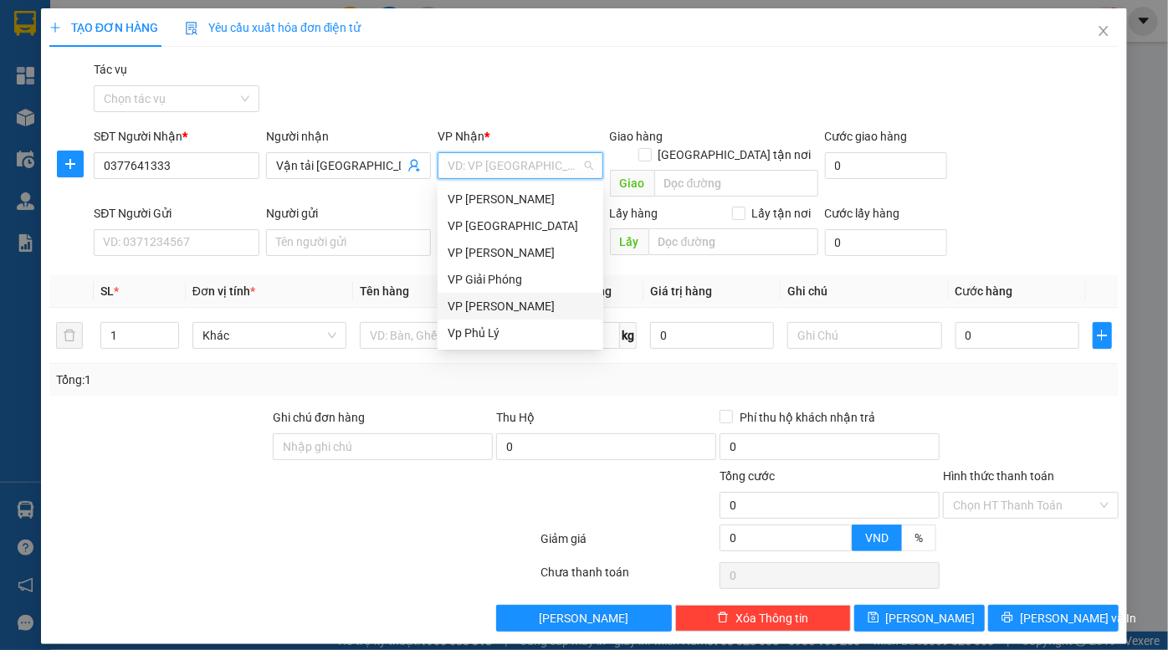
click at [505, 303] on div "VP [PERSON_NAME]" at bounding box center [521, 306] width 146 height 18
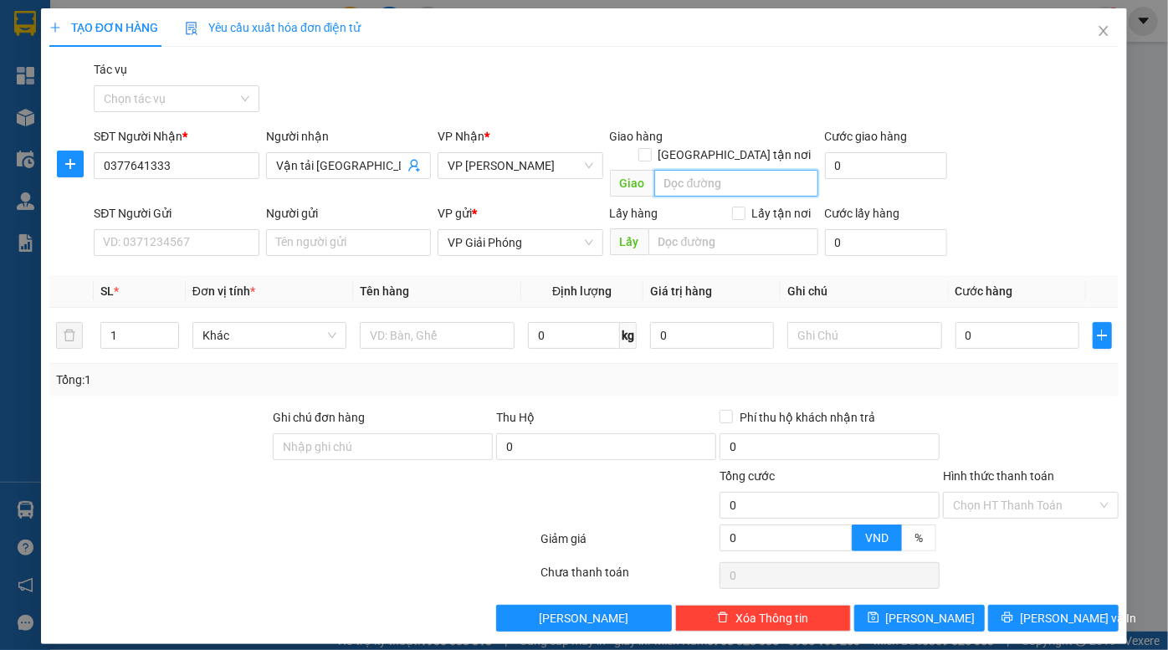
click at [697, 170] on input "search" at bounding box center [736, 183] width 164 height 27
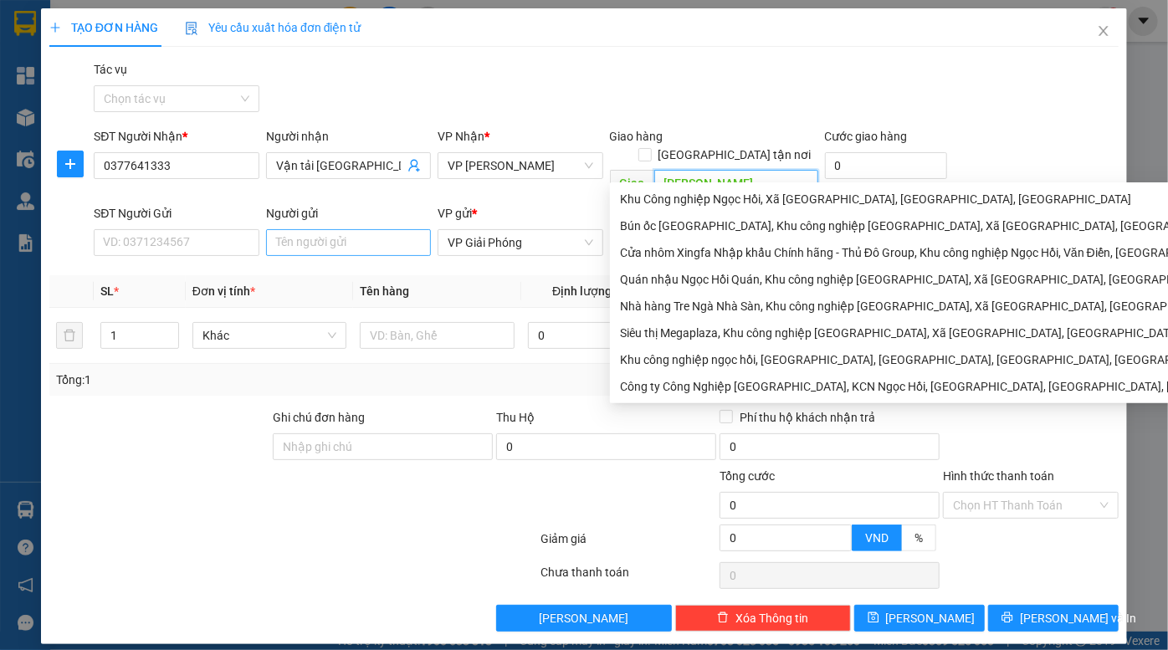
type input "[PERSON_NAME]"
click at [316, 229] on input "Người gửi" at bounding box center [348, 242] width 165 height 27
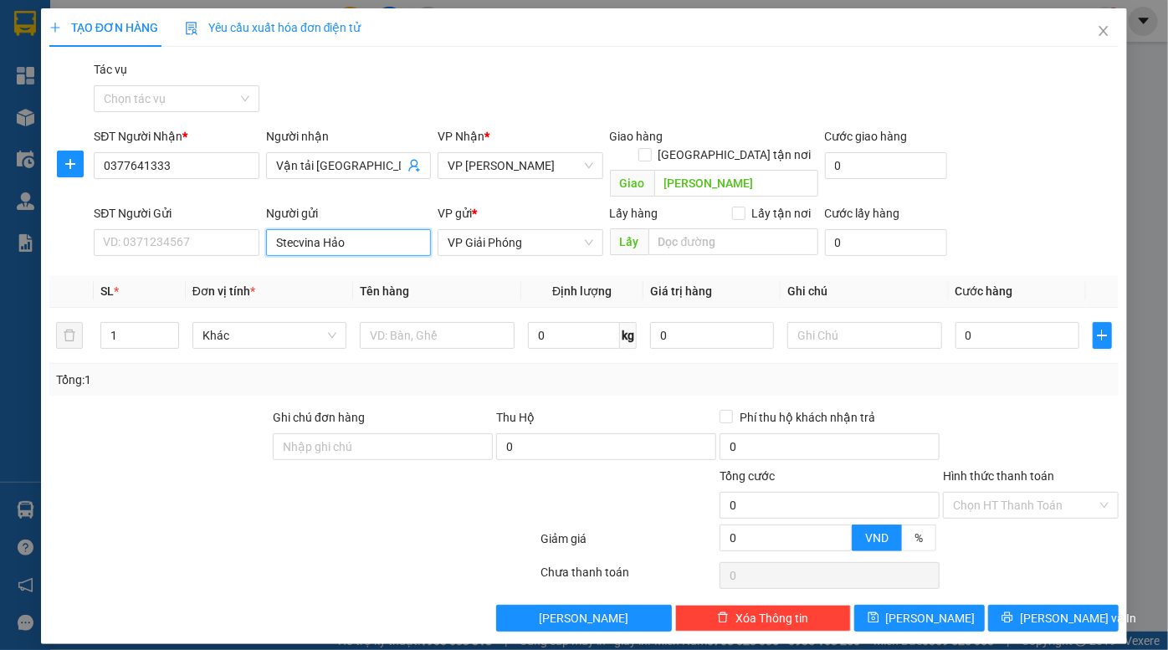
type input "Stecvina Hảo"
click at [497, 208] on div "VP gửi *" at bounding box center [520, 216] width 165 height 25
click at [500, 230] on span "VP Giải Phóng" at bounding box center [520, 242] width 145 height 25
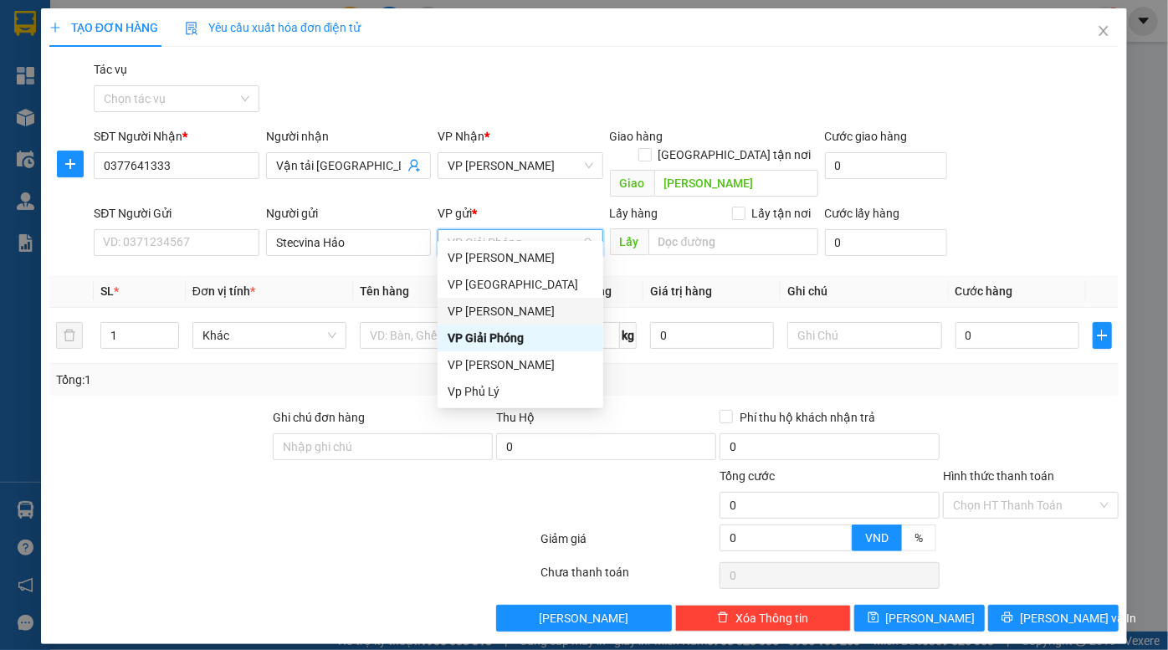
click at [507, 314] on div "VP [PERSON_NAME]" at bounding box center [521, 311] width 146 height 18
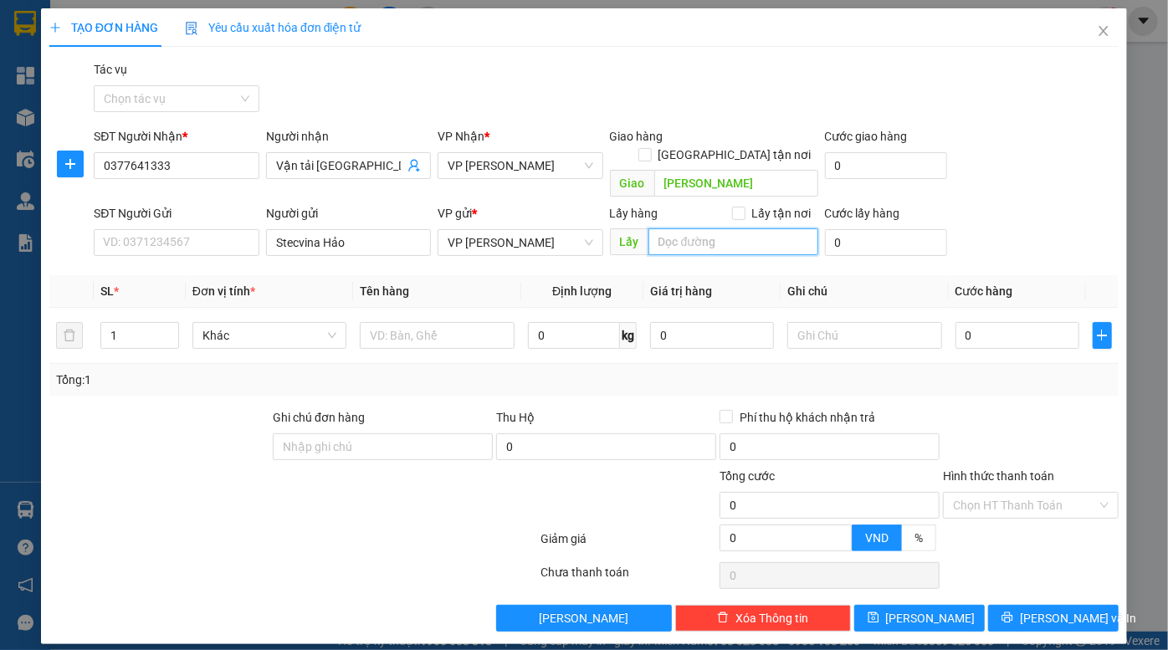
click at [721, 228] on input "search" at bounding box center [734, 241] width 170 height 27
type input "D"
type input "ĐV 4"
click at [1003, 322] on input "0" at bounding box center [1018, 335] width 124 height 27
type input "4"
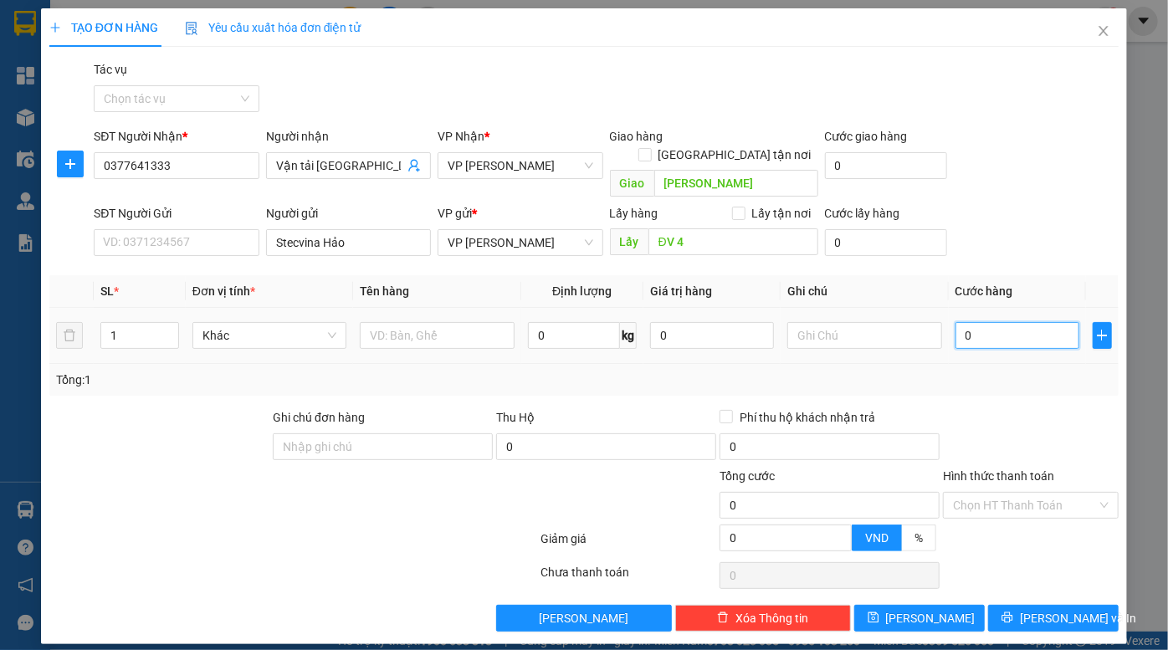
type input "4"
type input "40"
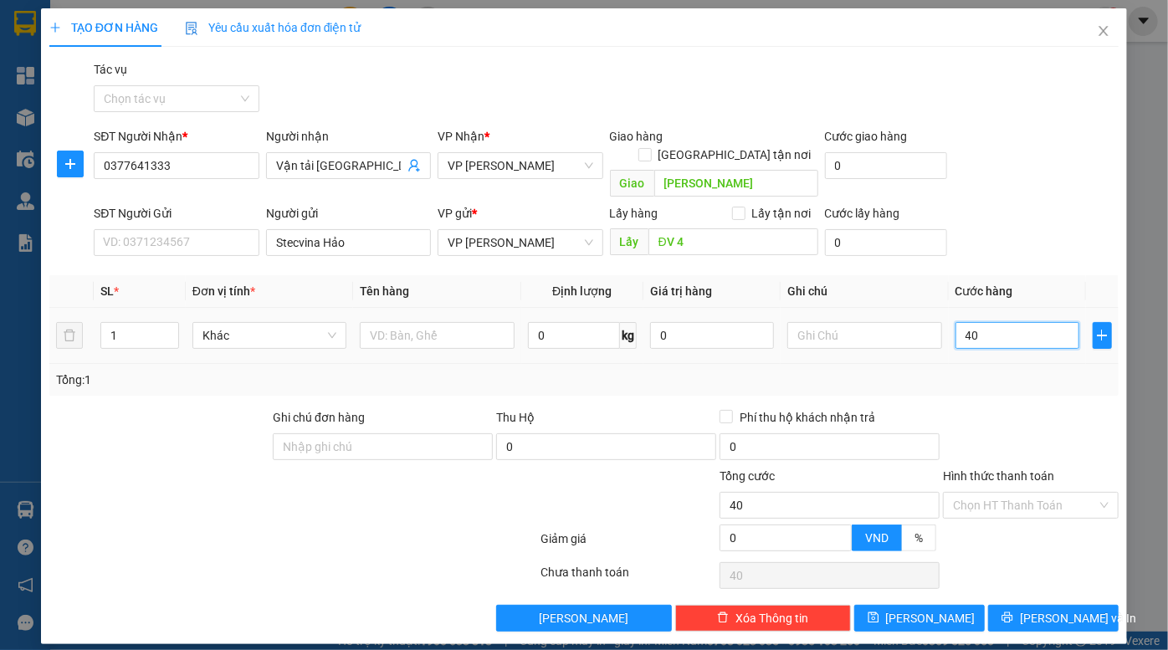
type input "400"
type input "4.000"
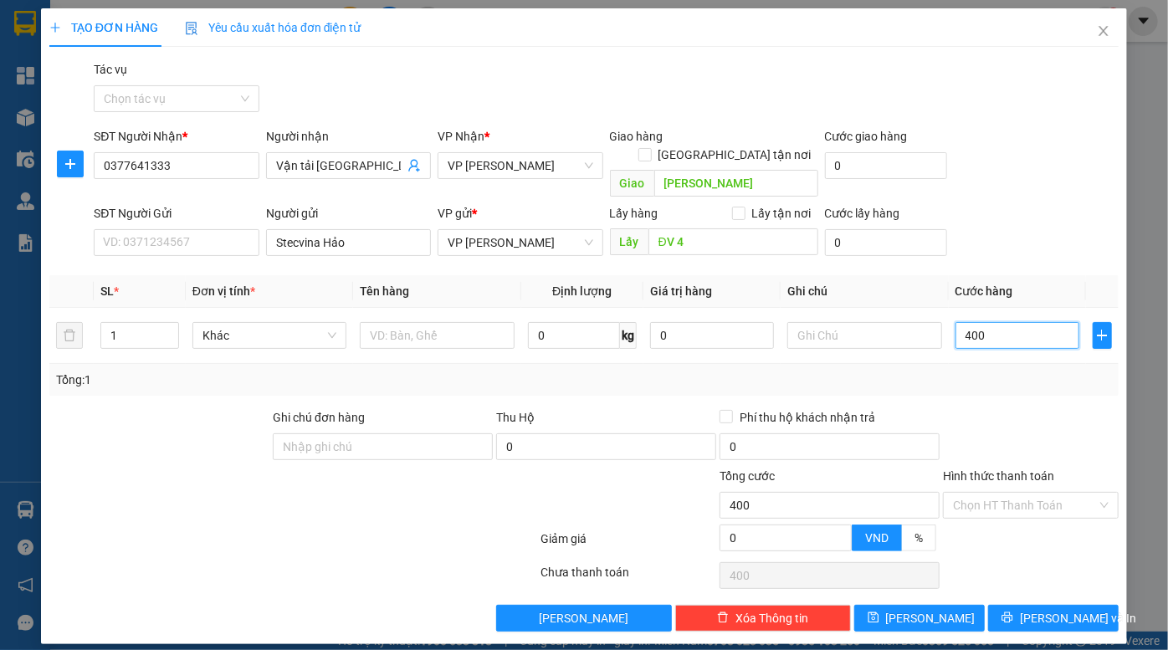
type input "4.000"
type input "40.000"
type input "400.000"
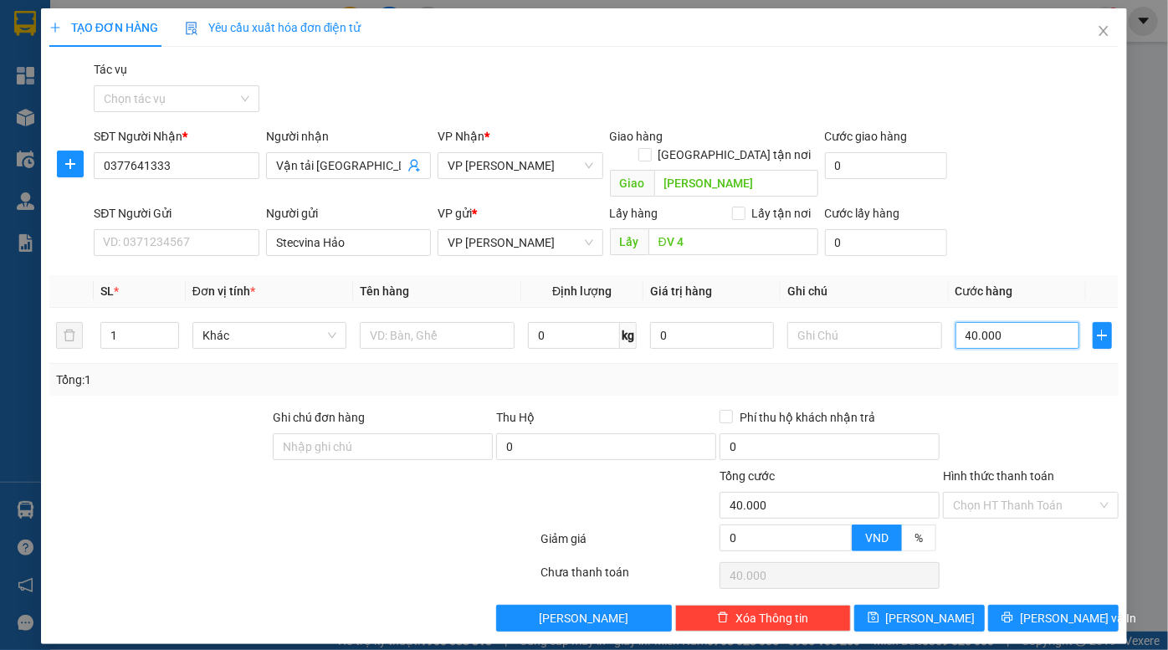
type input "400.000"
click at [943, 605] on button "[PERSON_NAME]" at bounding box center [919, 618] width 131 height 27
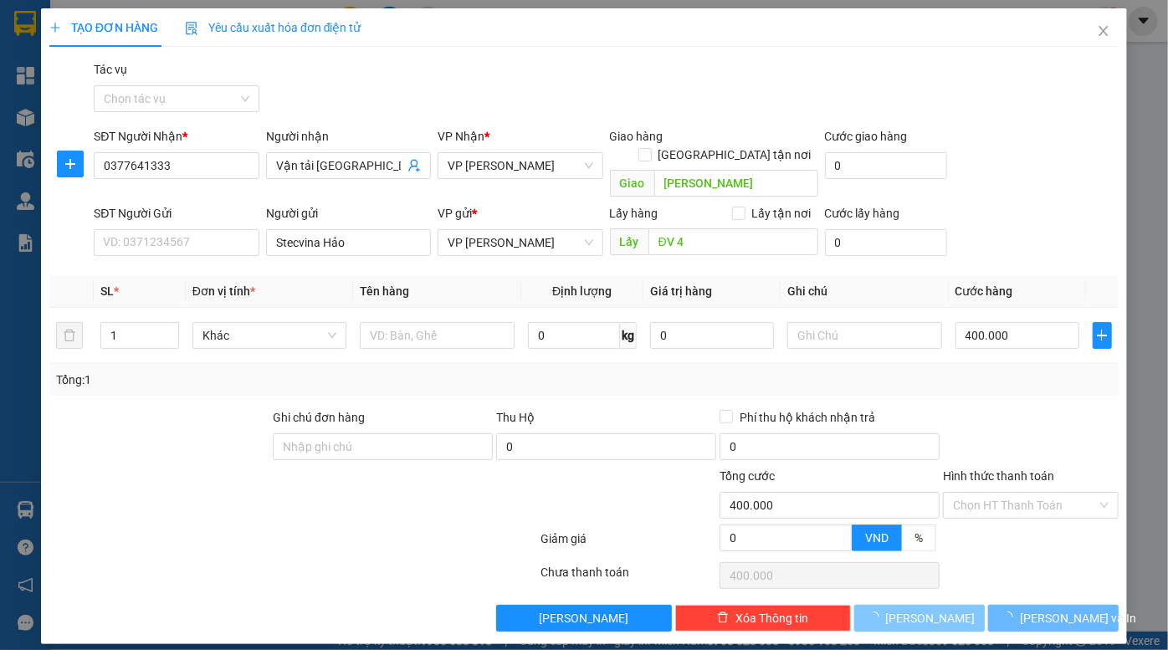
type input "0"
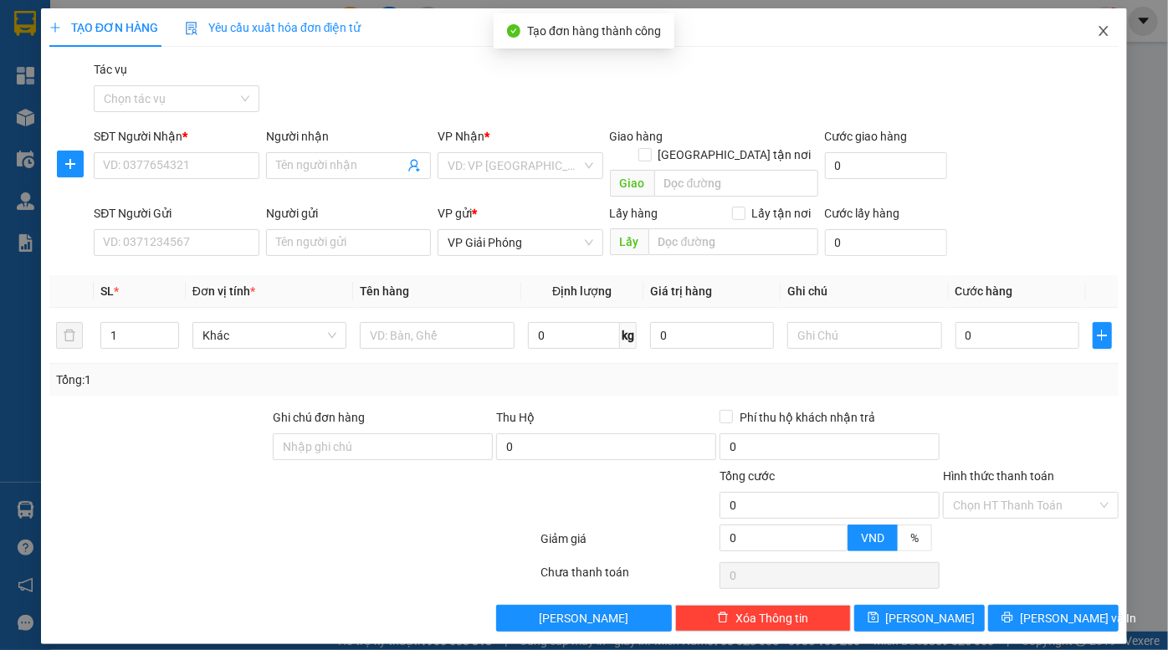
click at [1104, 29] on icon "close" at bounding box center [1103, 30] width 13 height 13
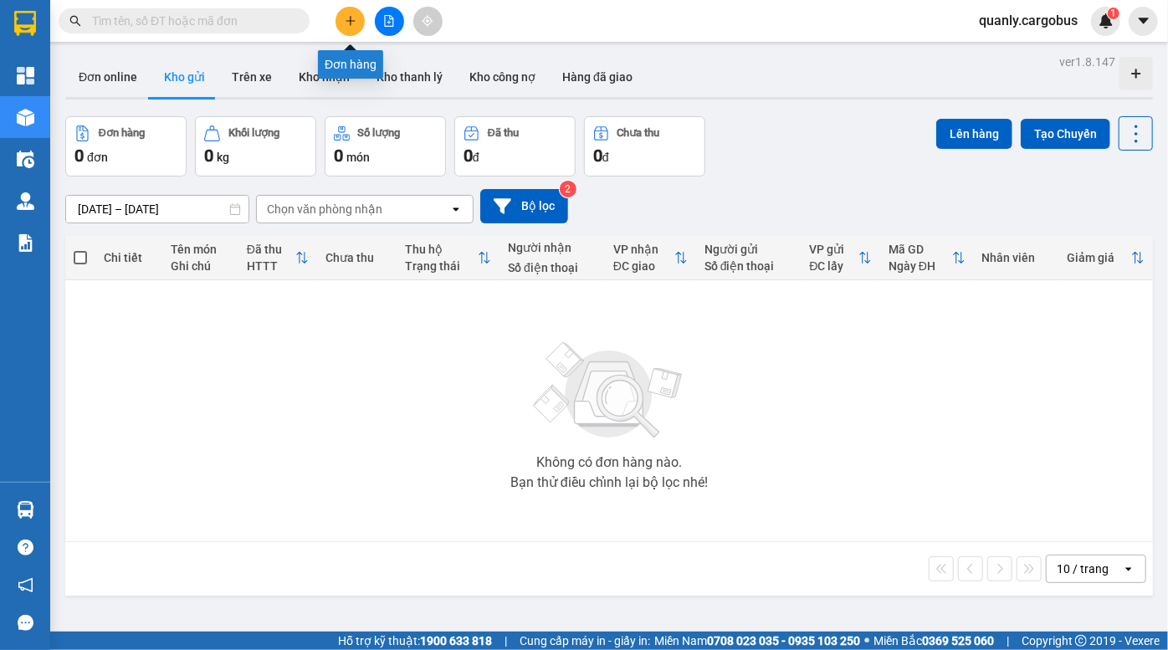
click at [350, 21] on icon "plus" at bounding box center [350, 20] width 9 height 1
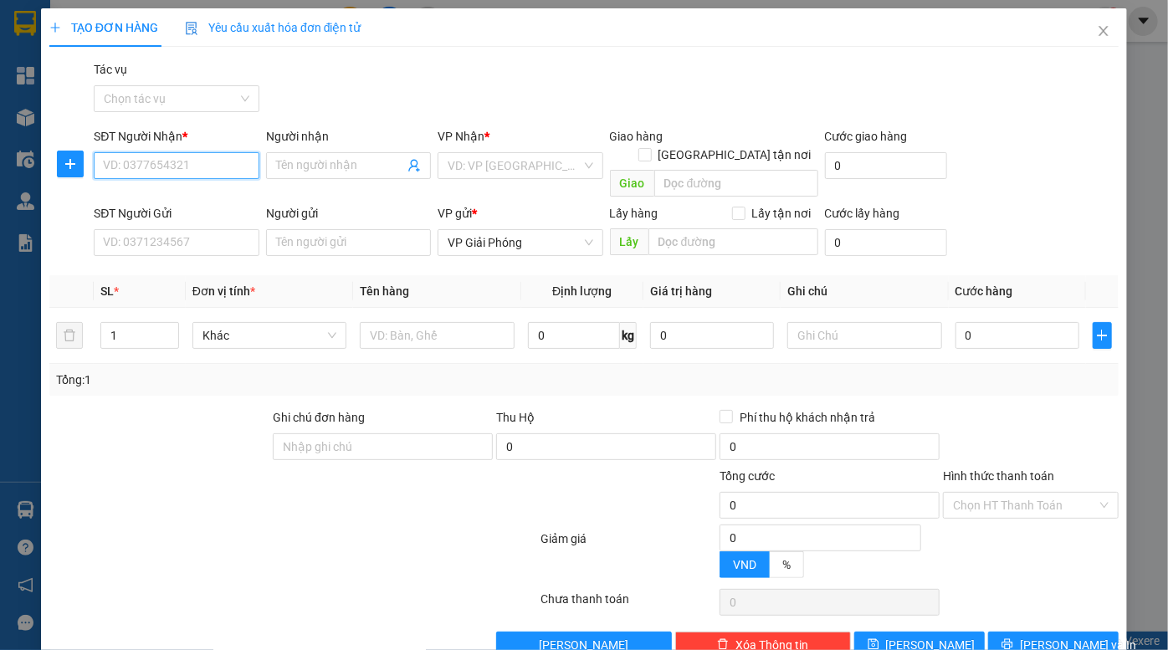
click at [195, 171] on input "SĐT Người Nhận *" at bounding box center [176, 165] width 165 height 27
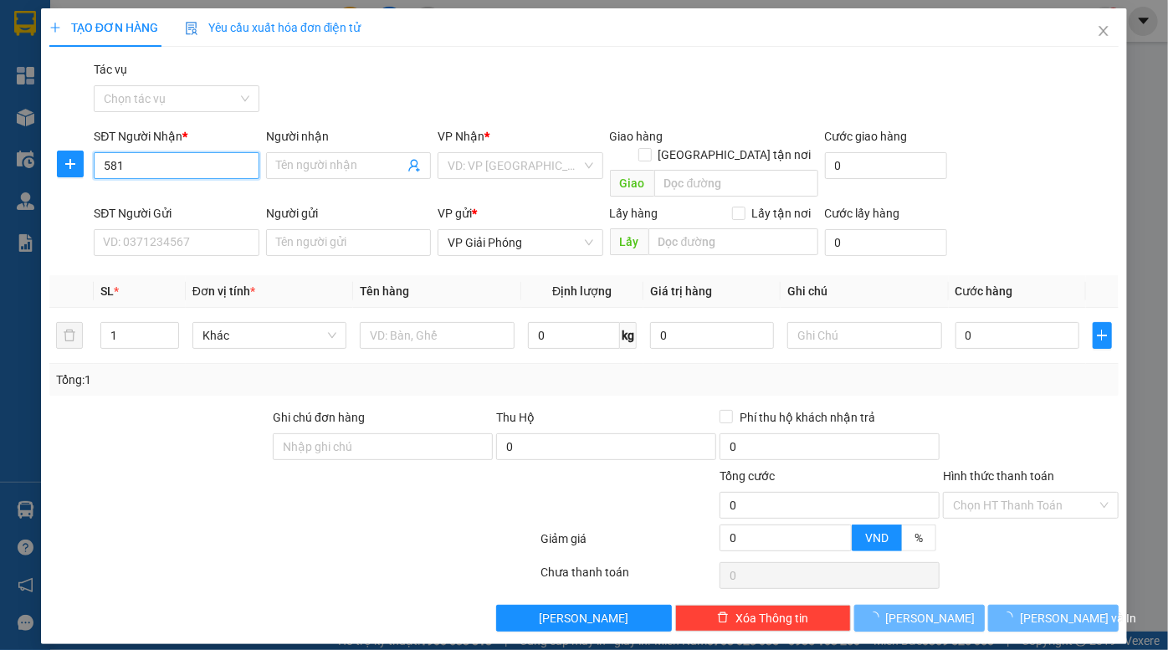
click at [165, 168] on input "581" at bounding box center [176, 165] width 165 height 27
click at [176, 176] on input "581" at bounding box center [176, 165] width 165 height 27
type input "581"
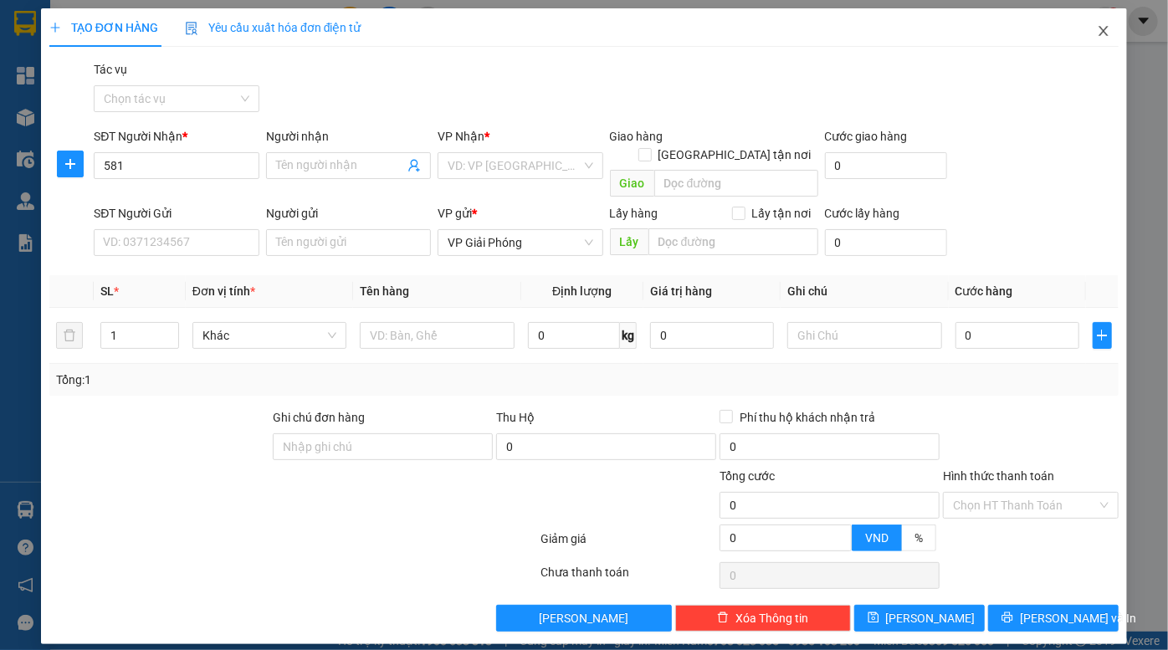
click at [1100, 30] on icon "close" at bounding box center [1103, 30] width 13 height 13
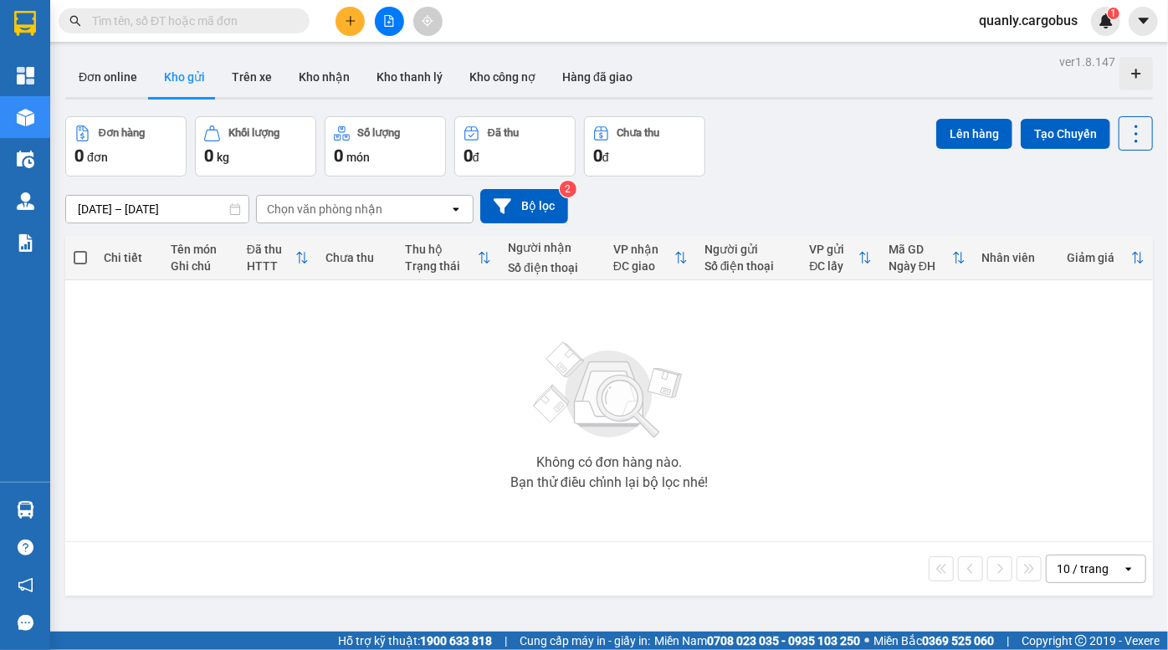
click at [801, 100] on div "Đơn online Kho gửi Trên xe Kho nhận Kho thanh lý Kho công nợ Hàng đã giao" at bounding box center [609, 79] width 1088 height 44
click at [767, 66] on div "Đơn online Kho gửi Trên xe Kho nhận Kho thanh lý Kho công nợ Hàng đã giao" at bounding box center [609, 79] width 1088 height 44
drag, startPoint x: 807, startPoint y: 92, endPoint x: 778, endPoint y: 83, distance: 29.9
click at [807, 91] on div "Đơn online Kho gửi Trên xe Kho nhận Kho thanh lý Kho công nợ Hàng đã giao" at bounding box center [609, 79] width 1088 height 44
click at [392, 17] on icon "file-add" at bounding box center [389, 21] width 9 height 12
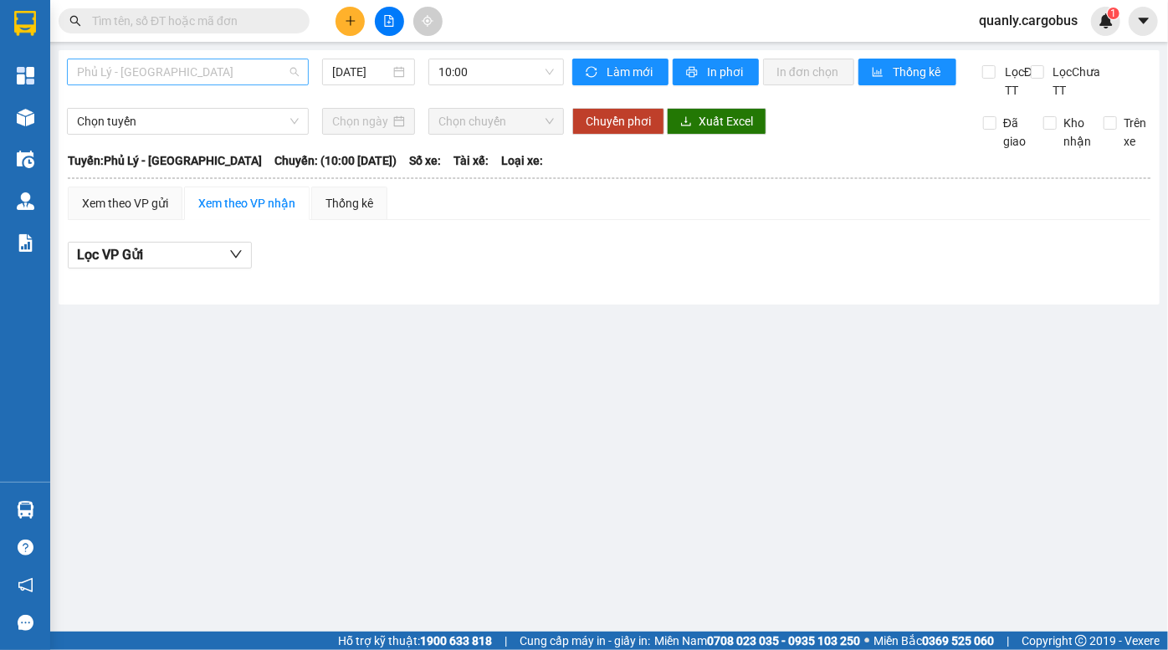
click at [157, 79] on span "Phủ Lý - [GEOGRAPHIC_DATA]" at bounding box center [188, 71] width 222 height 25
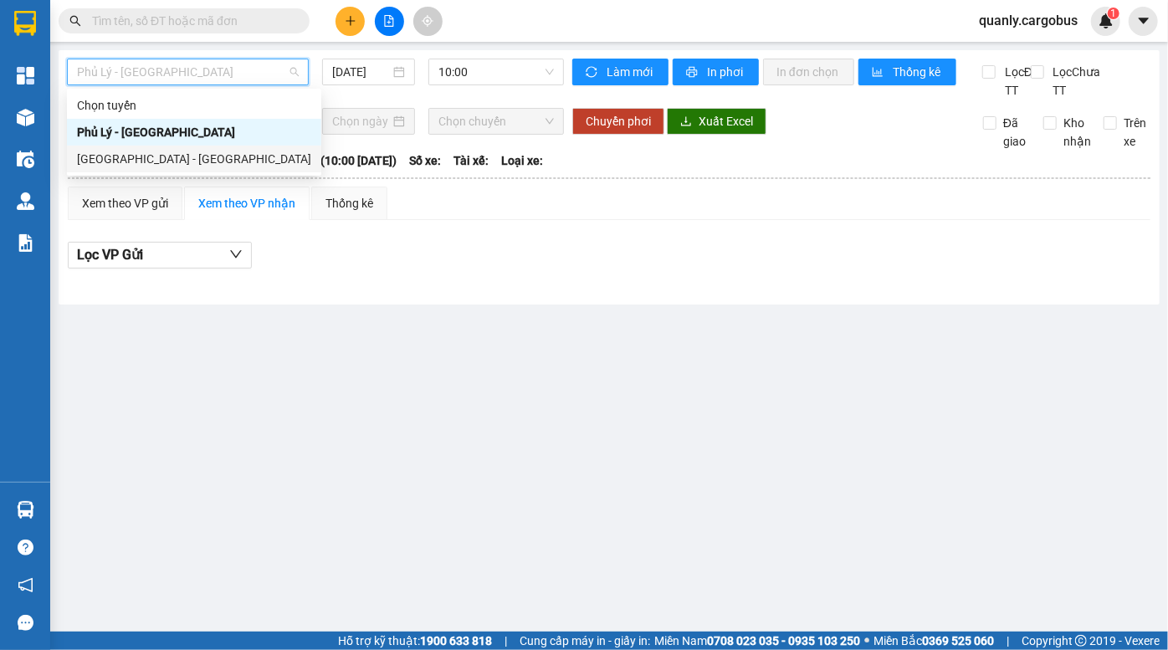
click at [147, 152] on div "[GEOGRAPHIC_DATA] - [GEOGRAPHIC_DATA]" at bounding box center [194, 159] width 234 height 18
type input "[DATE]"
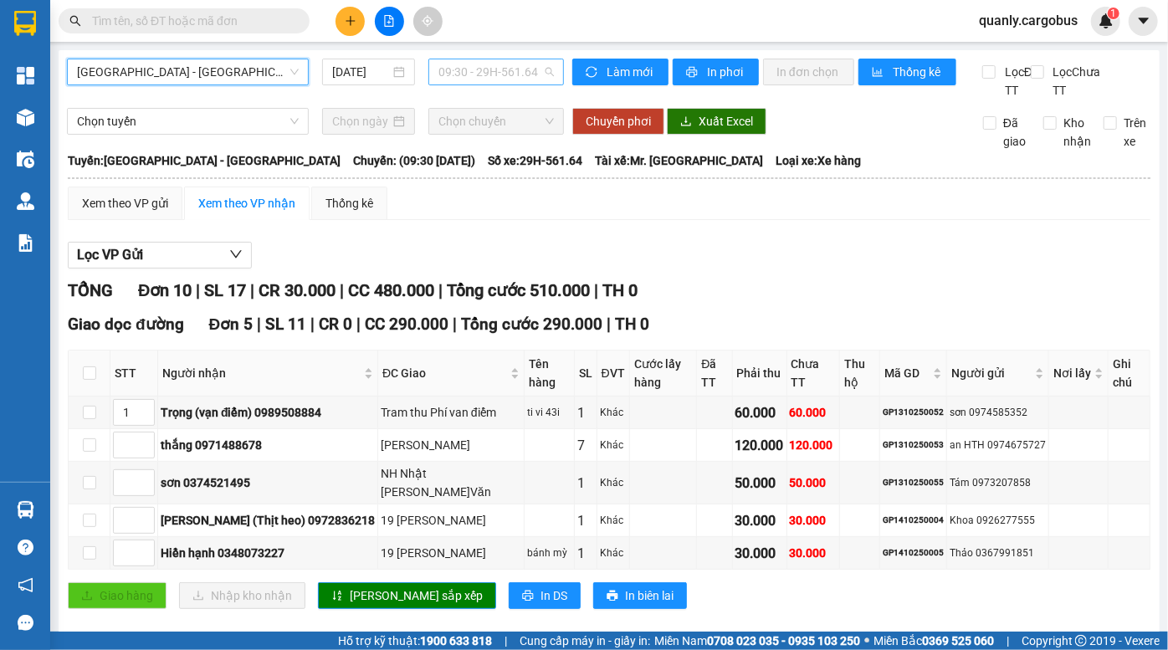
click at [485, 67] on span "09:30 - 29H-561.64" at bounding box center [496, 71] width 115 height 25
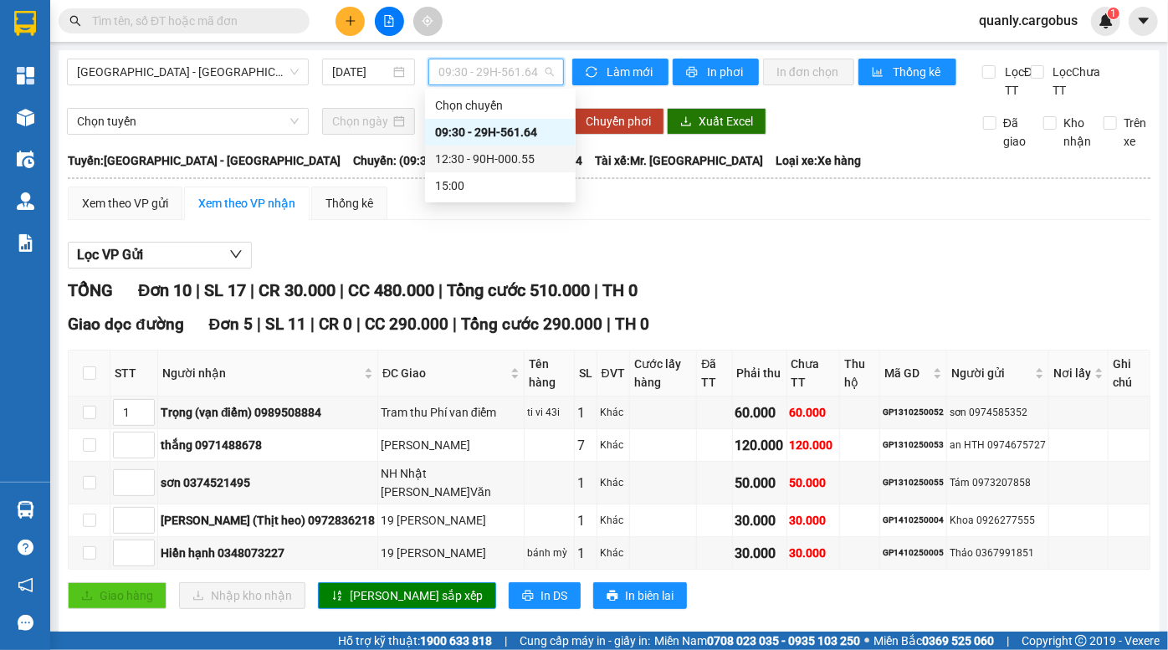
click at [476, 164] on div "12:30 - 90H-000.55" at bounding box center [500, 159] width 131 height 18
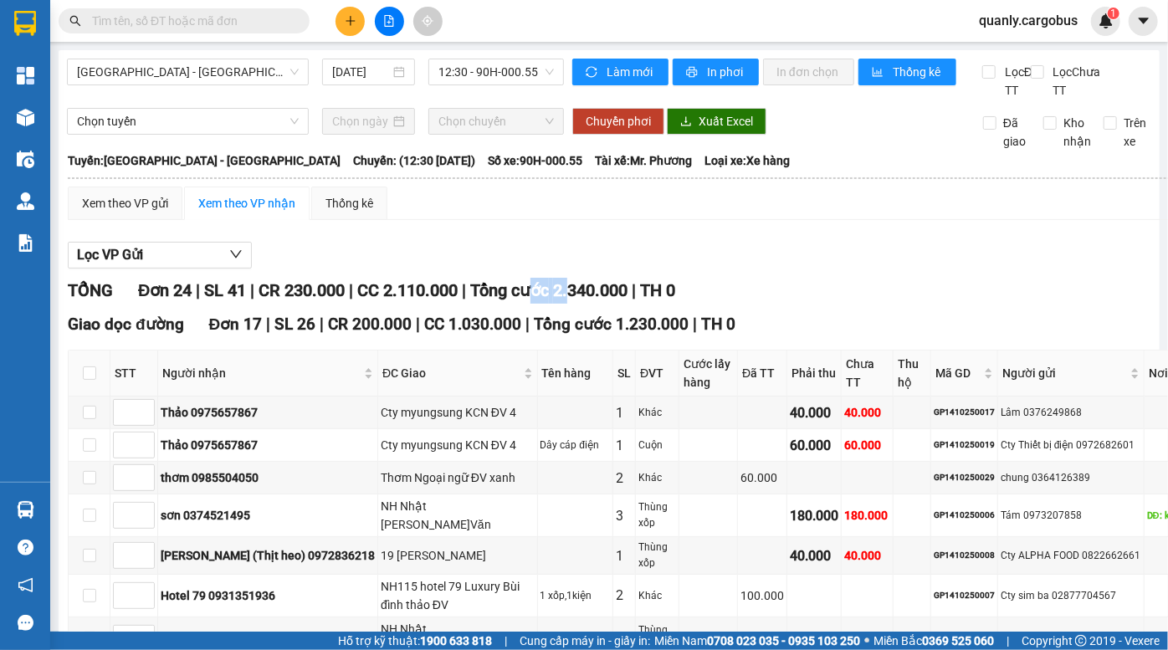
drag, startPoint x: 543, startPoint y: 300, endPoint x: 603, endPoint y: 323, distance: 63.9
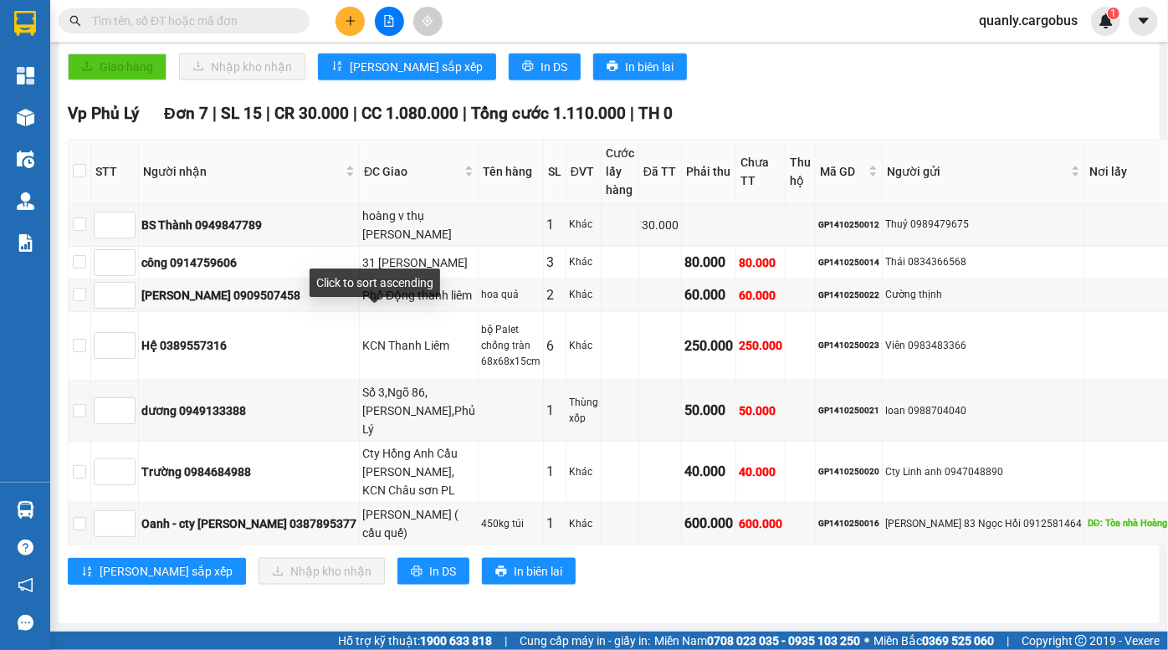
scroll to position [1141, 0]
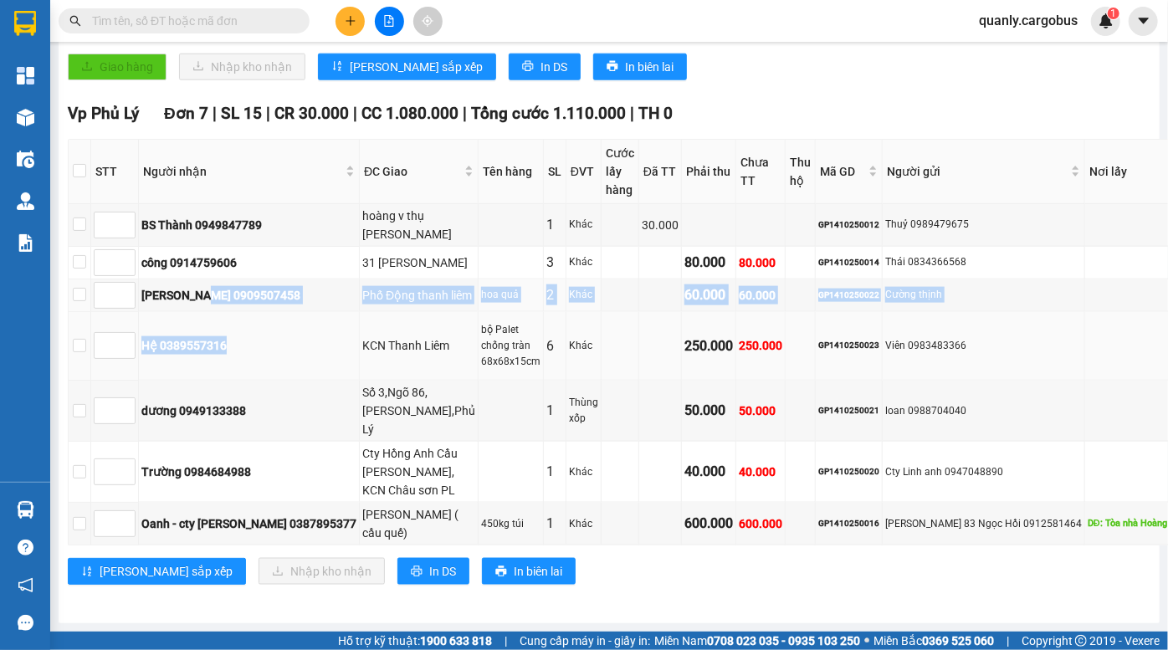
drag, startPoint x: 204, startPoint y: 233, endPoint x: 269, endPoint y: 264, distance: 71.1
click at [264, 263] on tbody "BS Thành 0949847789 hoàng v thụ Lê hồng phong PL 1 Khác 30.000 GP1410250012 Thu…" at bounding box center [685, 374] width 1232 height 341
click at [273, 312] on td "Hệ 0389557316" at bounding box center [249, 346] width 221 height 69
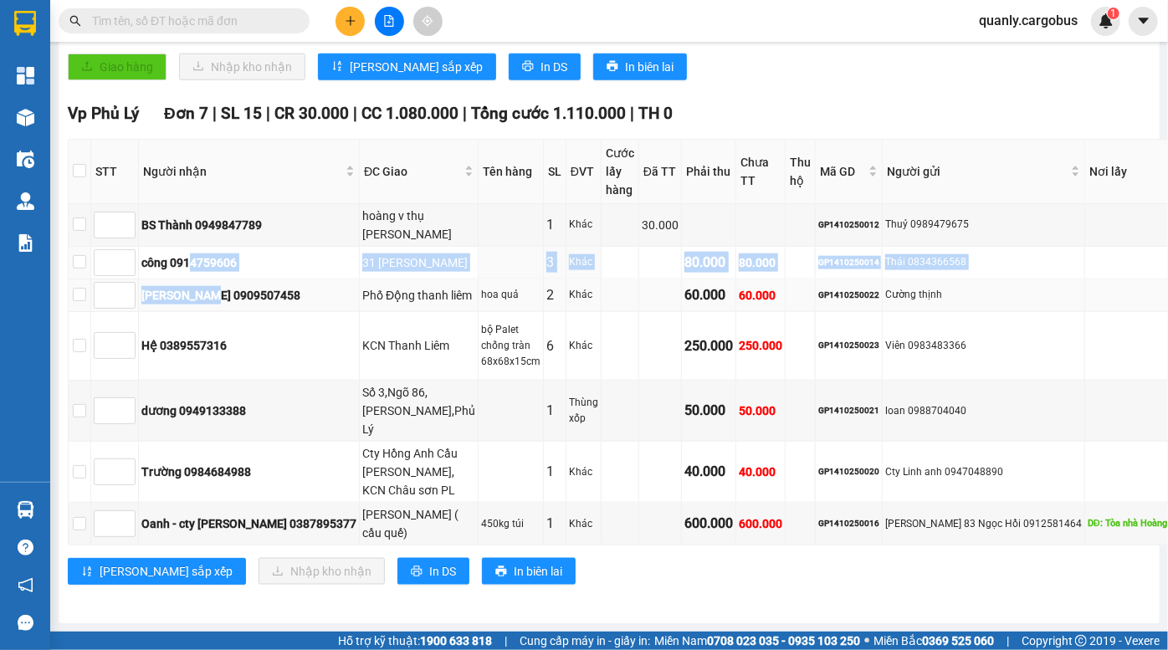
drag, startPoint x: 192, startPoint y: 174, endPoint x: 208, endPoint y: 218, distance: 47.4
click at [208, 218] on tbody "BS Thành 0949847789 hoàng v thụ Lê hồng phong PL 1 Khác 30.000 GP1410250012 Thu…" at bounding box center [685, 374] width 1232 height 341
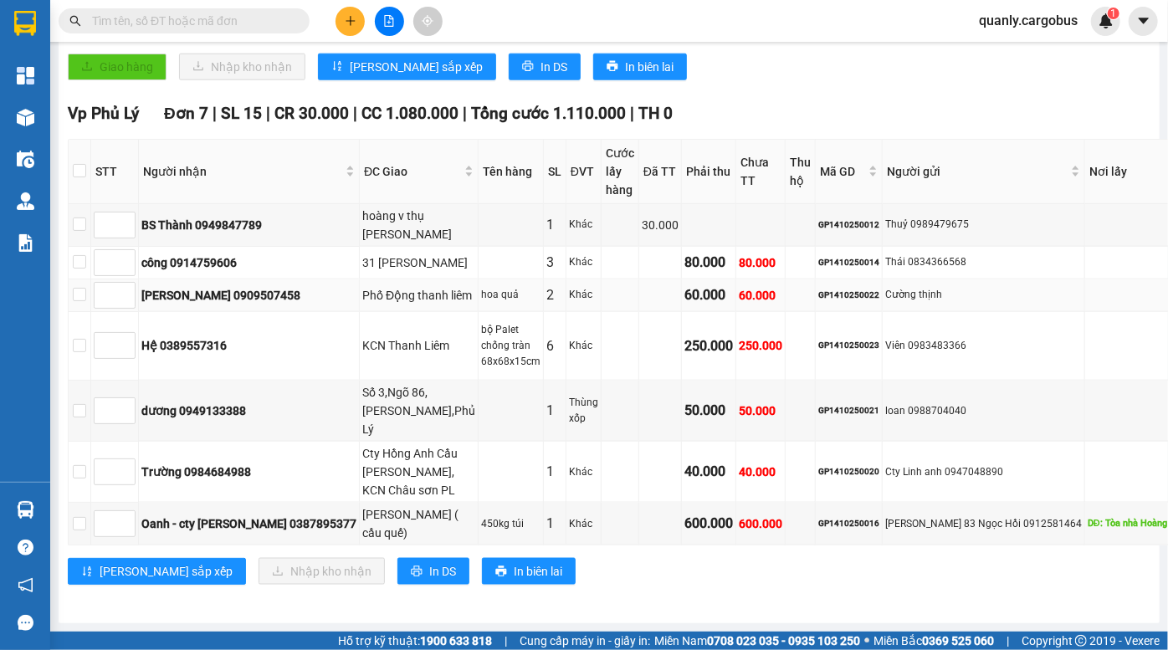
click at [215, 286] on div "[PERSON_NAME] 0909507458" at bounding box center [248, 295] width 215 height 18
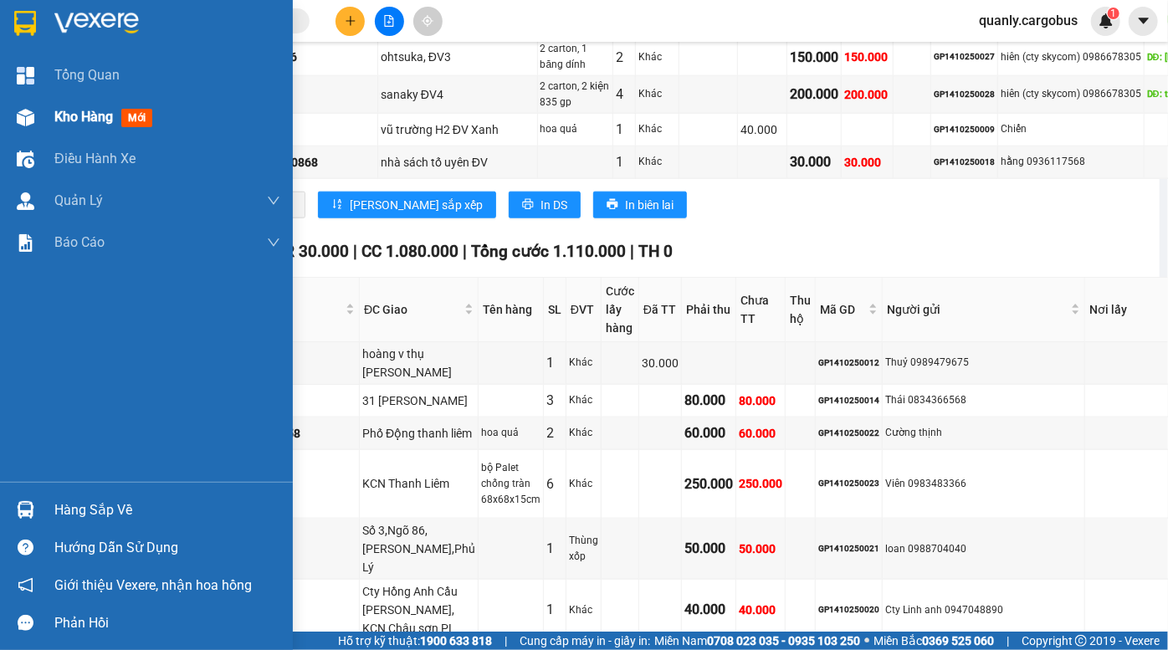
click at [30, 116] on img at bounding box center [26, 118] width 18 height 18
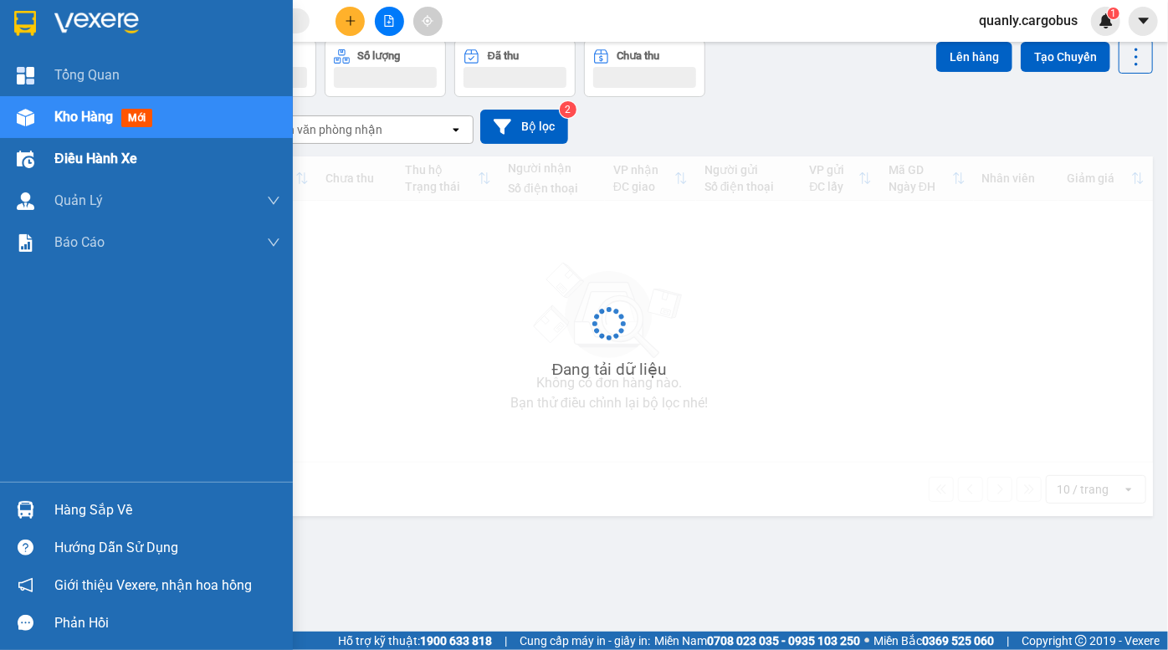
scroll to position [76, 0]
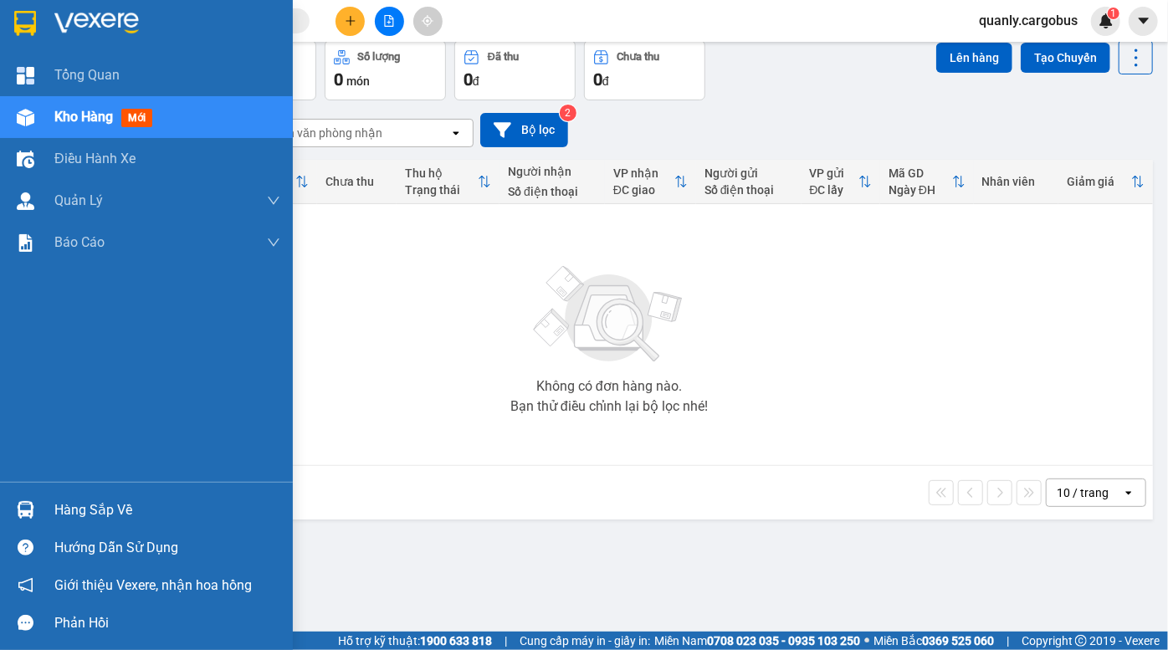
click at [43, 117] on div "Kho hàng mới" at bounding box center [146, 117] width 293 height 42
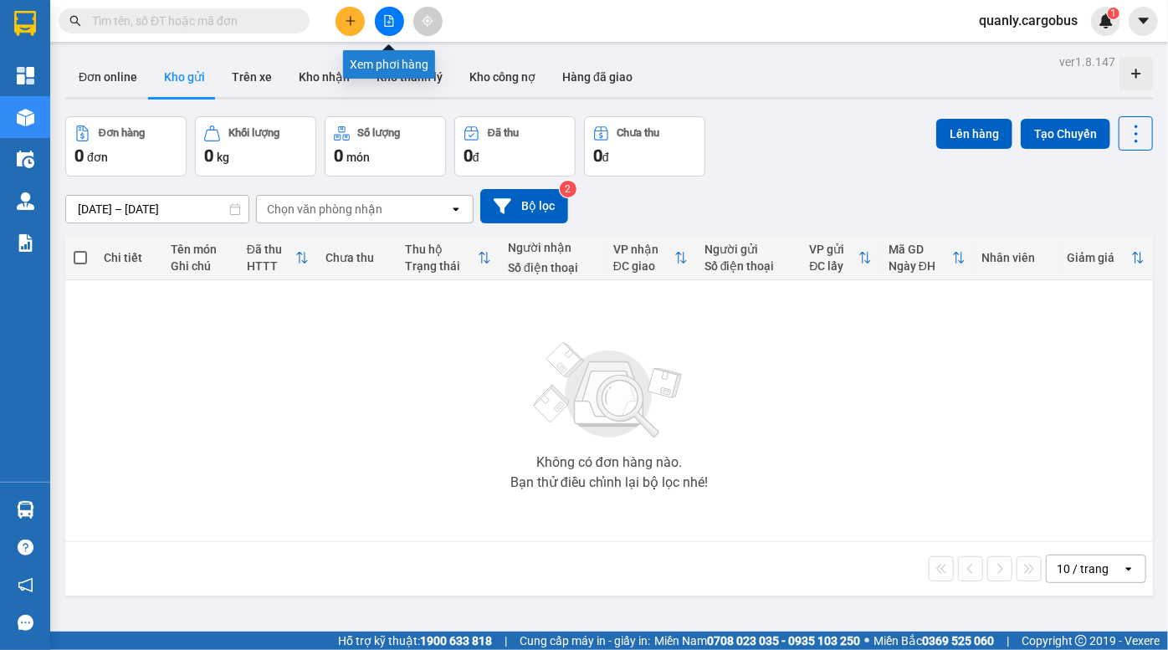
click at [395, 17] on button at bounding box center [389, 21] width 29 height 29
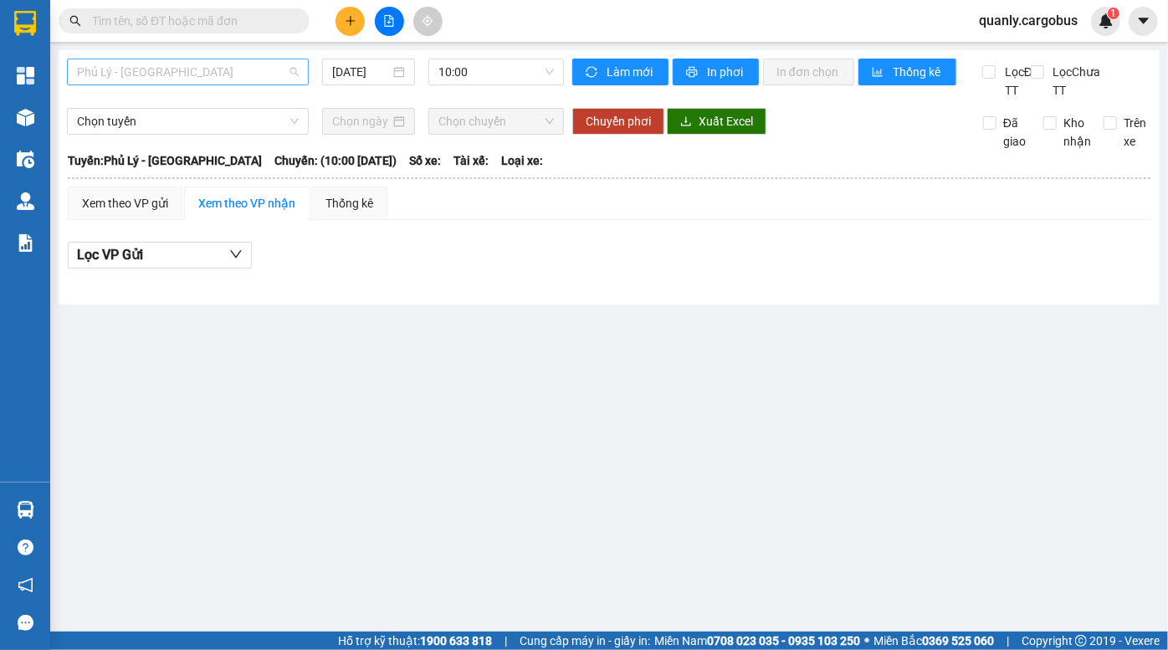
drag, startPoint x: 192, startPoint y: 66, endPoint x: 194, endPoint y: 100, distance: 33.6
click at [192, 67] on span "Phủ Lý - [GEOGRAPHIC_DATA]" at bounding box center [188, 71] width 222 height 25
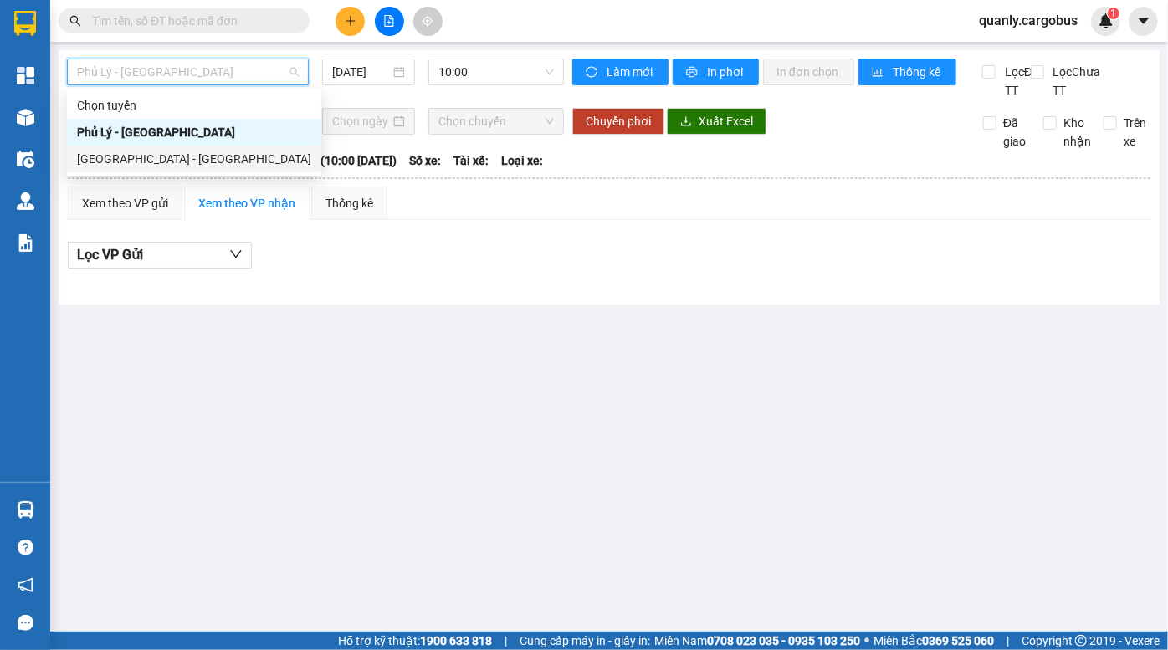
click at [207, 151] on div "[GEOGRAPHIC_DATA] - [GEOGRAPHIC_DATA]" at bounding box center [194, 159] width 234 height 18
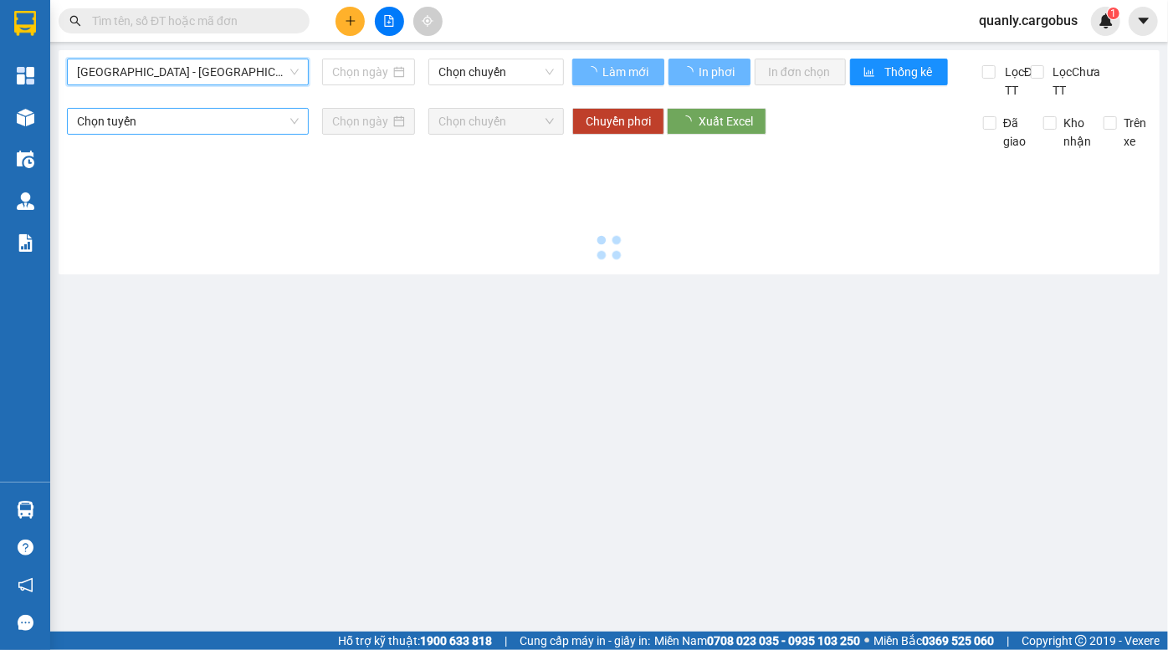
type input "[DATE]"
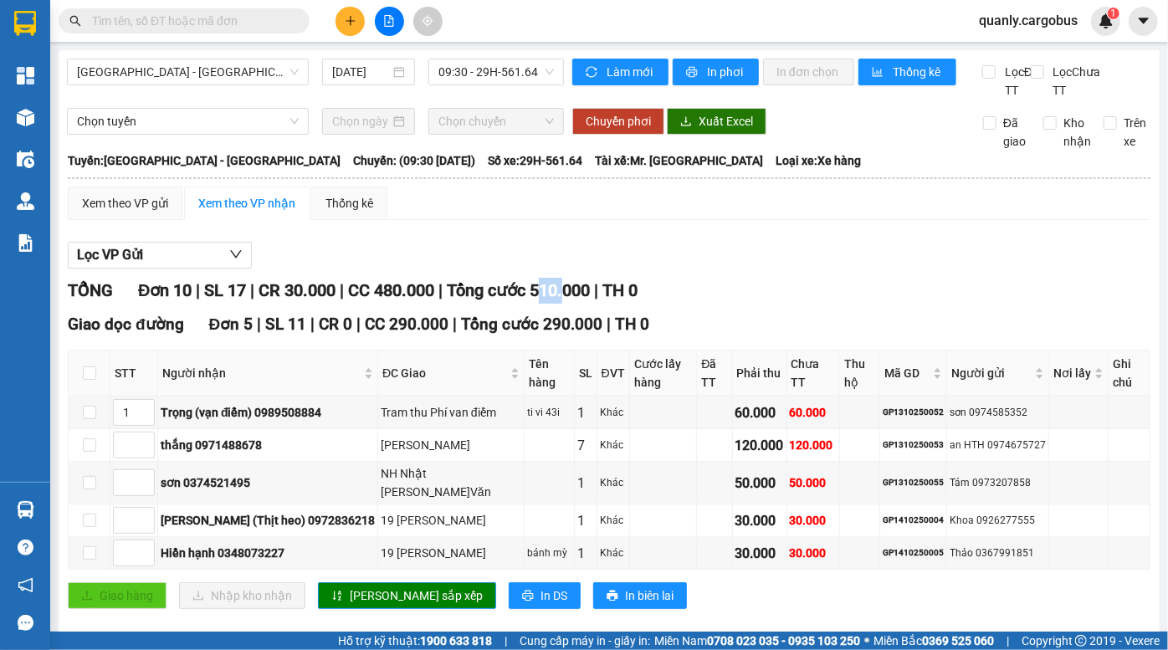
drag, startPoint x: 569, startPoint y: 313, endPoint x: 608, endPoint y: 313, distance: 38.5
click at [590, 300] on span "Tổng cước 510.000" at bounding box center [518, 290] width 143 height 20
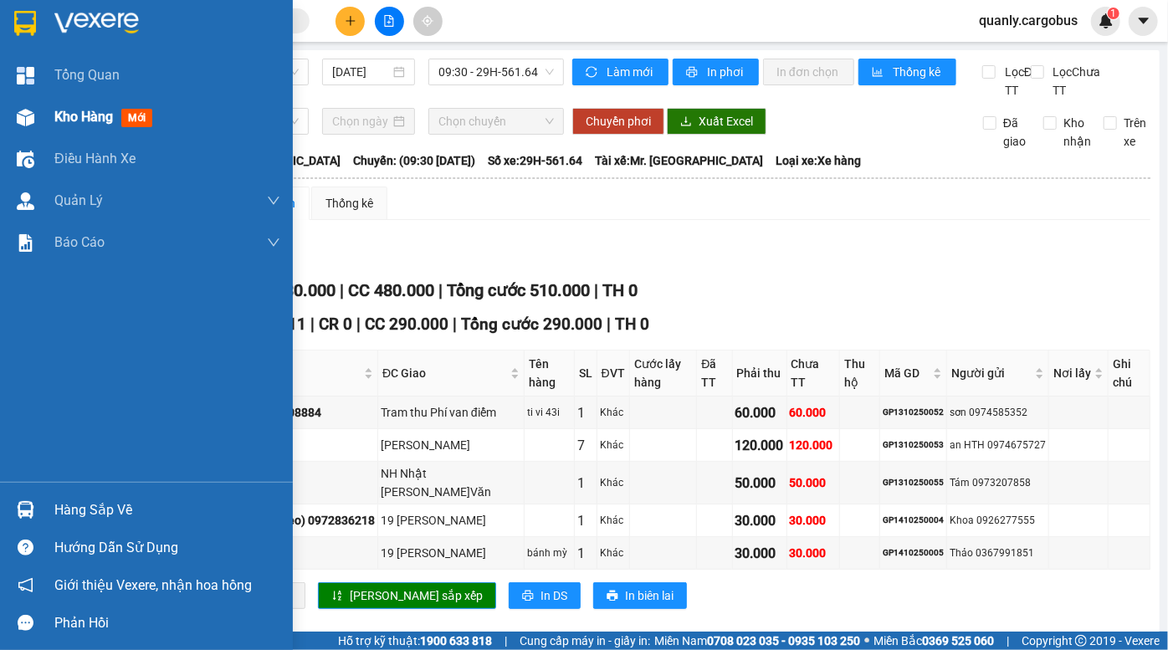
click at [42, 118] on div "Kho hàng mới" at bounding box center [146, 117] width 293 height 42
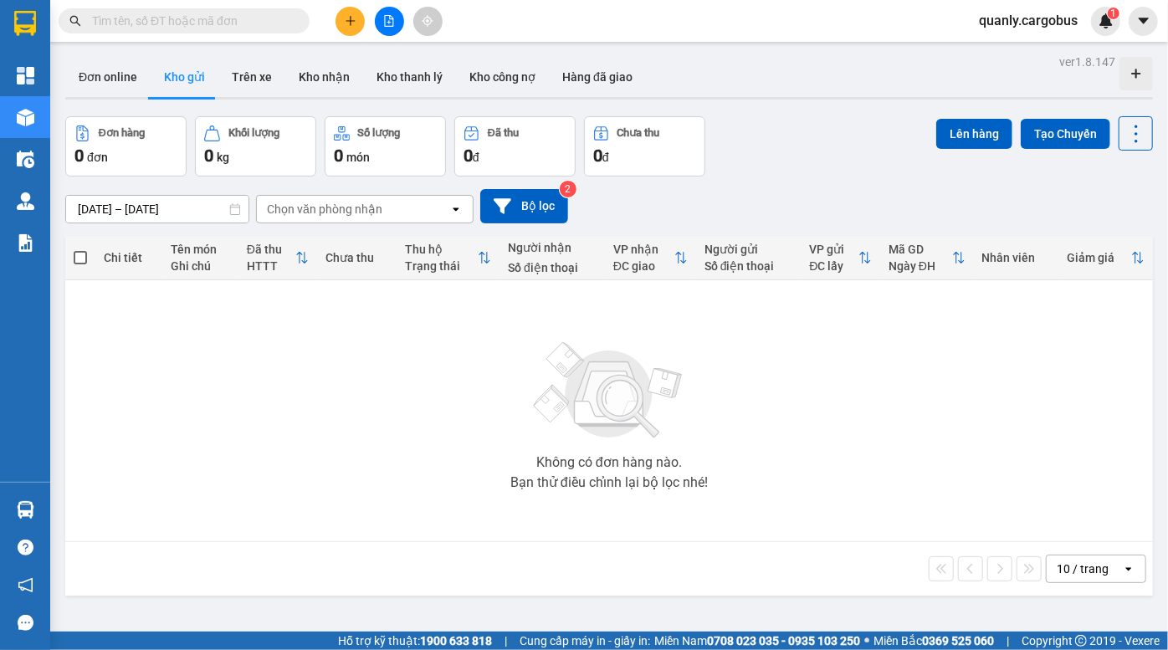
click at [813, 104] on div "ver 1.8.147 Đơn online Kho gửi Trên xe Kho nhận Kho thanh lý Kho công nợ Hàng đ…" at bounding box center [609, 375] width 1101 height 650
click at [819, 90] on div "Đơn online Kho gửi Trên xe Kho nhận Kho thanh lý Kho công nợ Hàng đã giao" at bounding box center [609, 79] width 1088 height 44
click at [857, 100] on div "Đơn online Kho gửi Trên xe Kho nhận Kho thanh lý Kho công nợ Hàng đã giao" at bounding box center [609, 79] width 1088 height 44
click at [390, 18] on icon "file-add" at bounding box center [389, 21] width 9 height 12
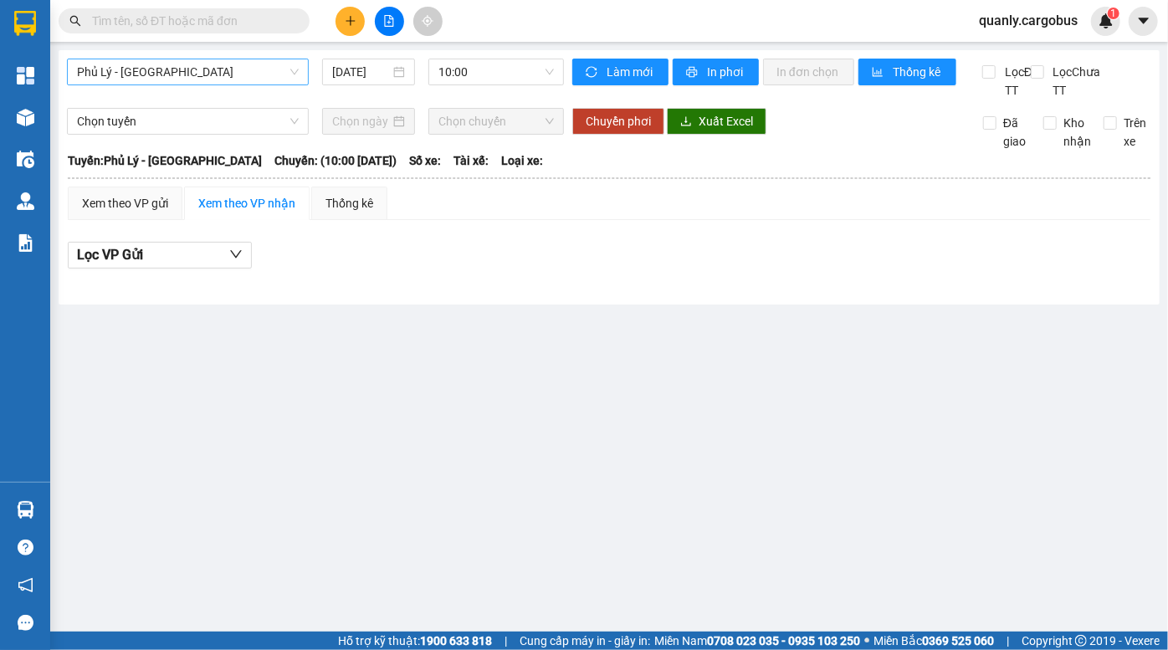
click at [178, 64] on span "Phủ Lý - [GEOGRAPHIC_DATA]" at bounding box center [188, 71] width 222 height 25
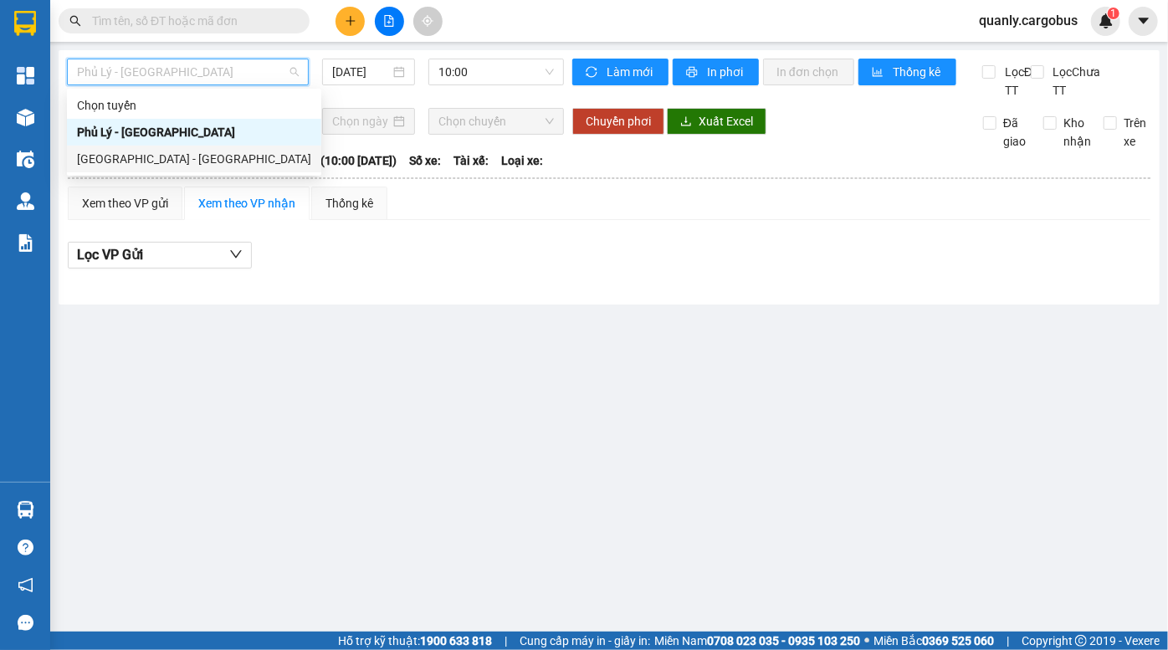
click at [168, 153] on div "[GEOGRAPHIC_DATA] - [GEOGRAPHIC_DATA]" at bounding box center [194, 159] width 234 height 18
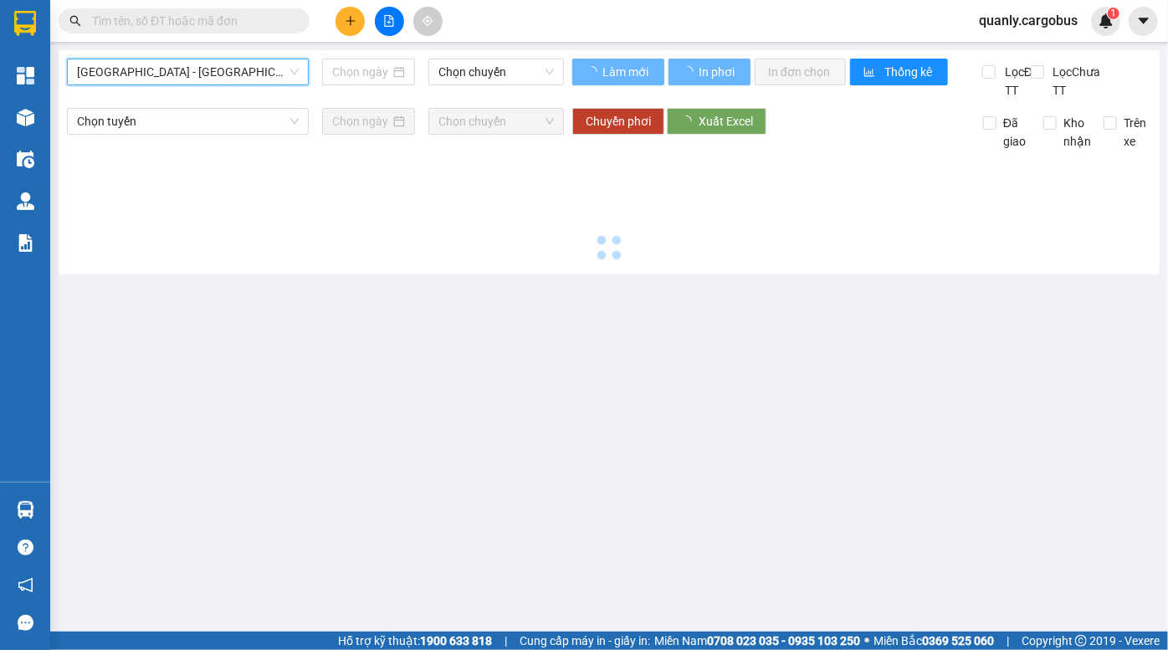
type input "[DATE]"
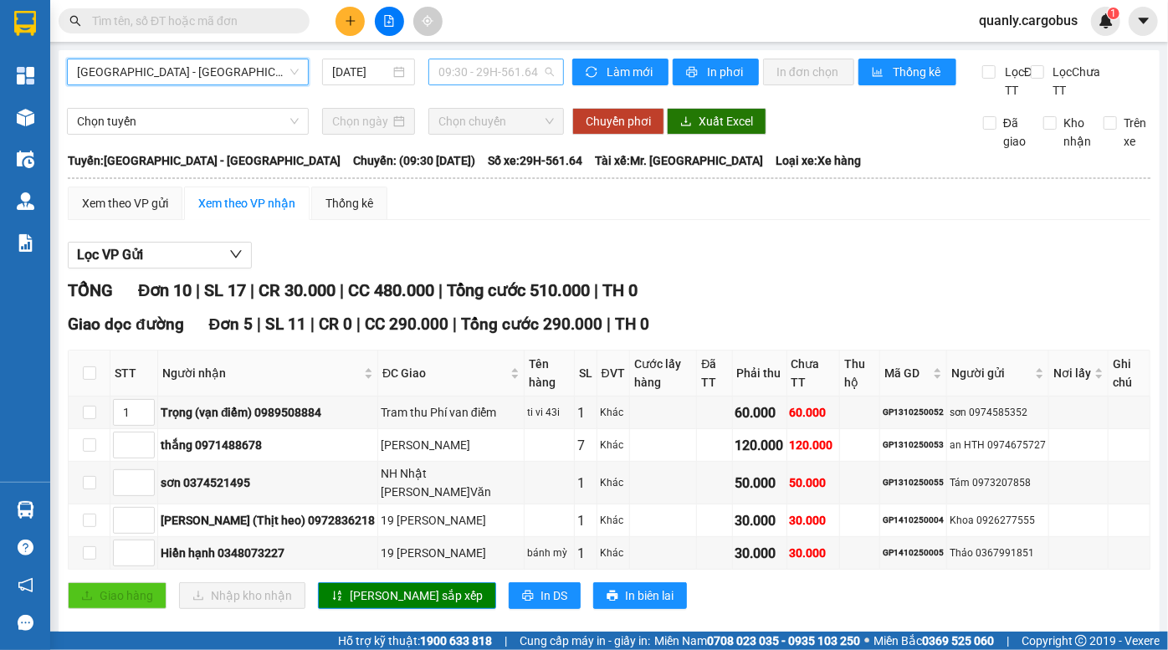
click at [476, 59] on span "09:30 - 29H-561.64" at bounding box center [496, 71] width 115 height 25
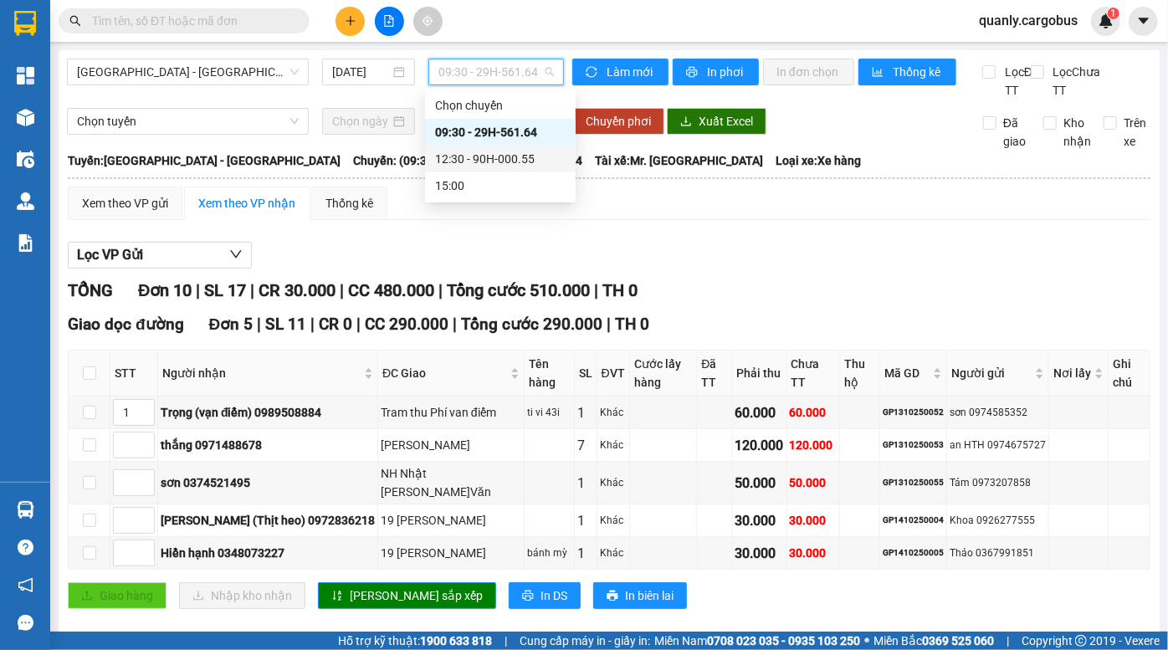
click at [477, 163] on div "12:30 - 90H-000.55" at bounding box center [500, 159] width 131 height 18
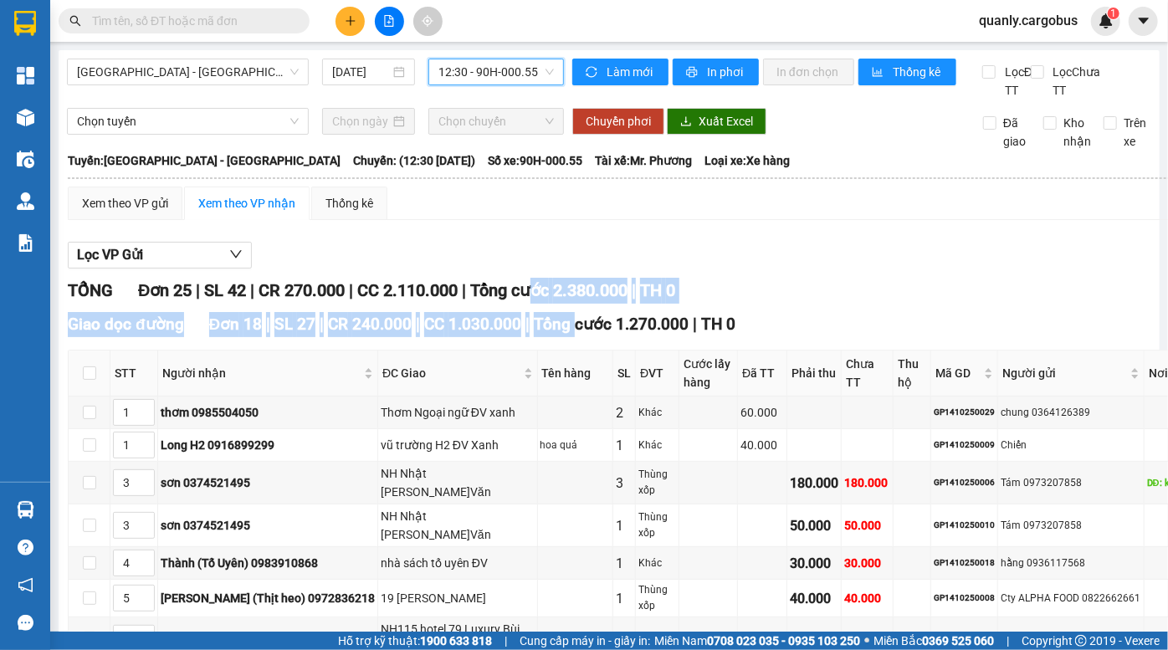
drag, startPoint x: 552, startPoint y: 304, endPoint x: 572, endPoint y: 343, distance: 44.2
click at [572, 334] on span "Tổng cước 1.270.000" at bounding box center [611, 324] width 155 height 19
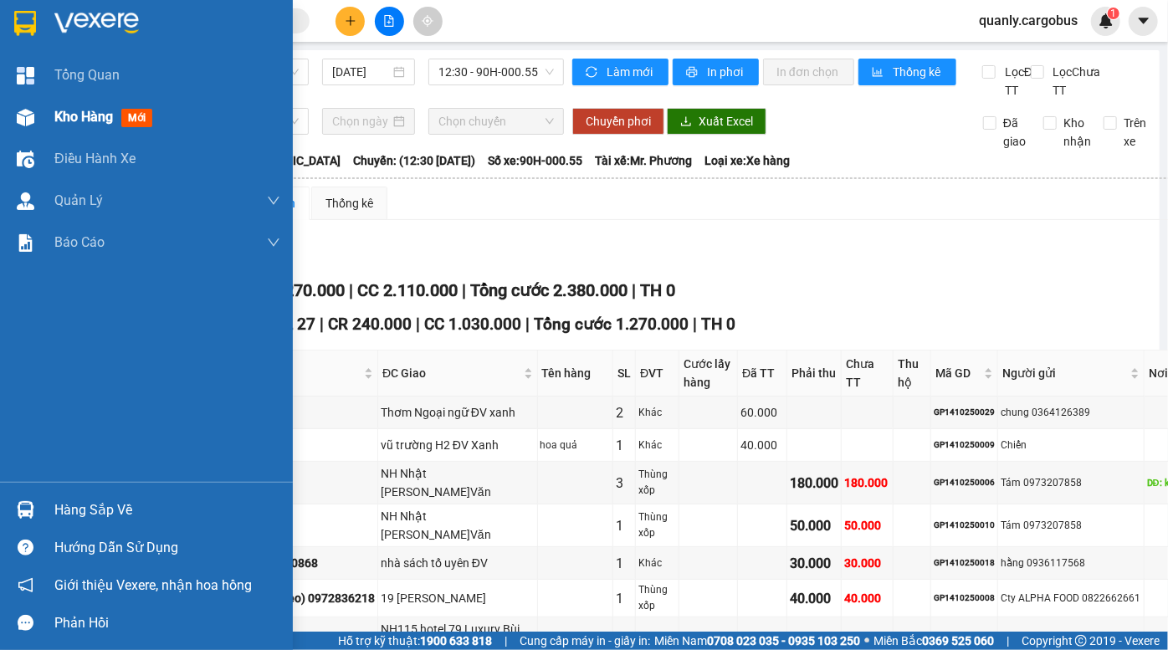
click at [32, 113] on img at bounding box center [26, 118] width 18 height 18
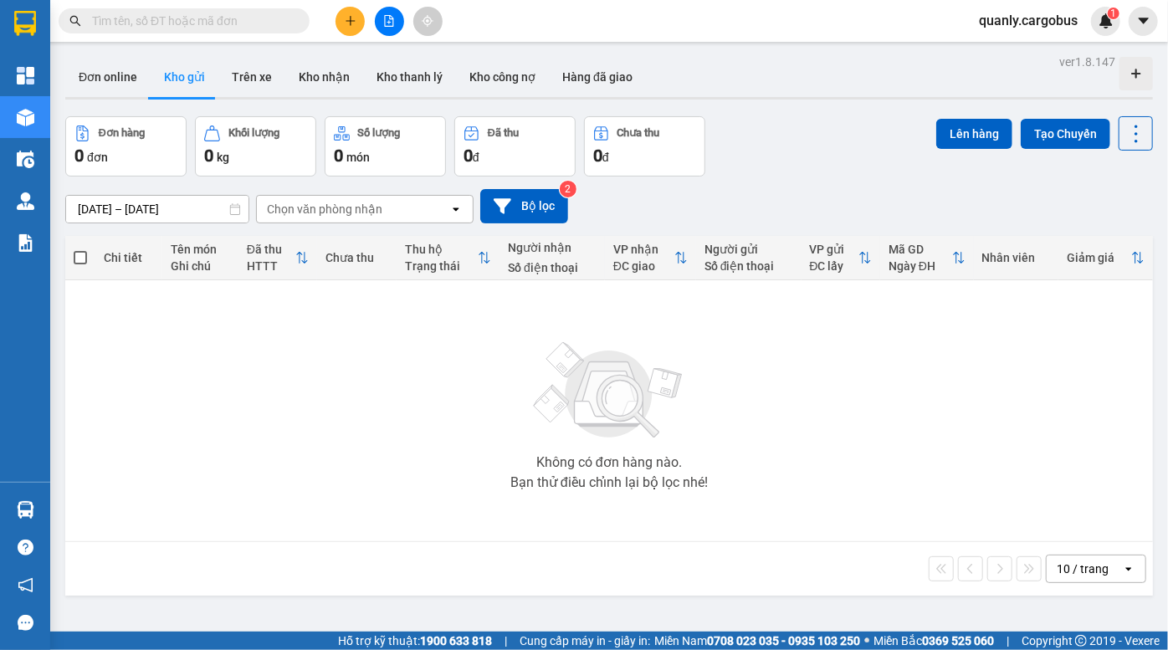
click at [810, 183] on div "[DATE] – [DATE] Press the down arrow key to interact with the calendar and sele…" at bounding box center [609, 206] width 1088 height 59
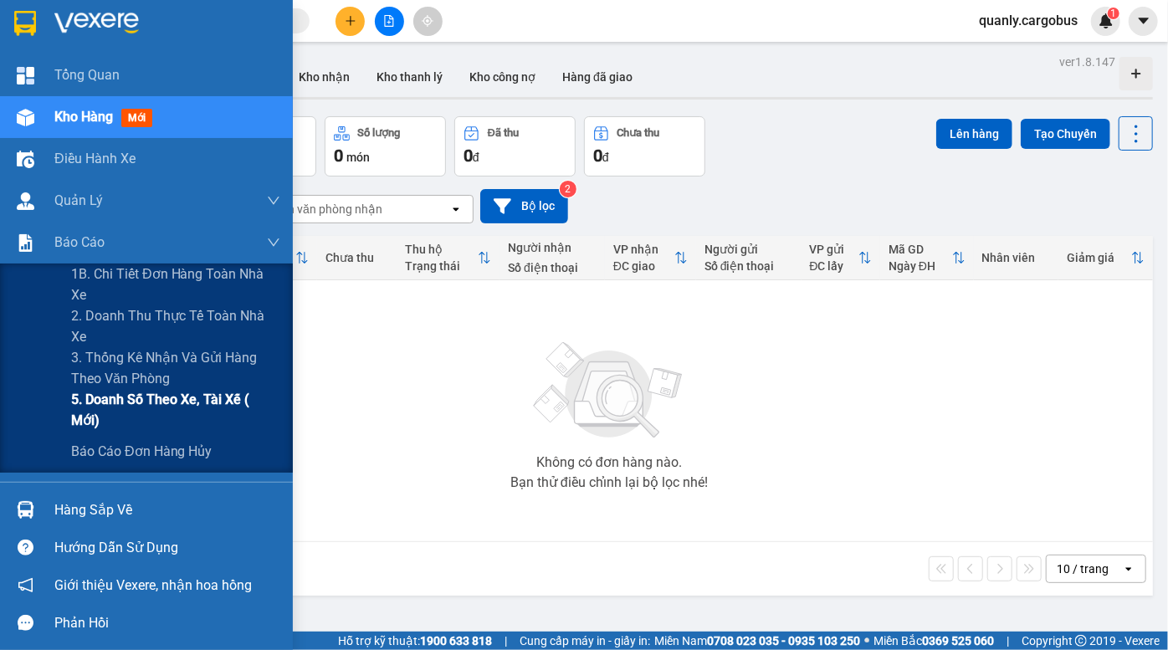
click at [184, 406] on span "5. Doanh số theo xe, tài xế ( mới)" at bounding box center [175, 410] width 209 height 42
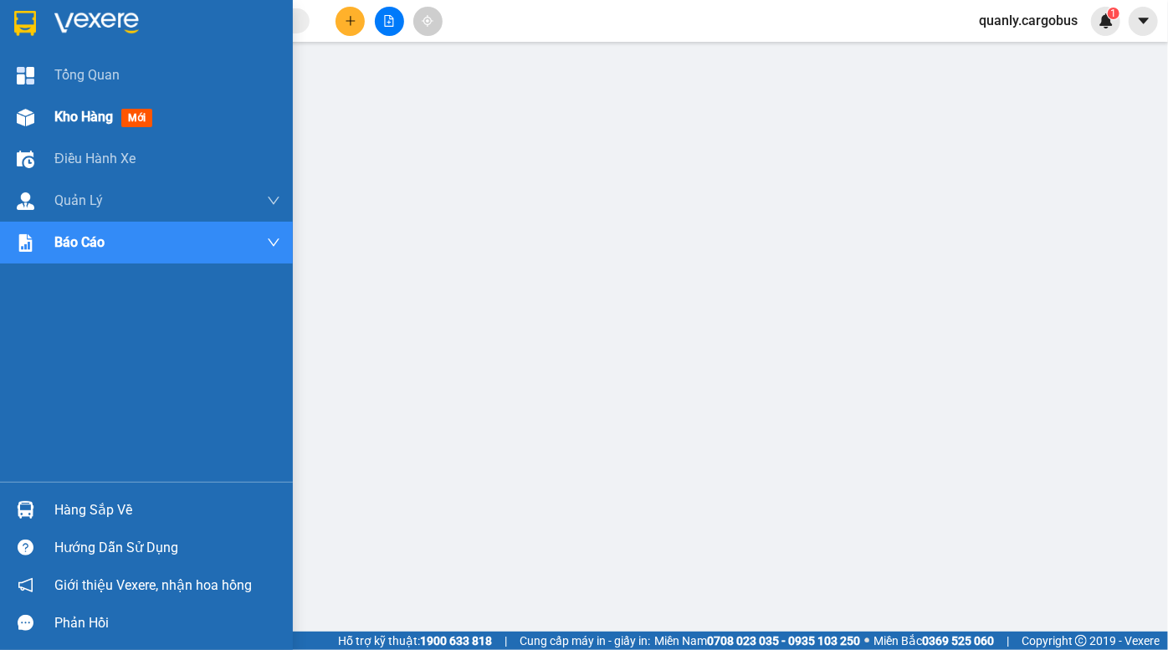
click at [21, 117] on img at bounding box center [26, 118] width 18 height 18
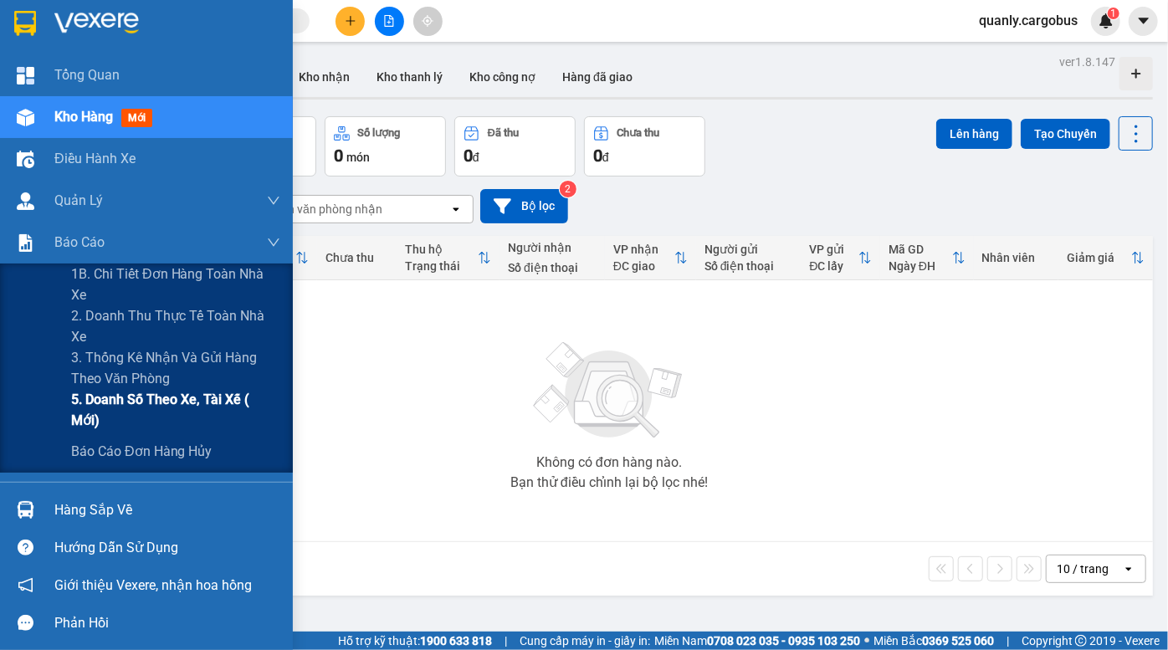
click at [126, 414] on span "5. Doanh số theo xe, tài xế ( mới)" at bounding box center [175, 410] width 209 height 42
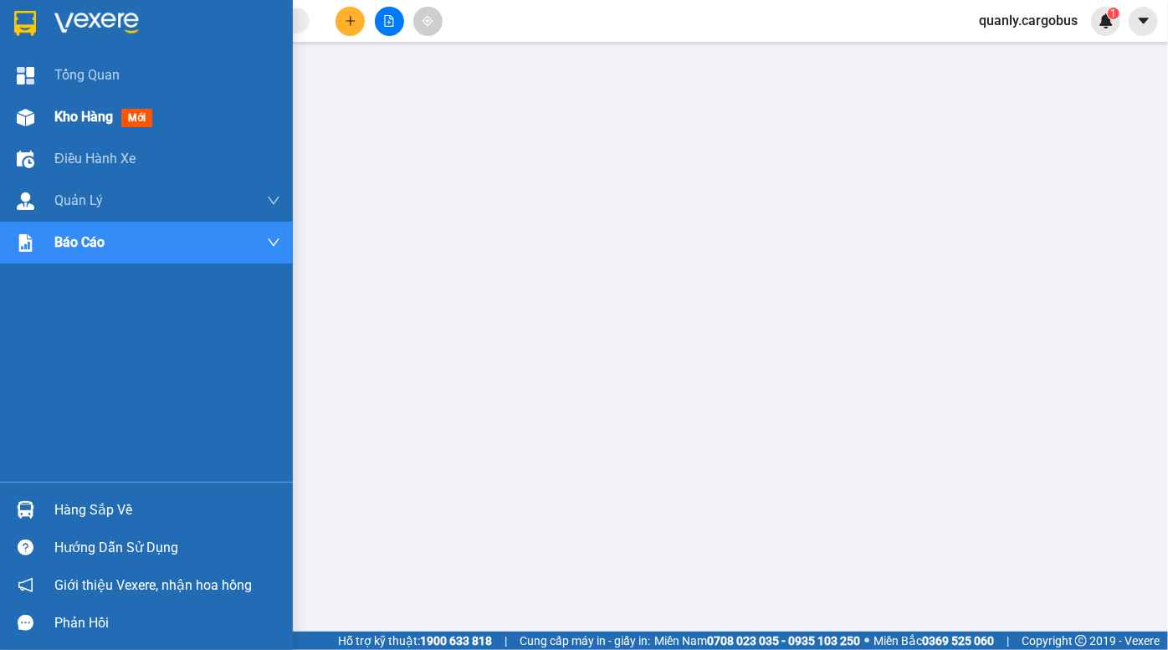
click at [30, 117] on img at bounding box center [26, 118] width 18 height 18
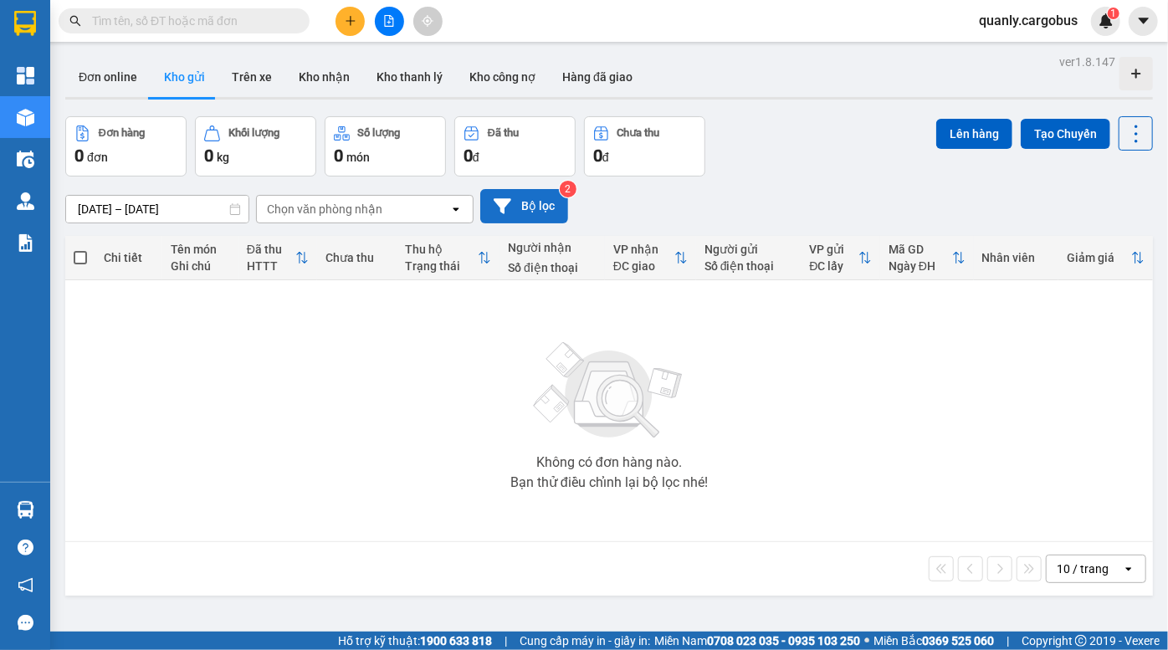
click at [541, 205] on button "Bộ lọc" at bounding box center [524, 206] width 88 height 34
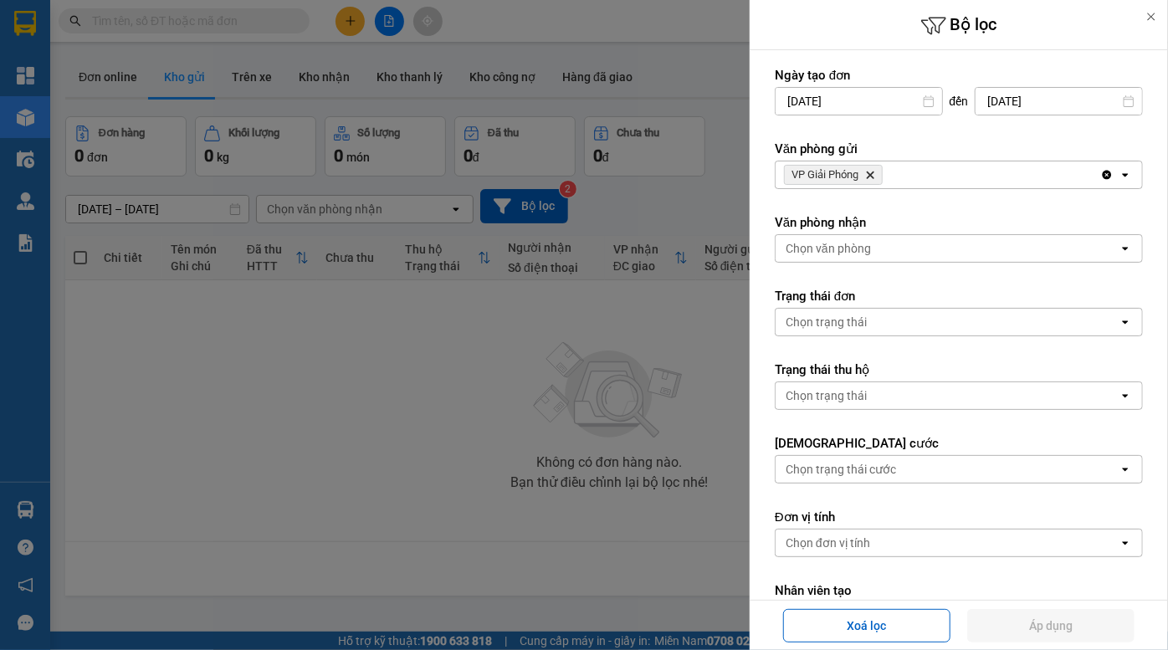
click at [900, 167] on div "VP Giải Phóng Delete" at bounding box center [938, 175] width 325 height 27
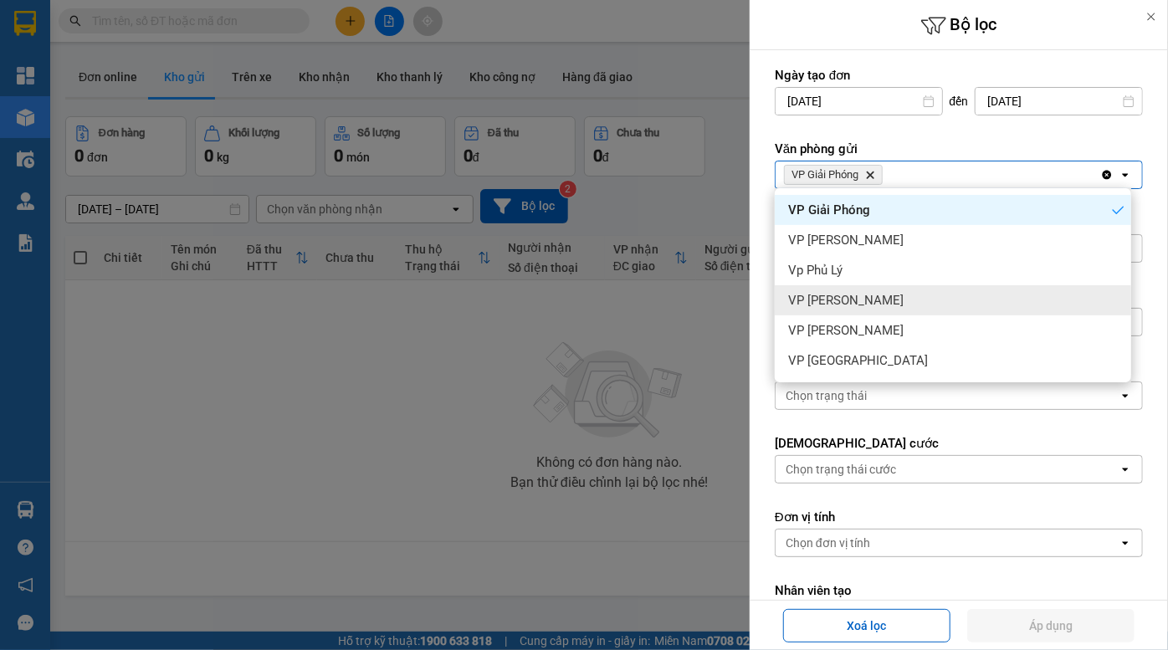
click at [856, 296] on span "VP [PERSON_NAME]" at bounding box center [845, 300] width 115 height 17
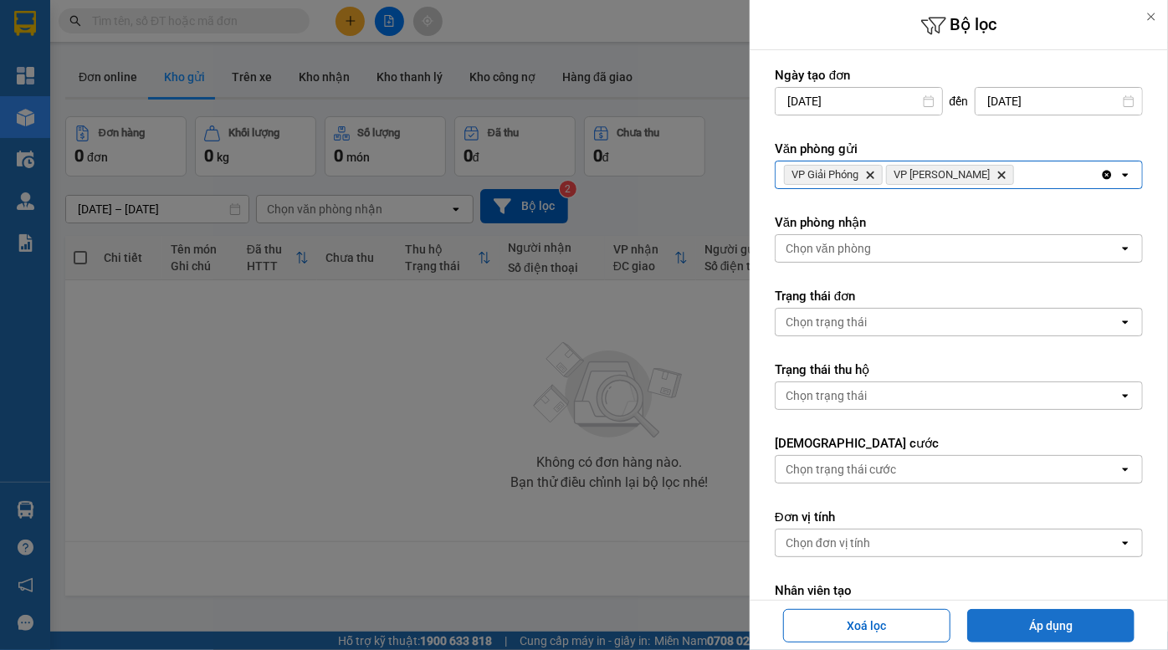
click at [1054, 617] on button "Áp dụng" at bounding box center [1050, 625] width 167 height 33
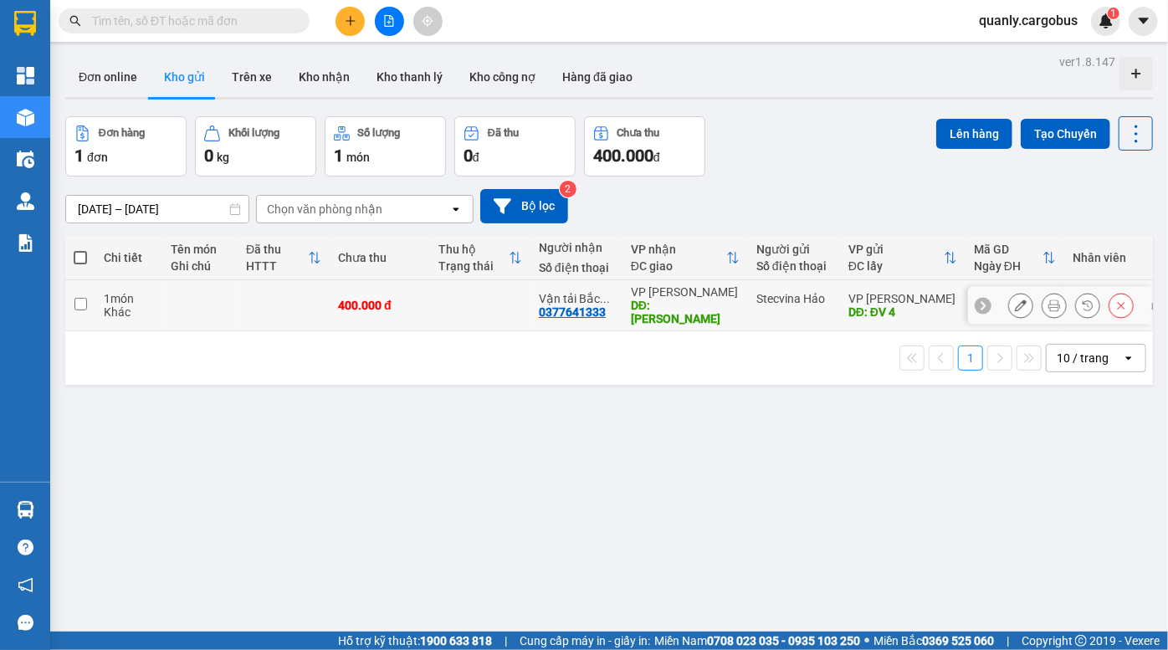
click at [370, 299] on div "400.000 đ" at bounding box center [380, 305] width 84 height 13
checkbox input "true"
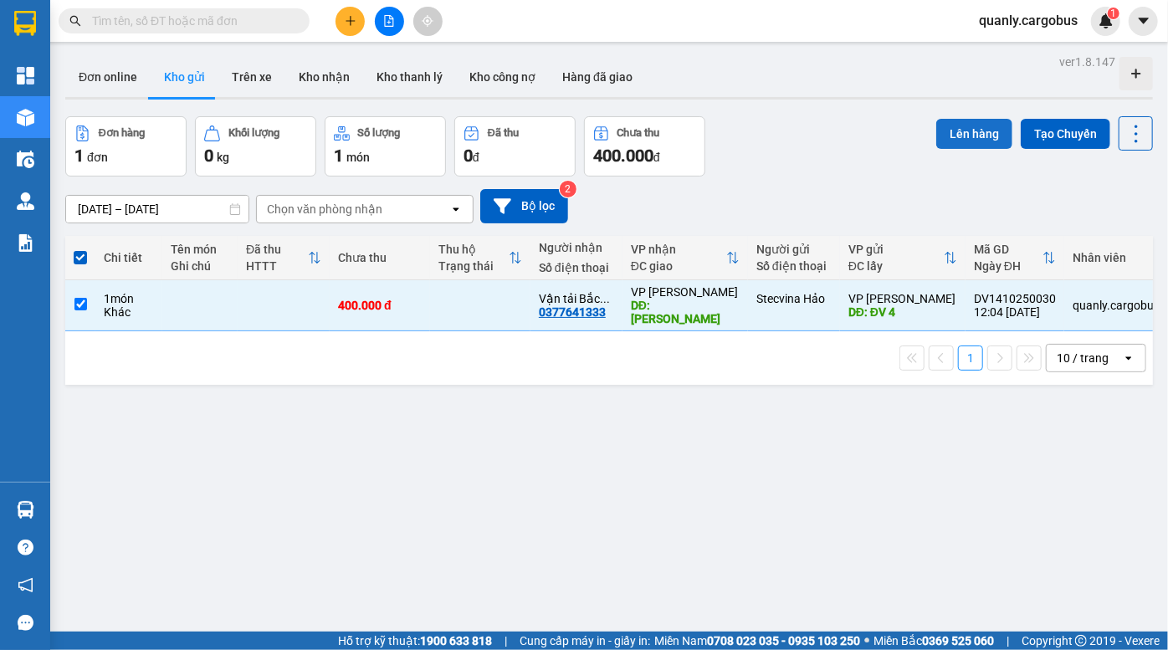
click at [972, 139] on button "Lên hàng" at bounding box center [974, 134] width 76 height 30
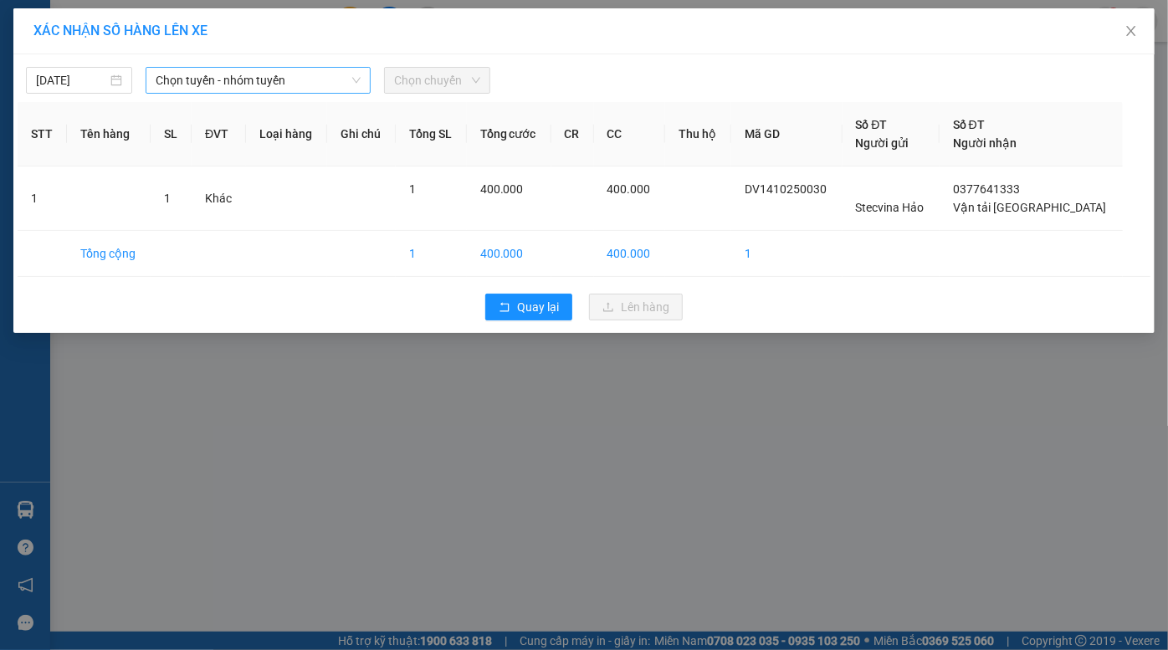
click at [232, 75] on span "Chọn tuyến - nhóm tuyến" at bounding box center [259, 80] width 206 height 25
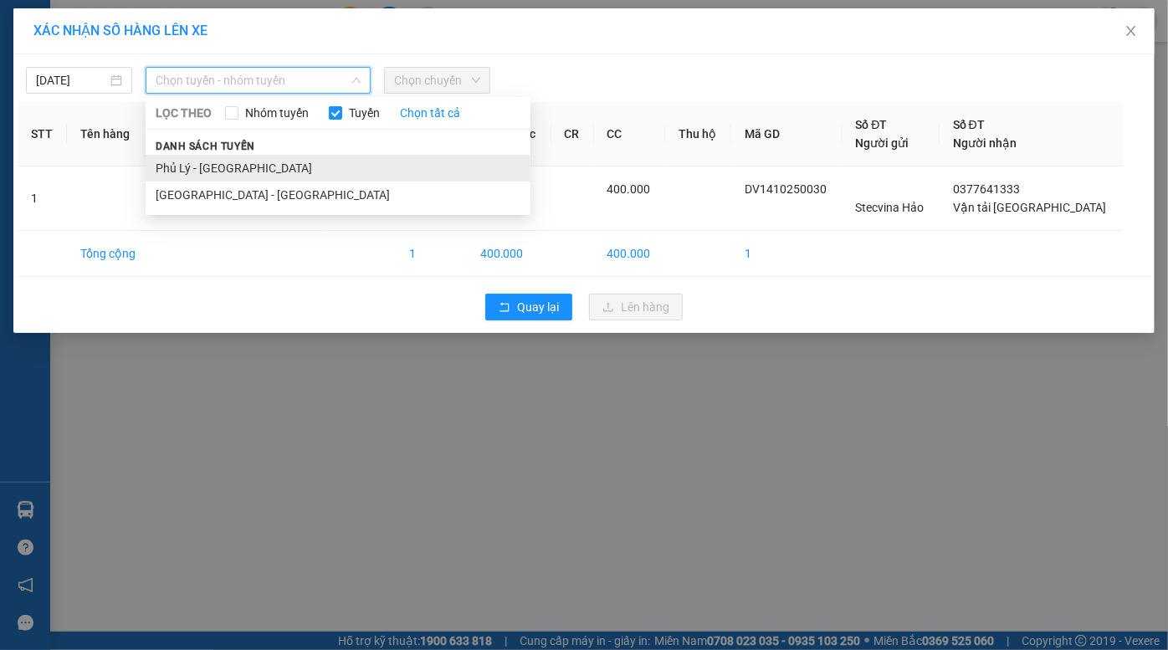
click at [223, 165] on li "Phủ Lý - [GEOGRAPHIC_DATA]" at bounding box center [338, 168] width 385 height 27
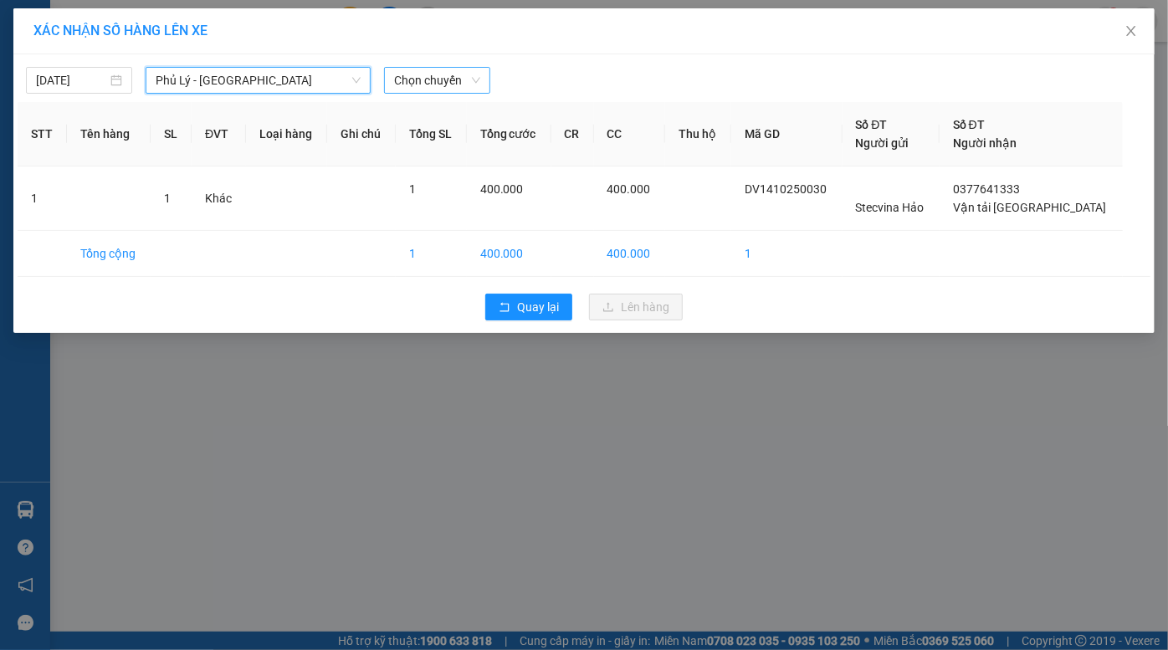
click at [422, 87] on span "Chọn chuyến" at bounding box center [437, 80] width 86 height 25
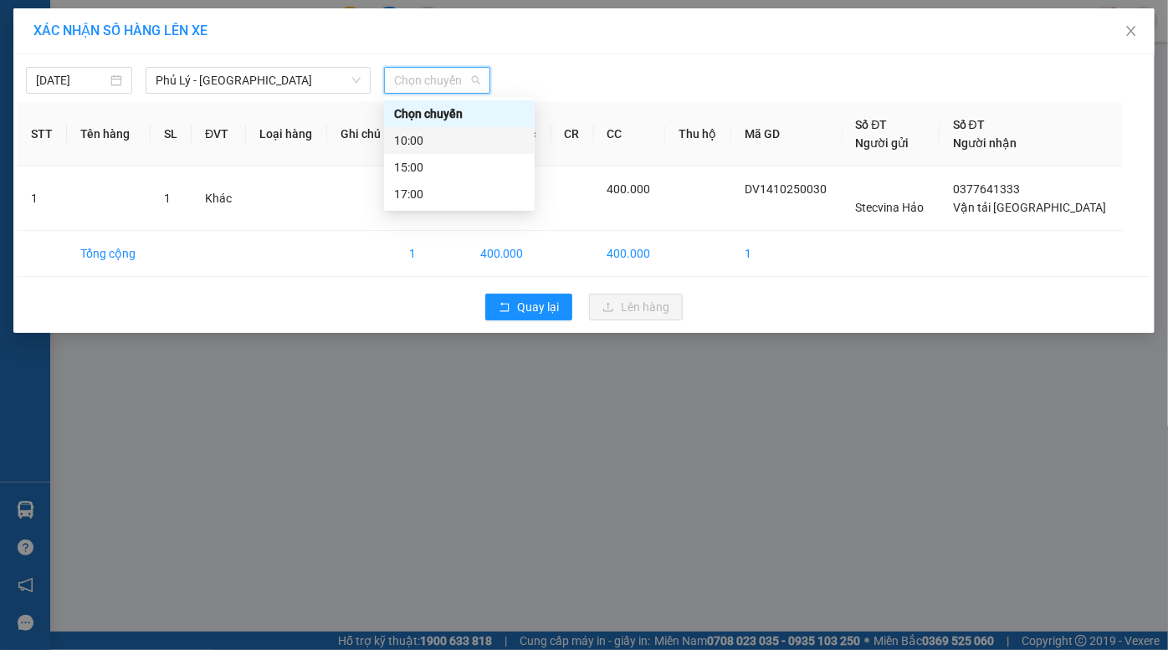
click at [445, 146] on div "10:00" at bounding box center [459, 140] width 131 height 18
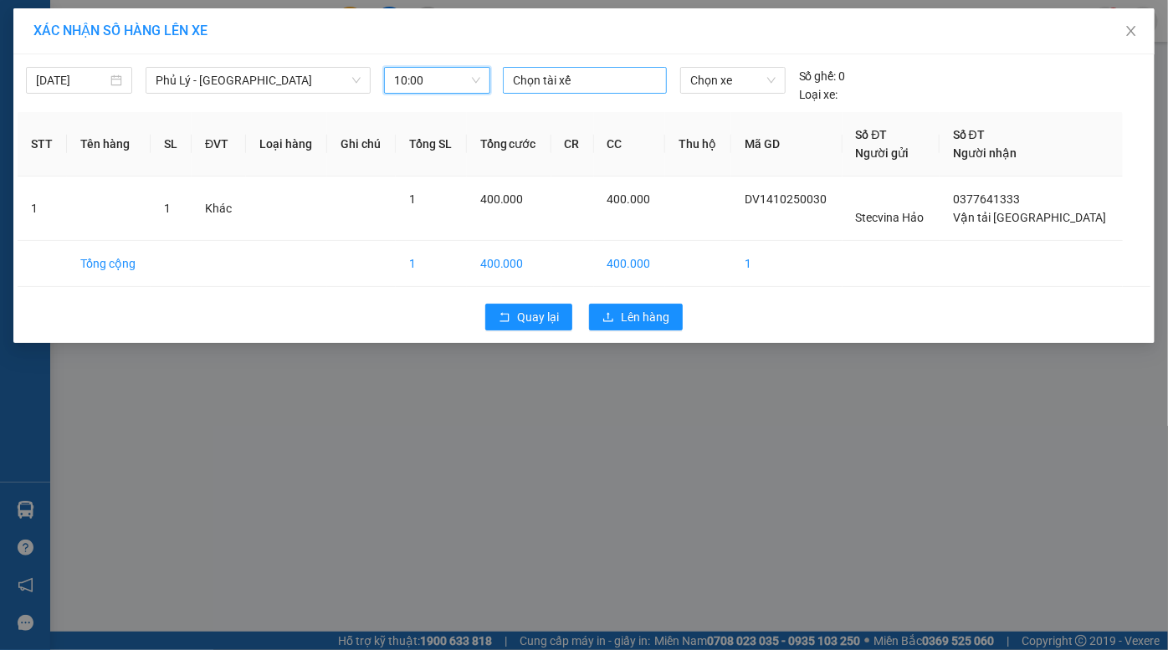
click at [537, 84] on div at bounding box center [585, 80] width 156 height 20
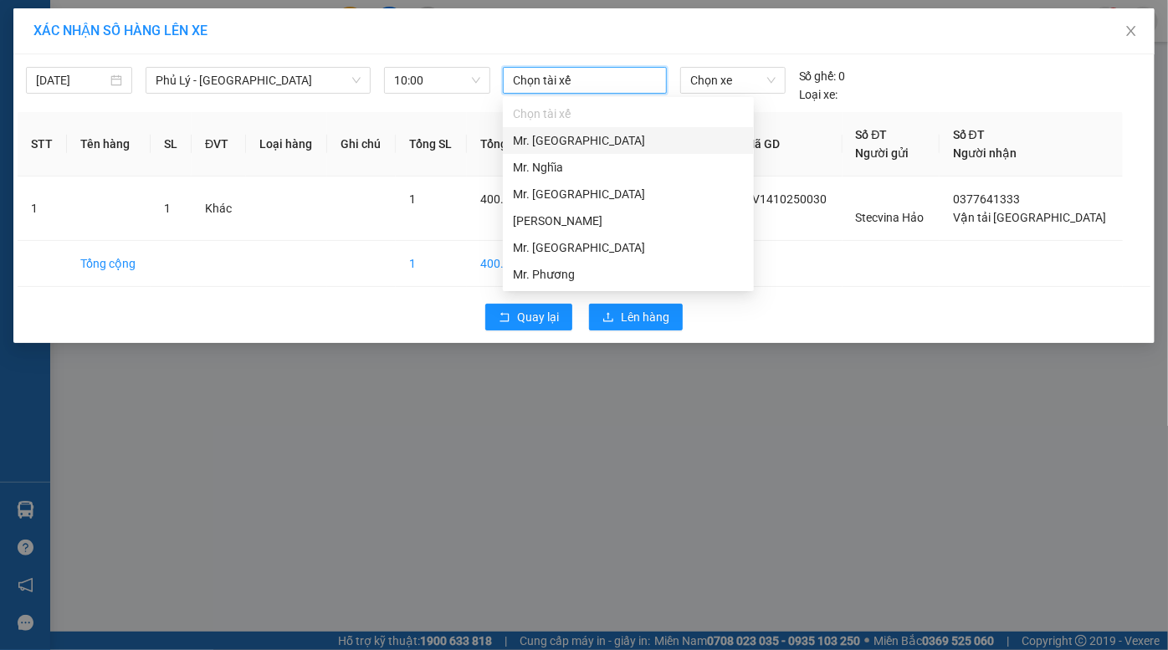
click at [573, 145] on div "Mr. [GEOGRAPHIC_DATA]" at bounding box center [628, 140] width 231 height 18
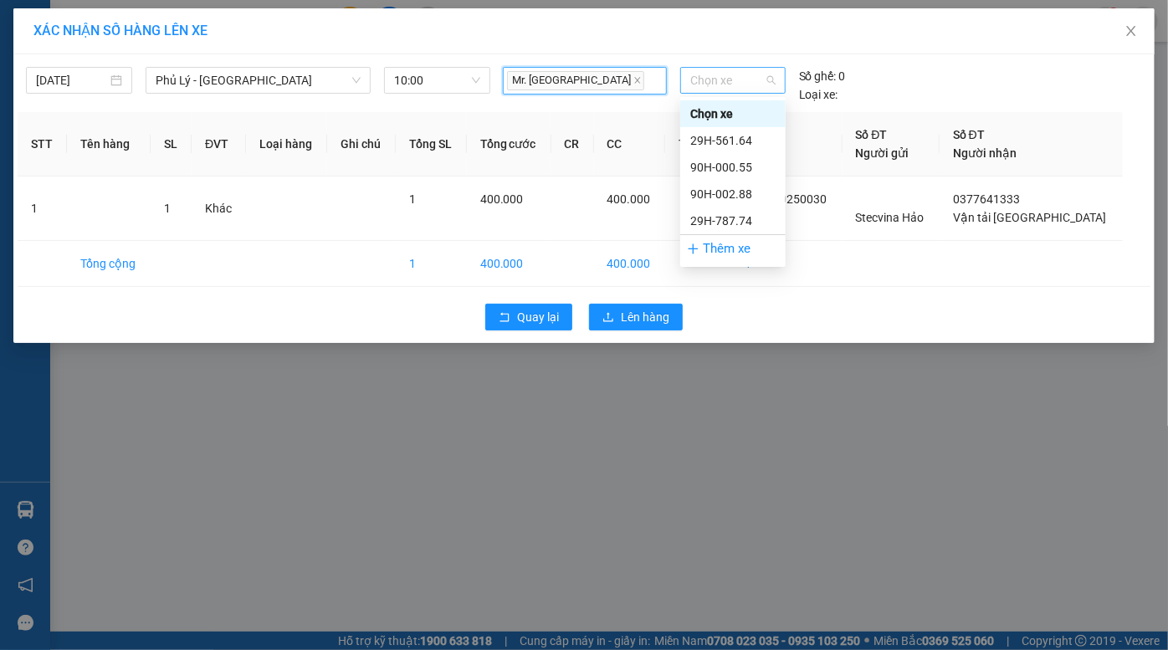
click at [735, 86] on span "Chọn xe" at bounding box center [732, 80] width 85 height 25
click at [733, 143] on div "29H-561.64" at bounding box center [732, 140] width 85 height 18
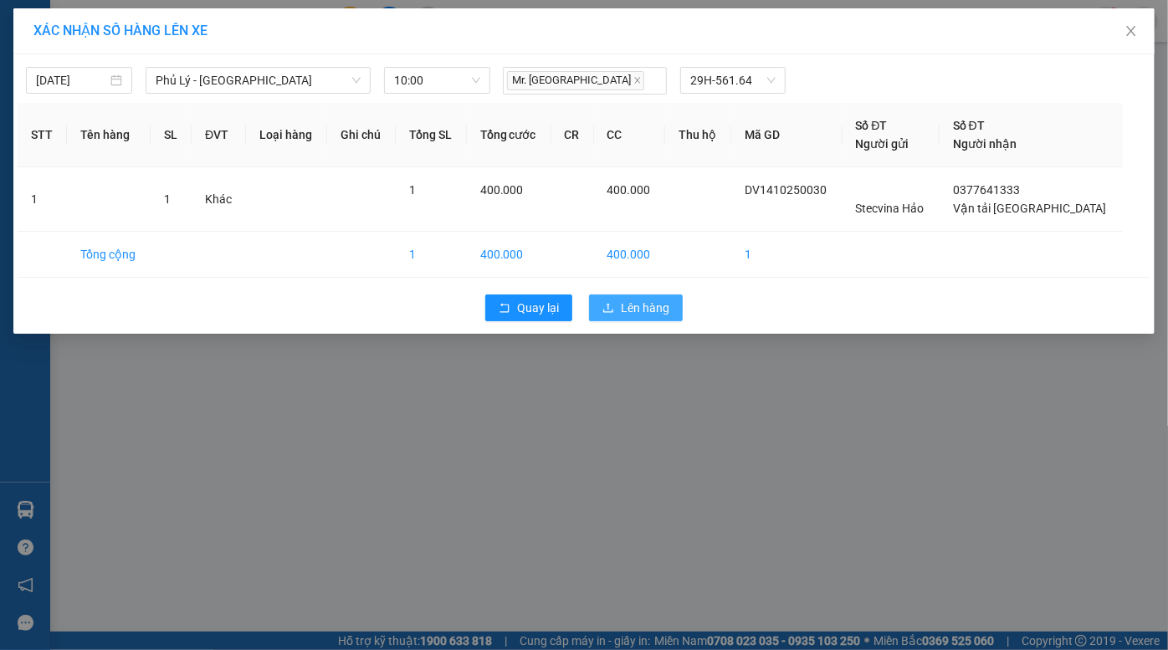
click at [654, 301] on span "Lên hàng" at bounding box center [645, 308] width 49 height 18
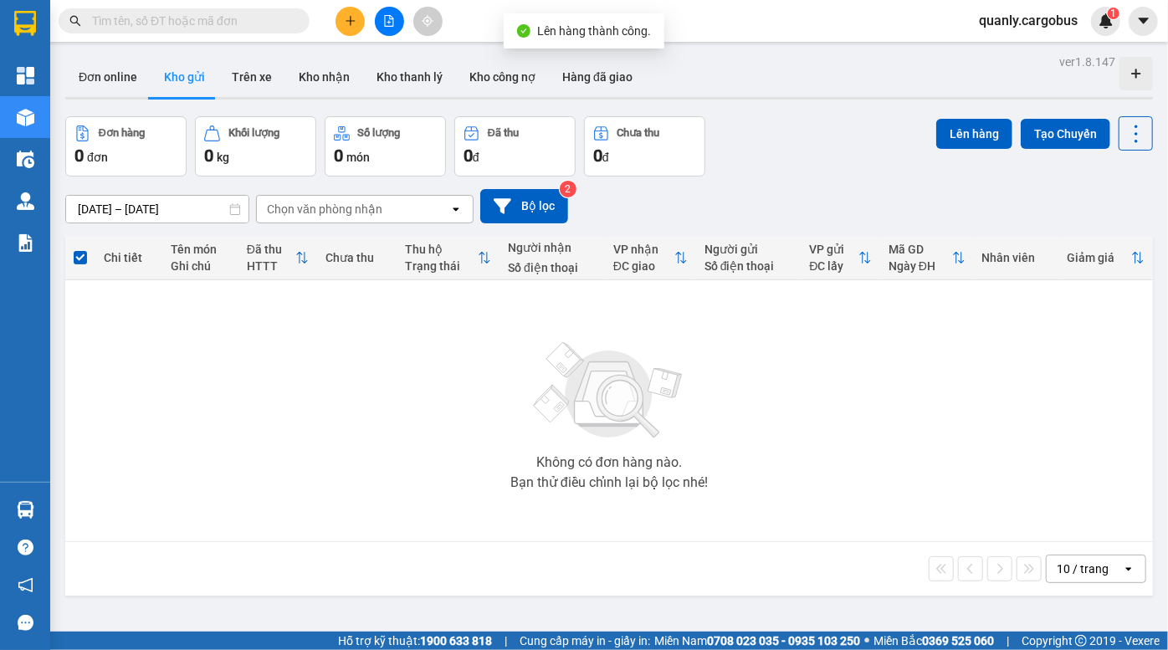
click at [798, 146] on div "Đơn hàng 0 đơn Khối lượng 0 kg Số lượng 0 món Đã thu 0 đ Chưa thu 0 đ Lên hàng …" at bounding box center [609, 146] width 1088 height 60
click at [782, 151] on div "Đơn hàng 0 đơn Khối lượng 0 kg Số lượng 0 món Đã thu 0 đ Chưa thu 0 đ Lên hàng …" at bounding box center [609, 146] width 1088 height 60
click at [386, 20] on icon "file-add" at bounding box center [389, 21] width 12 height 12
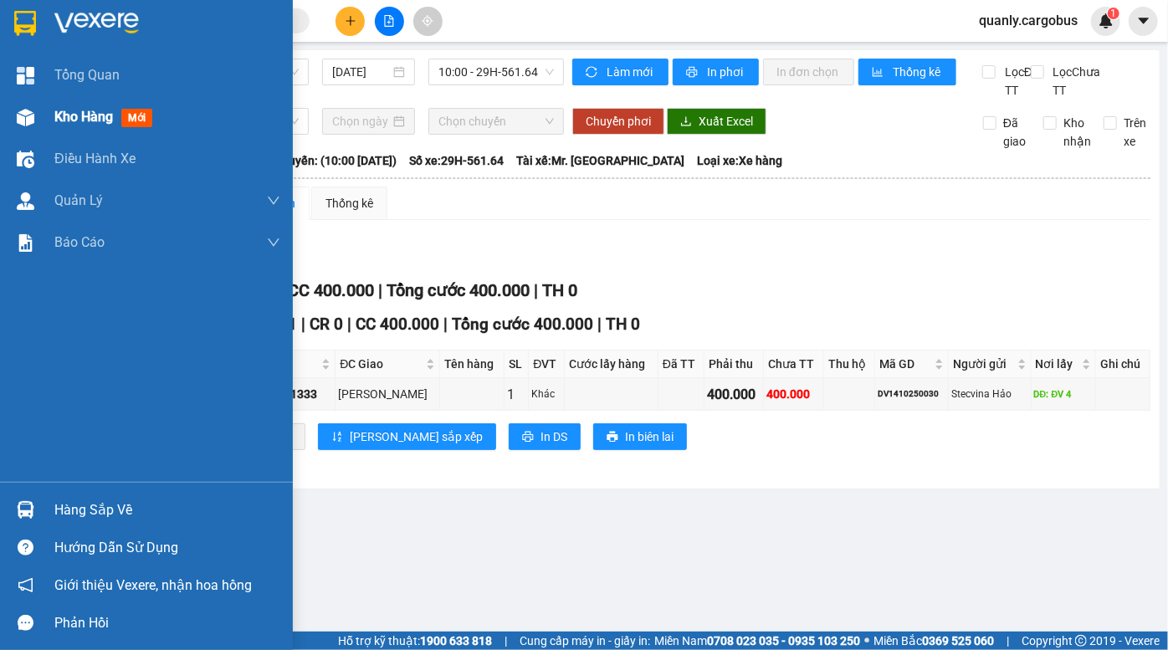
click at [33, 121] on div at bounding box center [25, 117] width 29 height 29
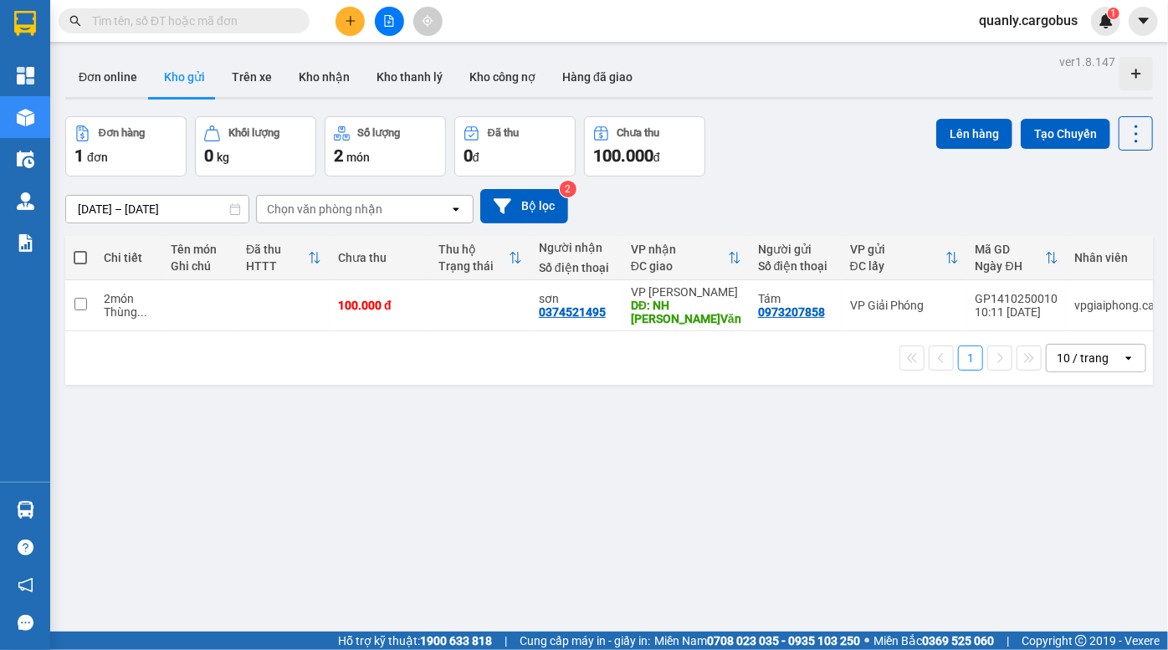
click at [877, 92] on div "Đơn online Kho gửi Trên xe Kho nhận Kho thanh lý Kho công nợ Hàng đã giao" at bounding box center [609, 79] width 1088 height 44
click at [774, 155] on div "Đơn hàng 1 đơn Khối lượng 0 kg Số lượng 2 món Đã thu 0 đ Chưa thu 100.000 đ Lên…" at bounding box center [609, 146] width 1088 height 60
click at [755, 91] on div "Đơn online Kho gửi Trên xe Kho nhận Kho thanh lý Kho công nợ Hàng đã giao" at bounding box center [609, 79] width 1088 height 44
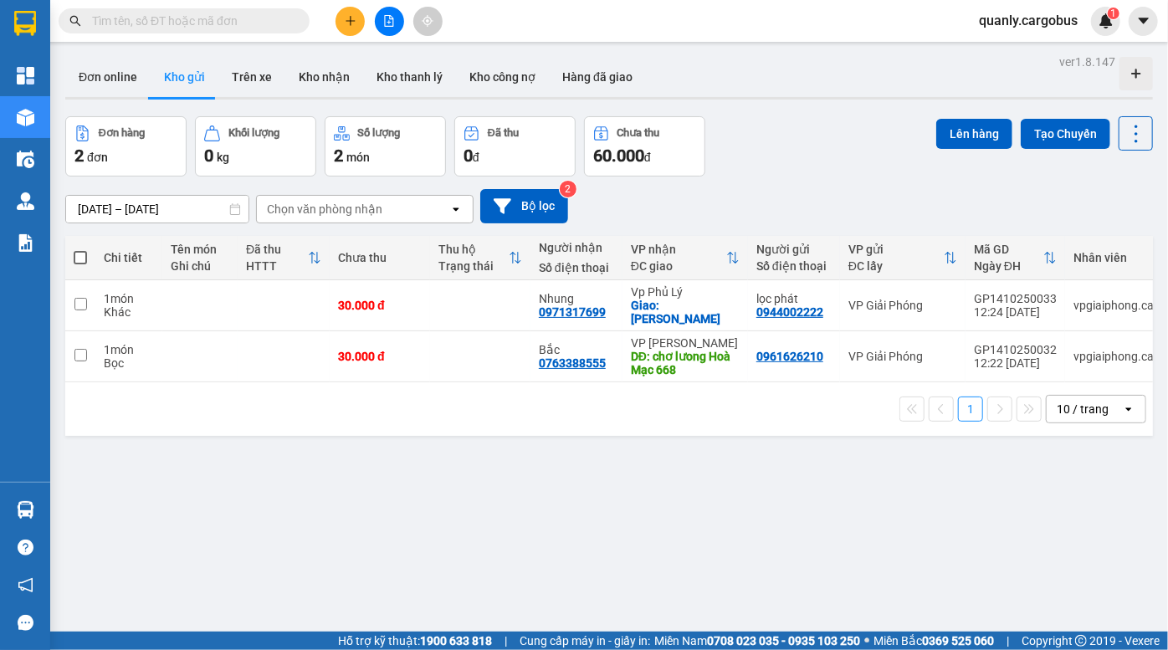
click at [352, 21] on icon "plus" at bounding box center [350, 20] width 9 height 1
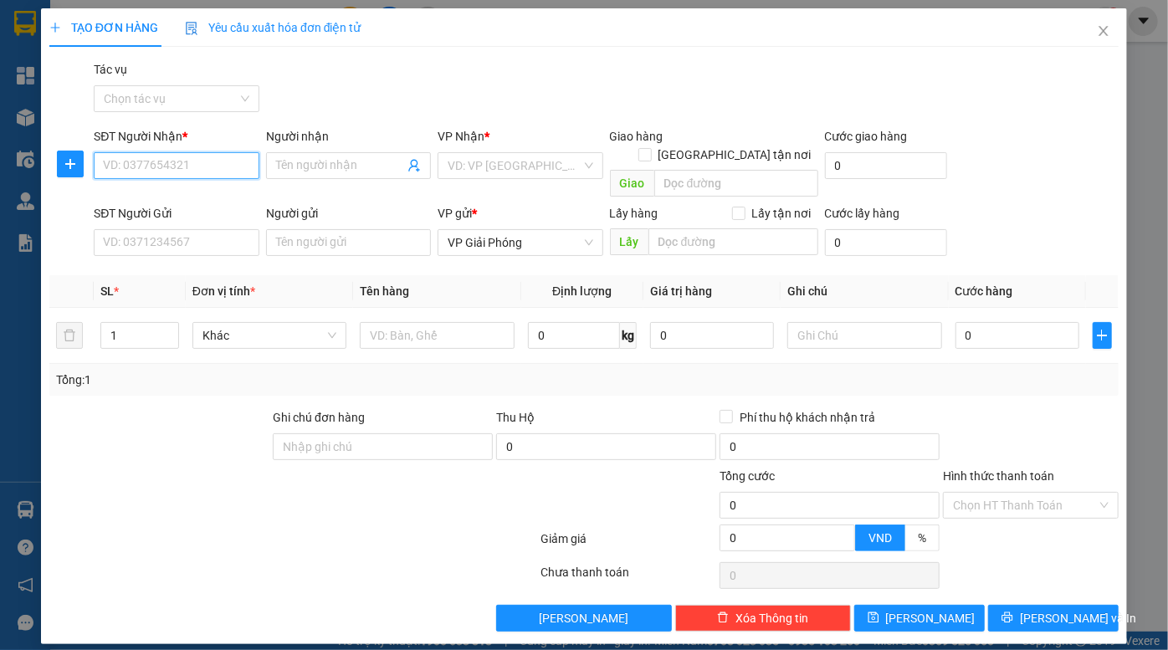
click at [190, 171] on input "SĐT Người Nhận *" at bounding box center [176, 165] width 165 height 27
click at [193, 169] on input "968" at bounding box center [176, 165] width 165 height 27
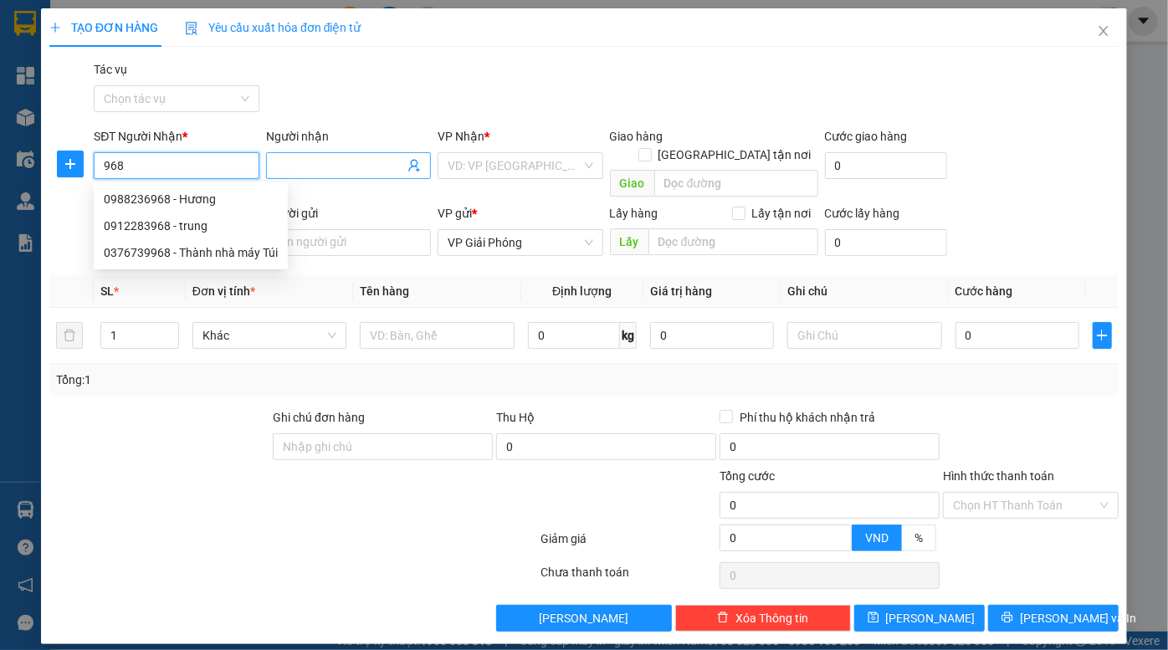
type input "968"
click at [346, 167] on input "Người nhận" at bounding box center [340, 165] width 128 height 18
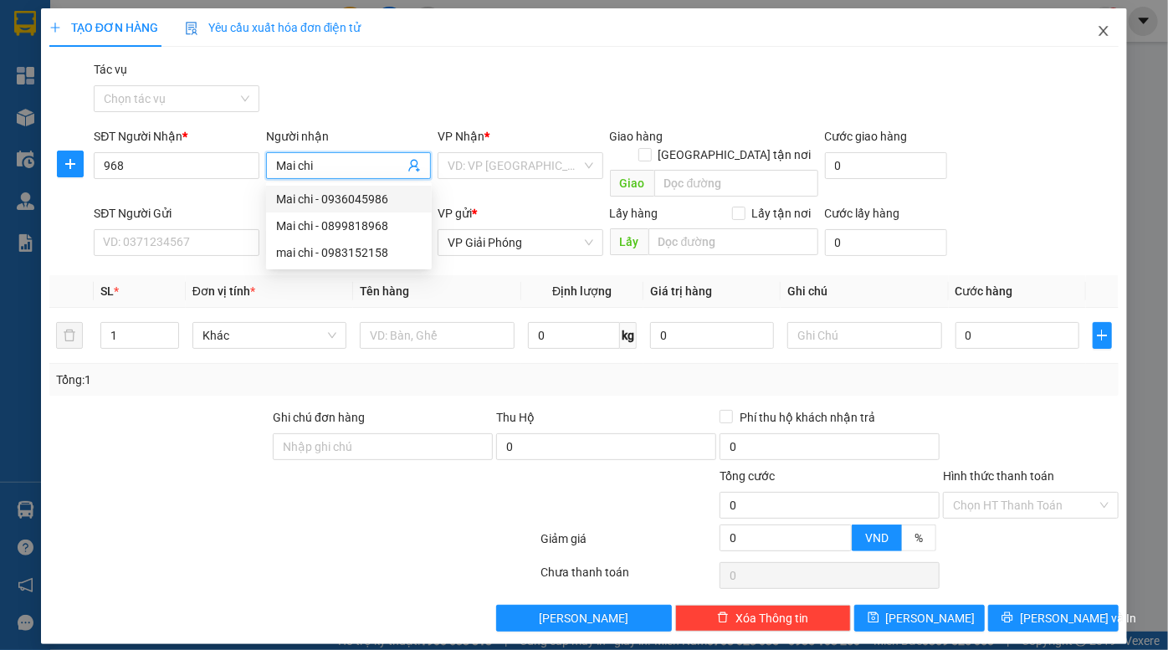
type input "Mai chi"
click at [1100, 28] on icon "close" at bounding box center [1103, 31] width 9 height 10
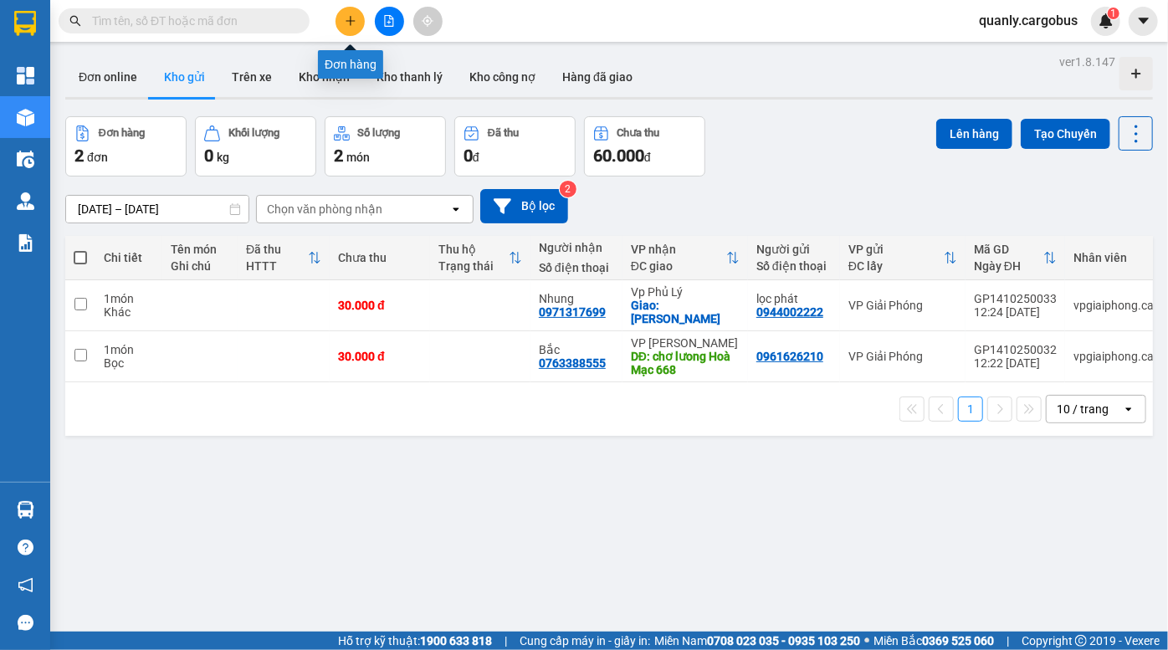
click at [345, 19] on icon "plus" at bounding box center [351, 21] width 12 height 12
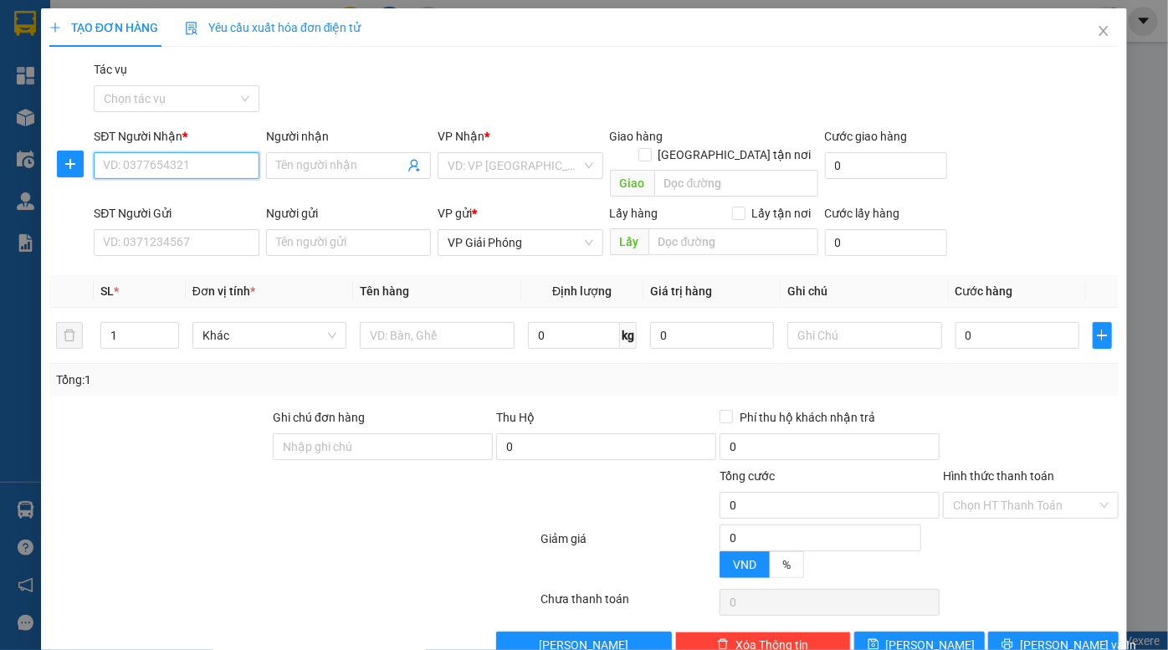
click at [167, 153] on input "SĐT Người Nhận *" at bounding box center [176, 165] width 165 height 27
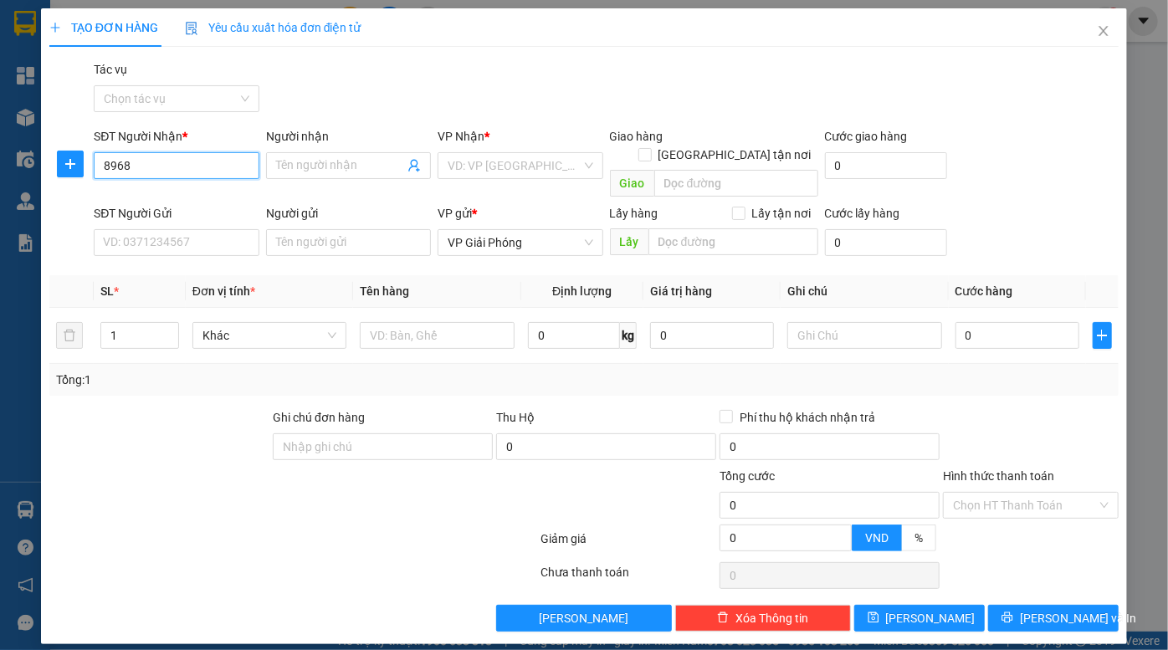
click at [167, 153] on input "8968" at bounding box center [176, 165] width 165 height 27
click at [188, 200] on div "0899818968 - Mai chi" at bounding box center [186, 199] width 165 height 18
type input "0899818968"
type input "Mai chi"
checkbox input "true"
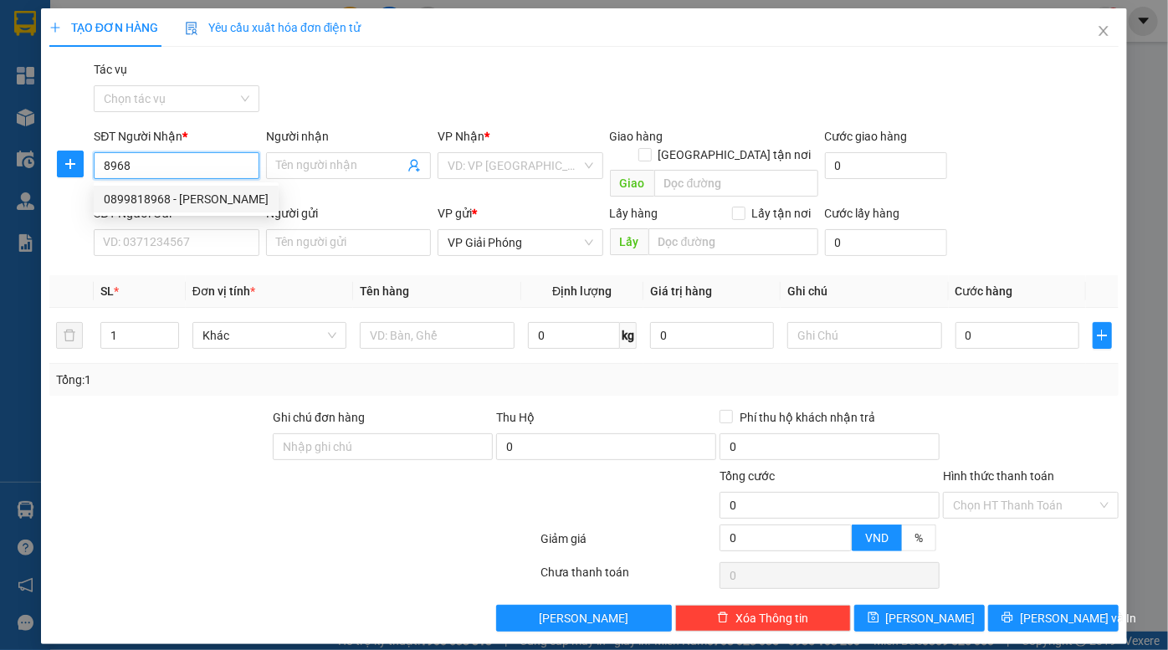
type input "80 [PERSON_NAME]"
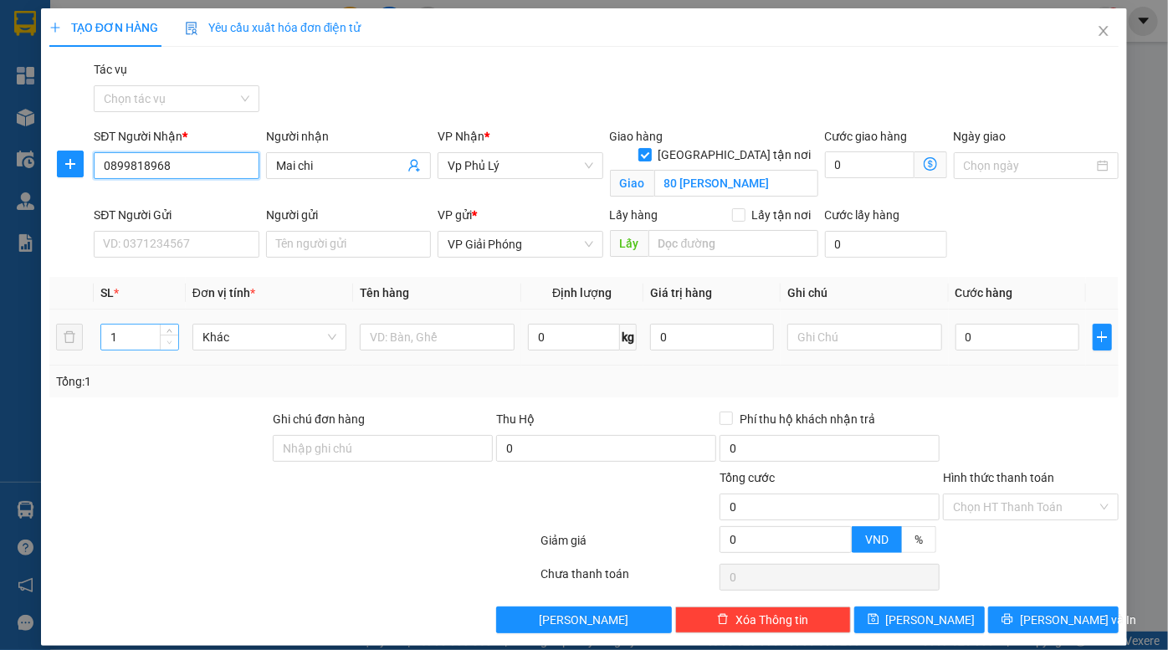
click at [163, 335] on span "Decrease Value" at bounding box center [169, 342] width 18 height 15
type input "0899818968"
type input "2"
click at [172, 328] on span "up" at bounding box center [170, 333] width 10 height 10
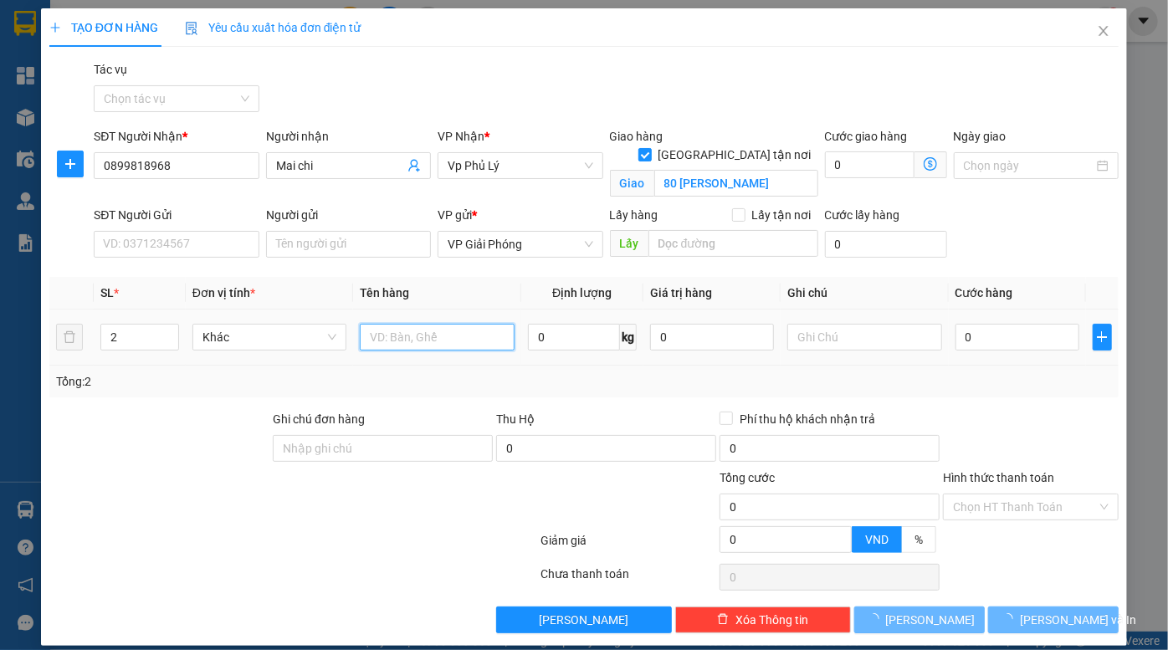
click at [404, 336] on input "text" at bounding box center [437, 337] width 155 height 27
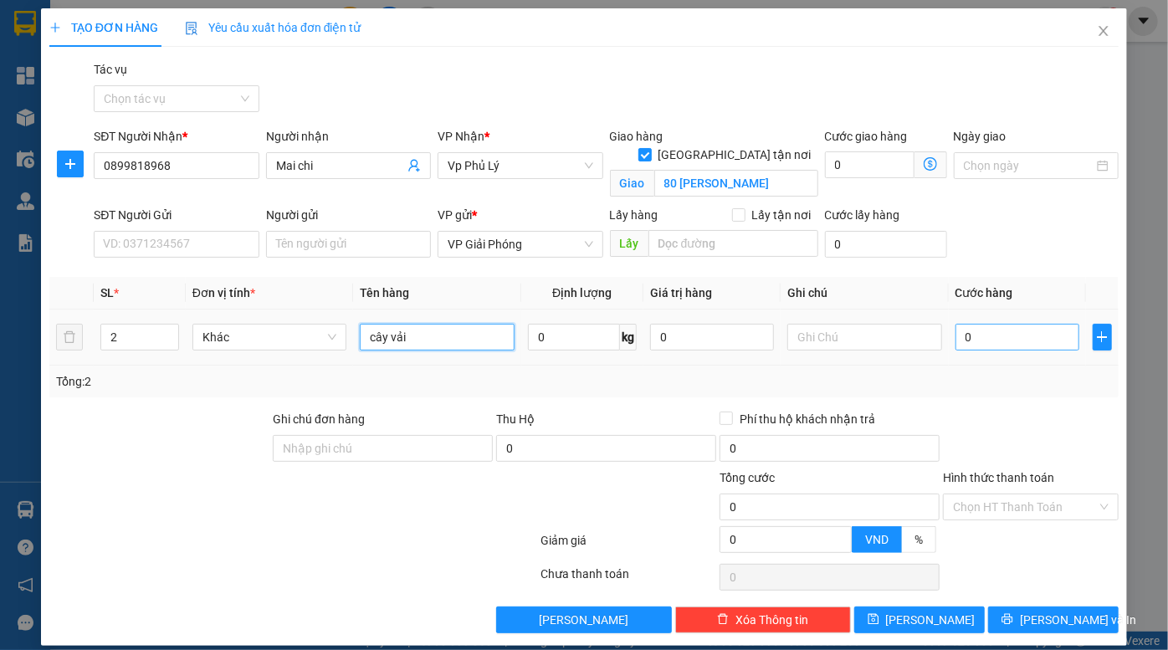
type input "cây vải"
click at [1002, 336] on input "0" at bounding box center [1018, 337] width 124 height 27
type input "1"
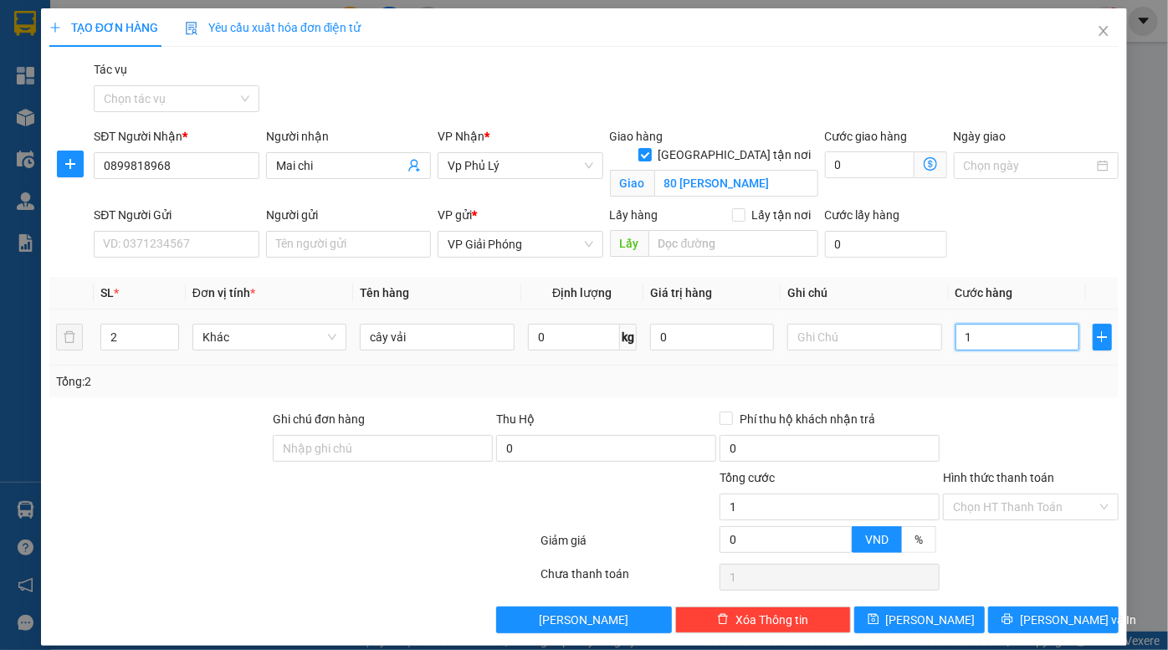
type input "10"
type input "100"
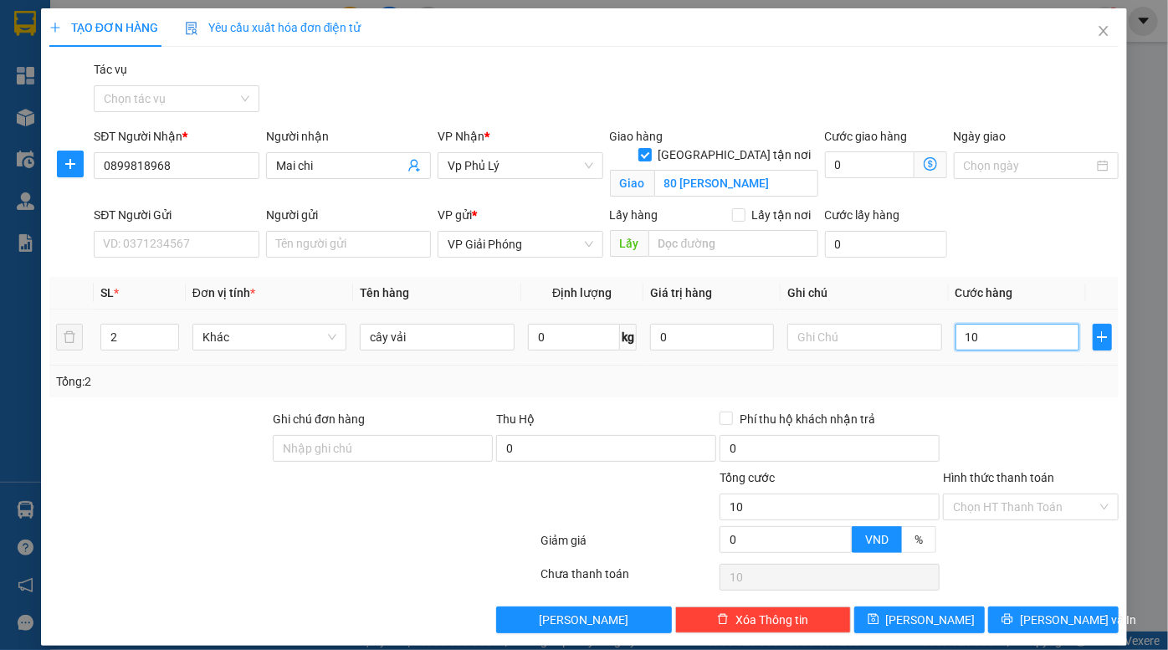
type input "100"
type input "1.000"
type input "10.000"
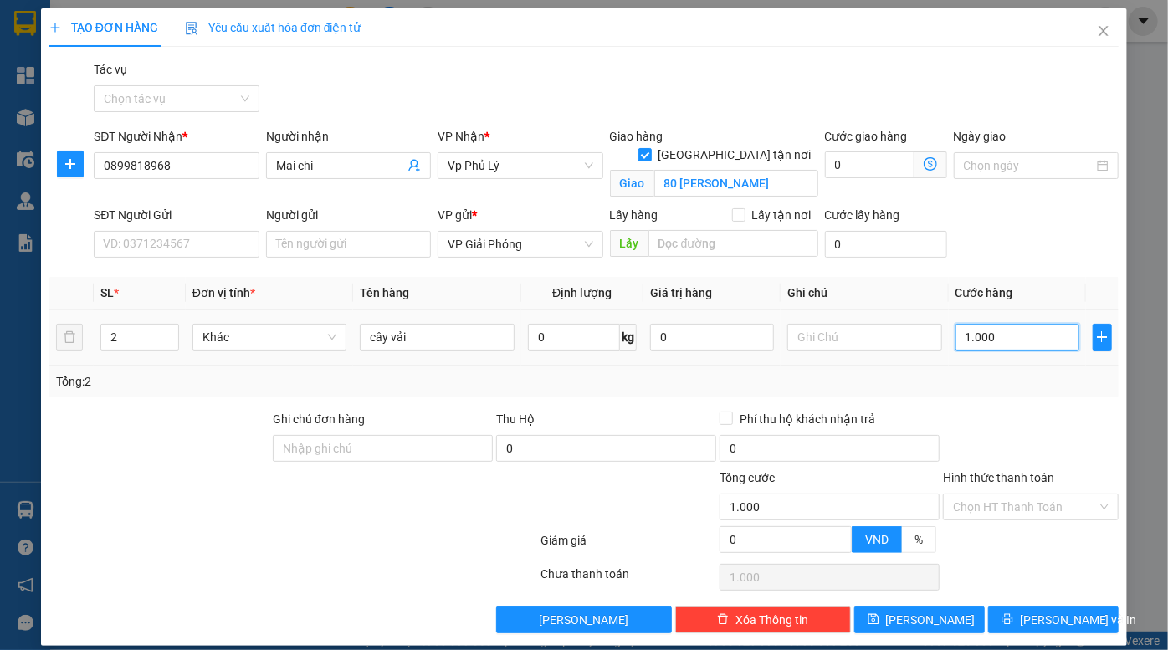
type input "10.000"
type input "100.000"
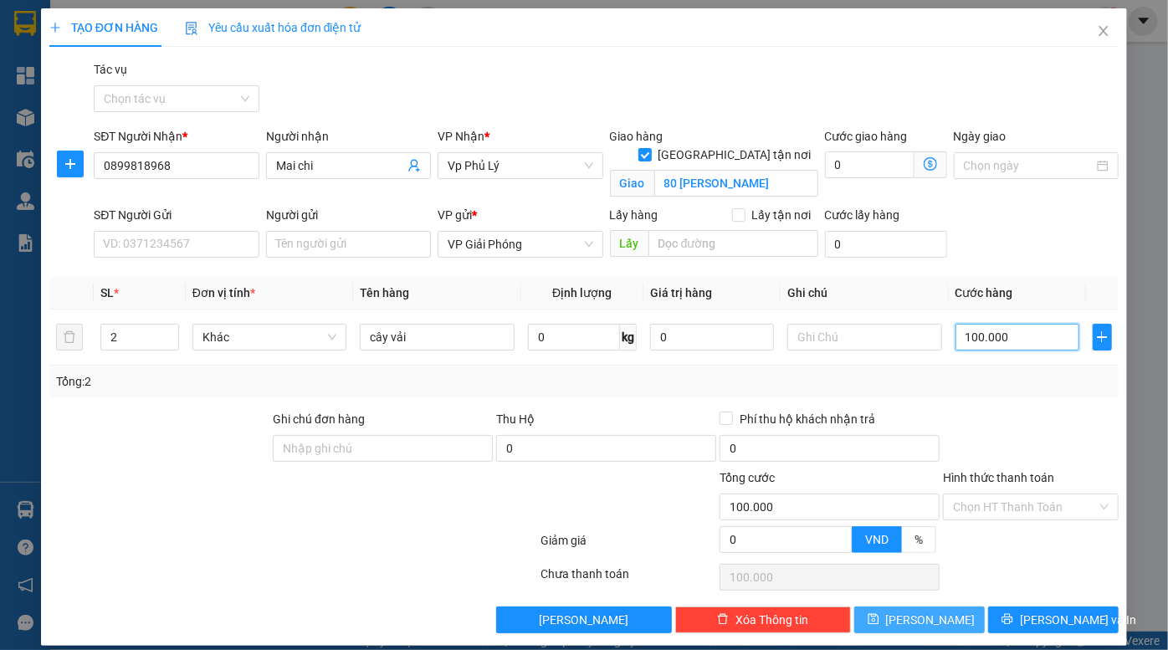
type input "100.000"
click at [940, 614] on button "Lưu" at bounding box center [919, 620] width 131 height 27
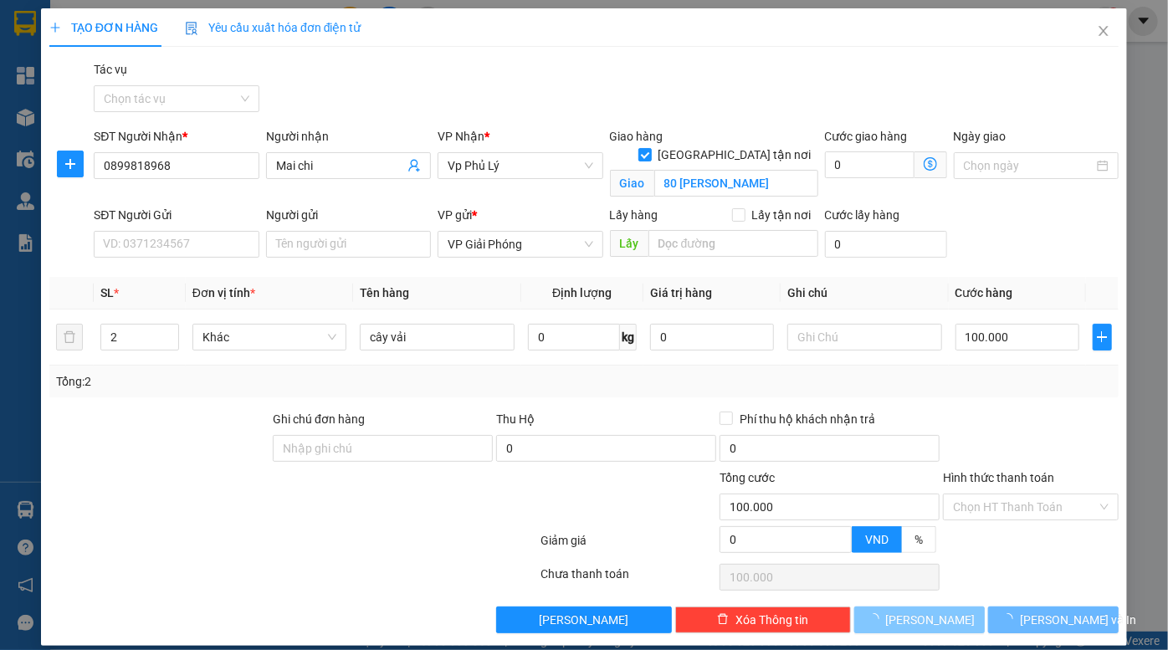
checkbox input "false"
type input "1"
type input "0"
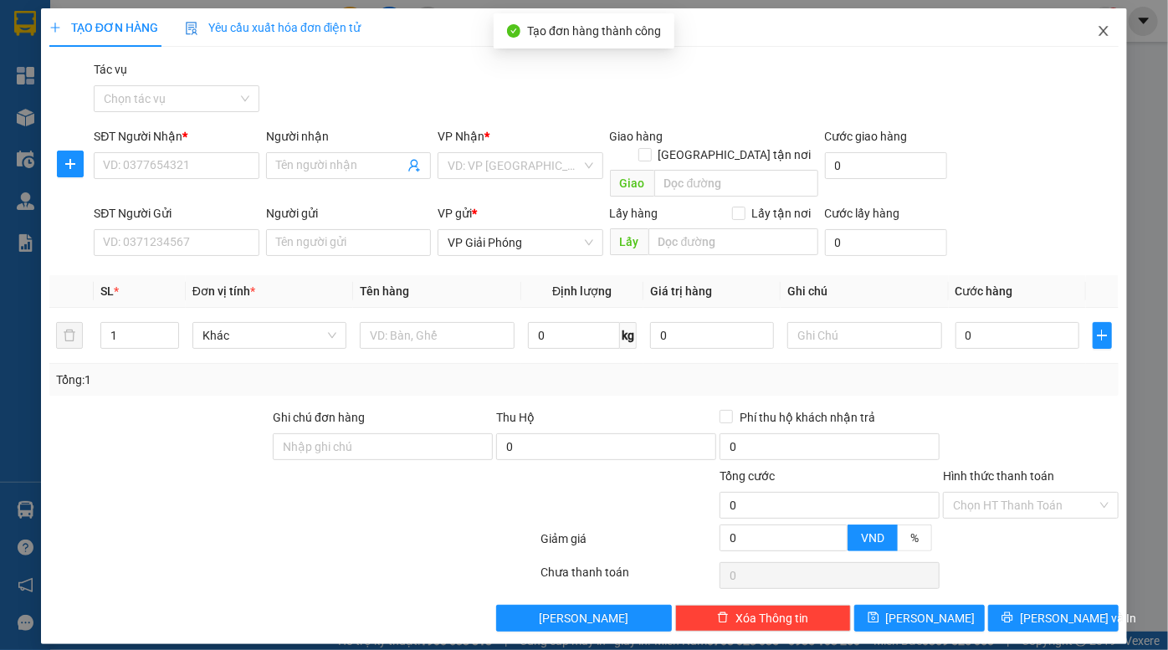
click at [1106, 23] on span "Close" at bounding box center [1103, 31] width 47 height 47
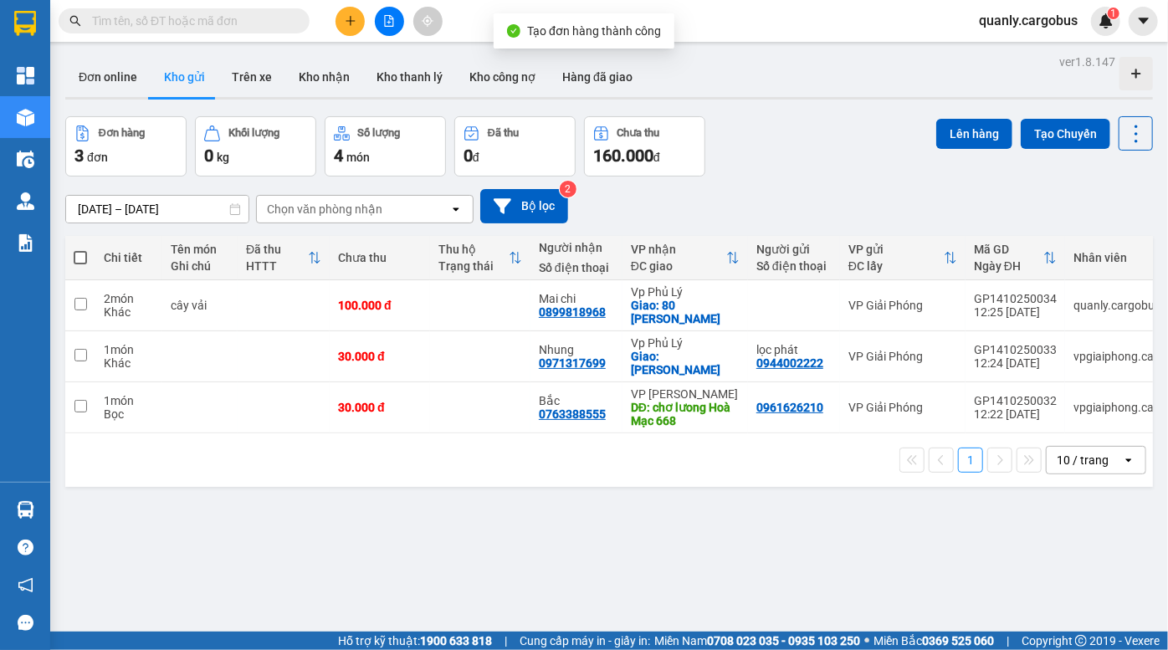
click at [826, 167] on div "Đơn hàng 3 đơn Khối lượng 0 kg Số lượng 4 món Đã thu 0 đ Chưa thu 160.000 đ Lên…" at bounding box center [609, 146] width 1088 height 60
click at [393, 23] on icon "file-add" at bounding box center [389, 21] width 12 height 12
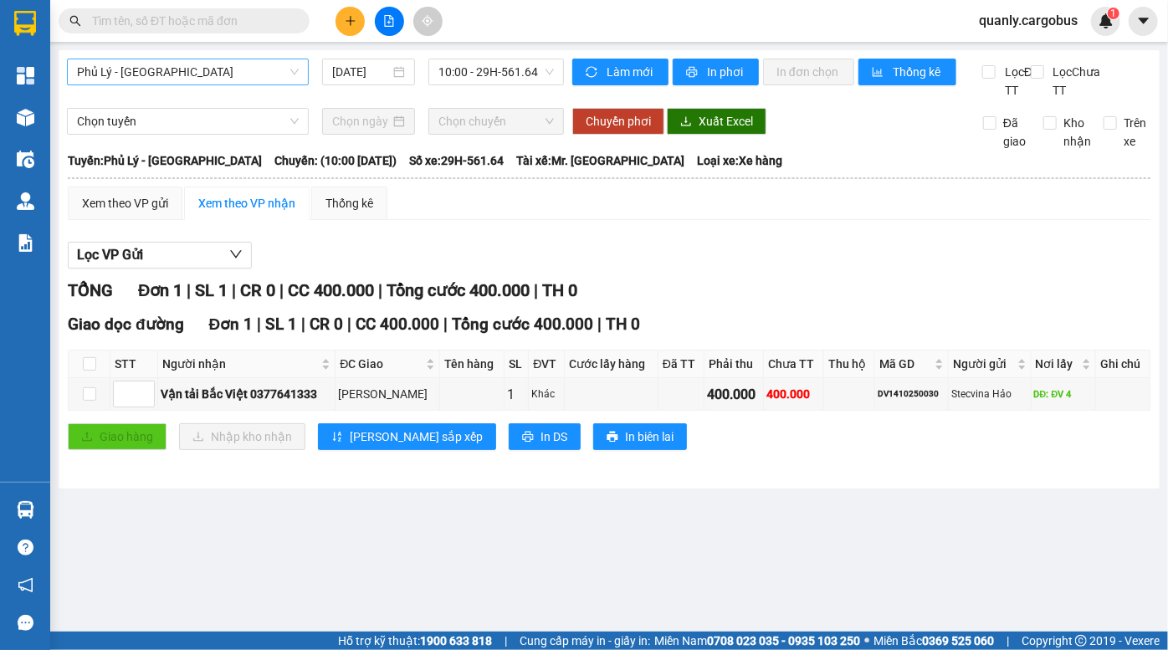
click at [214, 75] on span "Phủ Lý - [GEOGRAPHIC_DATA]" at bounding box center [188, 71] width 222 height 25
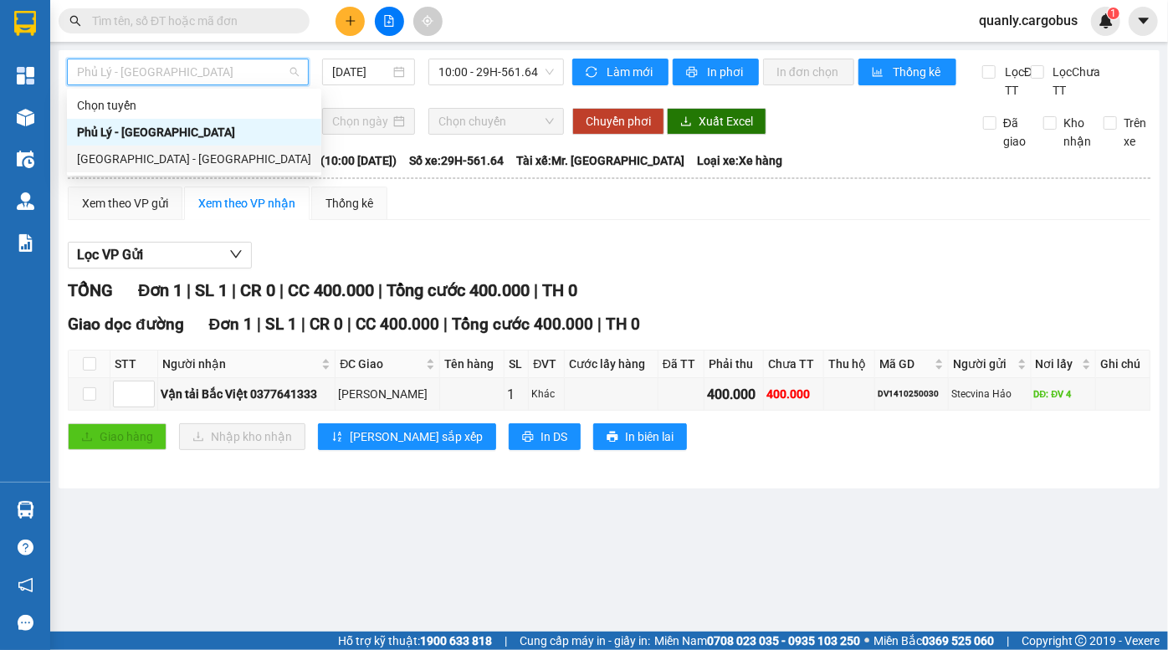
click at [169, 150] on div "[GEOGRAPHIC_DATA] - [GEOGRAPHIC_DATA]" at bounding box center [194, 159] width 234 height 18
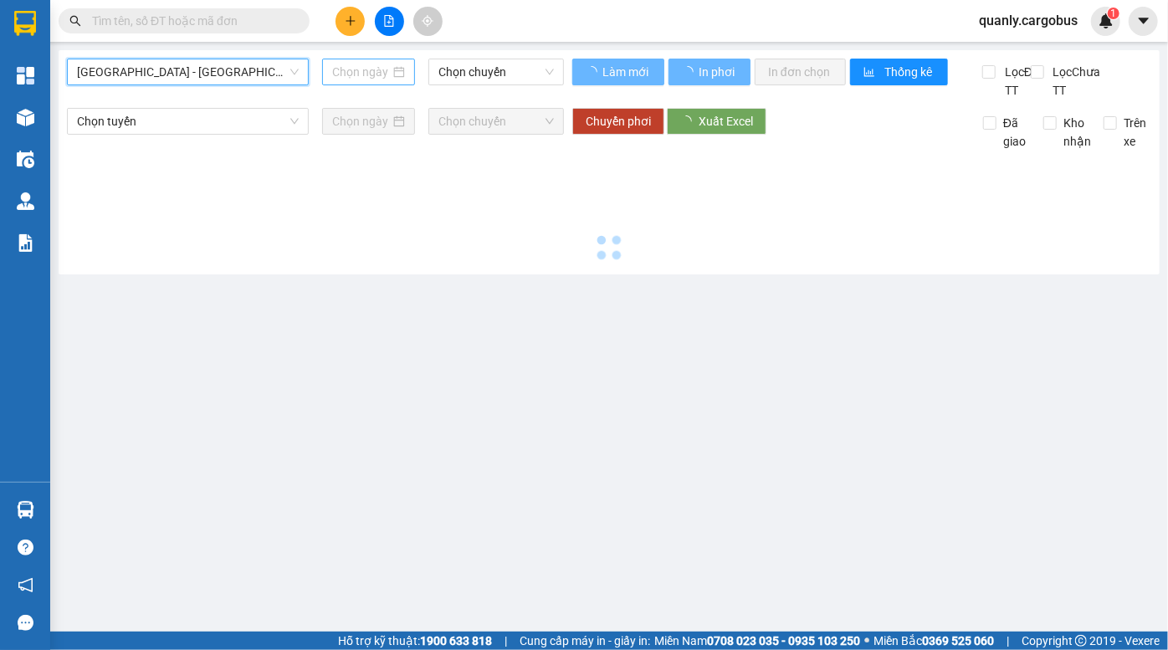
type input "[DATE]"
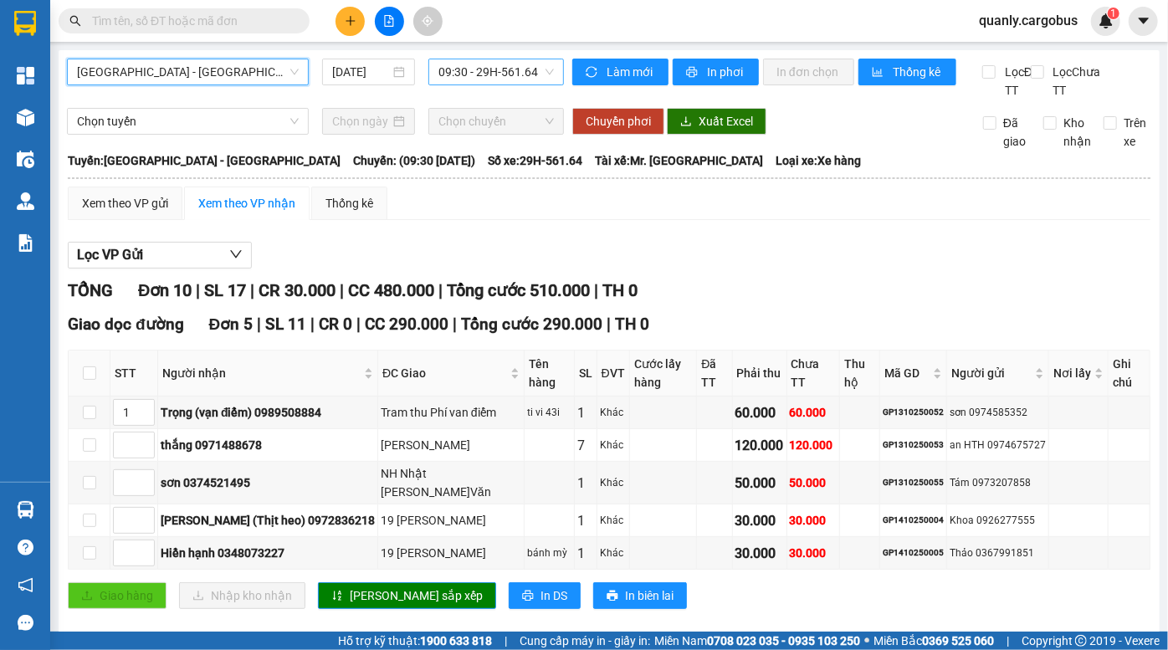
click at [443, 65] on span "09:30 - 29H-561.64" at bounding box center [496, 71] width 115 height 25
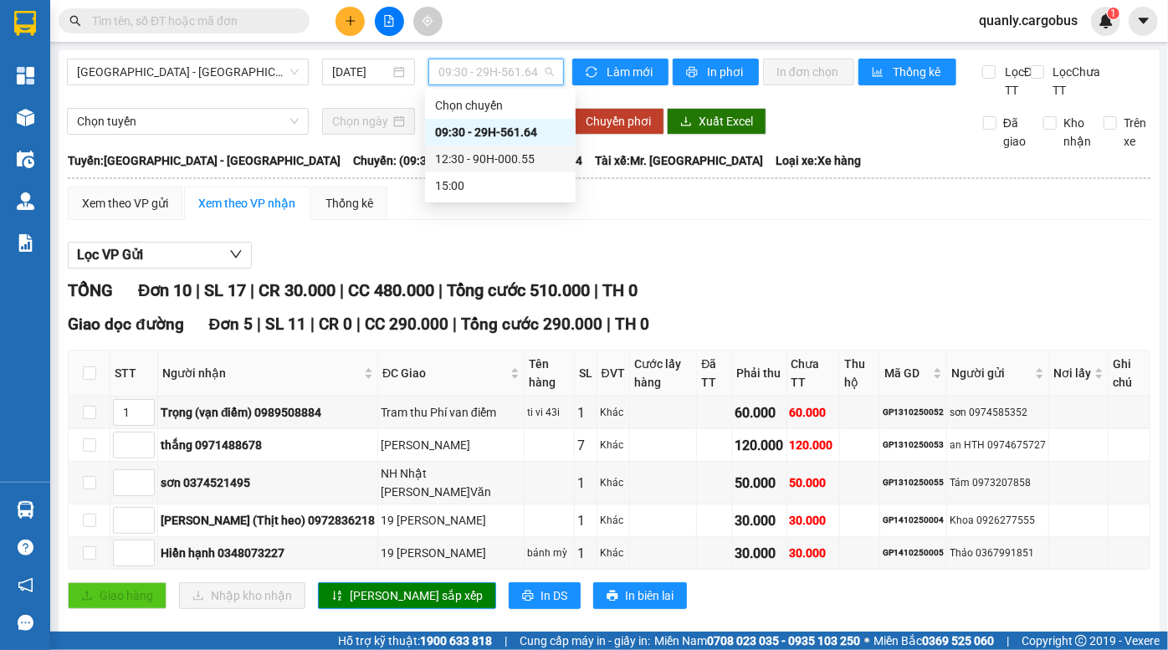
click at [476, 156] on div "12:30 - 90H-000.55" at bounding box center [500, 159] width 131 height 18
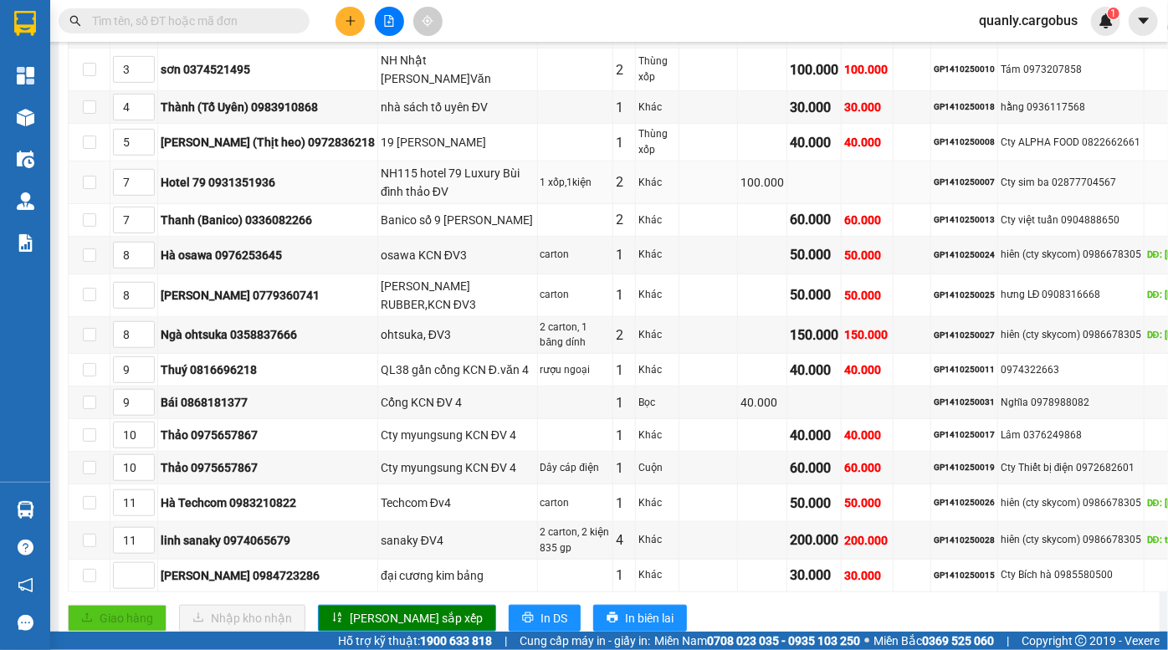
scroll to position [304, 0]
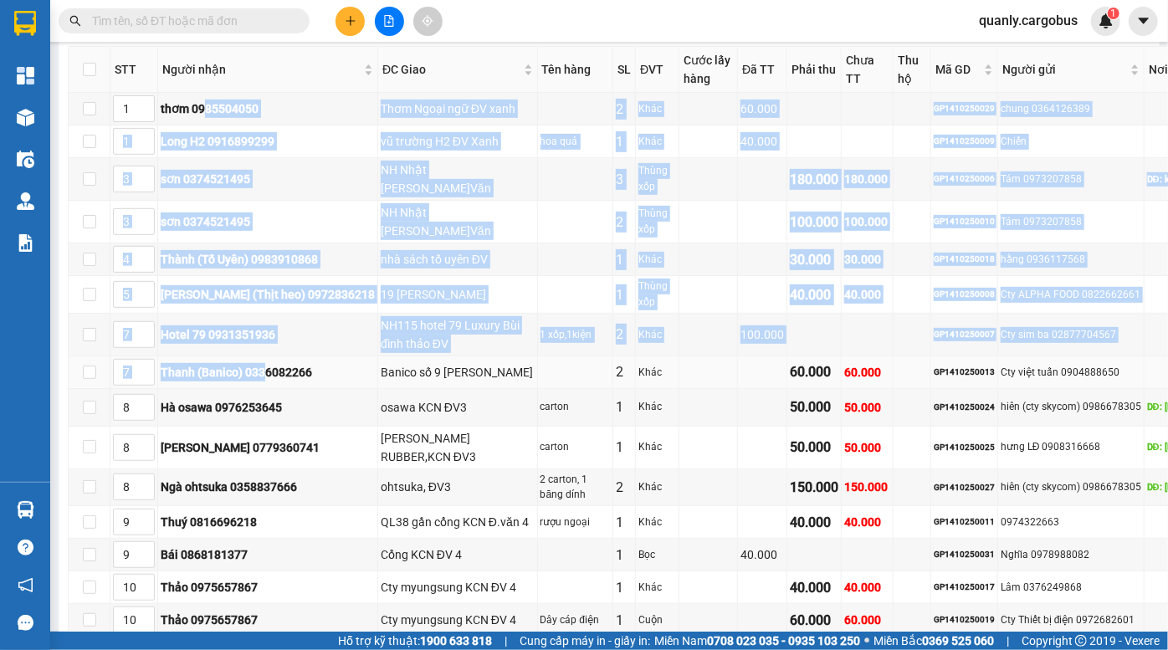
drag, startPoint x: 208, startPoint y: 133, endPoint x: 265, endPoint y: 384, distance: 257.4
click at [265, 384] on tbody "1 thơm 0985504050 Thơm Ngoại ngữ ĐV xanh 2 Khác 60.000 GP1410250029 chung 03641…" at bounding box center [685, 418] width 1232 height 651
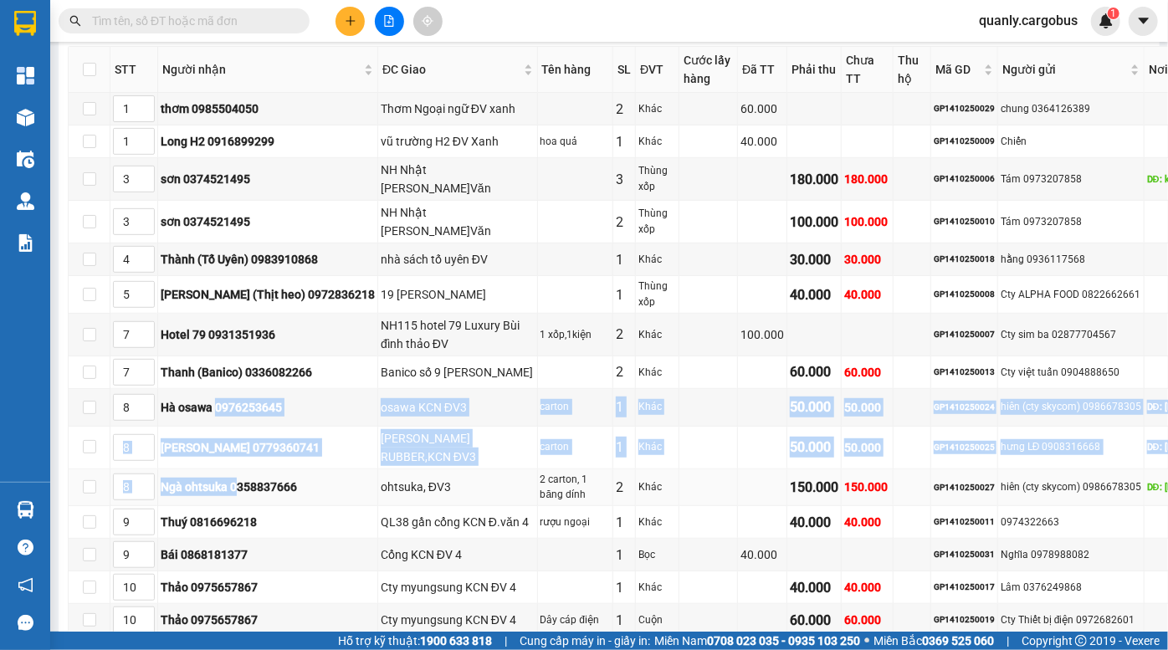
drag, startPoint x: 219, startPoint y: 426, endPoint x: 239, endPoint y: 496, distance: 73.1
click at [240, 500] on tbody "1 thơm 0985504050 Thơm Ngoại ngữ ĐV xanh 2 Khác 60.000 GP1410250029 chung 03641…" at bounding box center [685, 418] width 1232 height 651
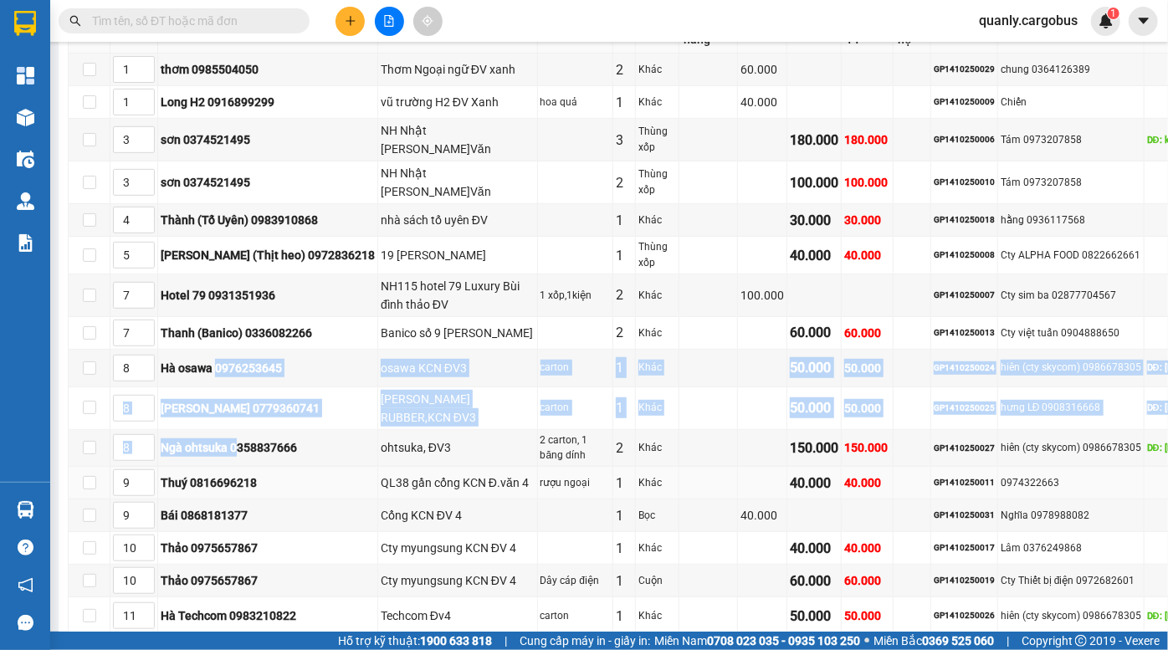
scroll to position [380, 0]
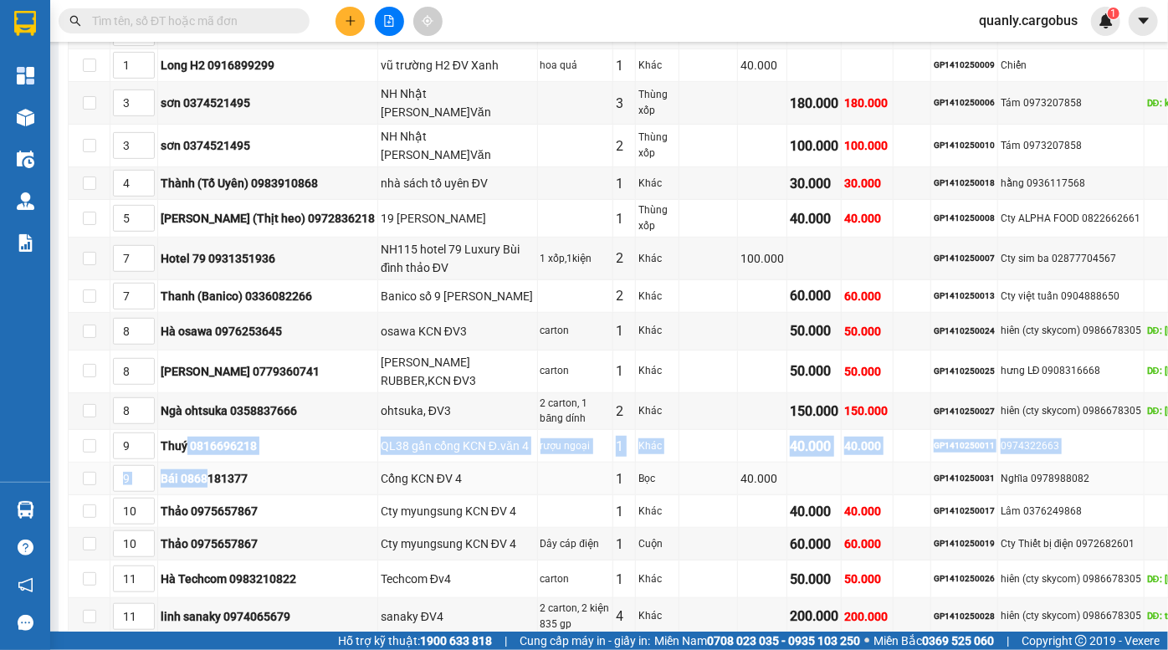
drag, startPoint x: 200, startPoint y: 473, endPoint x: 206, endPoint y: 507, distance: 34.8
click at [206, 507] on tbody "1 thơm 0985504050 Thơm Ngoại ngữ ĐV xanh 2 Khác 60.000 GP1410250029 chung 03641…" at bounding box center [685, 342] width 1232 height 651
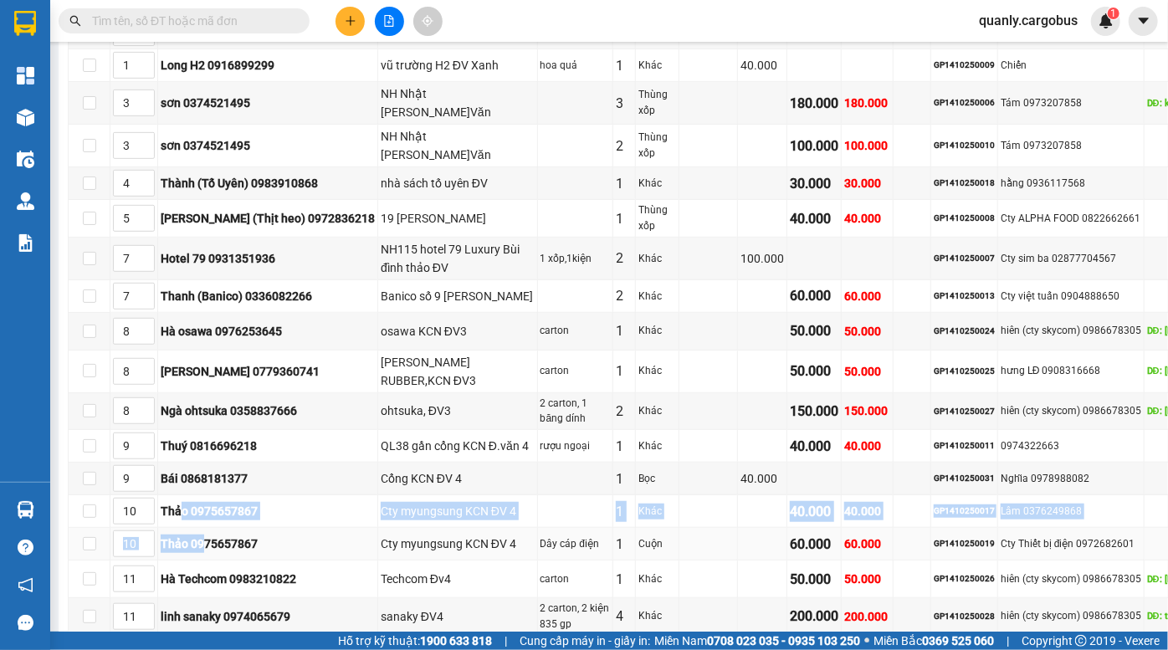
drag, startPoint x: 179, startPoint y: 536, endPoint x: 202, endPoint y: 588, distance: 56.6
click at [202, 588] on tbody "1 thơm 0985504050 Thơm Ngoại ngữ ĐV xanh 2 Khác 60.000 GP1410250029 chung 03641…" at bounding box center [685, 342] width 1232 height 651
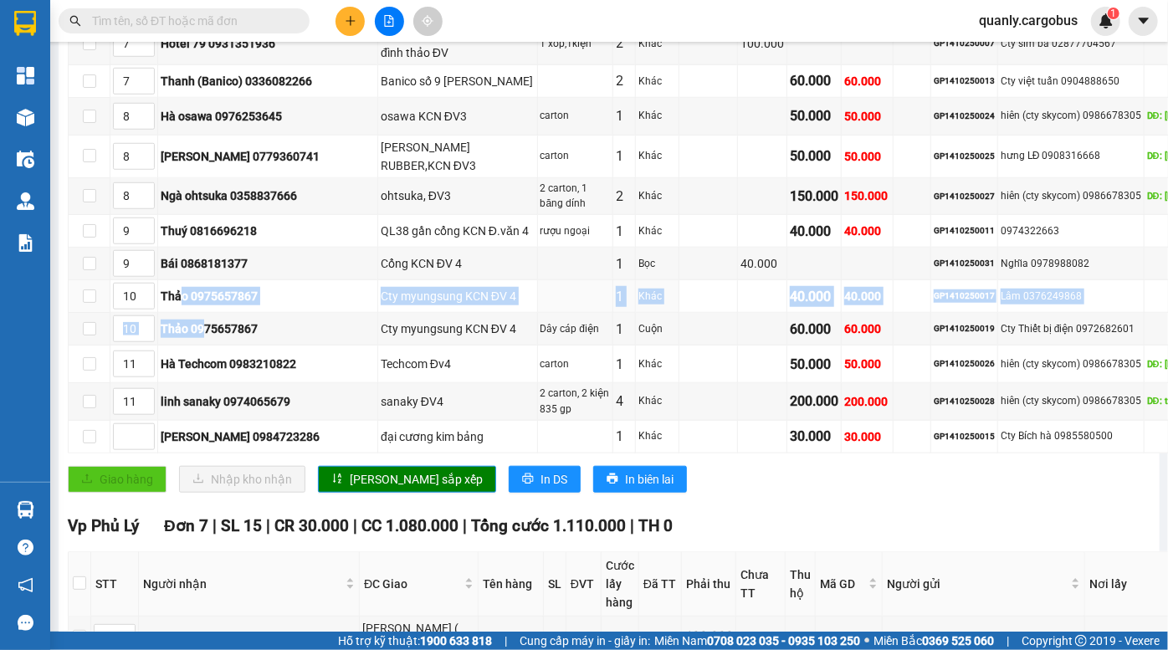
scroll to position [608, 0]
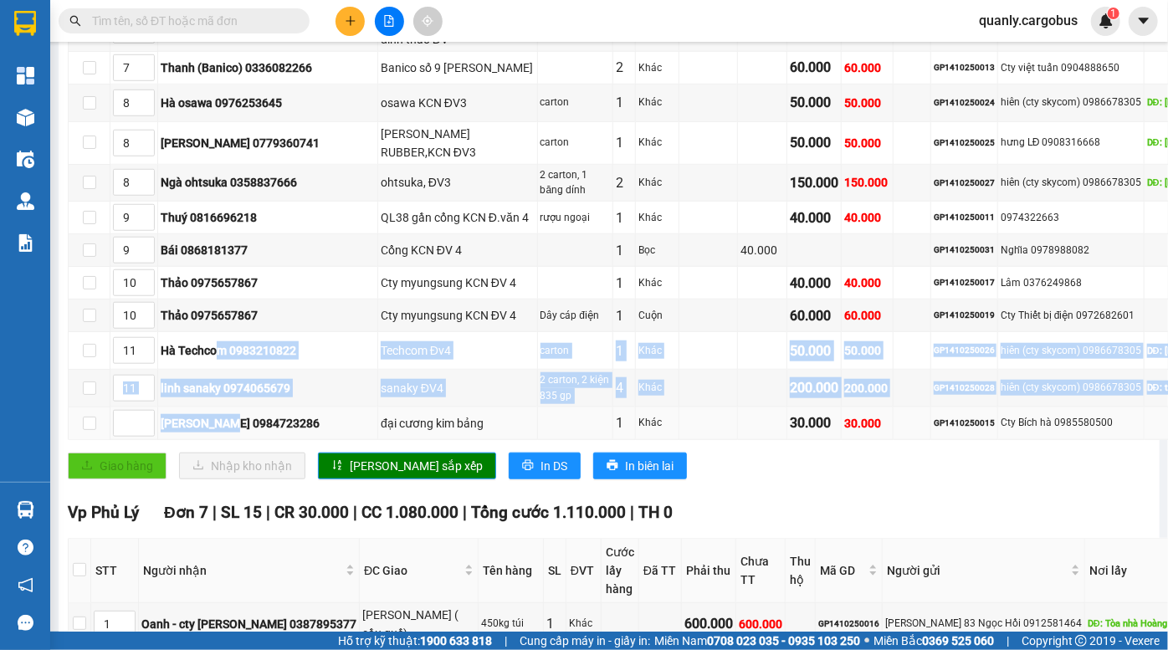
drag, startPoint x: 218, startPoint y: 392, endPoint x: 226, endPoint y: 459, distance: 67.5
click at [226, 439] on tbody "1 thơm 0985504050 Thơm Ngoại ngữ ĐV xanh 2 Khác 60.000 GP1410250029 chung 03641…" at bounding box center [685, 113] width 1232 height 651
click at [383, 398] on div "sanaky ĐV4" at bounding box center [458, 388] width 154 height 18
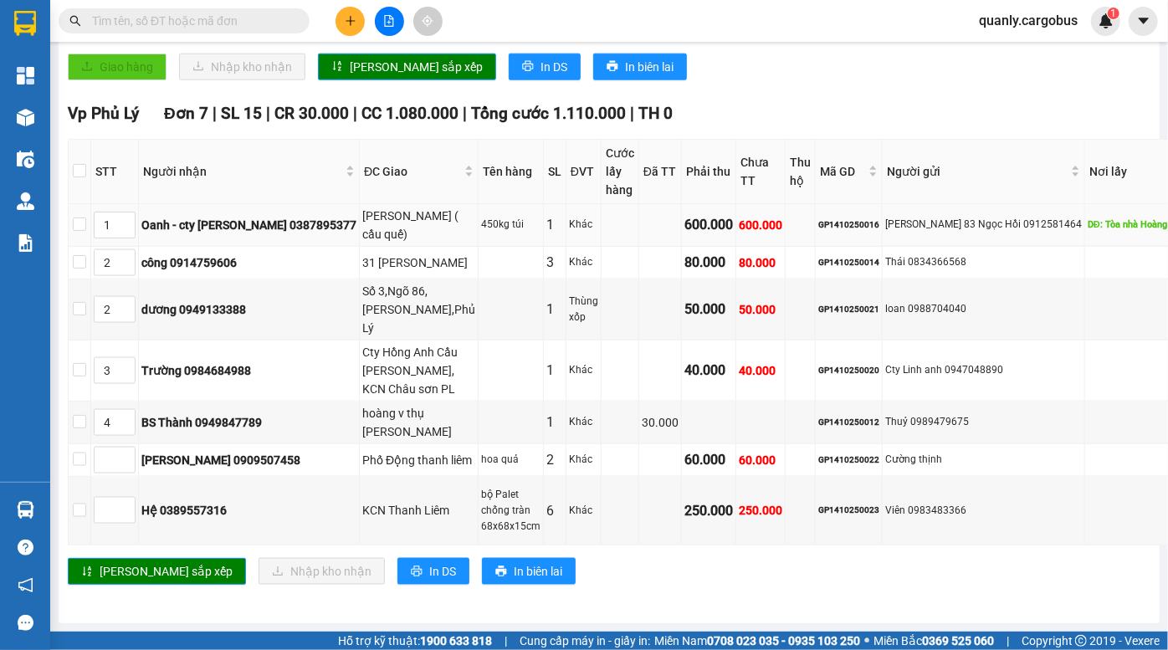
scroll to position [1193, 0]
click at [818, 218] on div "GP1410250016" at bounding box center [848, 224] width 61 height 13
copy div "GP1410250016"
click at [177, 18] on input "text" at bounding box center [191, 21] width 198 height 18
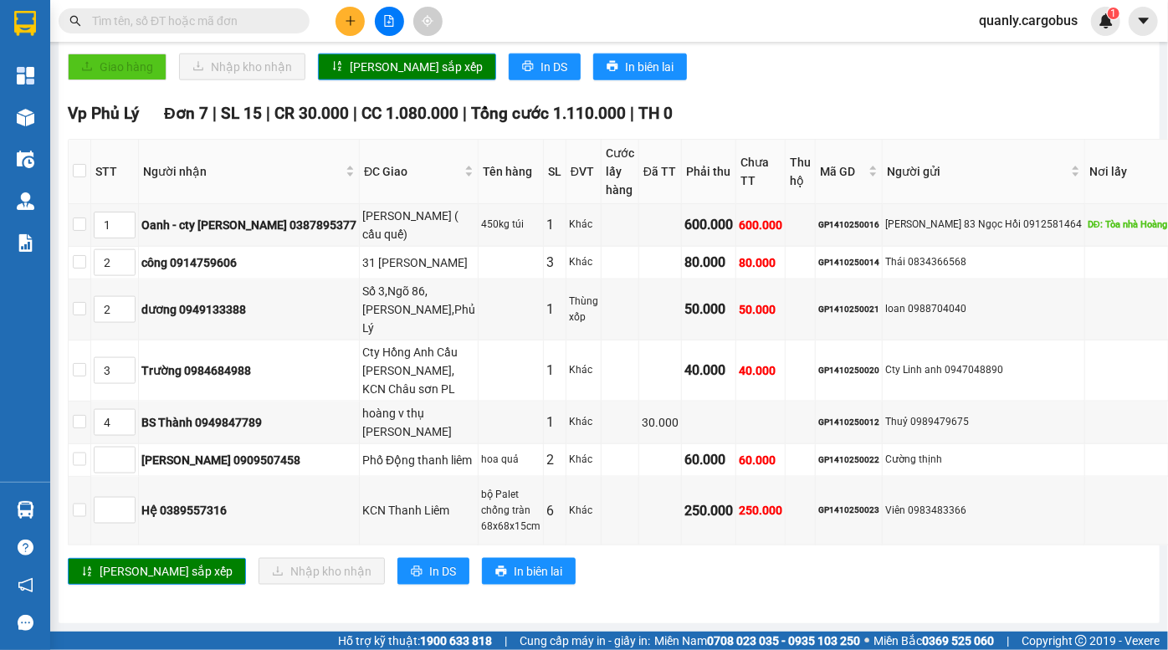
paste input "GP1410250016"
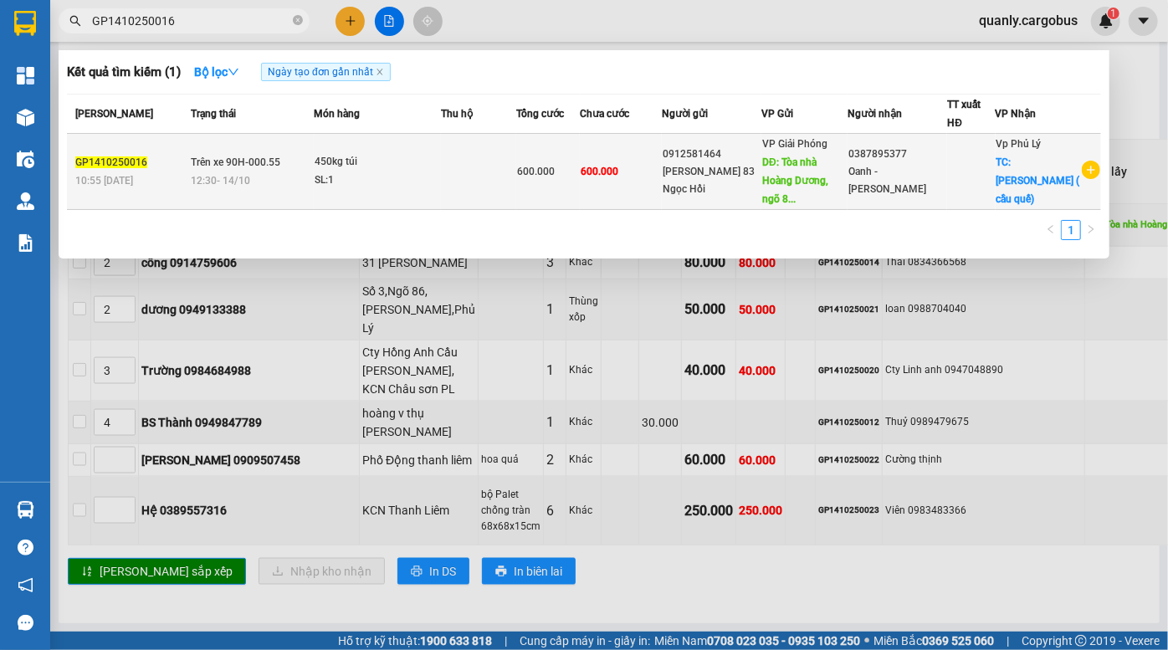
type input "GP1410250016"
click at [619, 145] on td "600.000" at bounding box center [621, 172] width 82 height 76
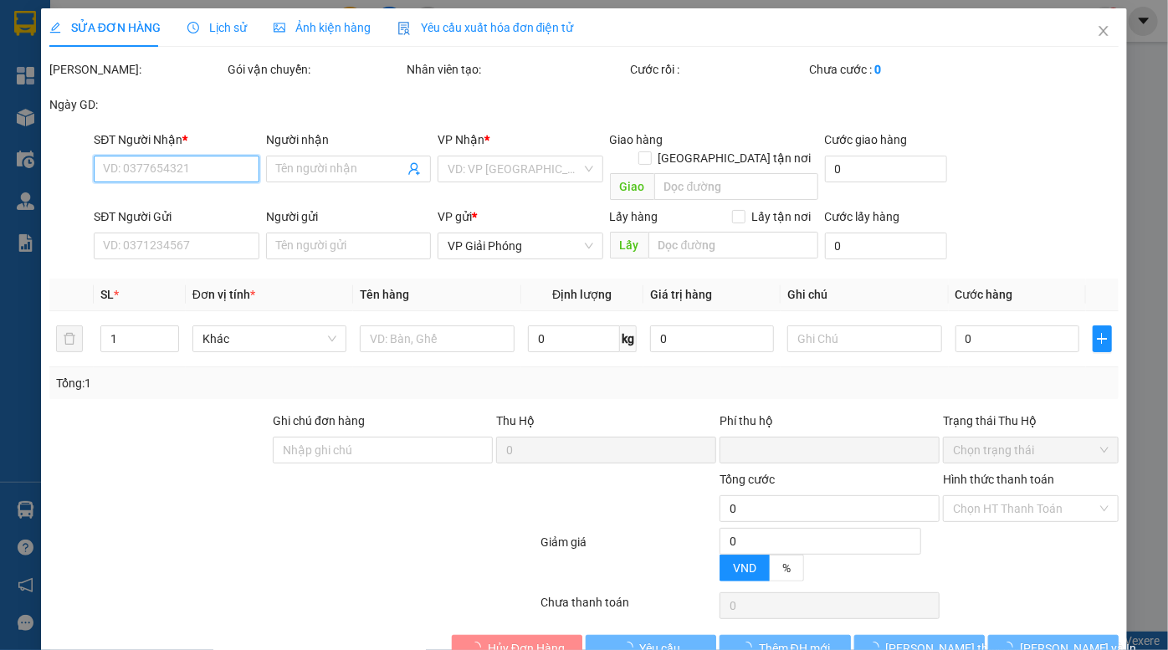
type input "0387895377"
type input "Oanh - cty Minh Vương"
checkbox input "true"
type input "[PERSON_NAME] ( cầu quế)"
type input "0912581464"
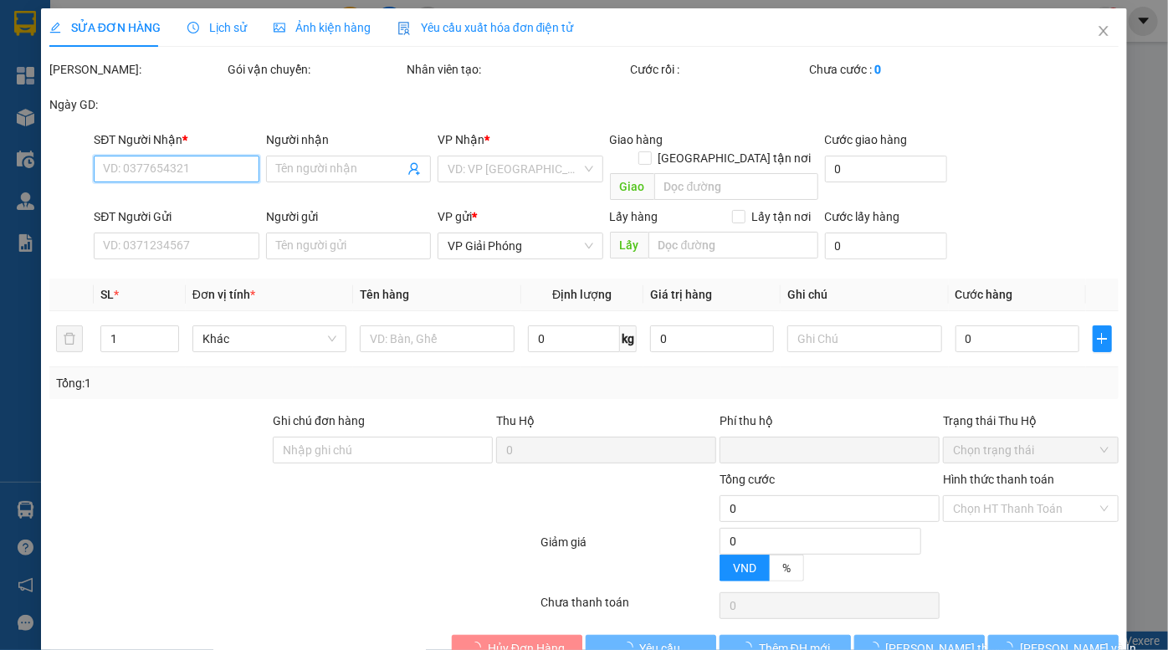
type input "Nhung Ngõ 83 Ngọc Hồi"
type input "Tòa nhà Hoàng Dương, ngõ 83 Ngọc hồi"
type input "0"
type input "600.000"
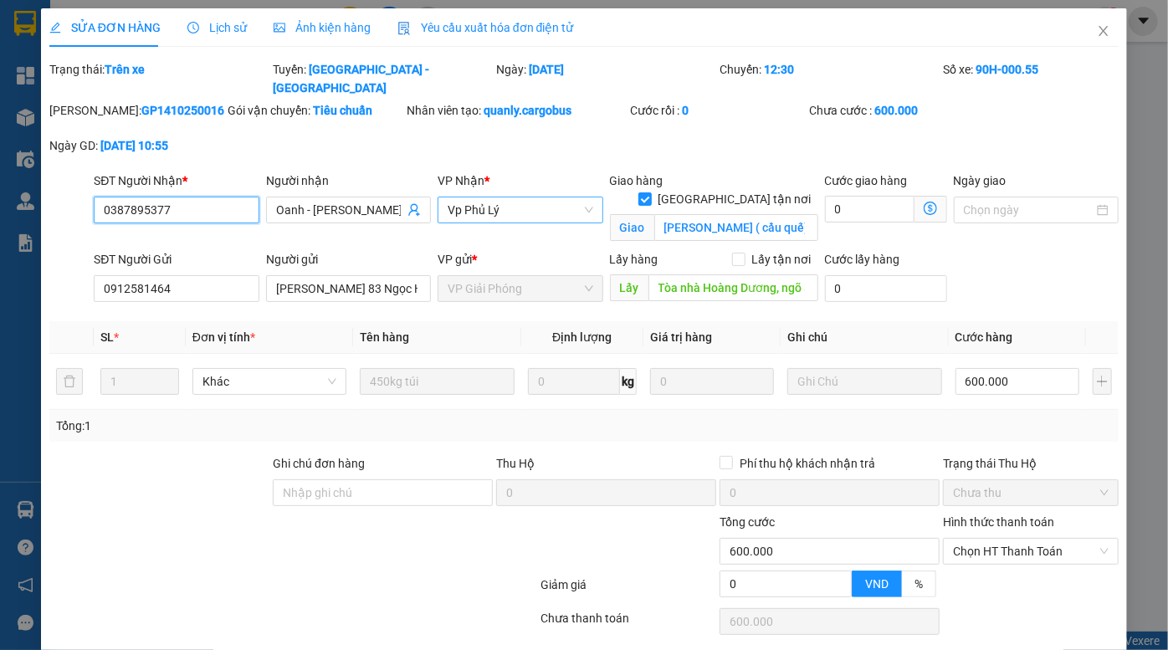
click at [527, 198] on span "Vp Phủ Lý" at bounding box center [520, 210] width 145 height 25
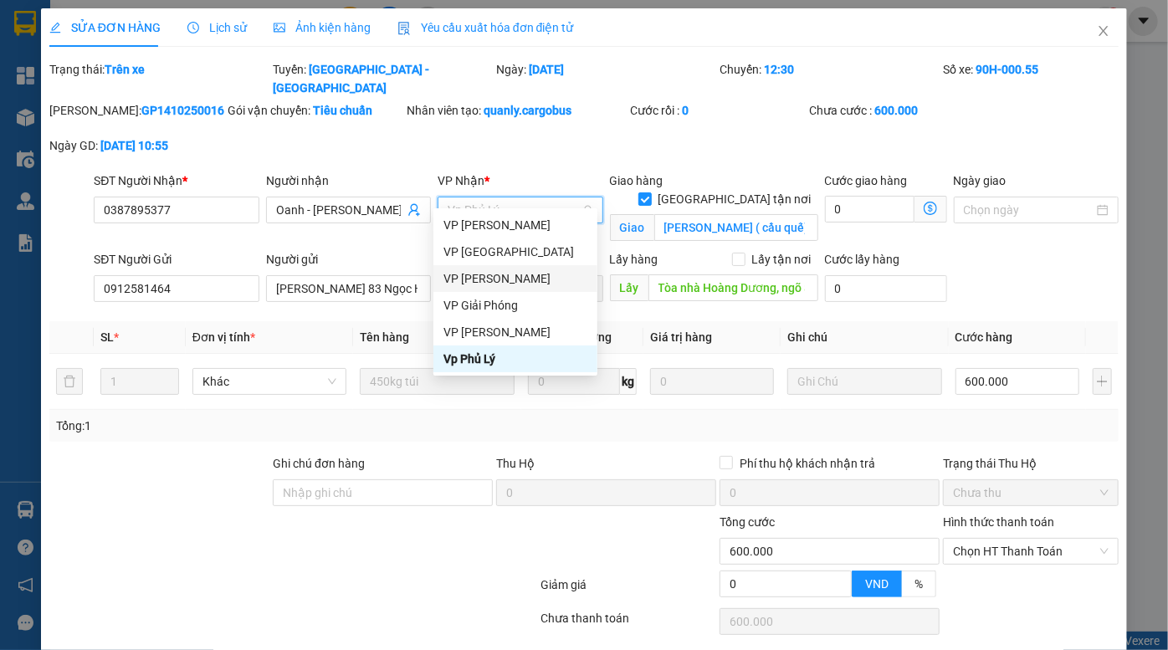
click at [513, 284] on div "VP [PERSON_NAME]" at bounding box center [516, 278] width 144 height 18
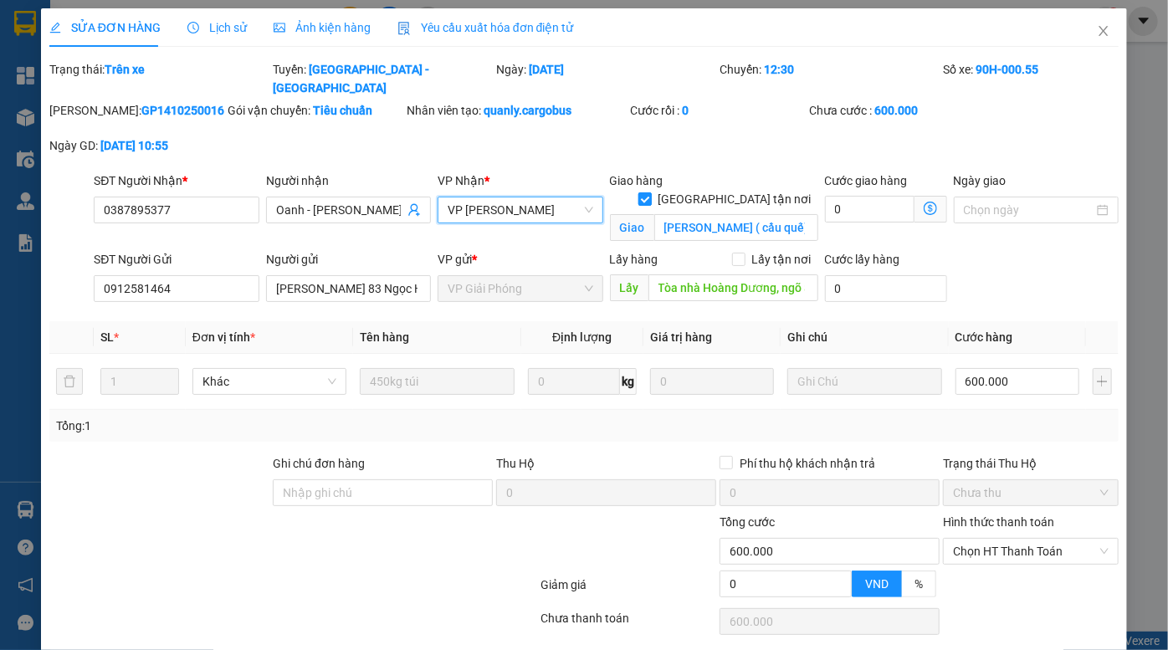
click at [650, 192] on input "Giao tận nơi" at bounding box center [645, 198] width 12 height 12
checkbox input "false"
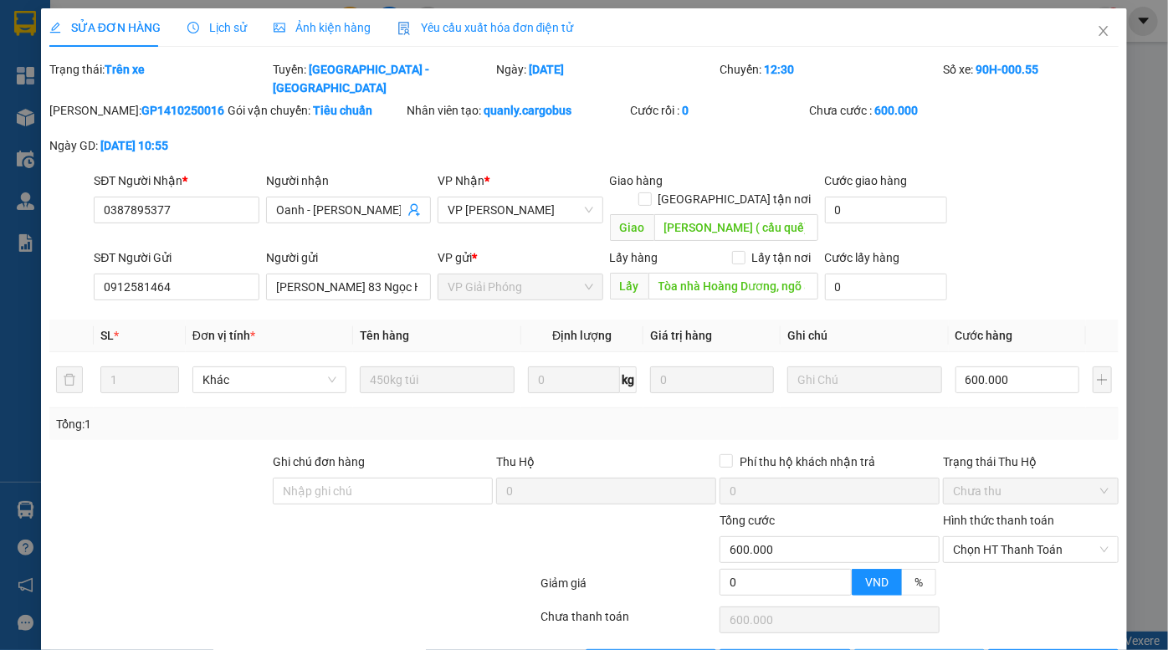
click at [929, 649] on button "Lưu thay đổi" at bounding box center [919, 662] width 131 height 27
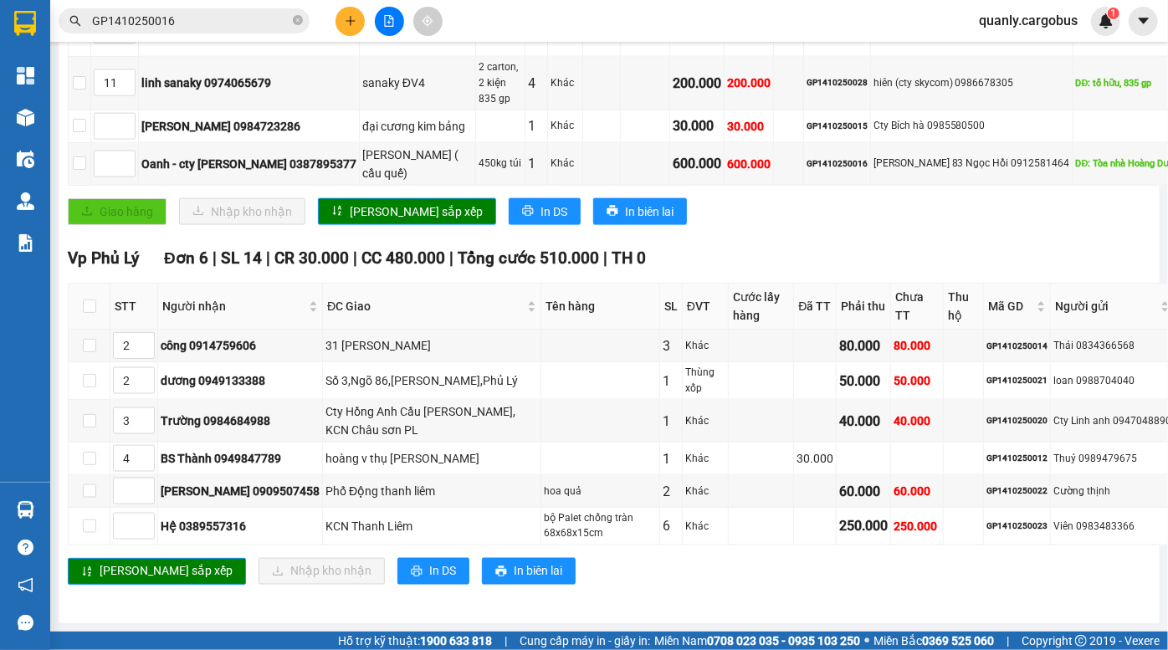
scroll to position [1316, 0]
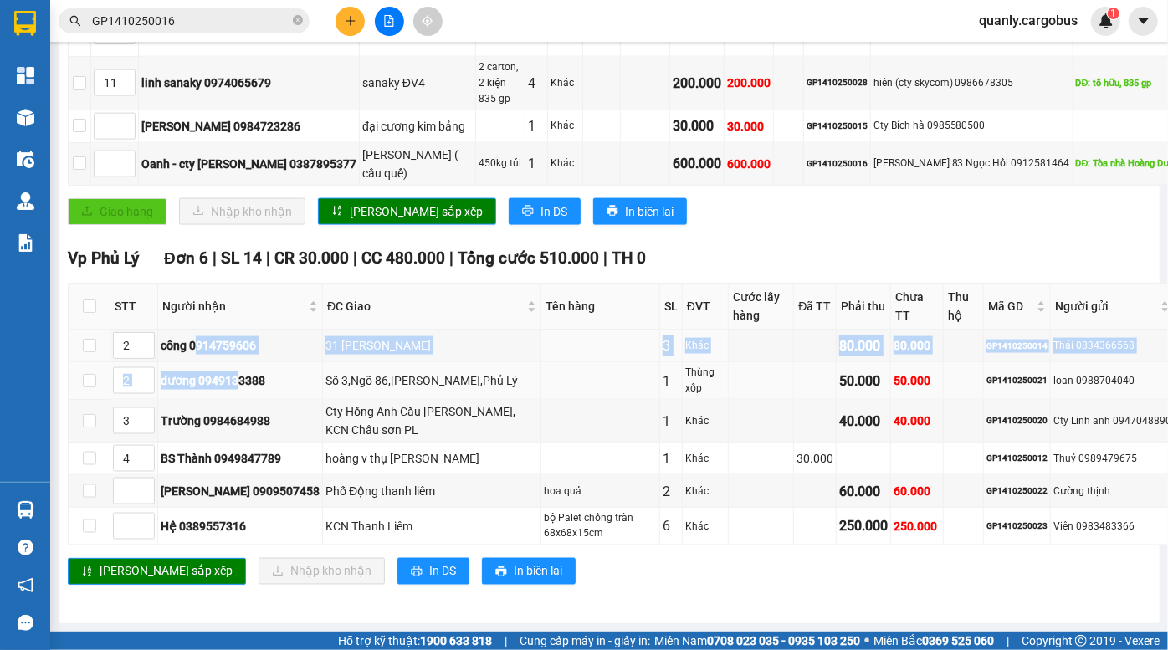
drag, startPoint x: 198, startPoint y: 334, endPoint x: 242, endPoint y: 384, distance: 66.4
click at [242, 384] on tbody "2 công 0914759606 31 nguyễn Phúc lai PL 3 Khác 80.000 80.000 GP1410250014 Thái …" at bounding box center [679, 437] width 1220 height 215
click at [237, 385] on td "dương 0949133388" at bounding box center [240, 381] width 165 height 38
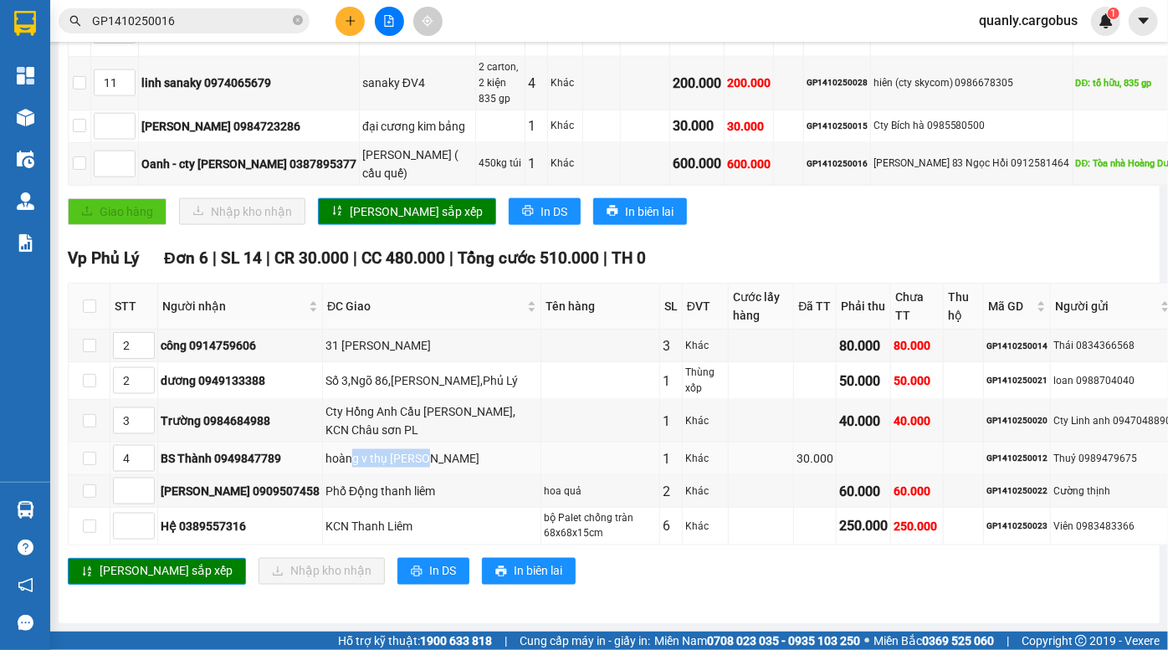
drag, startPoint x: 326, startPoint y: 446, endPoint x: 409, endPoint y: 449, distance: 83.7
click at [403, 449] on div "hoàng v thụ [PERSON_NAME]" at bounding box center [432, 458] width 213 height 18
click at [409, 449] on div "hoàng v thụ [PERSON_NAME]" at bounding box center [432, 458] width 213 height 18
click at [891, 446] on td at bounding box center [917, 459] width 53 height 33
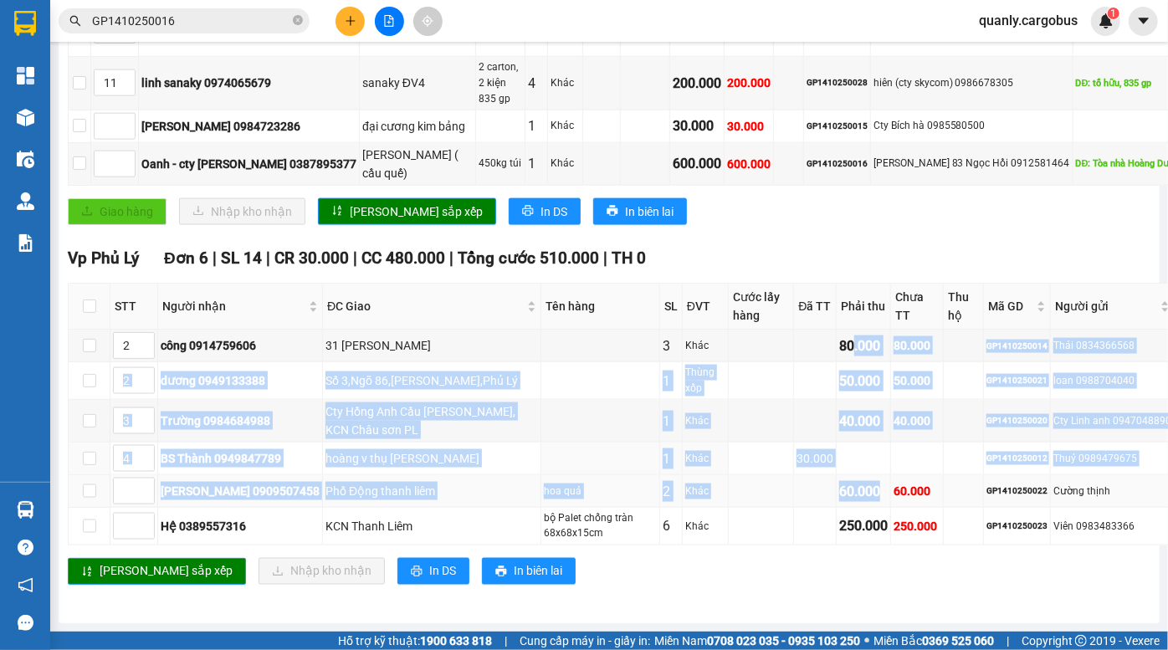
drag, startPoint x: 769, startPoint y: 337, endPoint x: 798, endPoint y: 470, distance: 136.2
click at [798, 469] on tbody "2 công 0914759606 31 nguyễn Phúc lai PL 3 Khác 80.000 80.000 GP1410250014 Thái …" at bounding box center [679, 437] width 1220 height 215
click at [839, 481] on div "60.000" at bounding box center [863, 491] width 49 height 21
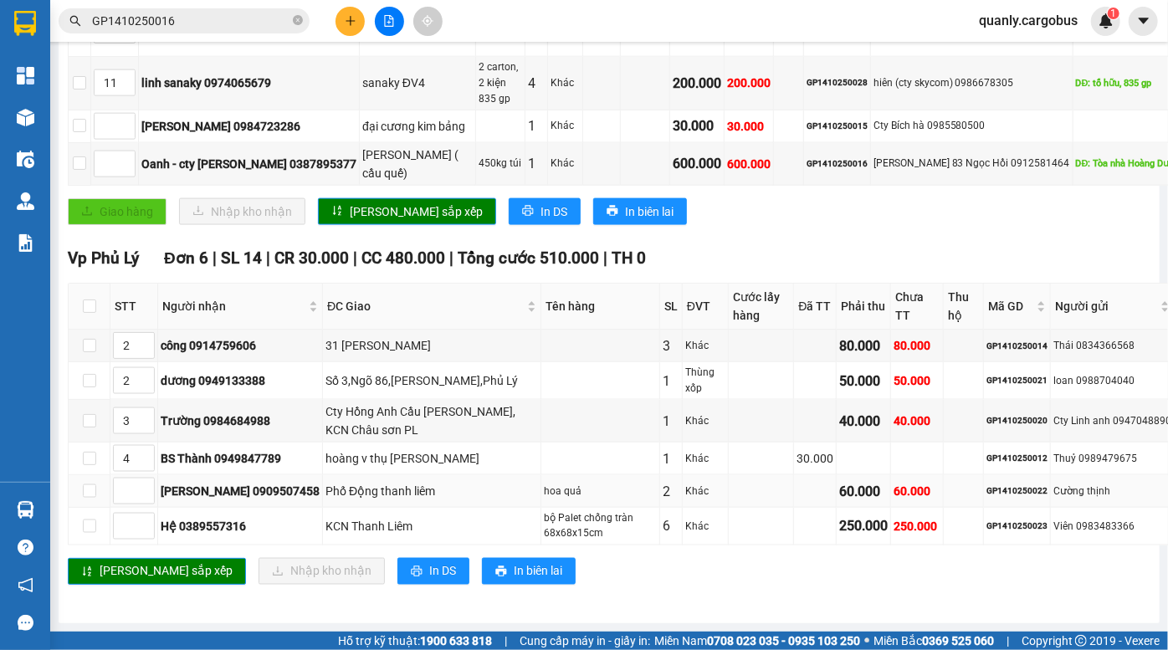
click at [839, 481] on div "60.000" at bounding box center [863, 491] width 49 height 21
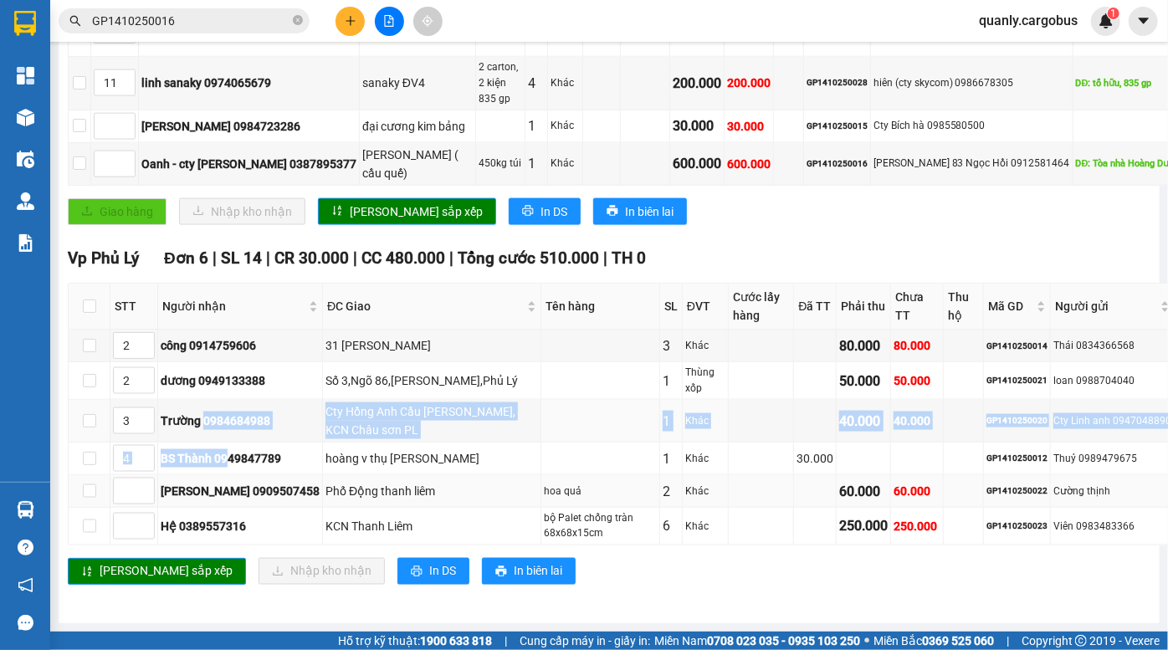
drag, startPoint x: 206, startPoint y: 413, endPoint x: 234, endPoint y: 469, distance: 62.1
click at [234, 469] on tbody "2 công 0914759606 31 nguyễn Phúc lai PL 3 Khác 80.000 80.000 GP1410250014 Thái …" at bounding box center [679, 437] width 1220 height 215
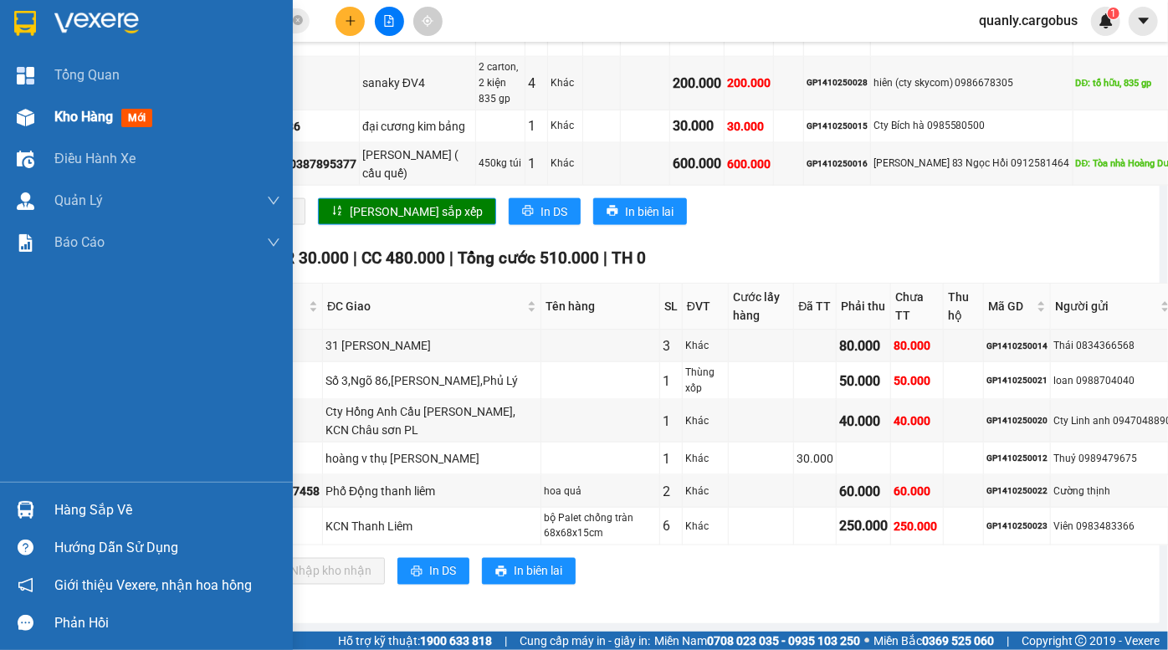
click at [14, 114] on div at bounding box center [25, 117] width 29 height 29
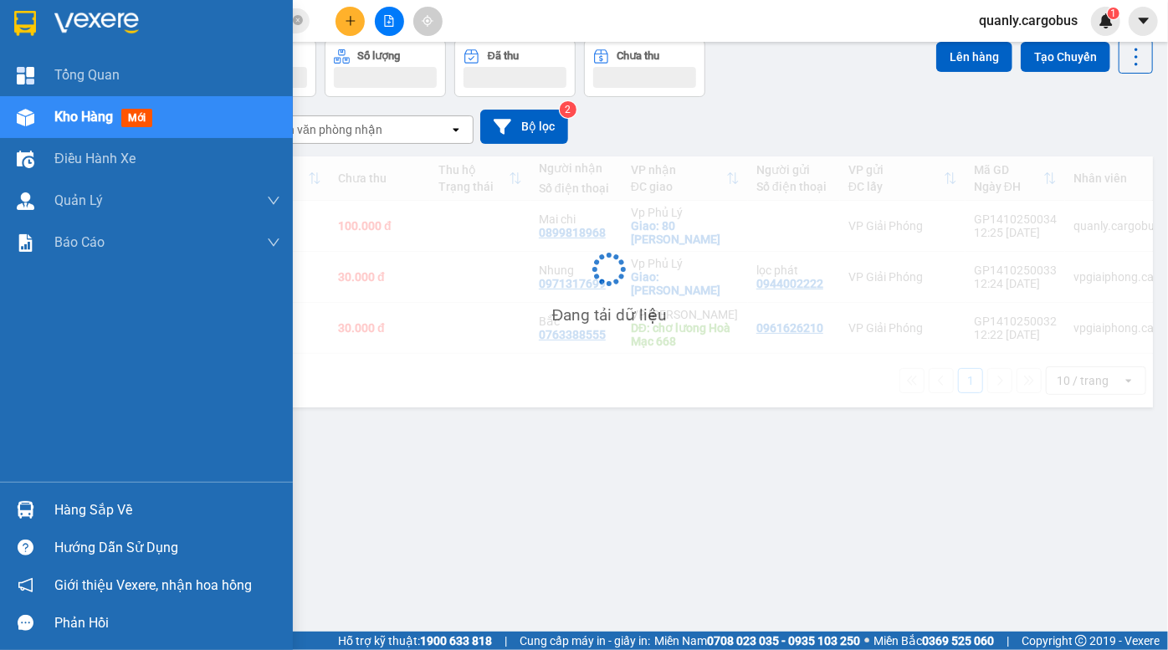
scroll to position [76, 0]
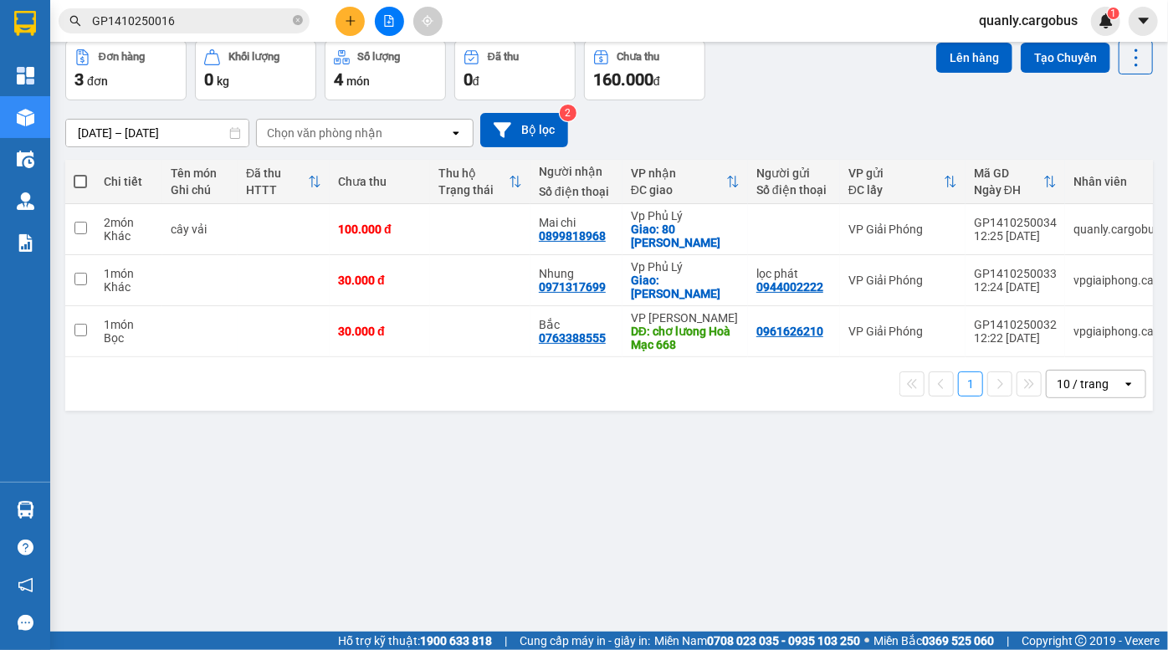
click at [853, 85] on div "Đơn hàng 3 đơn Khối lượng 0 kg Số lượng 4 món Đã thu 0 đ Chưa thu 160.000 đ Lên…" at bounding box center [609, 70] width 1088 height 60
click at [1009, 283] on button at bounding box center [1020, 280] width 23 height 29
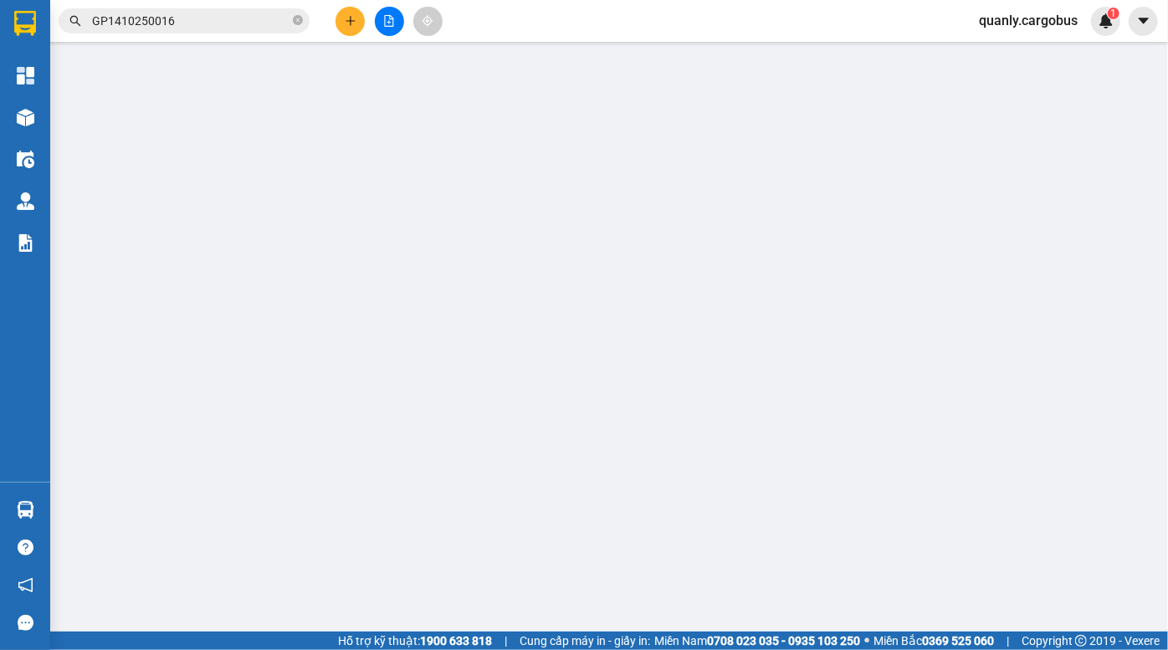
type input "0971317699"
type input "Nhung"
checkbox input "true"
type input "[PERSON_NAME] PL"
type input "0944002222"
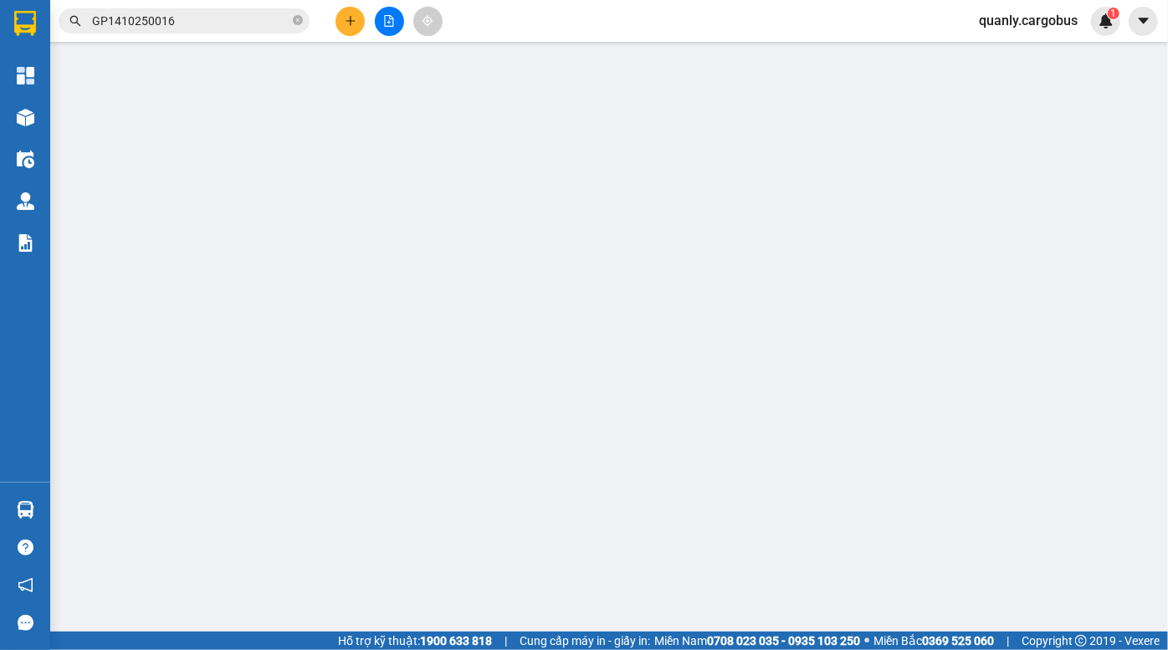
type input "lọc phát"
type input "0"
type input "30.000"
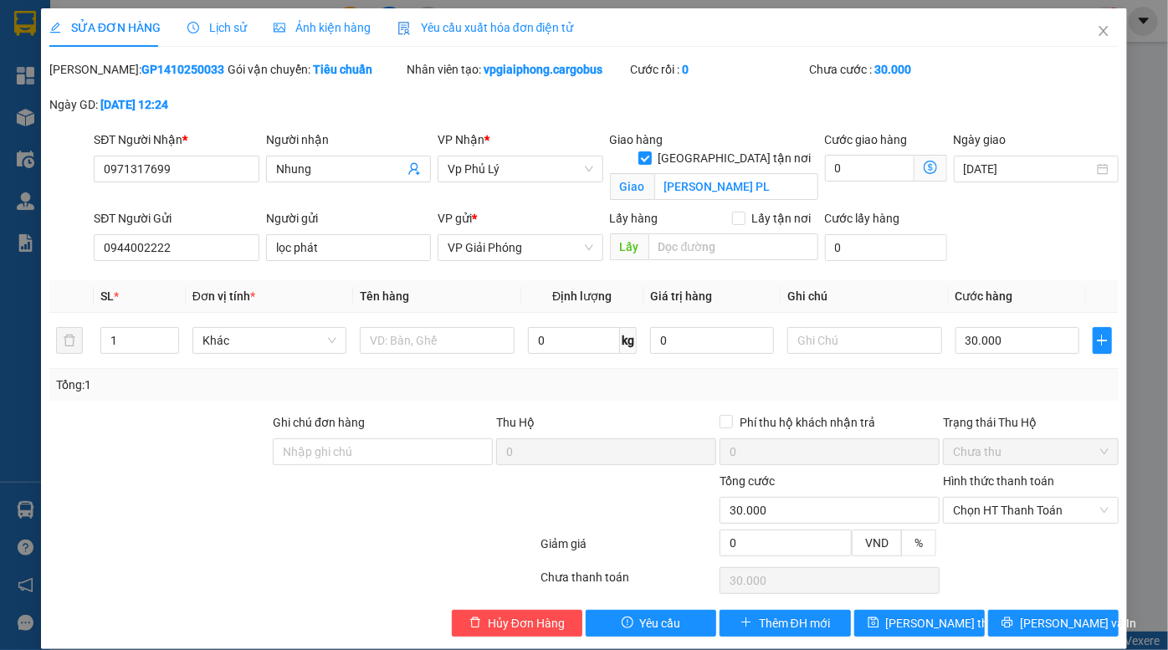
click at [314, 24] on span "Ảnh kiện hàng" at bounding box center [322, 27] width 97 height 13
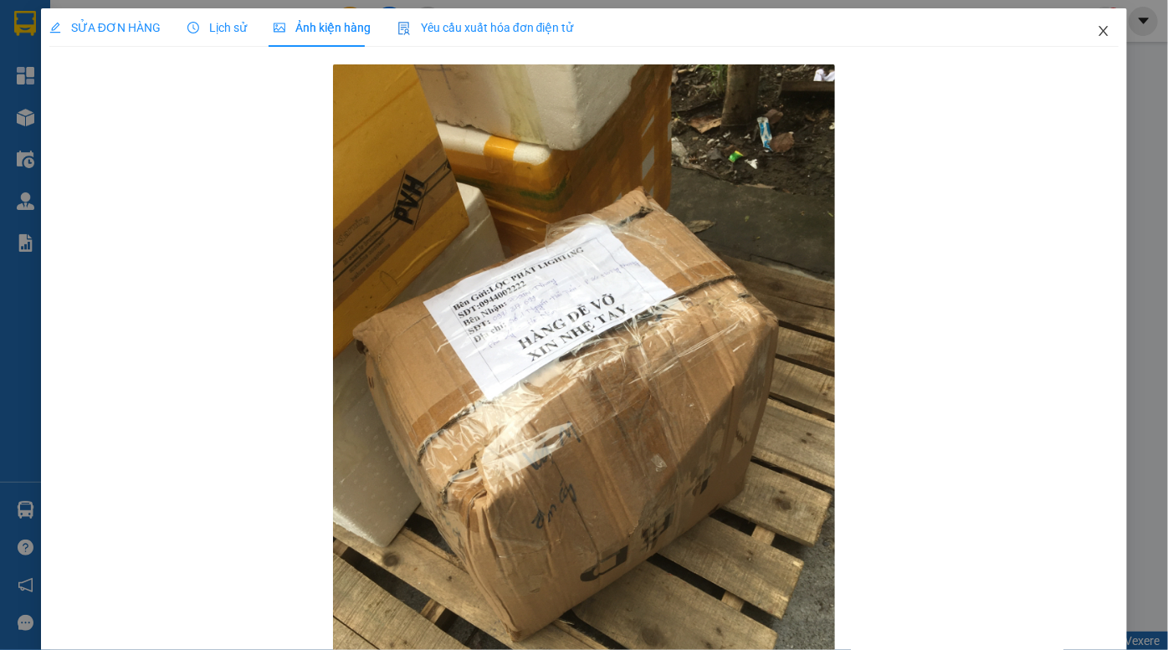
click at [1103, 29] on span "Close" at bounding box center [1103, 31] width 47 height 47
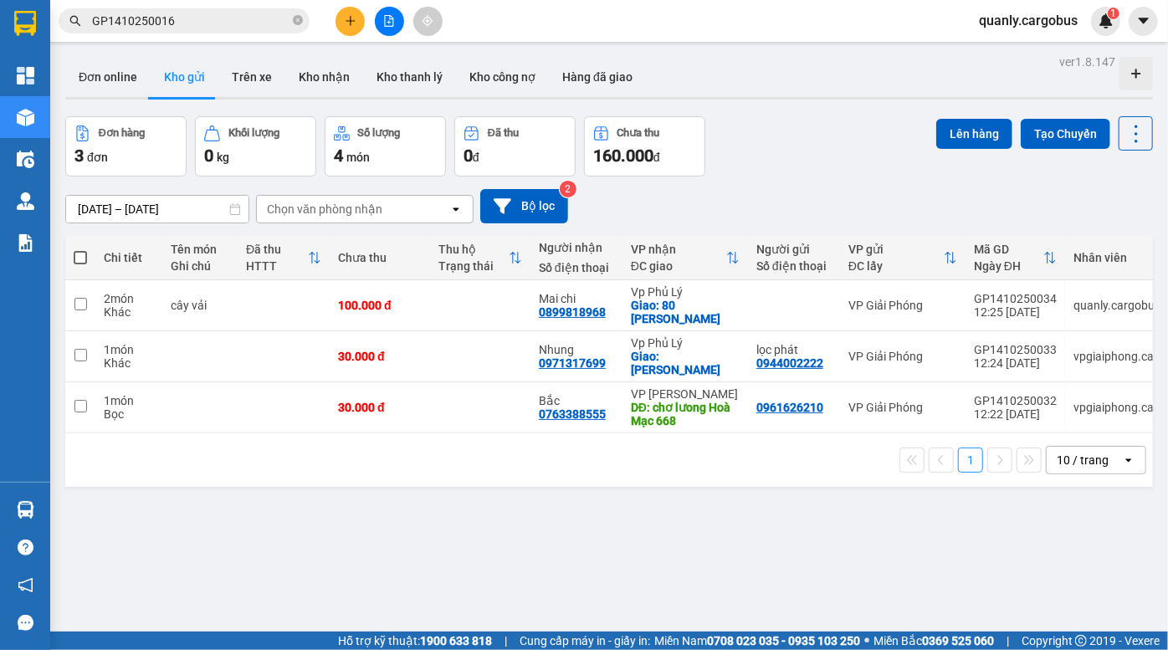
click at [812, 210] on div "12/10/2025 – 14/10/2025 Press the down arrow key to interact with the calendar …" at bounding box center [609, 206] width 1088 height 34
click at [78, 256] on span at bounding box center [80, 257] width 13 height 13
click at [80, 249] on input "checkbox" at bounding box center [80, 249] width 0 height 0
checkbox input "true"
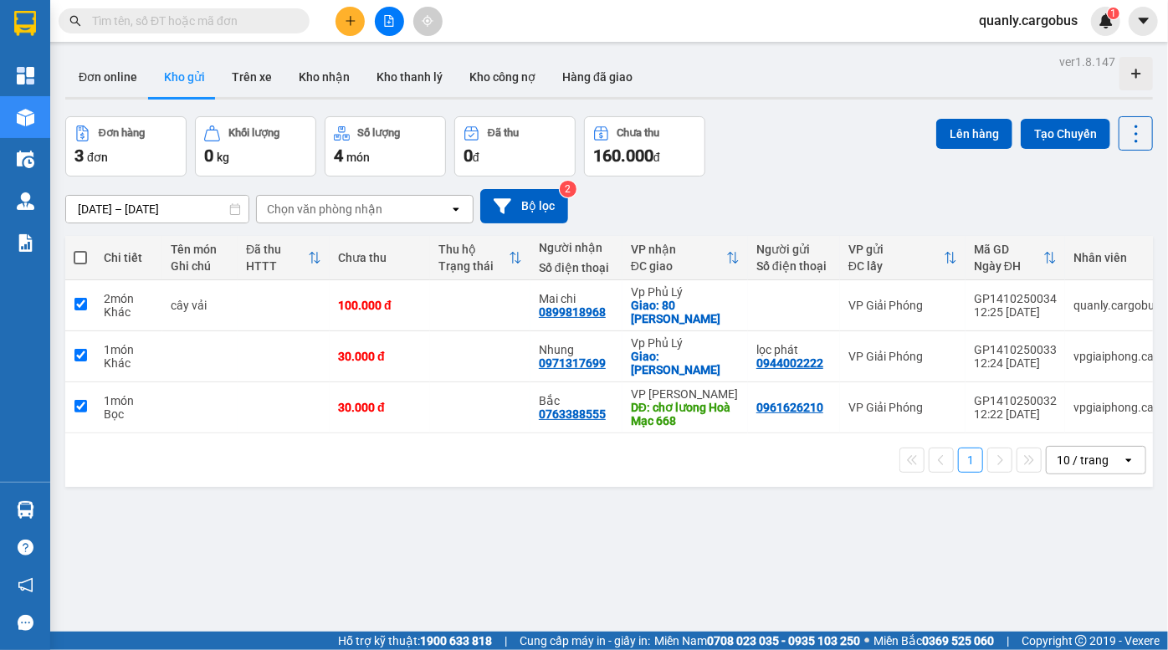
checkbox input "true"
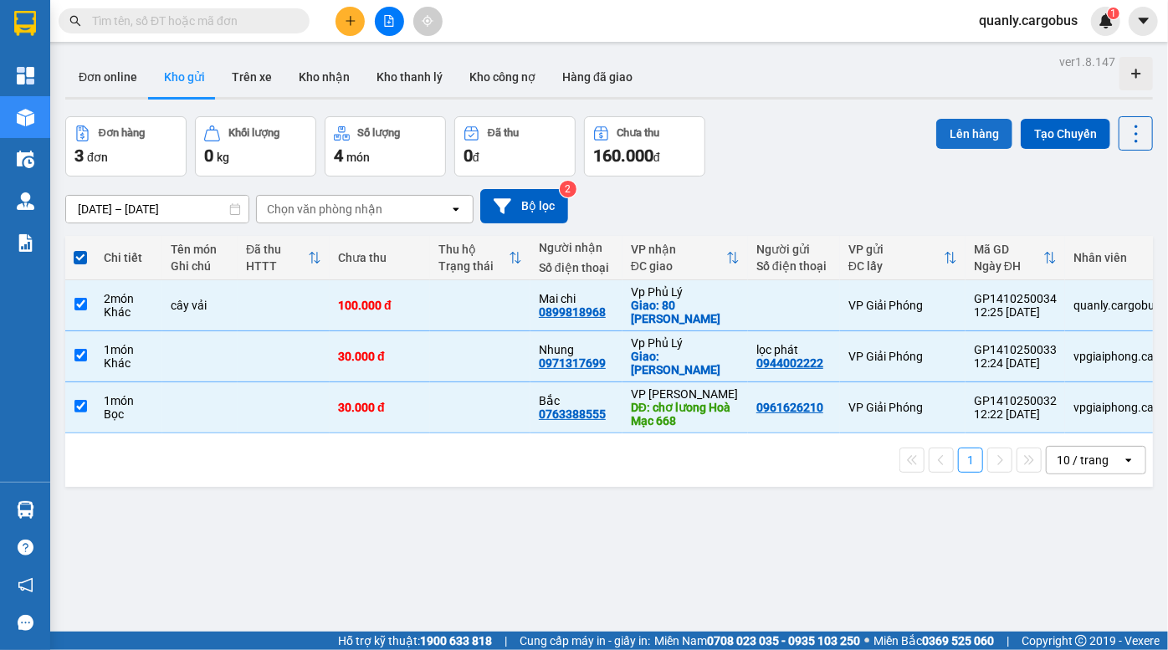
click at [957, 134] on button "Lên hàng" at bounding box center [974, 134] width 76 height 30
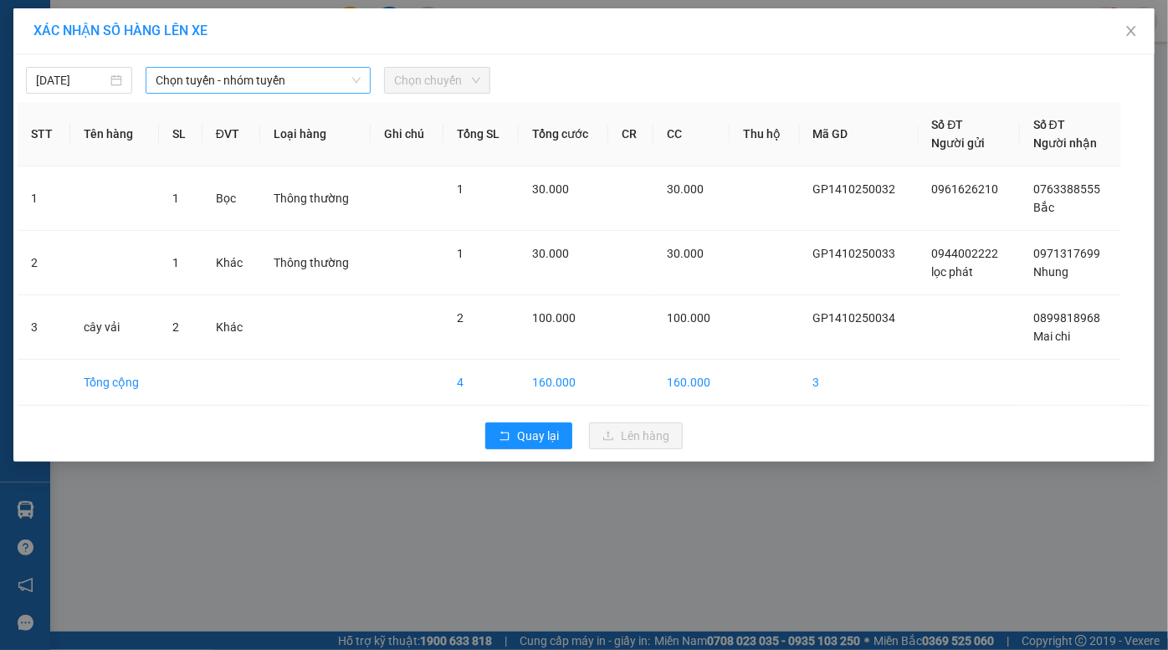
click at [243, 81] on span "Chọn tuyến - nhóm tuyến" at bounding box center [259, 80] width 206 height 25
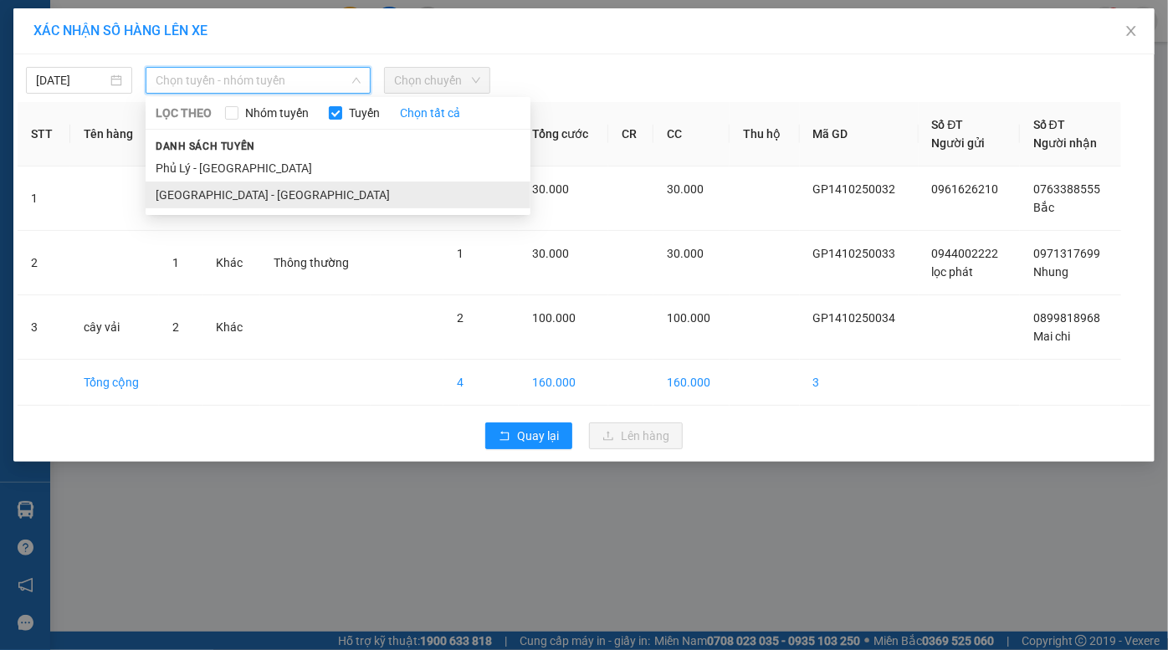
click at [256, 198] on li "[GEOGRAPHIC_DATA] - [GEOGRAPHIC_DATA]" at bounding box center [338, 195] width 385 height 27
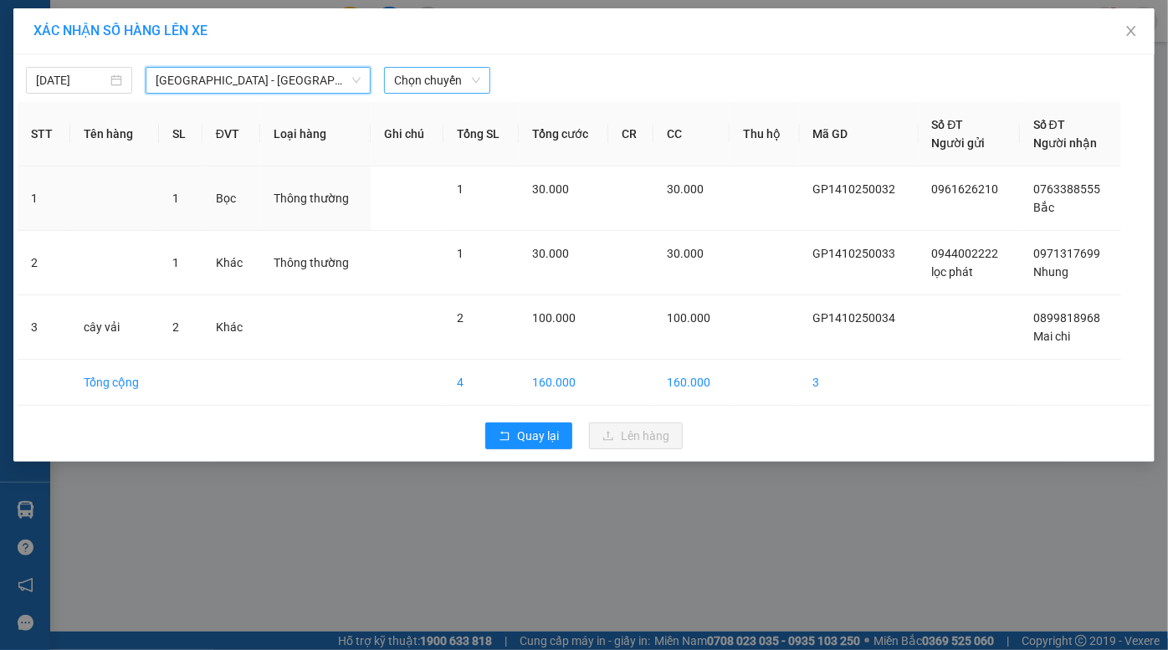
click at [428, 84] on span "Chọn chuyến" at bounding box center [437, 80] width 86 height 25
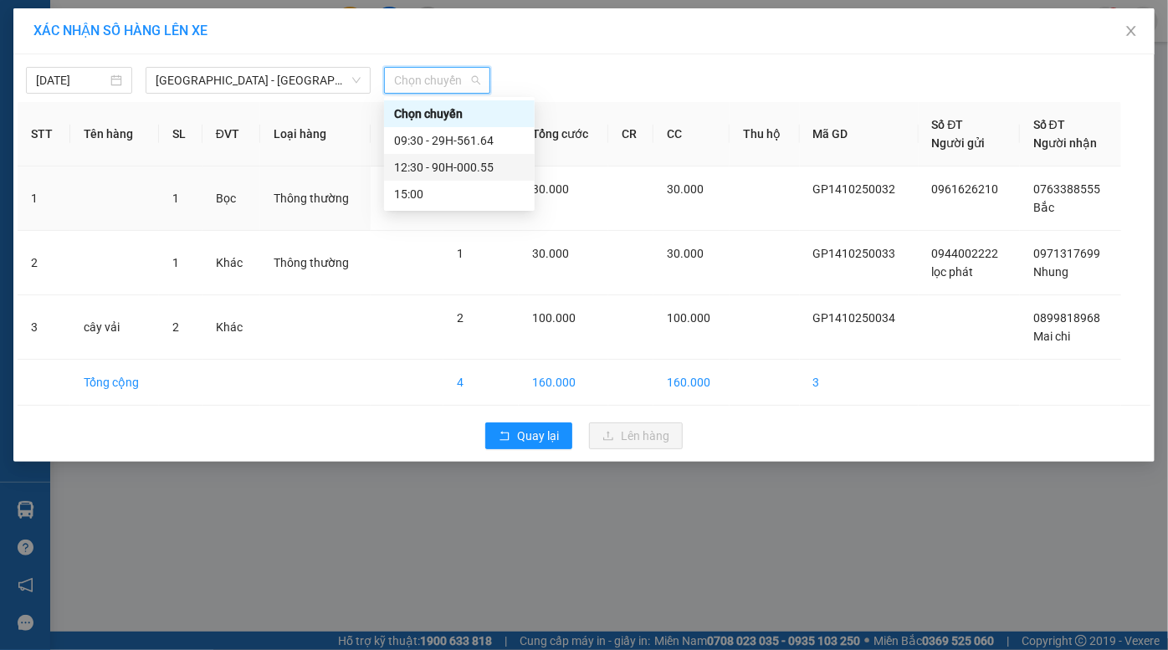
click at [477, 164] on div "12:30 - 90H-000.55" at bounding box center [459, 167] width 131 height 18
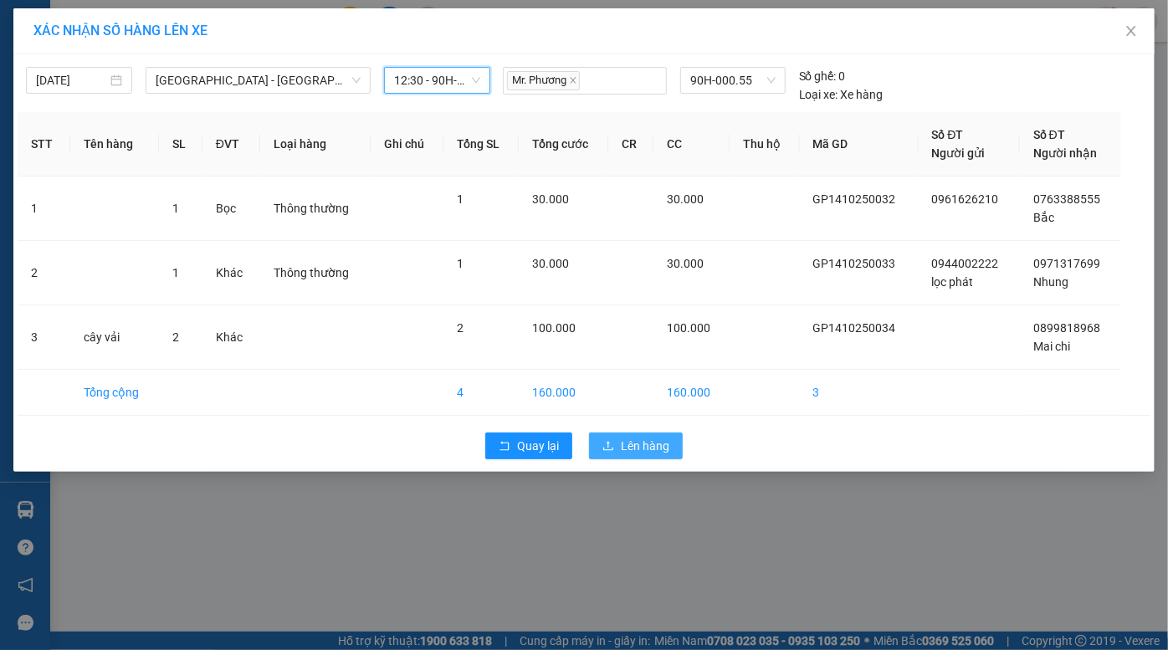
click at [650, 444] on span "Lên hàng" at bounding box center [645, 446] width 49 height 18
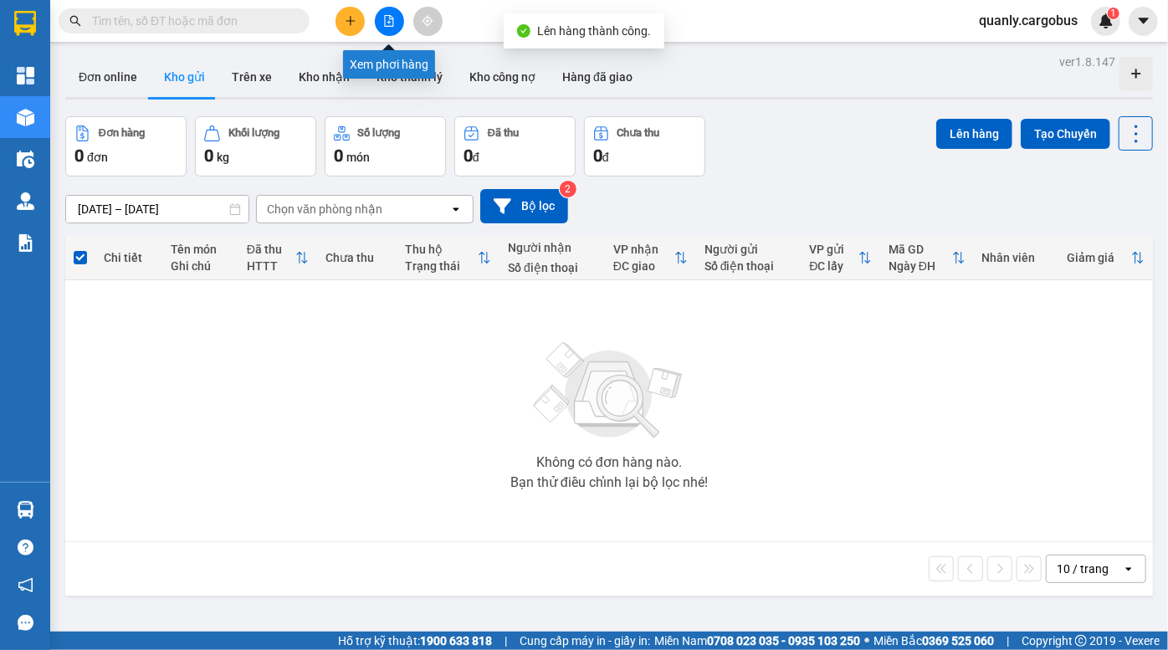
click at [387, 26] on icon "file-add" at bounding box center [389, 21] width 9 height 12
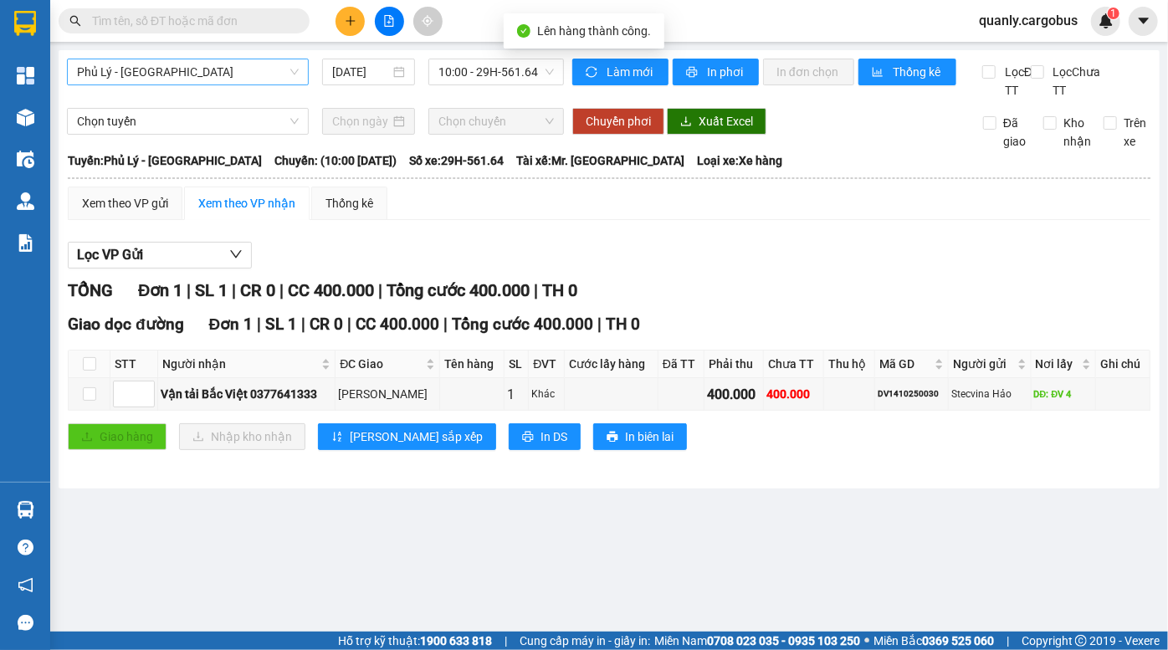
click at [194, 79] on span "Phủ Lý - [GEOGRAPHIC_DATA]" at bounding box center [188, 71] width 222 height 25
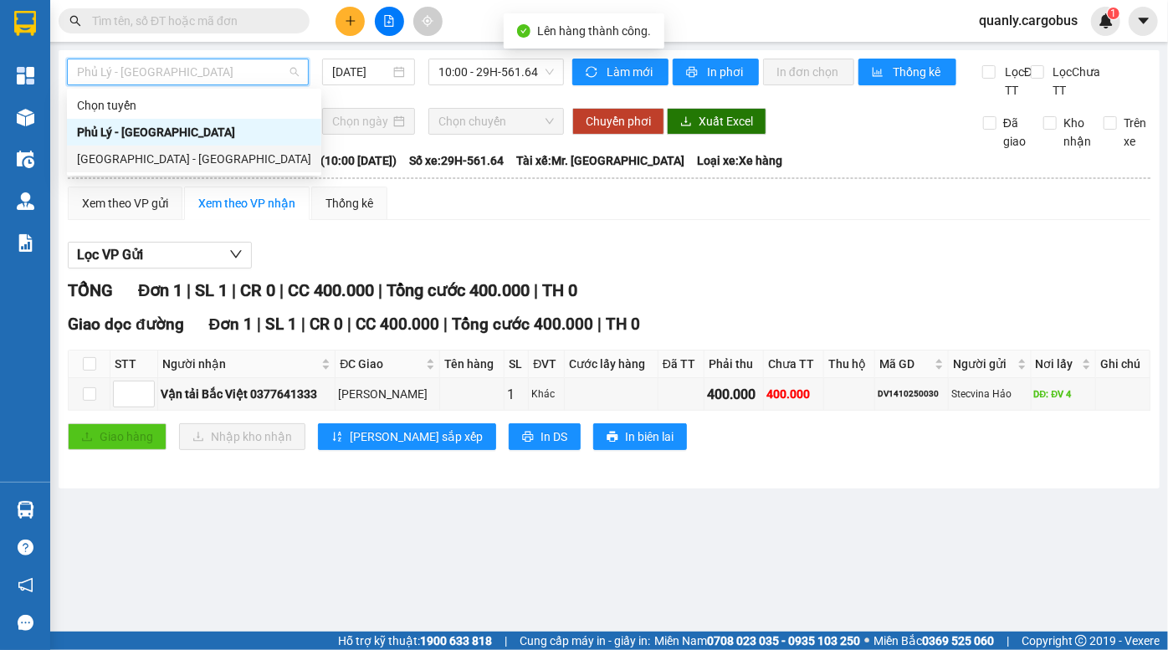
click at [174, 159] on div "[GEOGRAPHIC_DATA] - [GEOGRAPHIC_DATA]" at bounding box center [194, 159] width 234 height 18
type input "[DATE]"
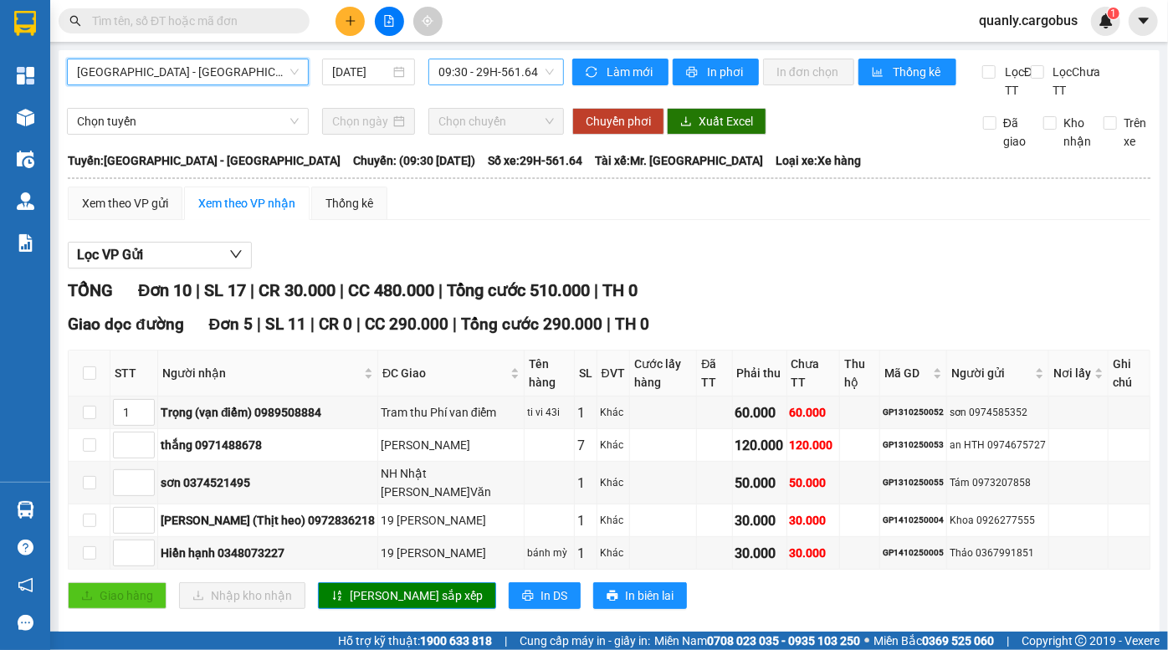
click at [463, 66] on span "09:30 - 29H-561.64" at bounding box center [496, 71] width 115 height 25
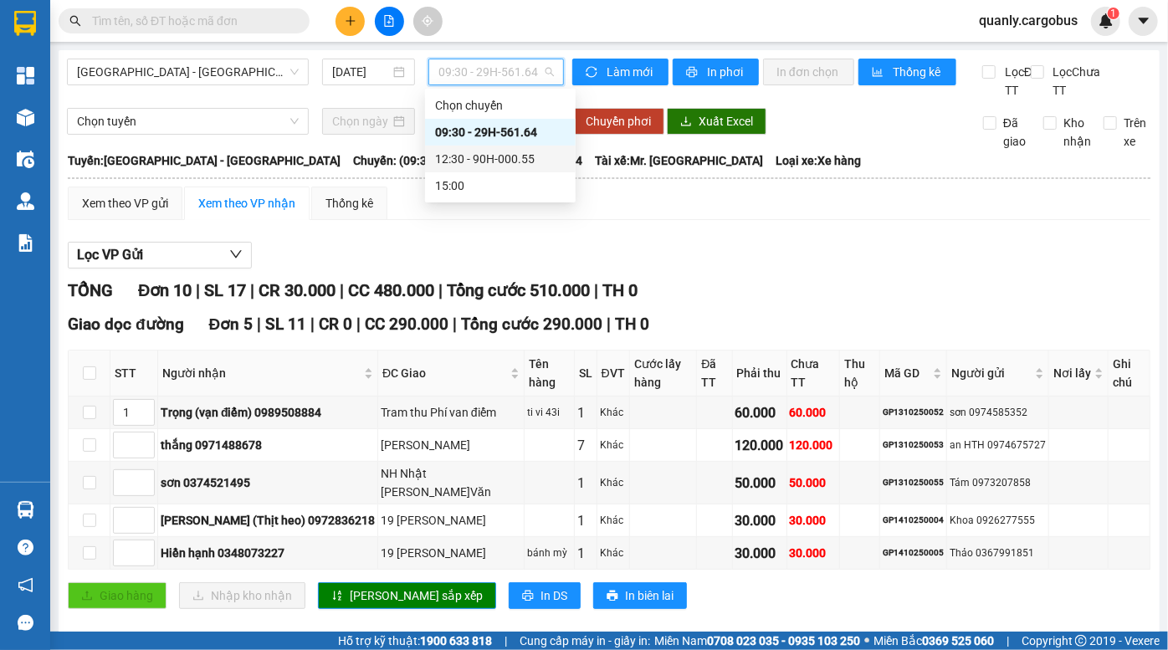
click at [468, 158] on div "12:30 - 90H-000.55" at bounding box center [500, 159] width 131 height 18
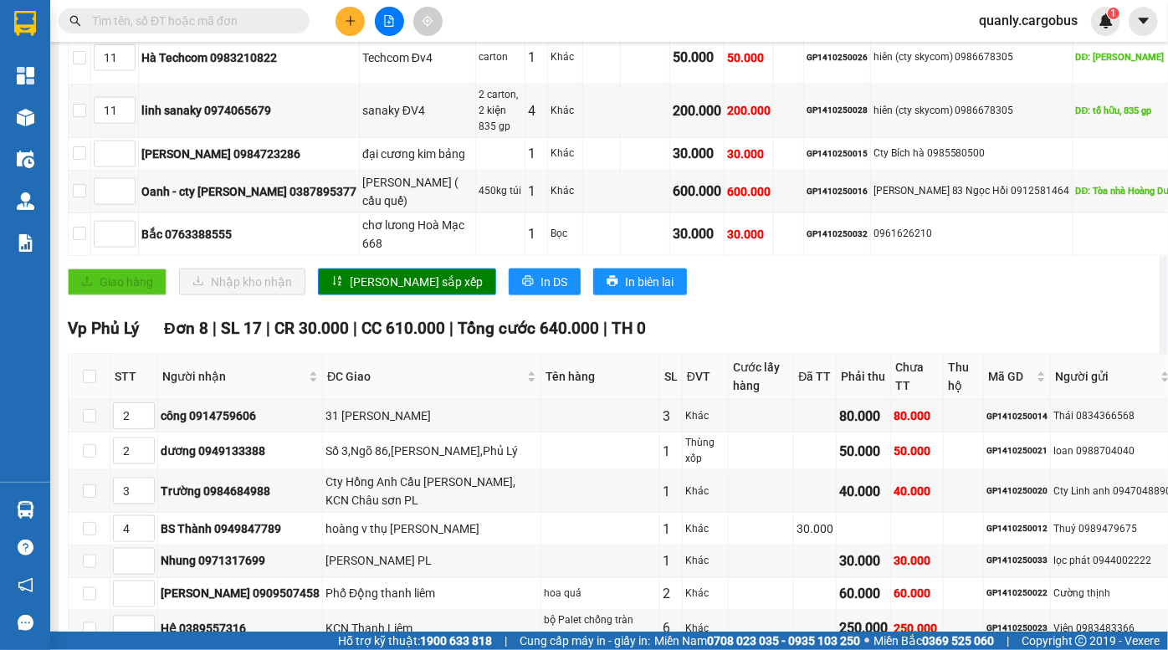
scroll to position [1141, 0]
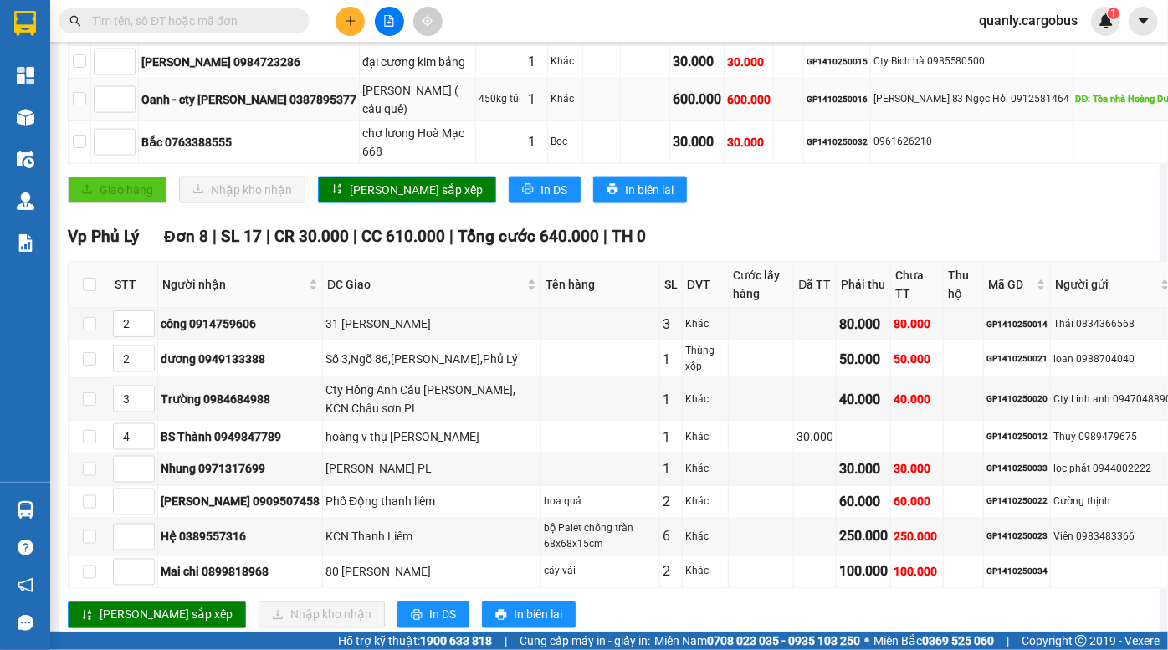
drag, startPoint x: 269, startPoint y: 326, endPoint x: 316, endPoint y: 324, distance: 46.9
click at [286, 109] on div "Oanh - cty [PERSON_NAME] 0387895377" at bounding box center [248, 99] width 215 height 18
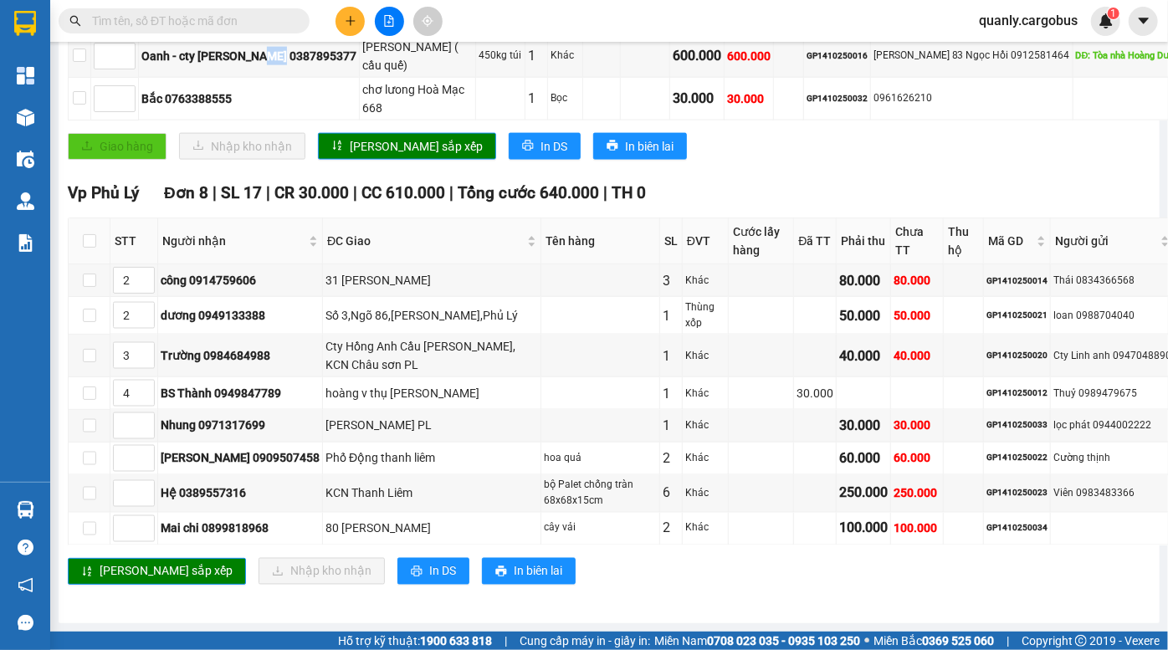
scroll to position [1293, 0]
drag, startPoint x: 359, startPoint y: 218, endPoint x: 631, endPoint y: 222, distance: 272.0
click at [564, 121] on tr "Bắc 0763388555 chơ lưong Hoà Mạc 668 1 Bọc 30.000 30.000 GP1410250032 0961626210" at bounding box center [679, 99] width 1220 height 43
click at [727, 108] on div "30.000" at bounding box center [749, 99] width 44 height 18
drag, startPoint x: 671, startPoint y: 218, endPoint x: 714, endPoint y: 217, distance: 42.7
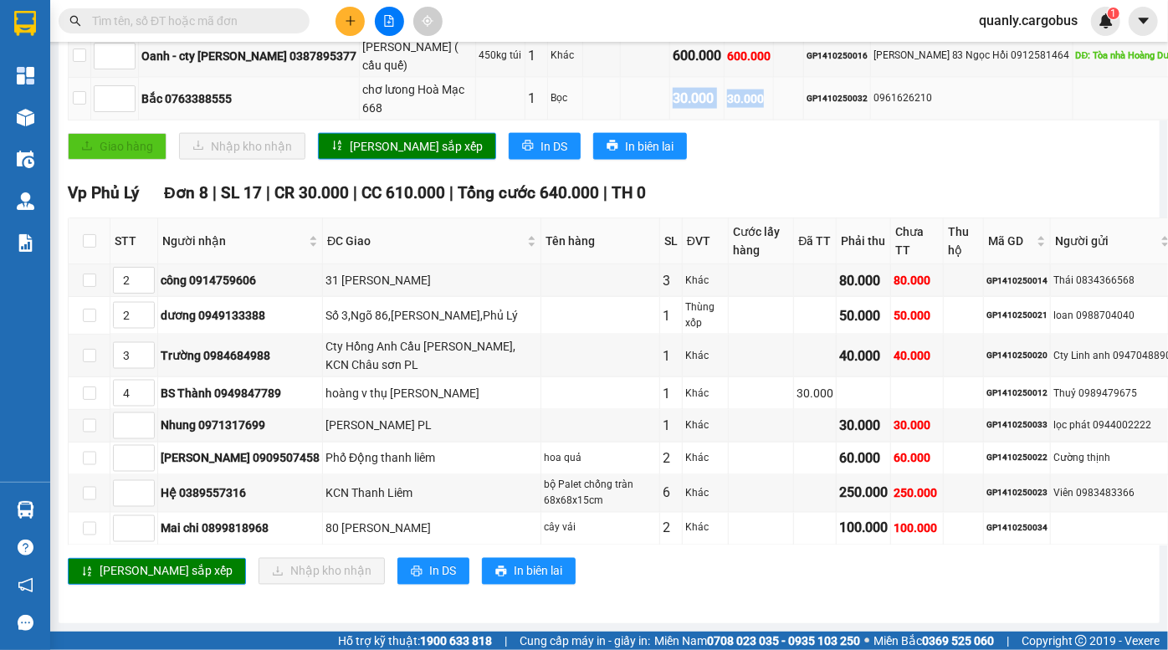
click at [711, 121] on tr "Bắc 0763388555 chơ lưong Hoà Mạc 668 1 Bọc 30.000 30.000 GP1410250032 0961626210" at bounding box center [679, 99] width 1220 height 43
click at [774, 121] on td at bounding box center [789, 99] width 30 height 43
click at [649, 121] on tr "Bắc 0763388555 chơ lưong Hoà Mạc 668 1 Bọc 30.000 30.000 GP1410250032 0961626210" at bounding box center [679, 99] width 1220 height 43
click at [673, 109] on div "30.000" at bounding box center [697, 98] width 49 height 21
drag, startPoint x: 628, startPoint y: 226, endPoint x: 639, endPoint y: 226, distance: 11.7
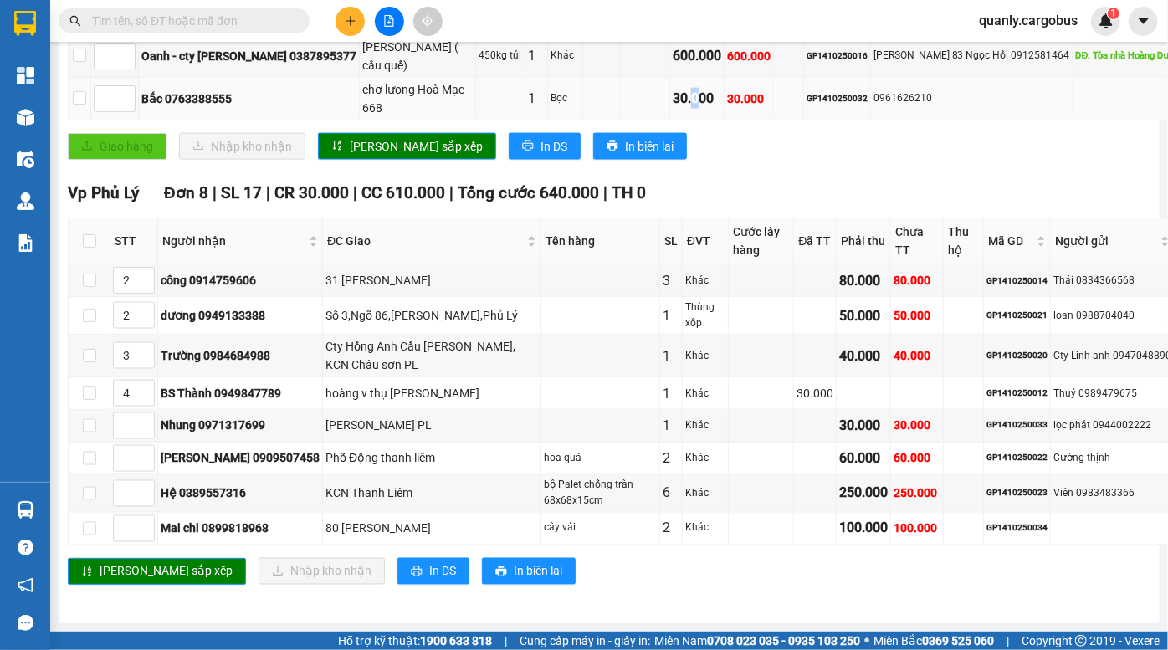
click at [673, 109] on div "30.000" at bounding box center [697, 98] width 49 height 21
drag, startPoint x: 649, startPoint y: 226, endPoint x: 670, endPoint y: 222, distance: 20.5
click at [664, 121] on tr "Bắc 0763388555 chơ lưong Hoà Mạc 668 1 Bọc 30.000 30.000 GP1410250032 0961626210" at bounding box center [679, 99] width 1220 height 43
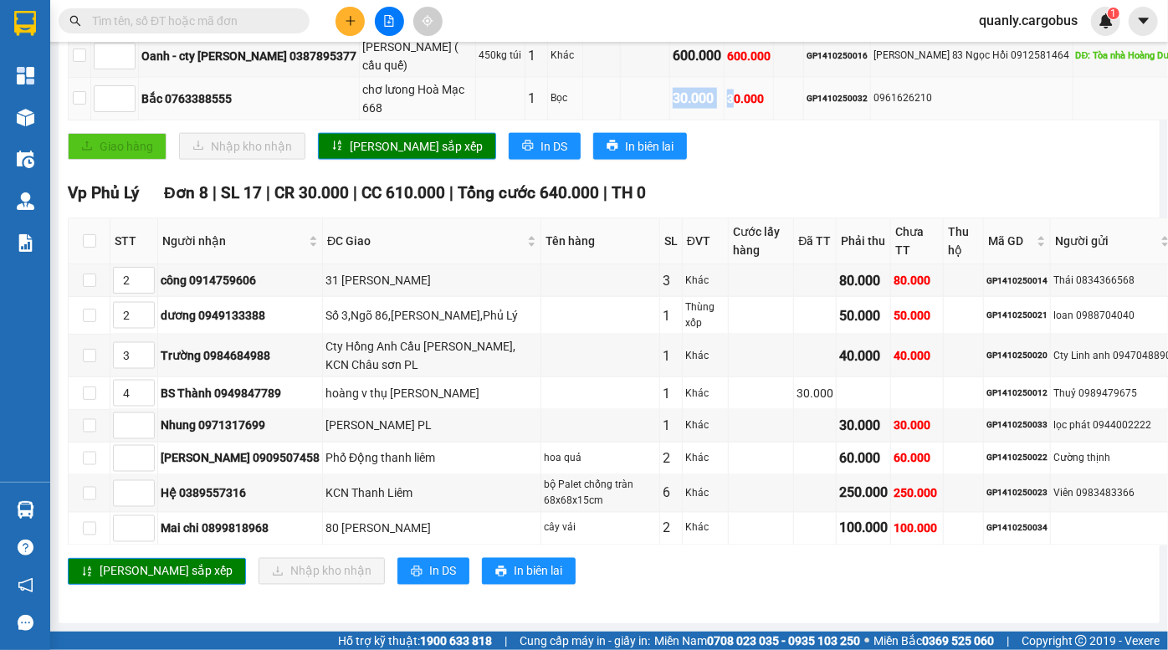
click at [727, 108] on div "30.000" at bounding box center [749, 99] width 44 height 18
drag, startPoint x: 613, startPoint y: 221, endPoint x: 666, endPoint y: 223, distance: 52.8
click at [664, 121] on tr "Bắc 0763388555 chơ lưong Hoà Mạc 668 1 Bọc 30.000 30.000 GP1410250032 0961626210" at bounding box center [679, 99] width 1220 height 43
click at [727, 108] on div "30.000" at bounding box center [749, 99] width 44 height 18
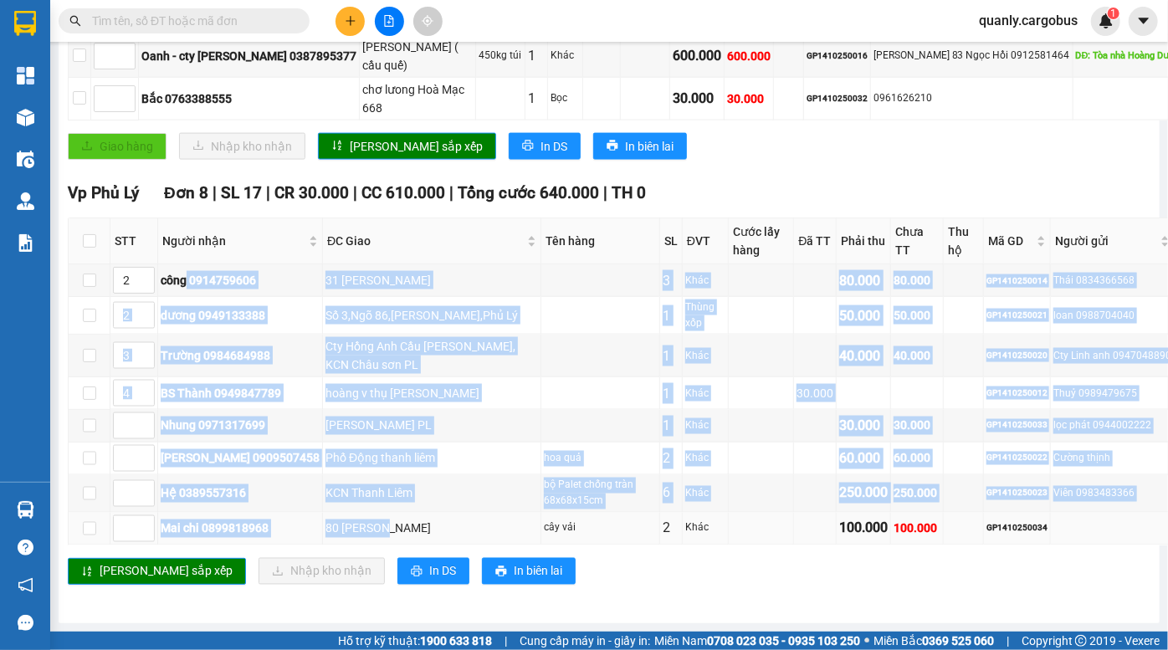
drag, startPoint x: 188, startPoint y: 274, endPoint x: 364, endPoint y: 516, distance: 299.0
click at [364, 516] on tbody "2 công 0914759606 [GEOGRAPHIC_DATA][PERSON_NAME] 3 Khác 80.000 80.000 GP1410250…" at bounding box center [679, 404] width 1220 height 280
click at [451, 385] on div "hoàng v thụ [PERSON_NAME]" at bounding box center [432, 393] width 213 height 18
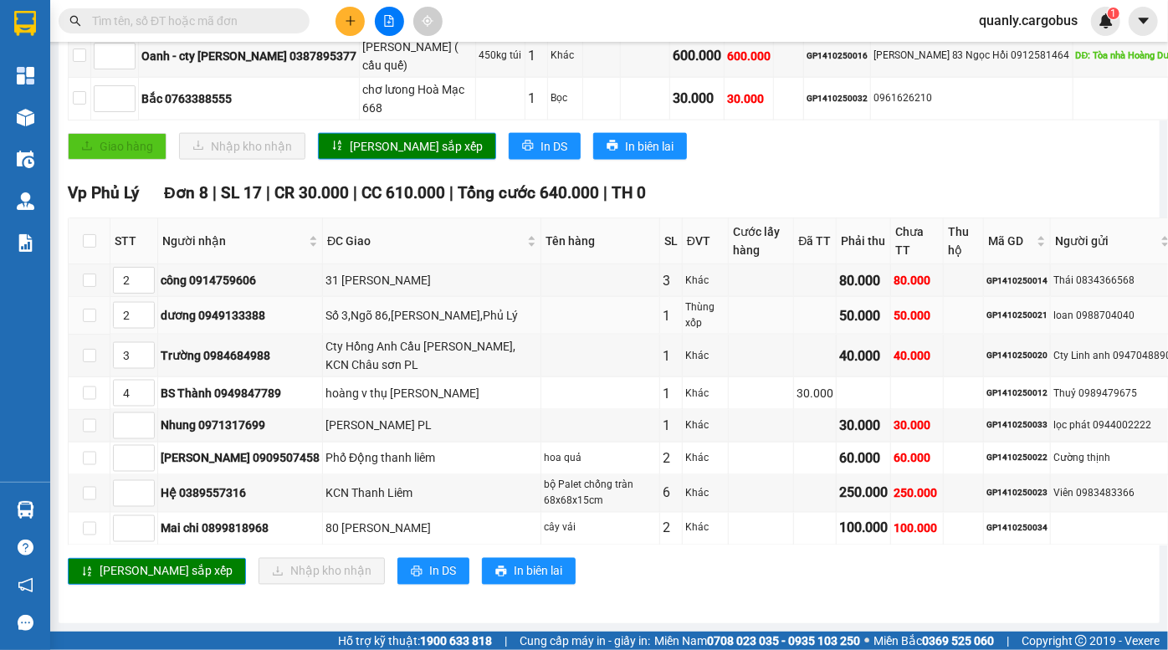
click at [278, 306] on div "dương 0949133388" at bounding box center [240, 315] width 159 height 18
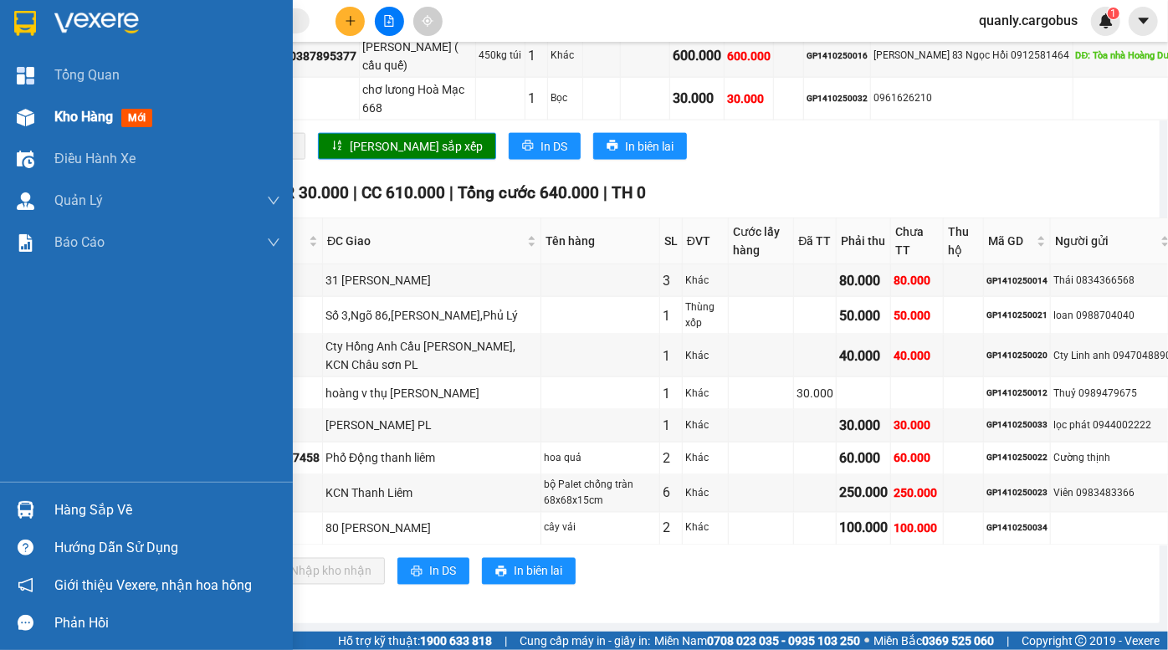
click at [20, 121] on img at bounding box center [26, 118] width 18 height 18
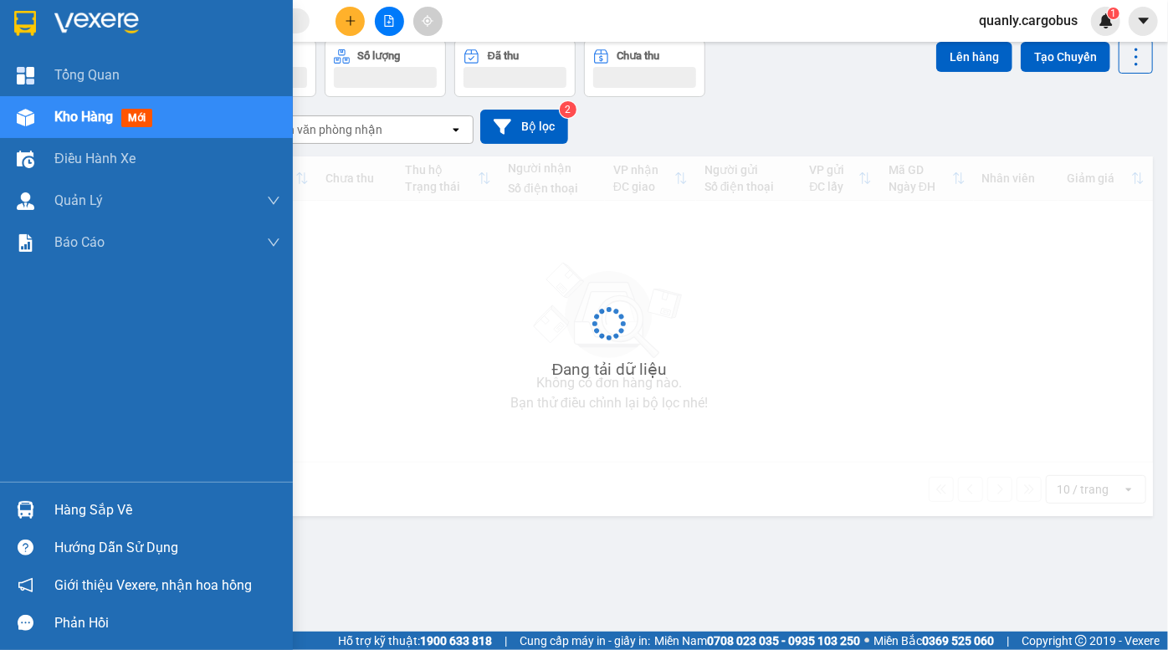
scroll to position [76, 0]
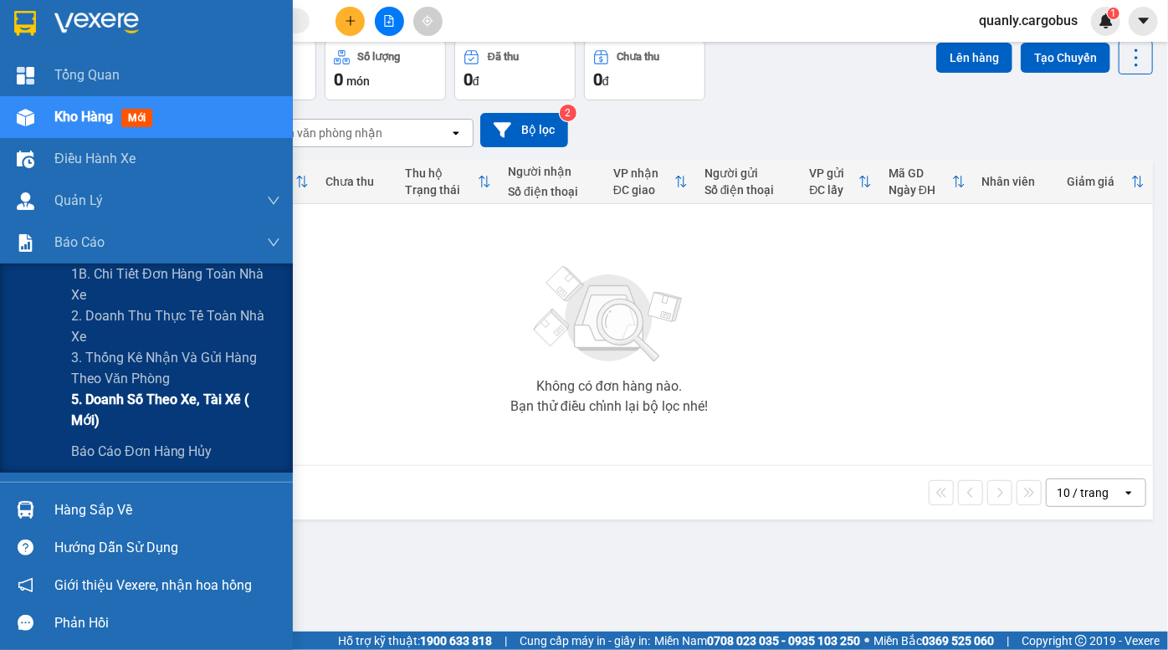
click at [164, 408] on span "5. Doanh số theo xe, tài xế ( mới)" at bounding box center [175, 410] width 209 height 42
